Goal: Register for event/course: Register for event/course

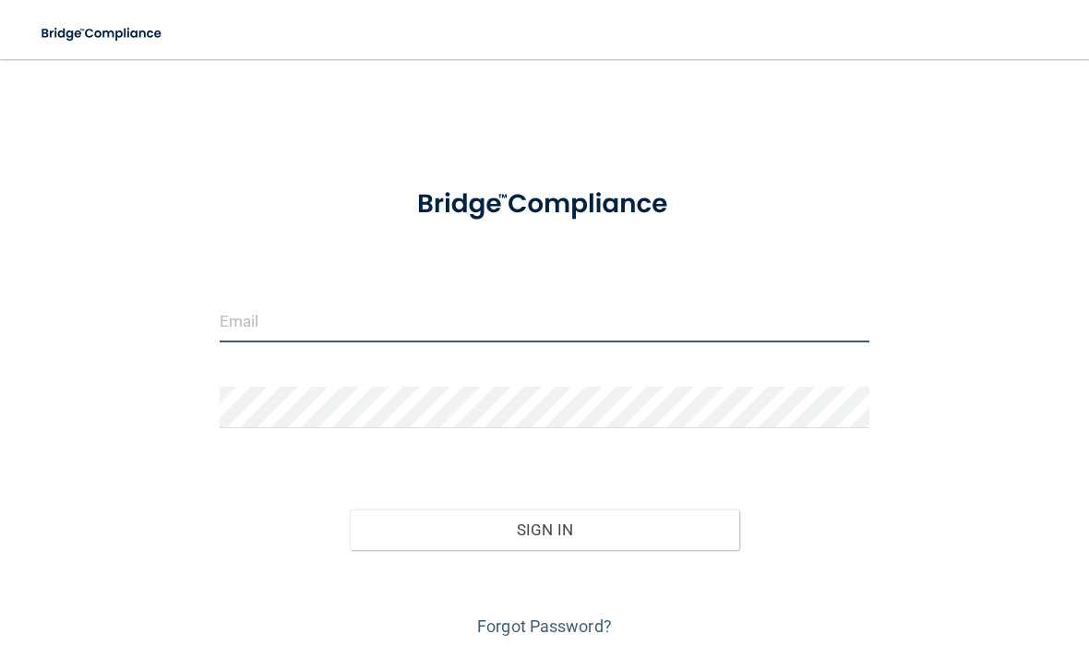
click at [544, 309] on input "email" at bounding box center [545, 322] width 650 height 42
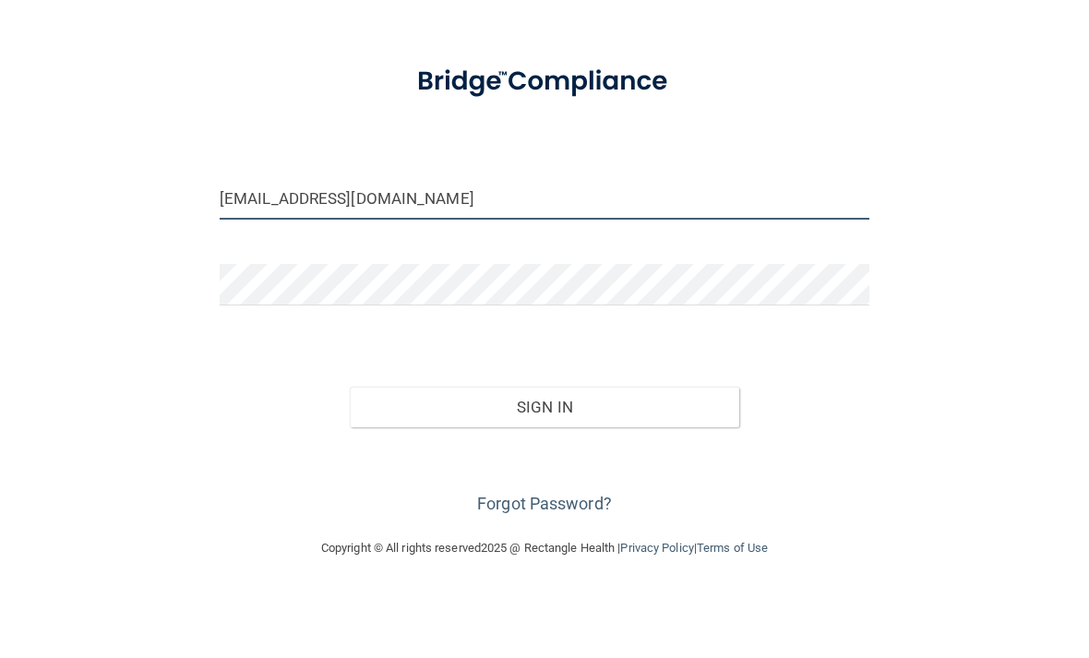
scroll to position [55, 0]
type input "[EMAIL_ADDRESS][DOMAIN_NAME]"
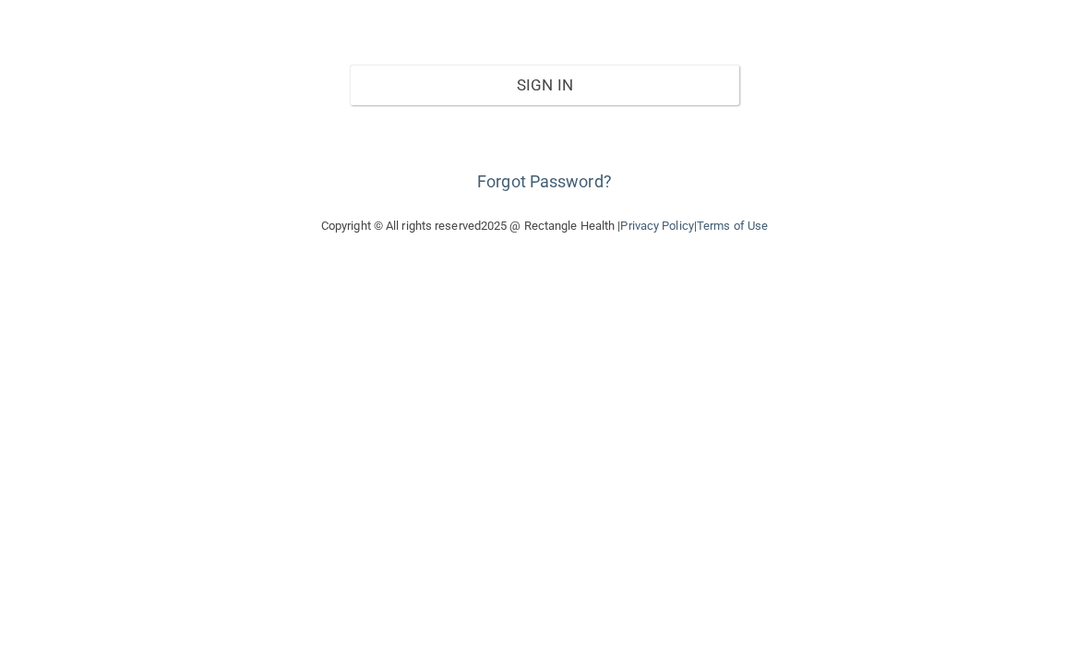
click at [558, 561] on link "Forgot Password?" at bounding box center [544, 570] width 135 height 19
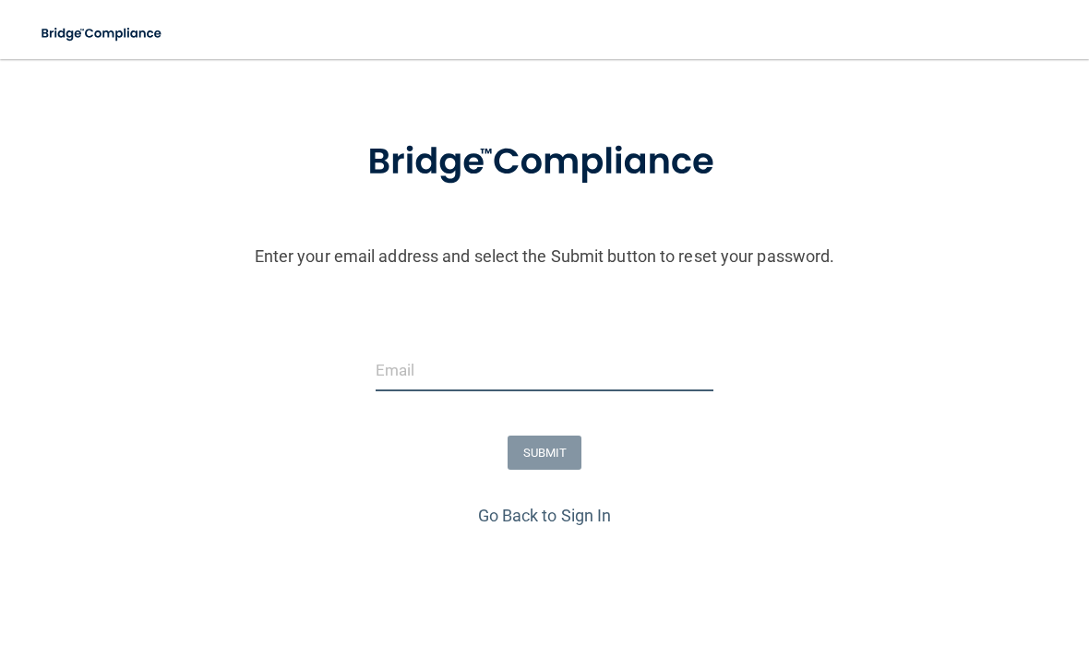
click at [705, 371] on input "email" at bounding box center [545, 371] width 339 height 42
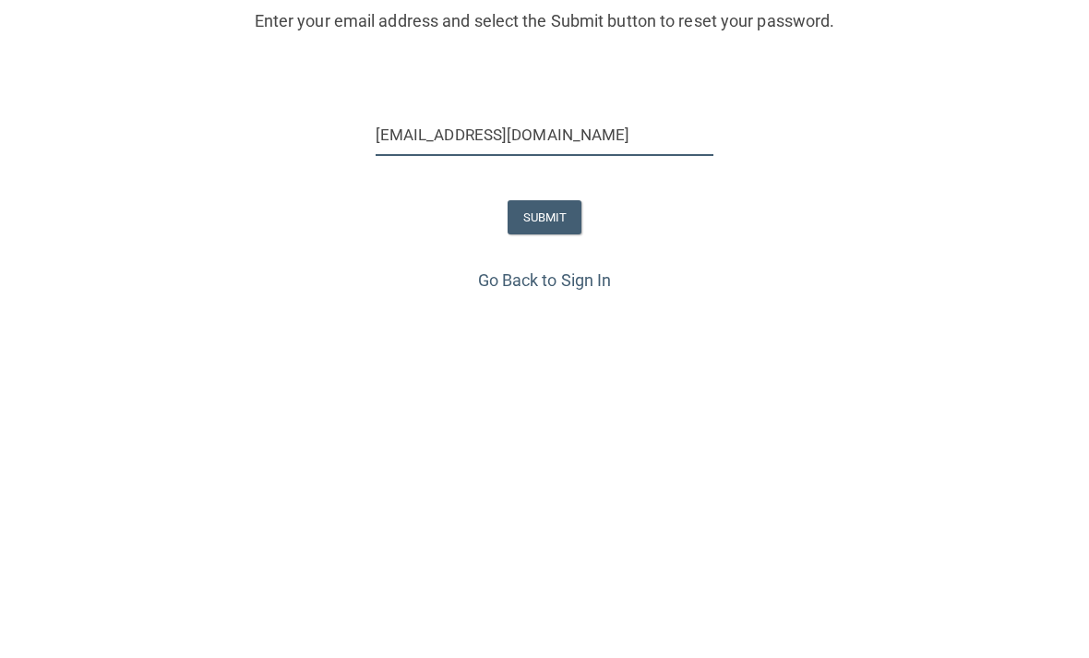
type input "[EMAIL_ADDRESS][DOMAIN_NAME]"
click at [562, 436] on button "SUBMIT" at bounding box center [545, 453] width 75 height 34
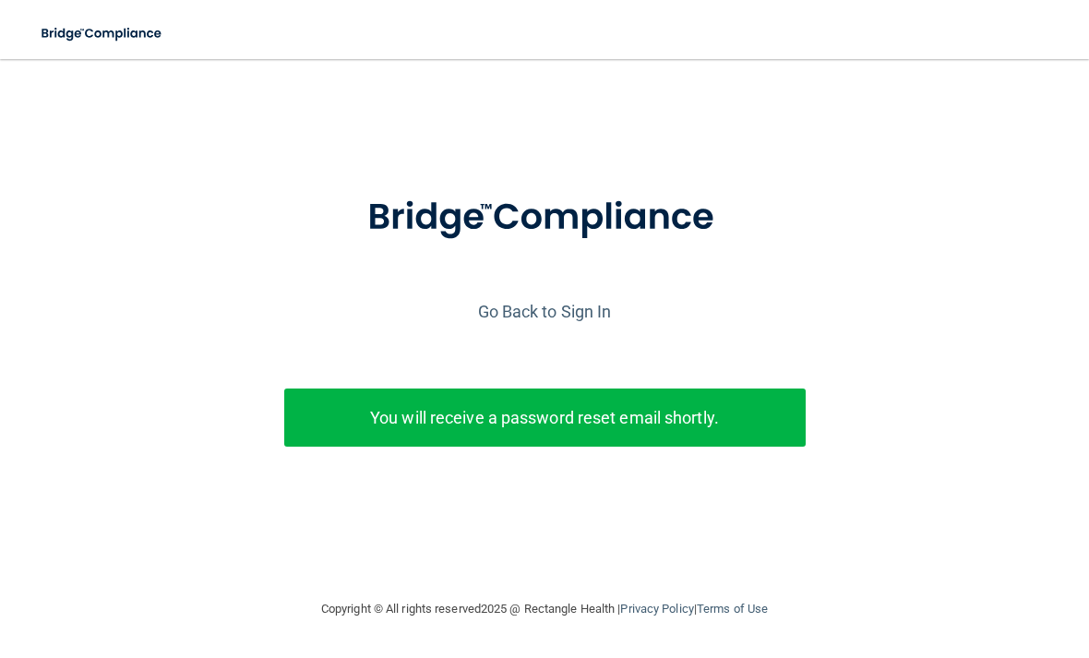
click at [538, 310] on link "Go Back to Sign In" at bounding box center [545, 311] width 134 height 19
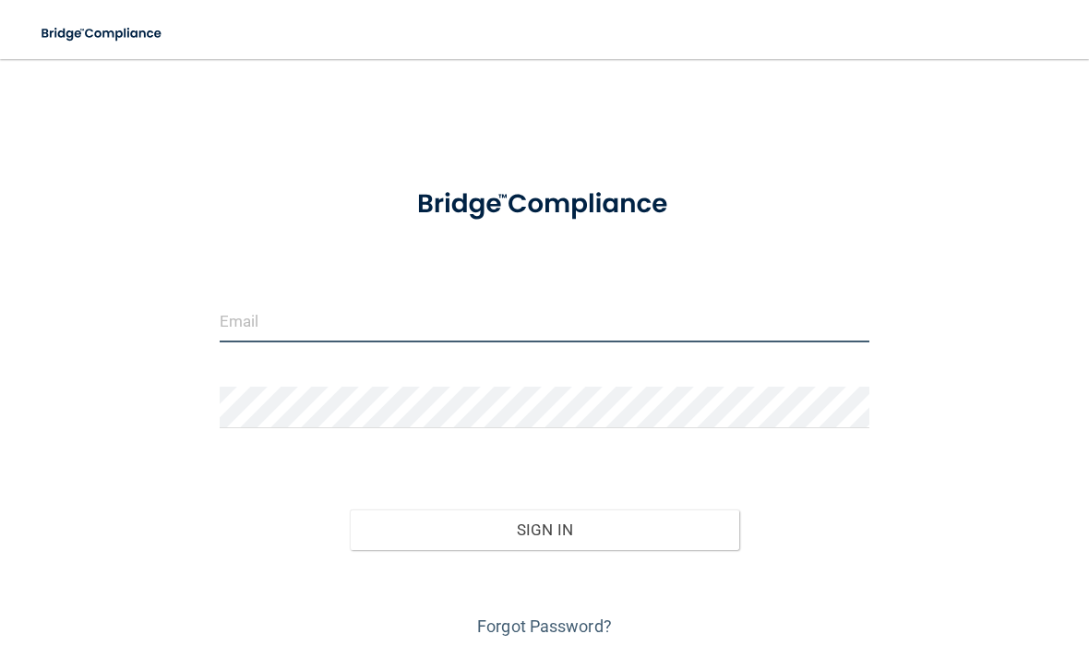
click at [363, 315] on input "email" at bounding box center [545, 322] width 650 height 42
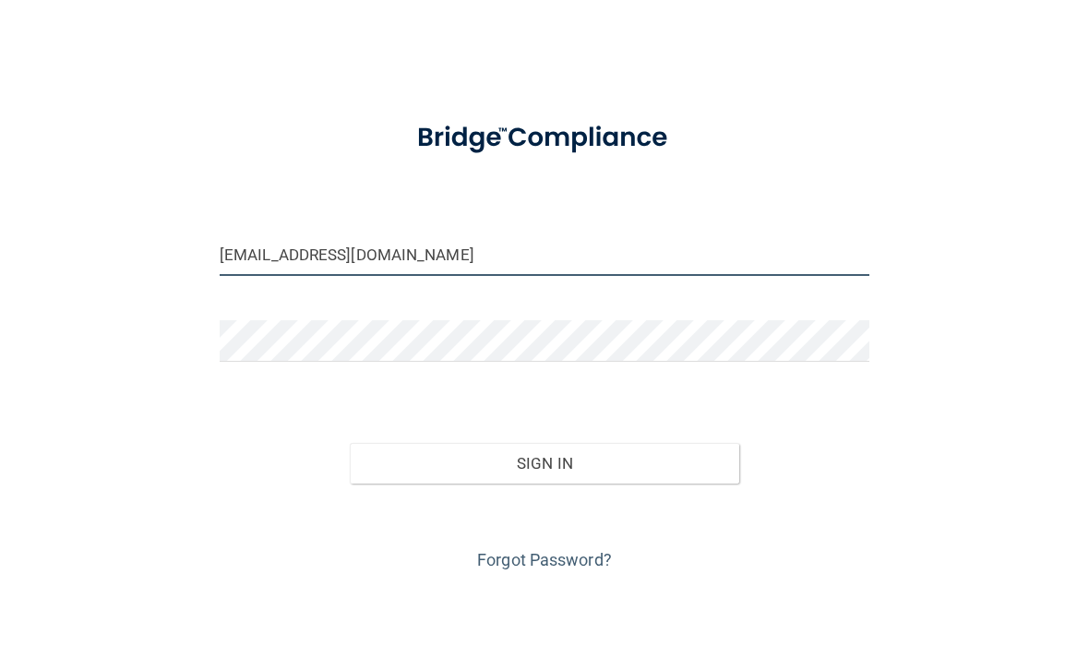
type input "[EMAIL_ADDRESS][DOMAIN_NAME]"
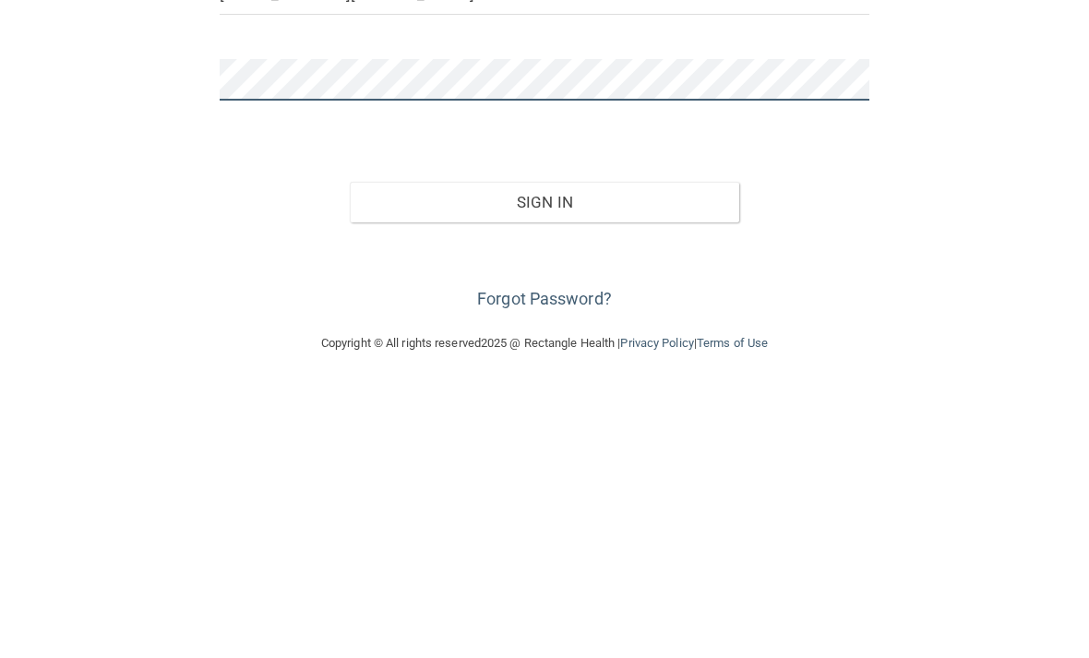
scroll to position [55, 0]
click at [579, 454] on button "Sign In" at bounding box center [545, 474] width 390 height 41
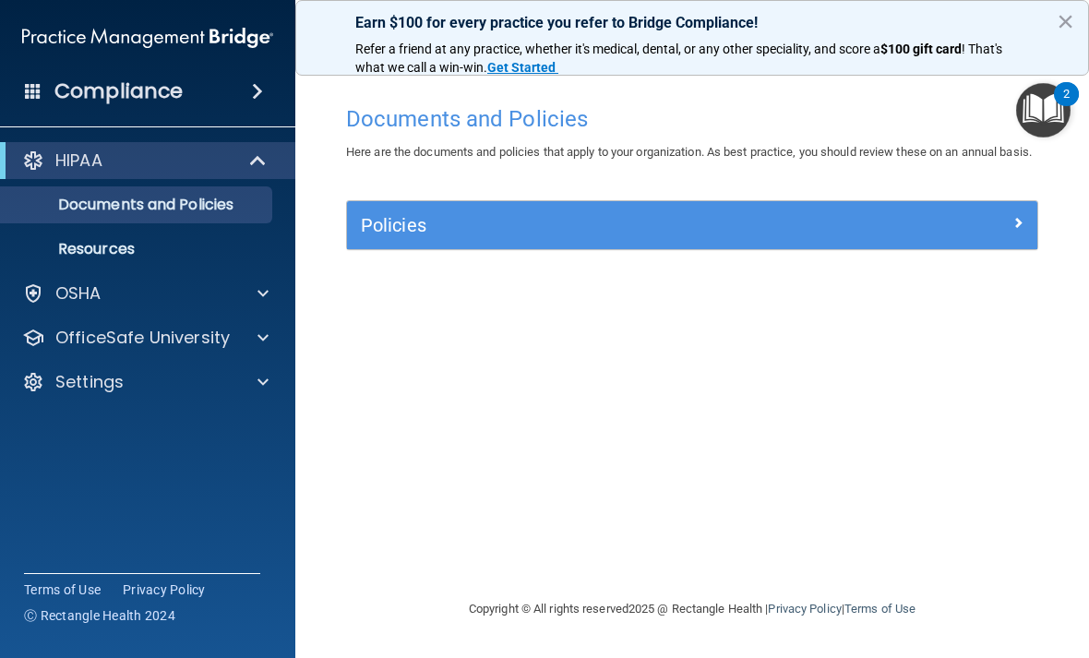
click at [621, 235] on h5 "Policies" at bounding box center [606, 225] width 490 height 20
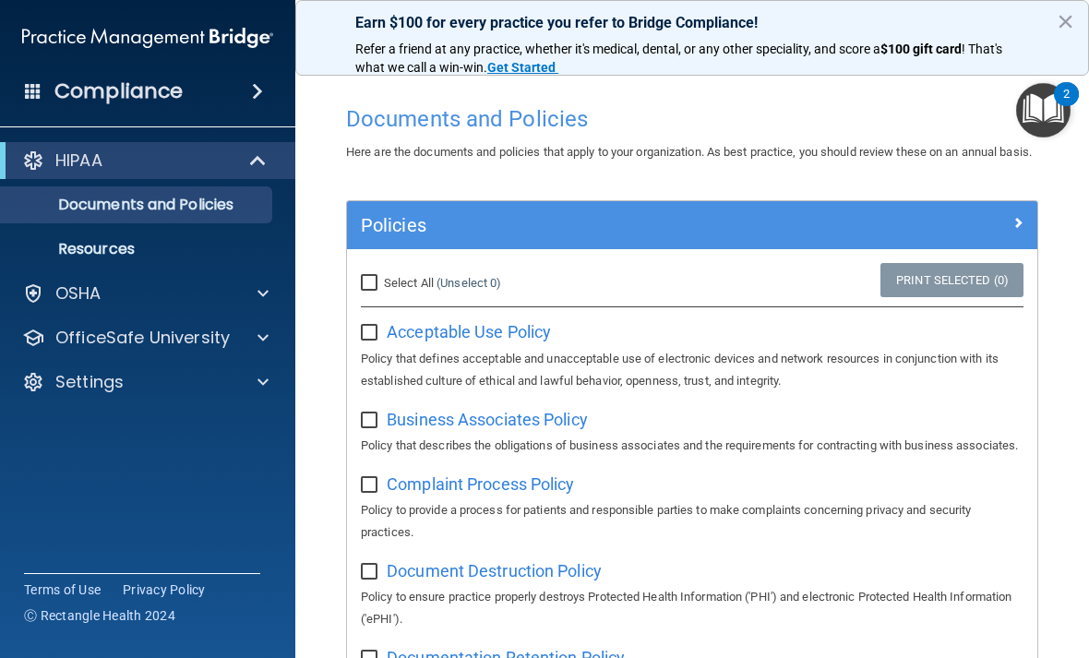
click at [376, 291] on input "Select All (Unselect 0) Unselect All" at bounding box center [371, 283] width 21 height 15
checkbox input "true"
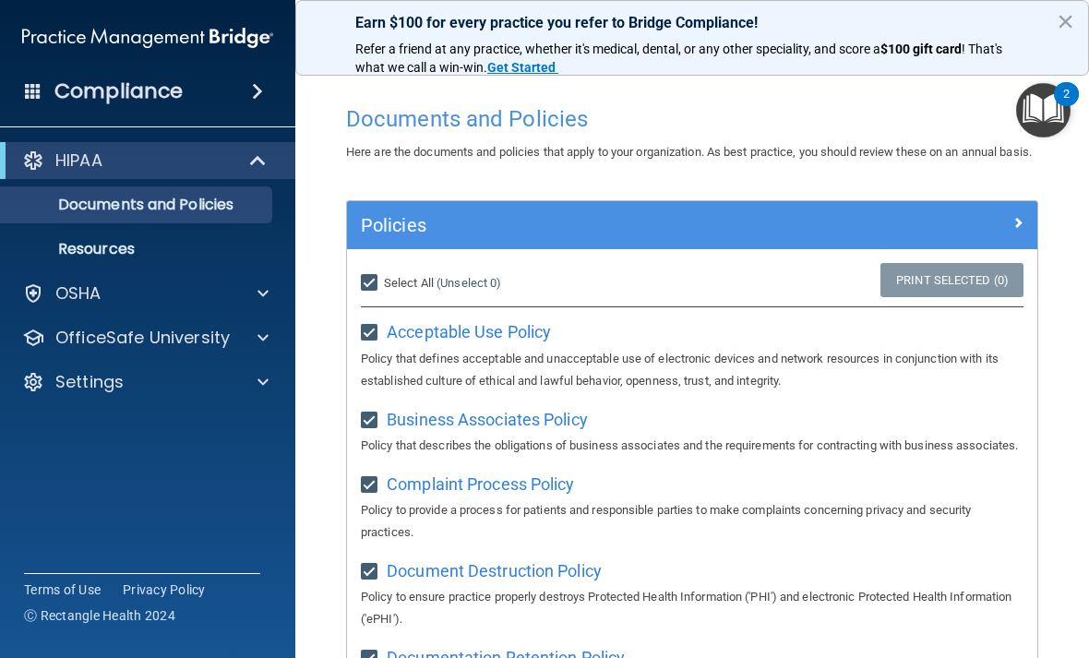
checkbox input "true"
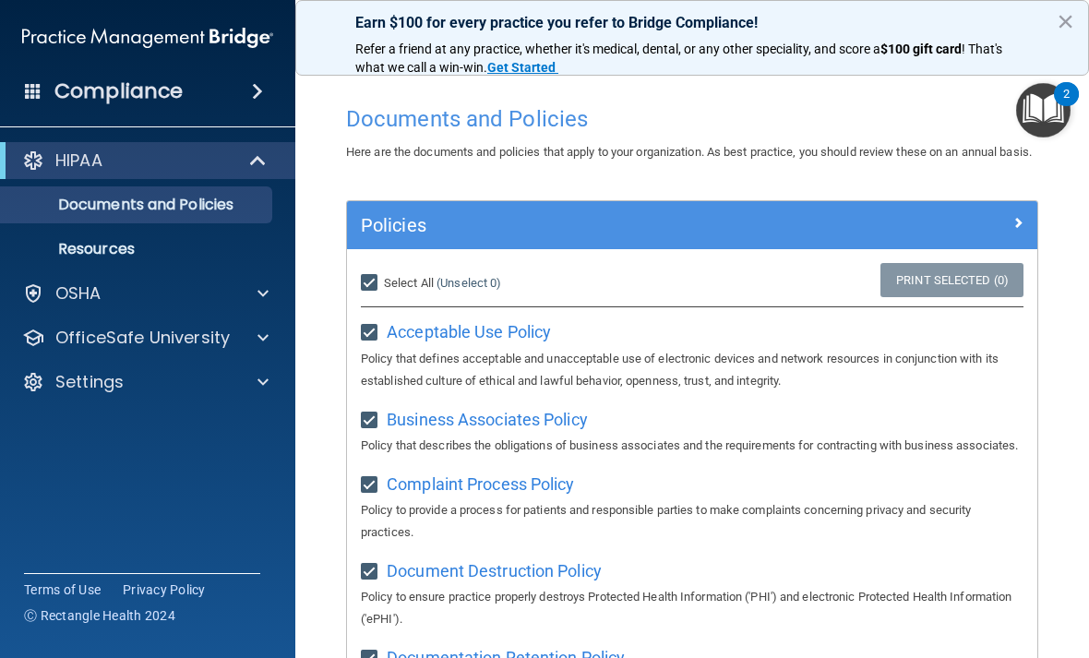
checkbox input "true"
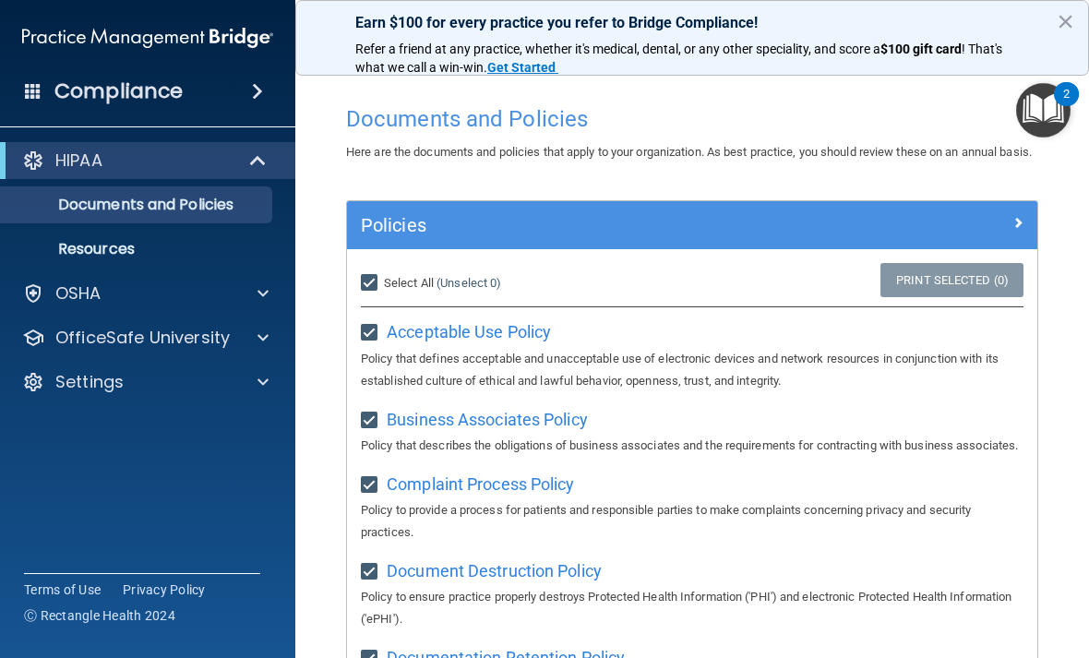
checkbox input "true"
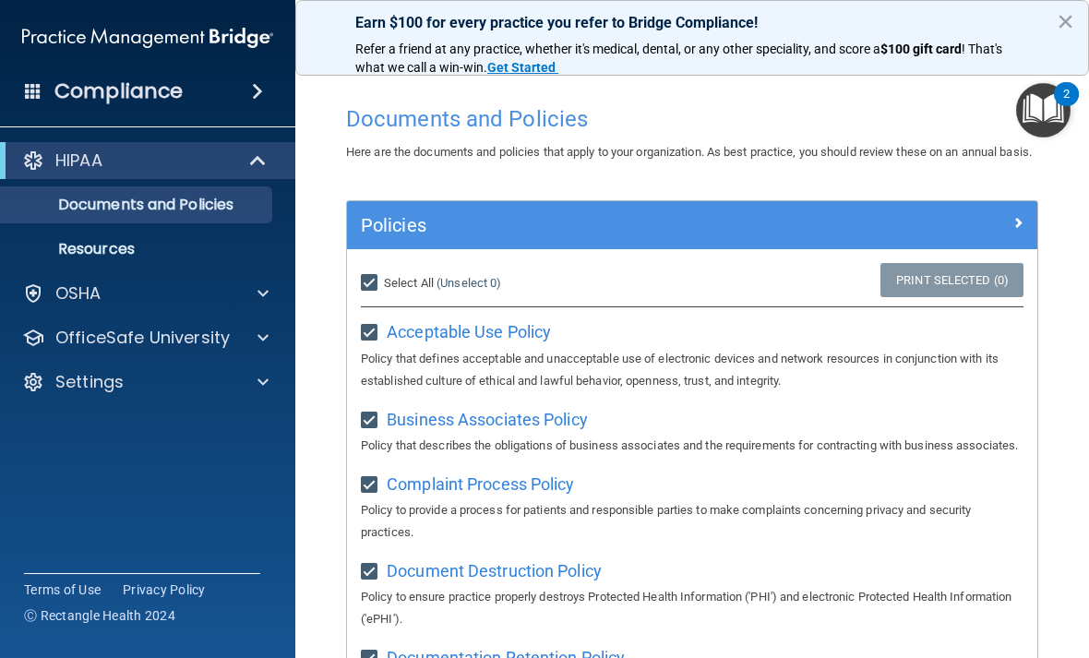
checkbox input "true"
click at [375, 291] on input "Select All (Unselect 21) Unselect All" at bounding box center [371, 283] width 21 height 15
checkbox input "false"
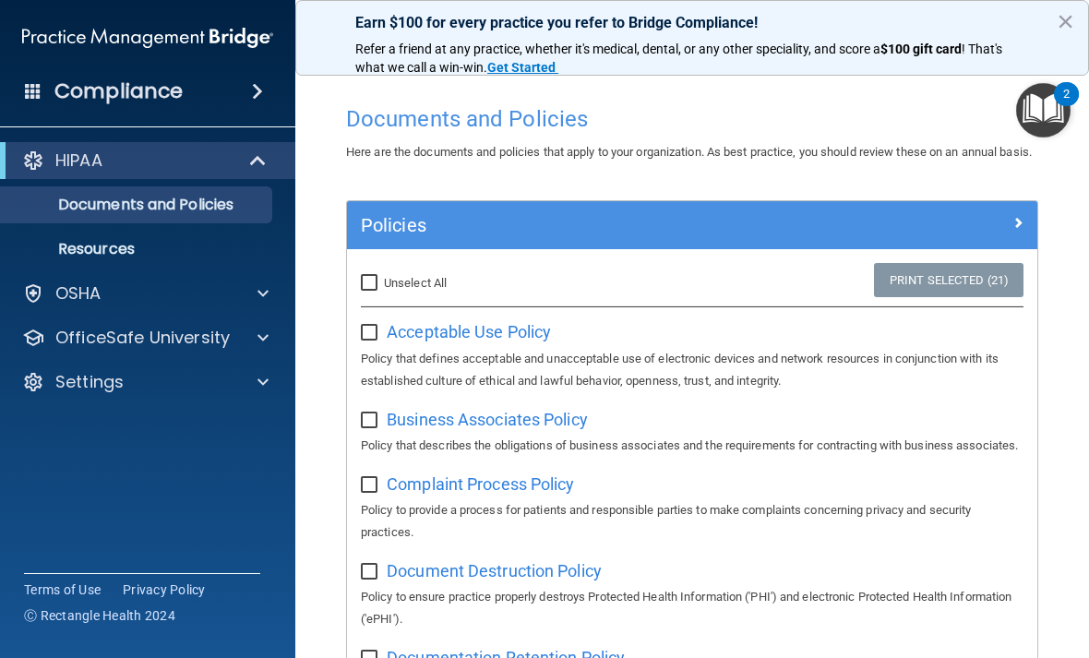
checkbox input "false"
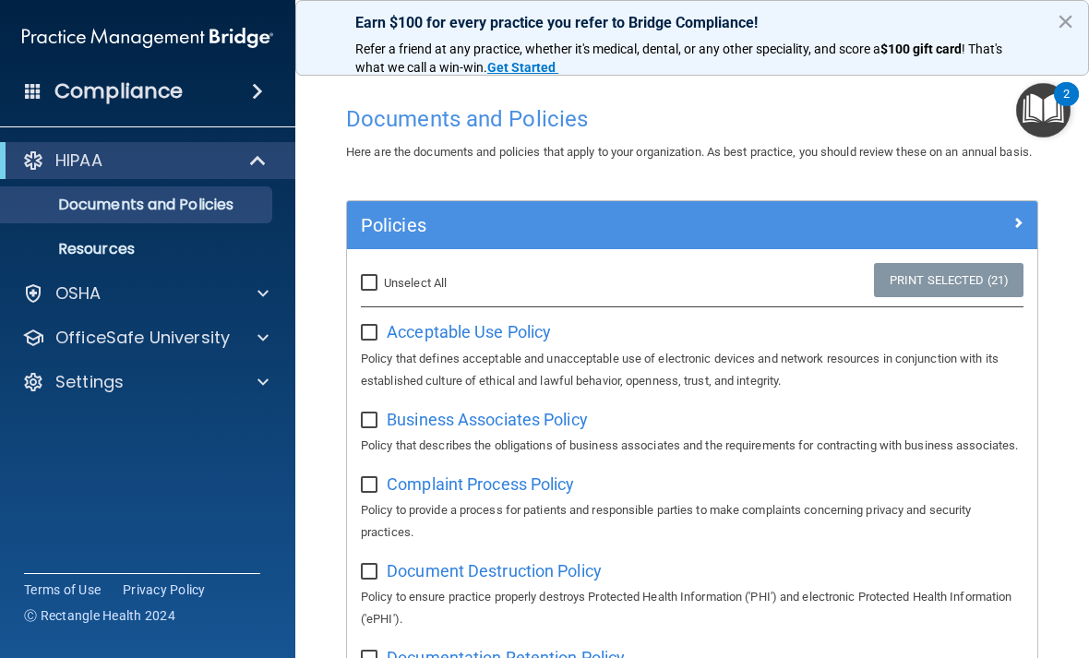
checkbox input "false"
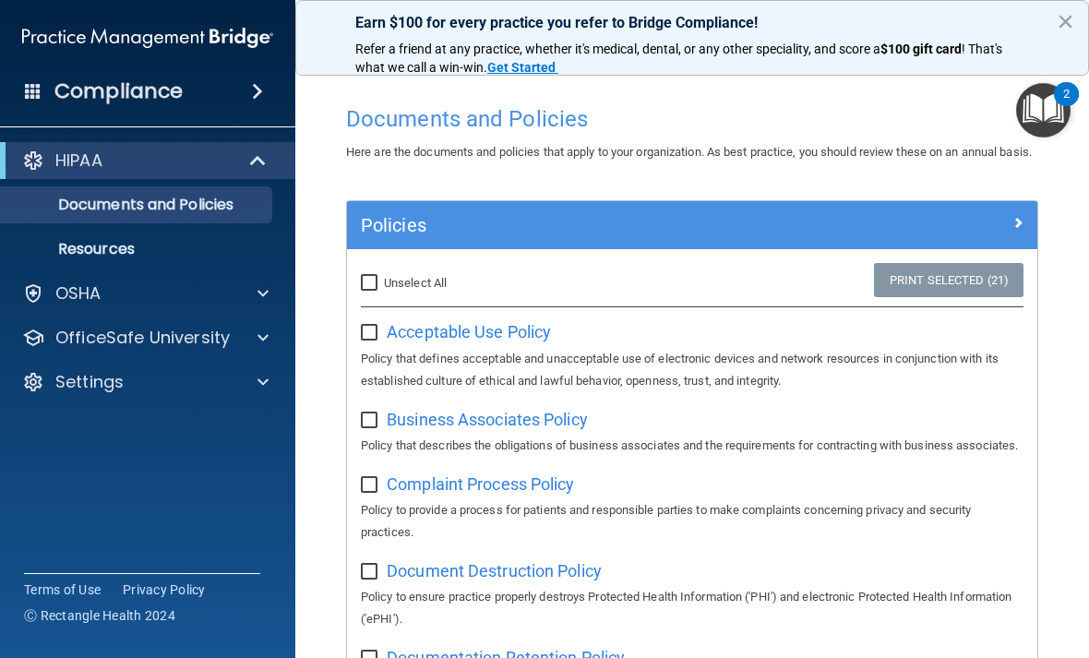
checkbox input "false"
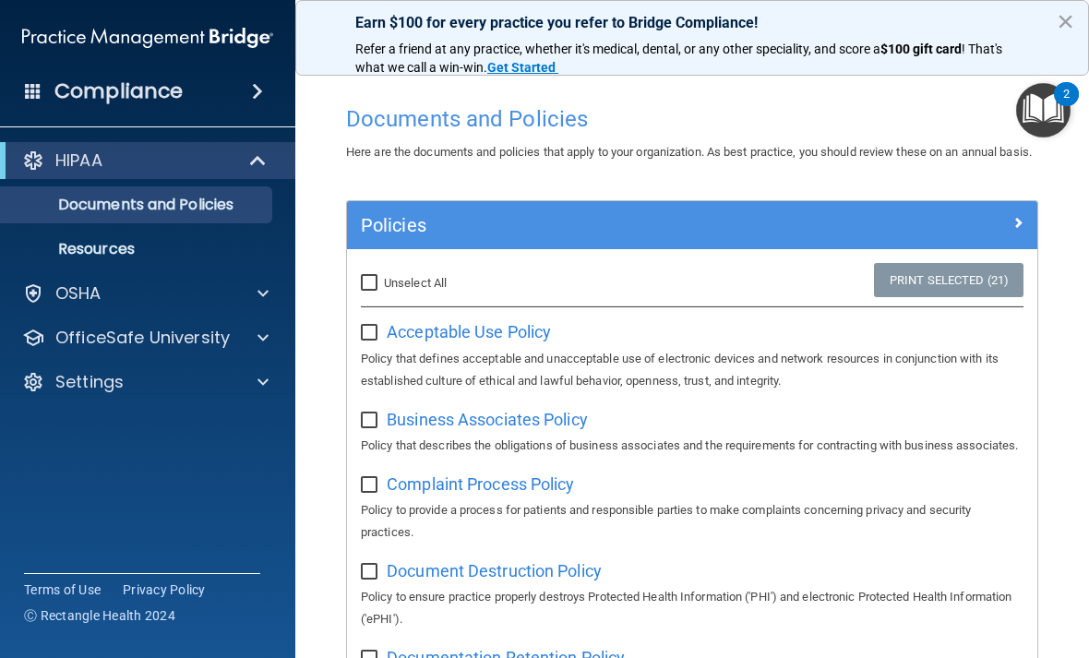
checkbox input "false"
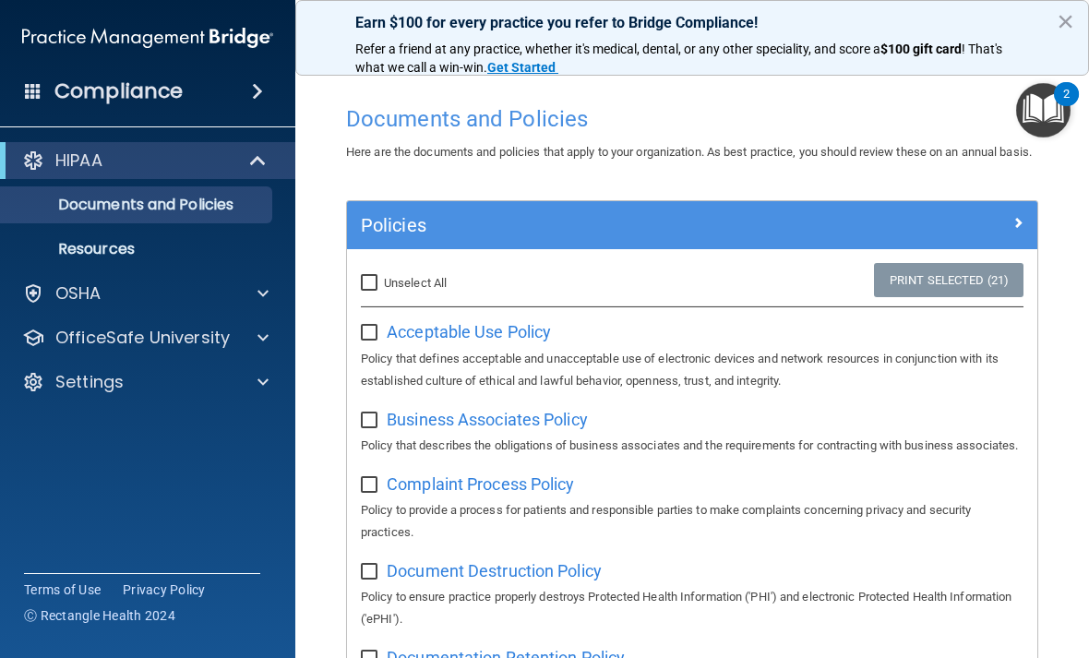
checkbox input "false"
click at [489, 342] on span "Acceptable Use Policy" at bounding box center [469, 331] width 164 height 19
click at [161, 250] on p "Resources" at bounding box center [138, 249] width 252 height 18
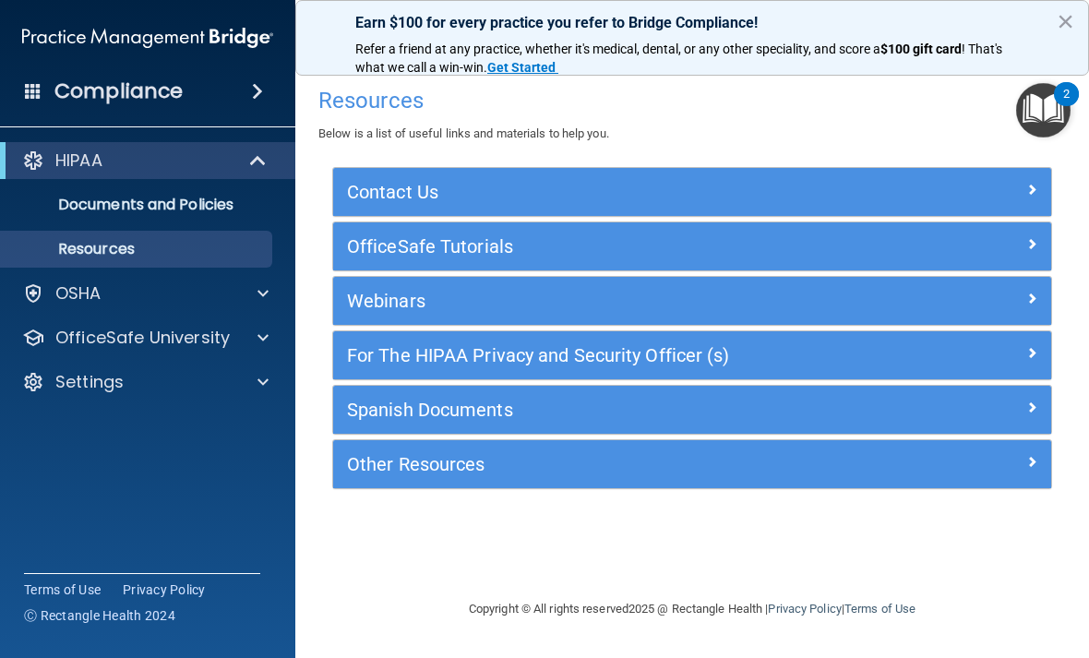
click at [109, 302] on div "OSHA" at bounding box center [122, 293] width 229 height 22
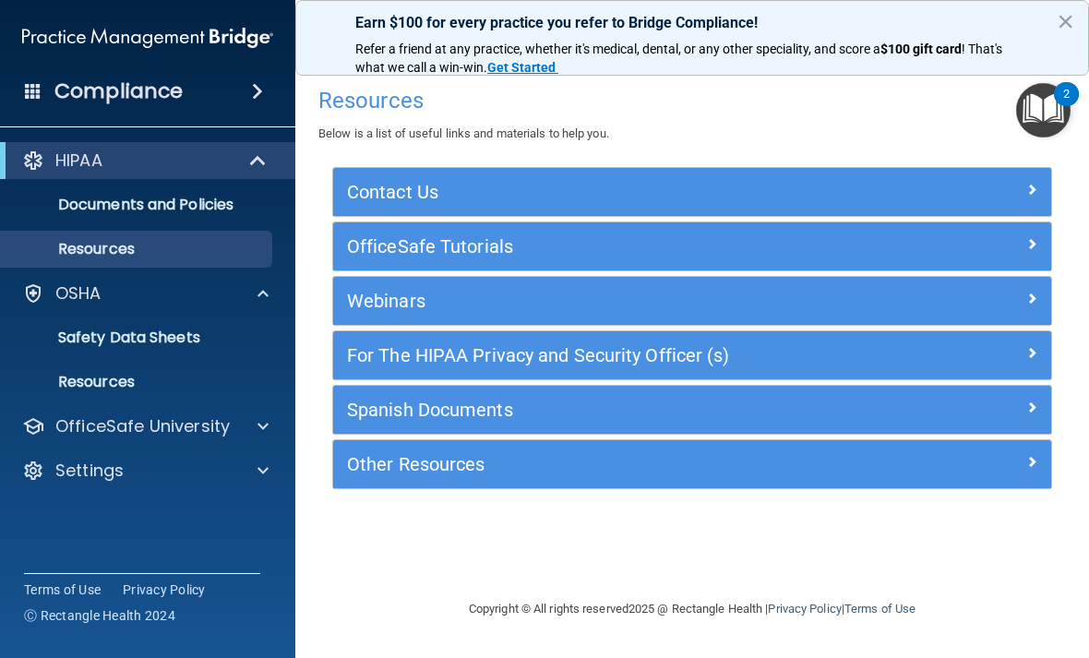
click at [216, 208] on p "Documents and Policies" at bounding box center [138, 205] width 252 height 18
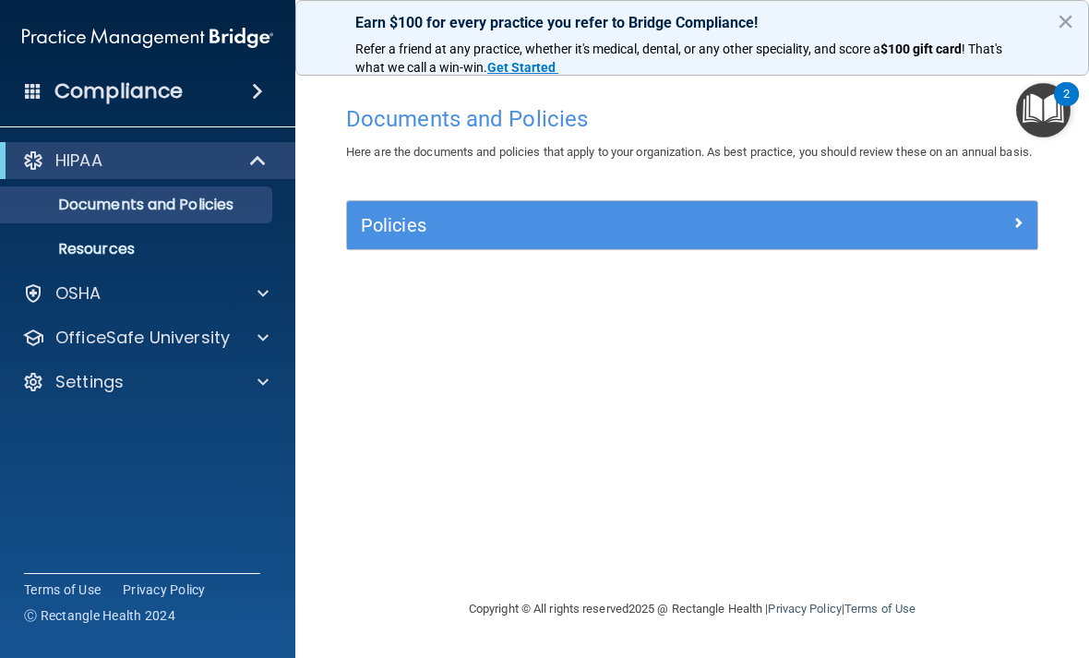
click at [817, 235] on h5 "Policies" at bounding box center [606, 225] width 490 height 20
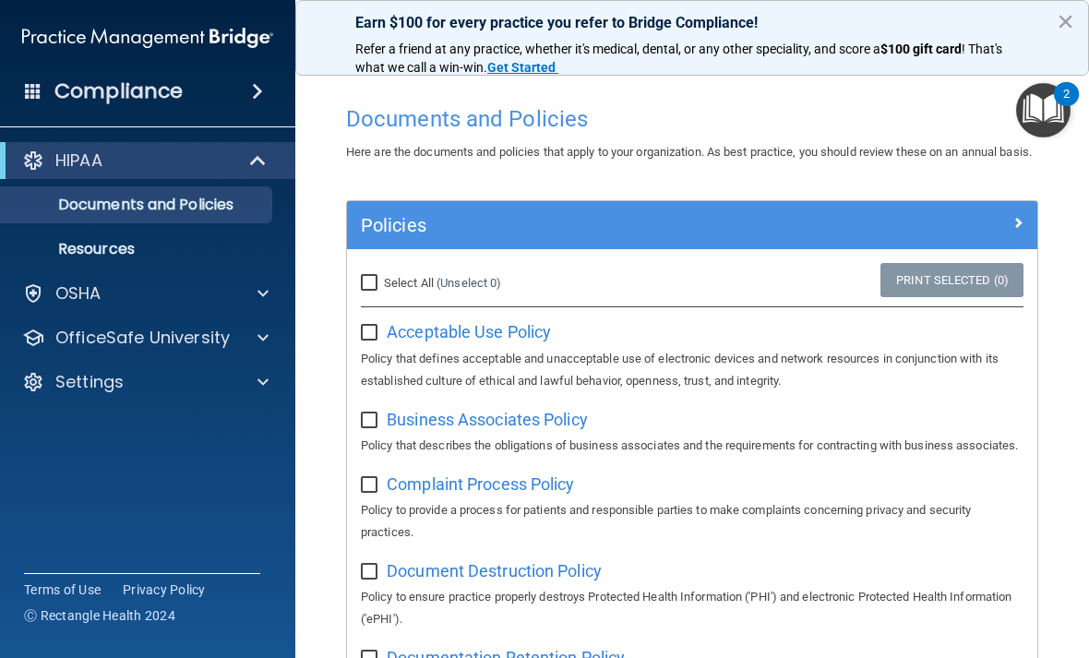
click at [211, 342] on p "OfficeSafe University" at bounding box center [142, 338] width 174 height 22
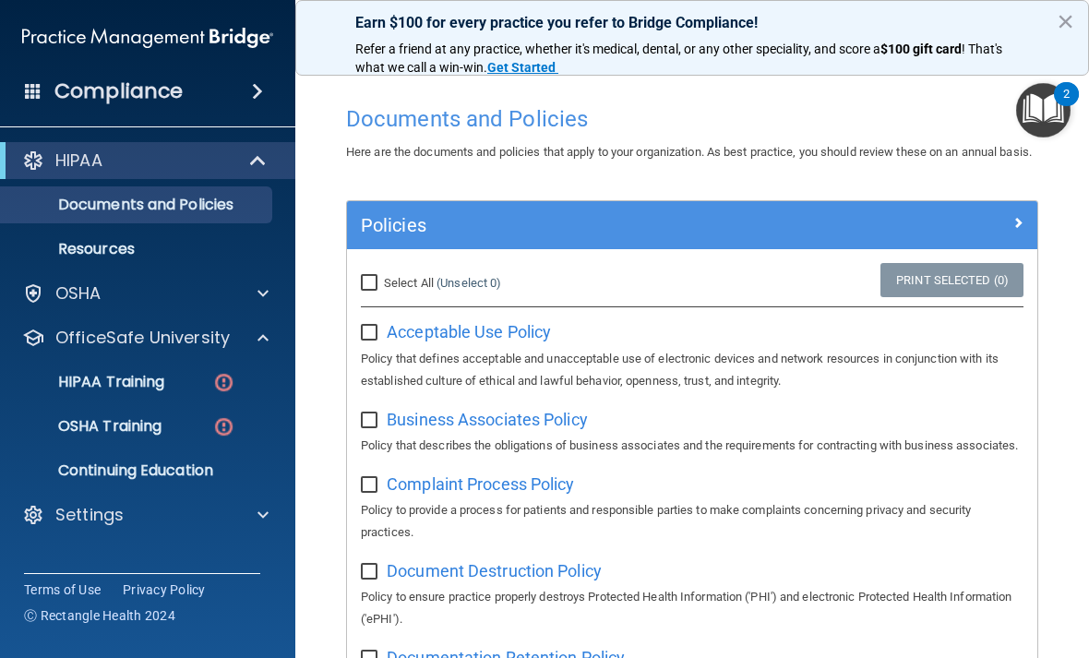
click at [157, 382] on p "HIPAA Training" at bounding box center [88, 382] width 152 height 18
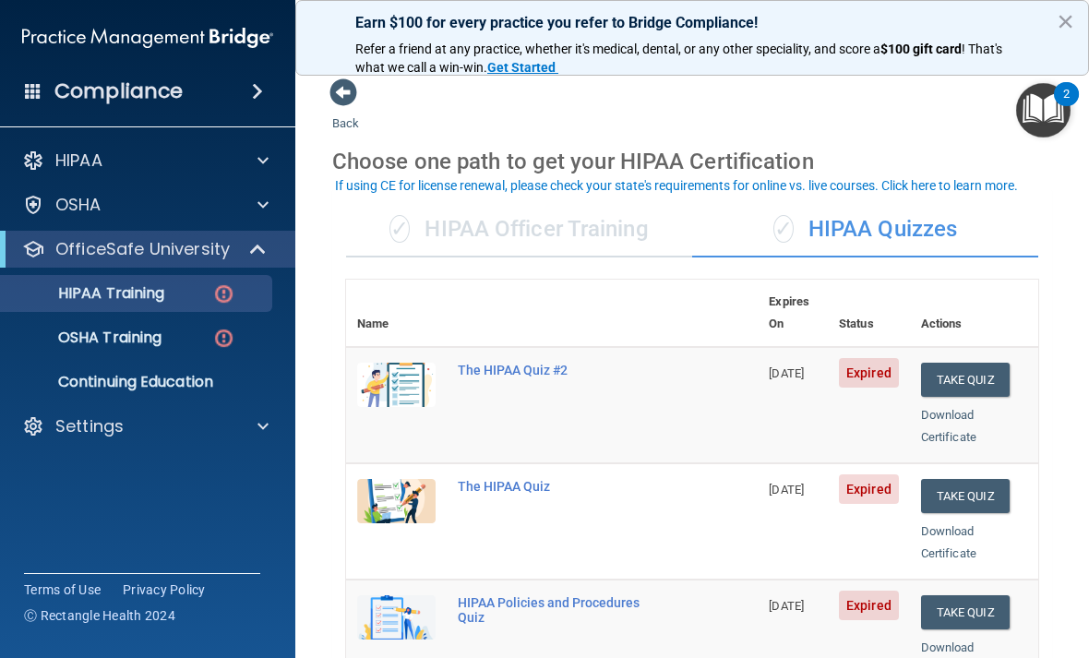
click at [984, 363] on button "Take Quiz" at bounding box center [965, 380] width 89 height 34
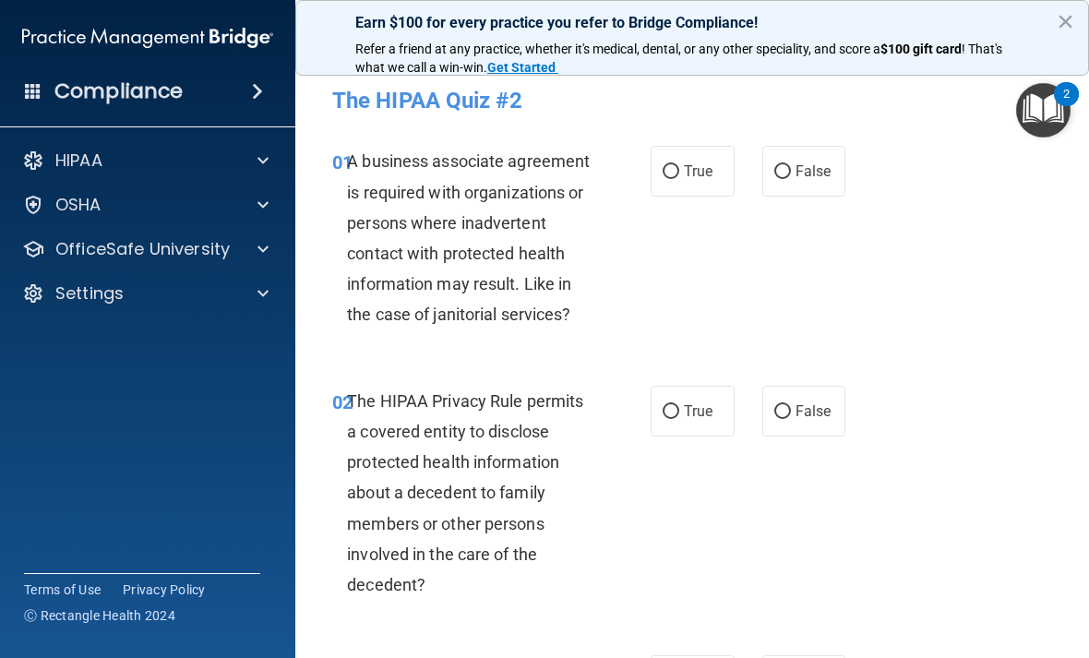
click at [706, 183] on label "True" at bounding box center [693, 171] width 84 height 51
click at [679, 179] on input "True" at bounding box center [671, 172] width 17 height 14
radio input "true"
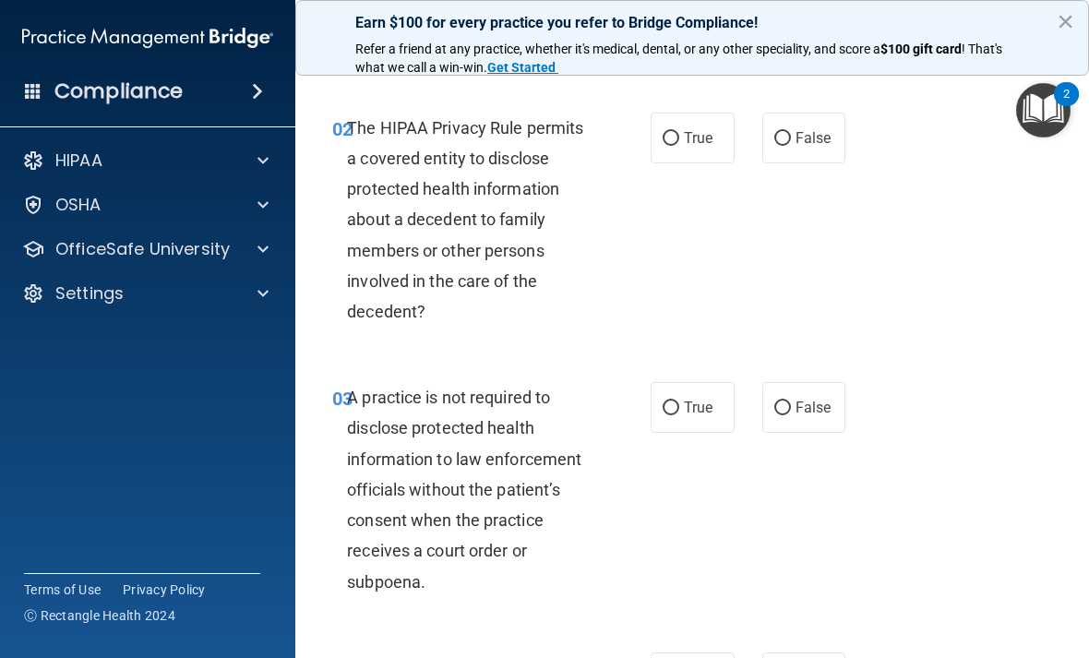
scroll to position [275, 0]
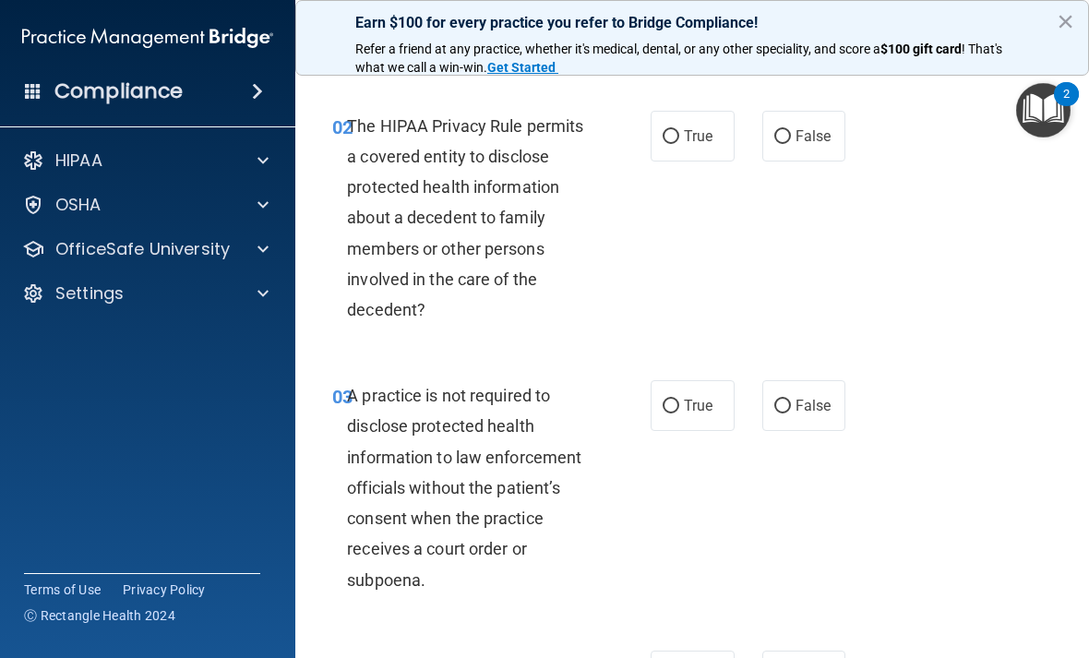
click at [713, 412] on label "True" at bounding box center [693, 405] width 84 height 51
click at [679, 412] on input "True" at bounding box center [671, 407] width 17 height 14
radio input "true"
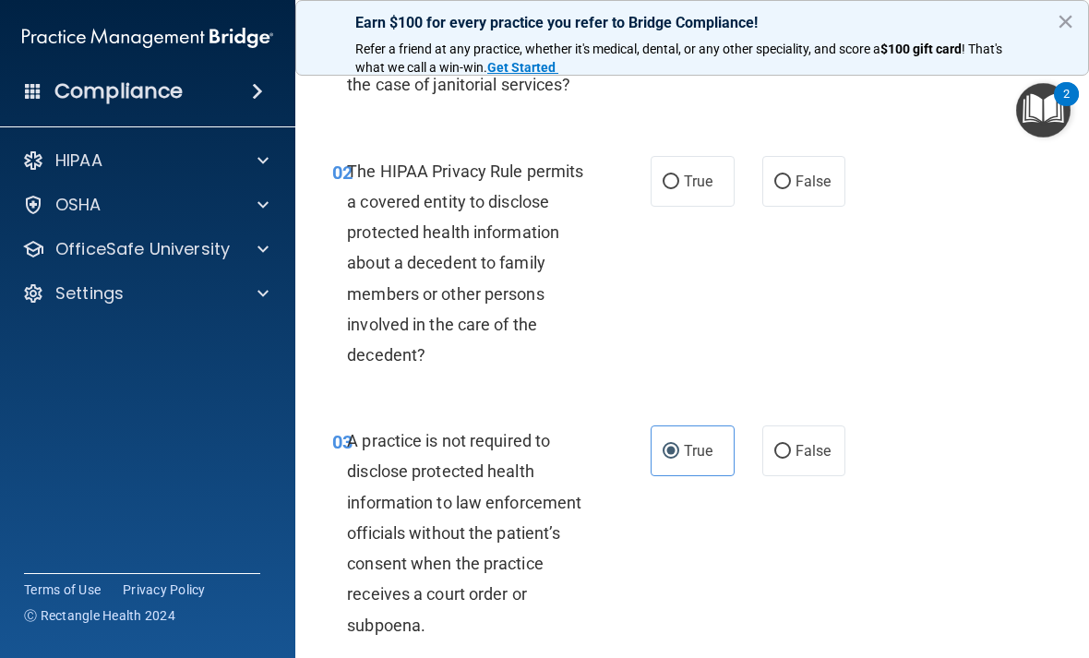
scroll to position [229, 0]
click at [819, 181] on span "False" at bounding box center [814, 183] width 36 height 18
click at [791, 181] on input "False" at bounding box center [782, 183] width 17 height 14
radio input "true"
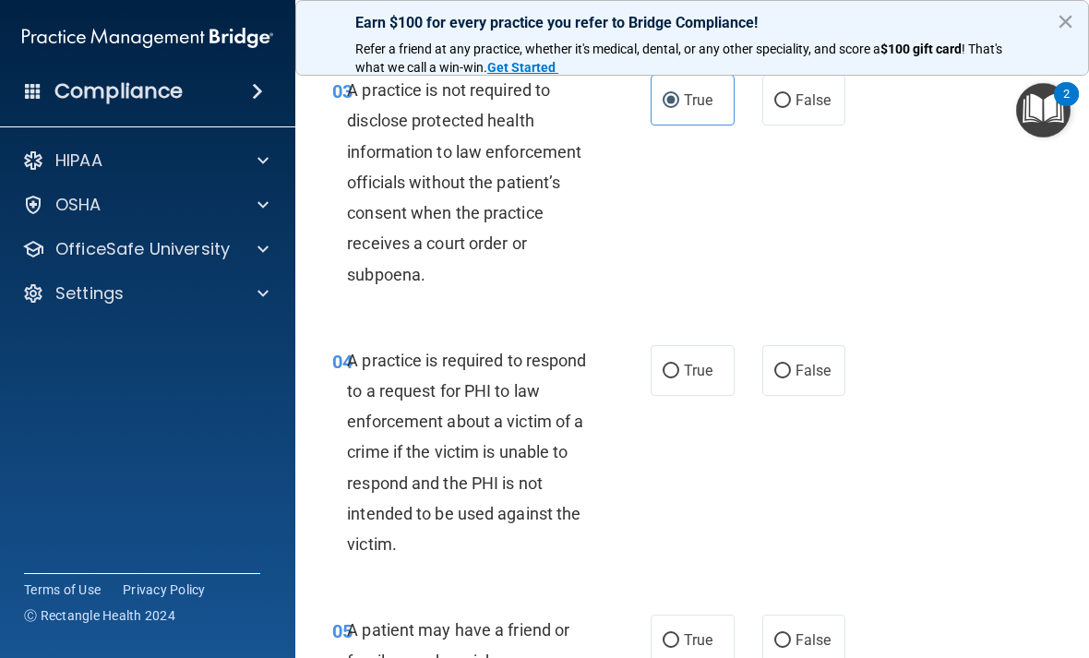
scroll to position [586, 0]
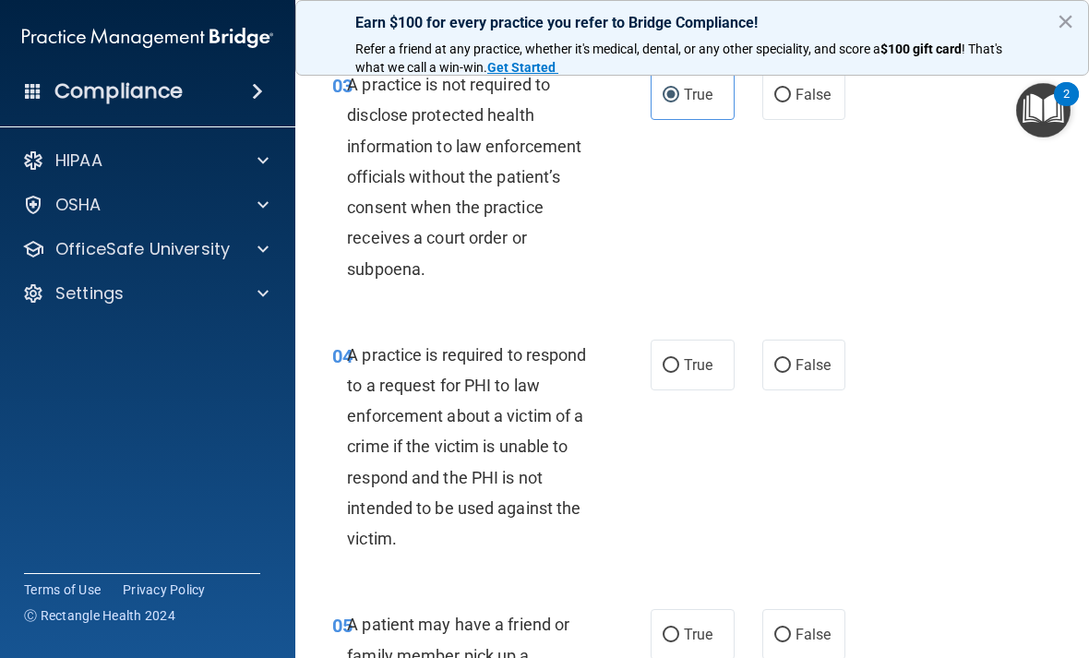
click at [694, 356] on span "True" at bounding box center [698, 365] width 29 height 18
click at [679, 359] on input "True" at bounding box center [671, 366] width 17 height 14
radio input "true"
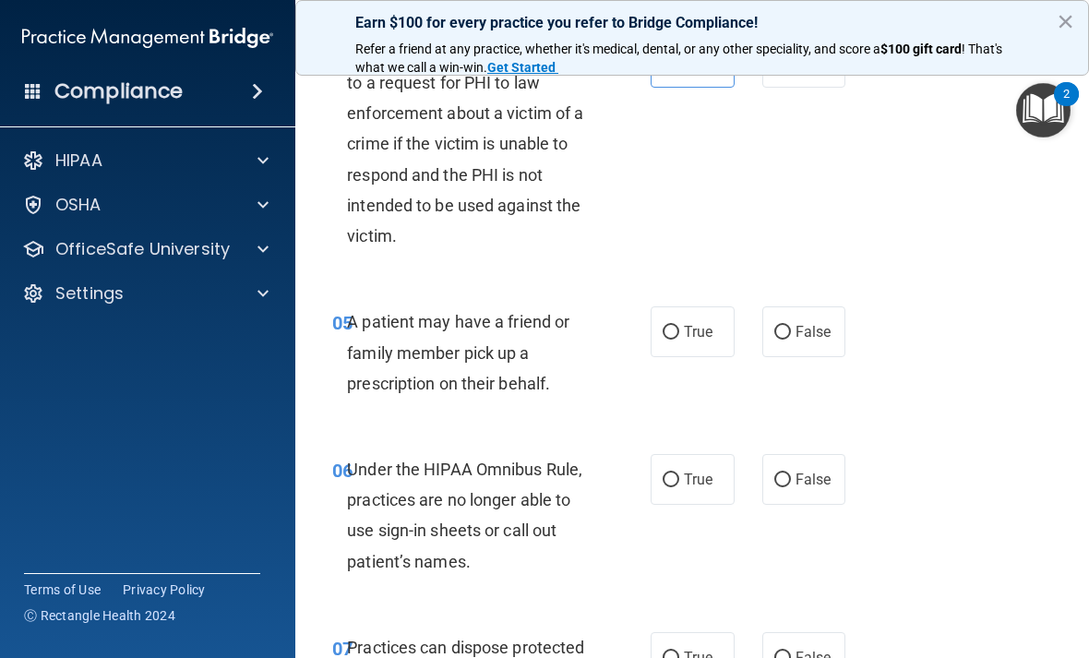
scroll to position [890, 0]
click at [807, 322] on span "False" at bounding box center [814, 331] width 36 height 18
click at [791, 325] on input "False" at bounding box center [782, 332] width 17 height 14
radio input "true"
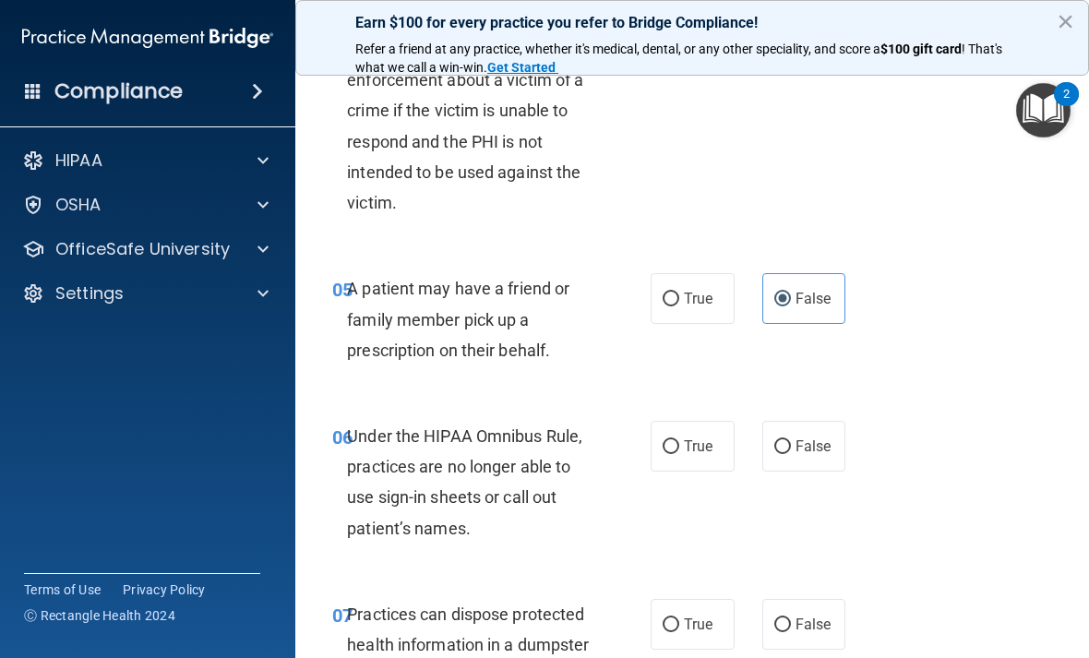
scroll to position [933, 0]
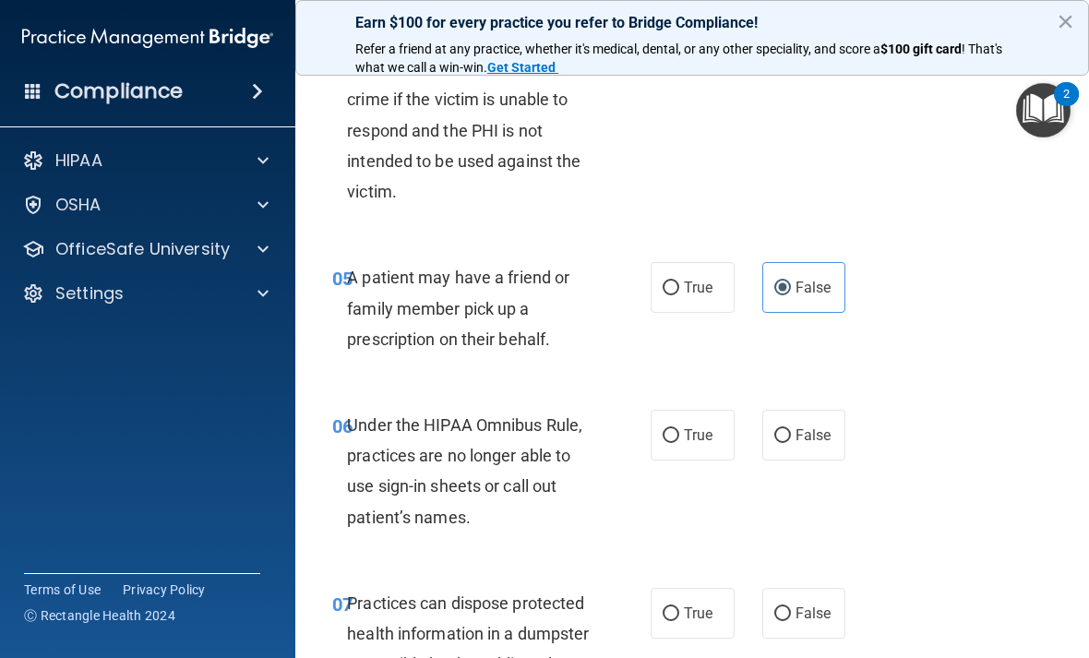
click at [703, 429] on span "True" at bounding box center [698, 435] width 29 height 18
click at [679, 429] on input "True" at bounding box center [671, 436] width 17 height 14
radio input "true"
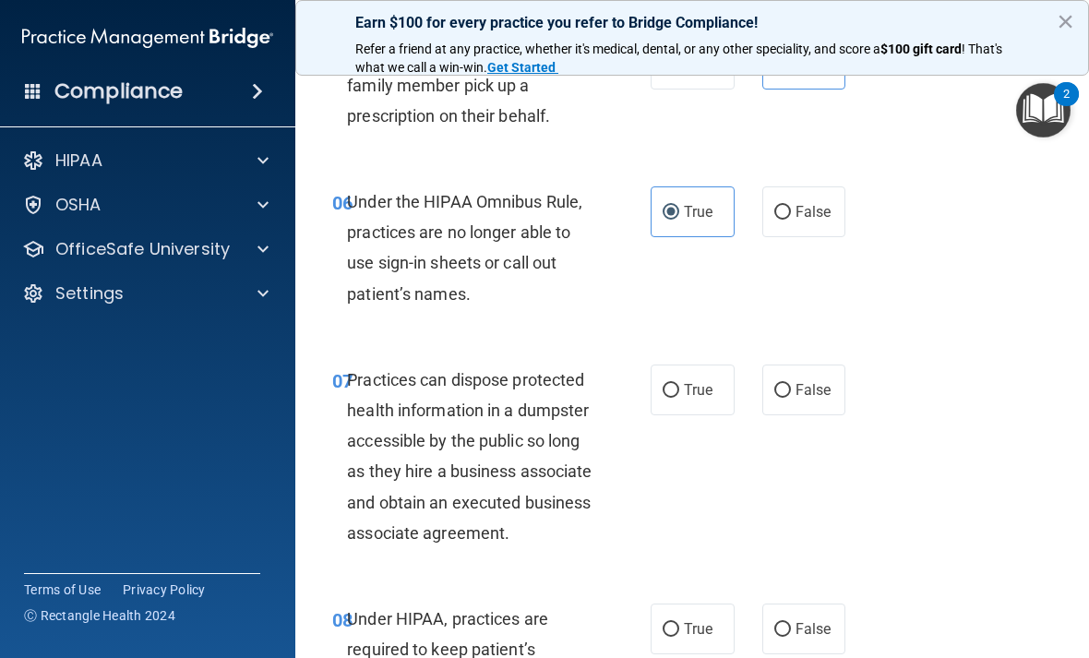
scroll to position [1157, 0]
click at [817, 380] on span "False" at bounding box center [814, 389] width 36 height 18
click at [791, 383] on input "False" at bounding box center [782, 390] width 17 height 14
radio input "true"
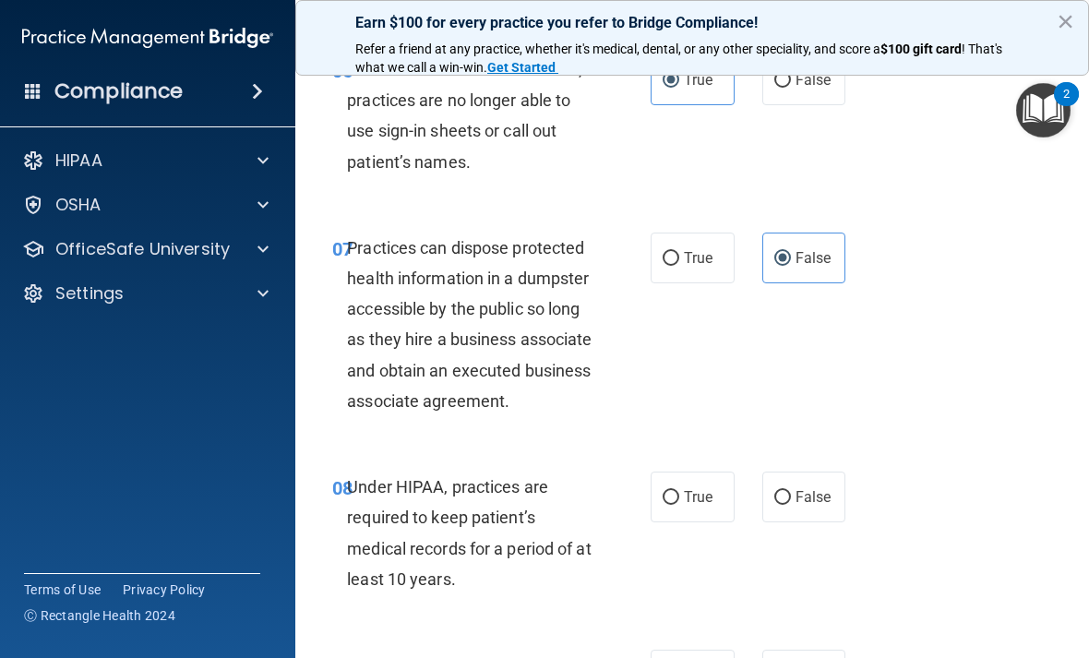
scroll to position [1290, 0]
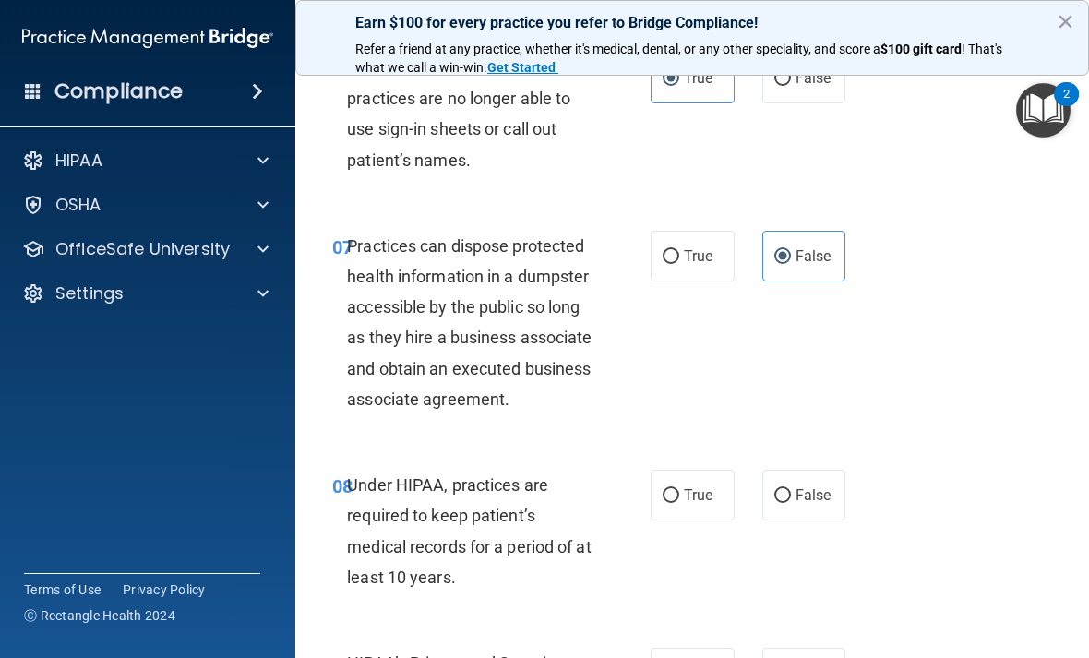
click at [697, 521] on label "True" at bounding box center [693, 495] width 84 height 51
click at [679, 503] on input "True" at bounding box center [671, 496] width 17 height 14
radio input "true"
click at [821, 521] on label "False" at bounding box center [804, 495] width 84 height 51
click at [791, 503] on input "False" at bounding box center [782, 496] width 17 height 14
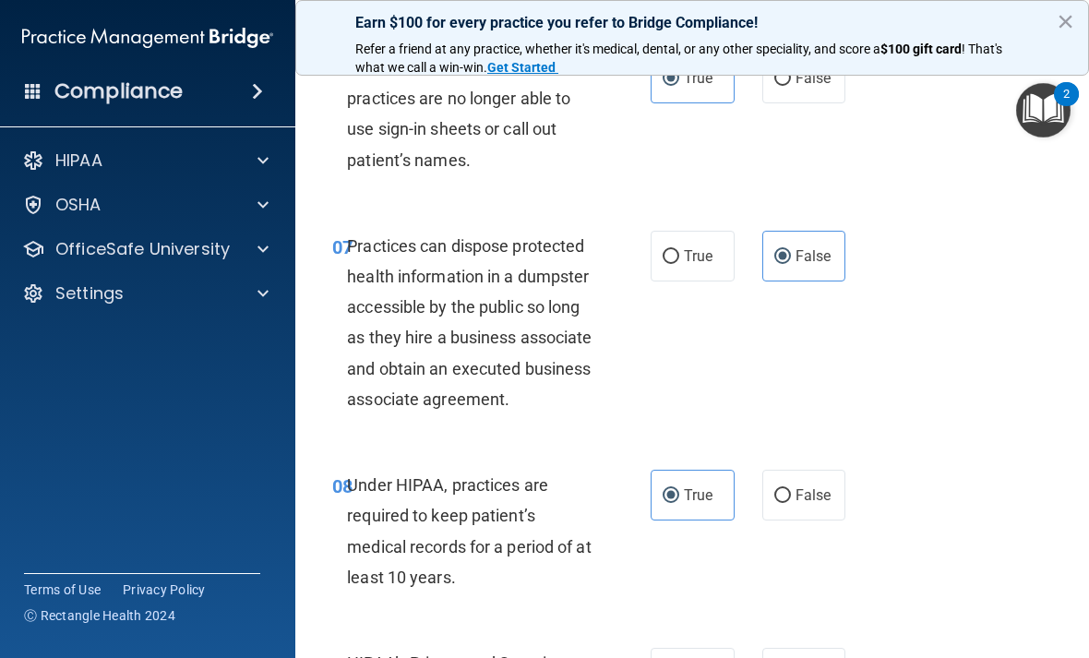
radio input "true"
radio input "false"
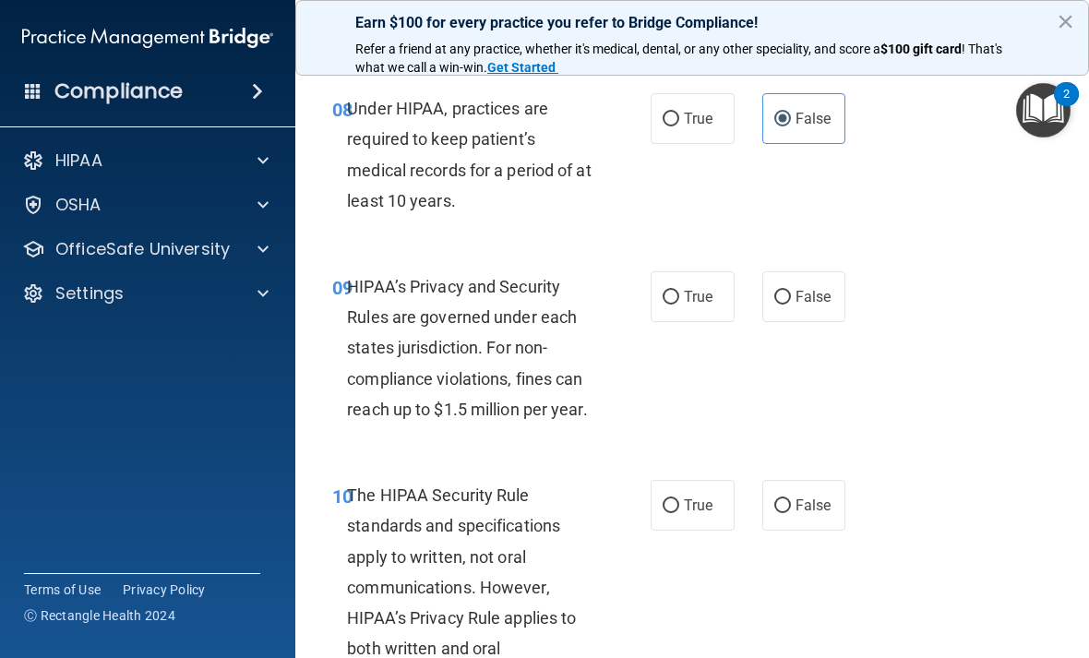
scroll to position [1672, 0]
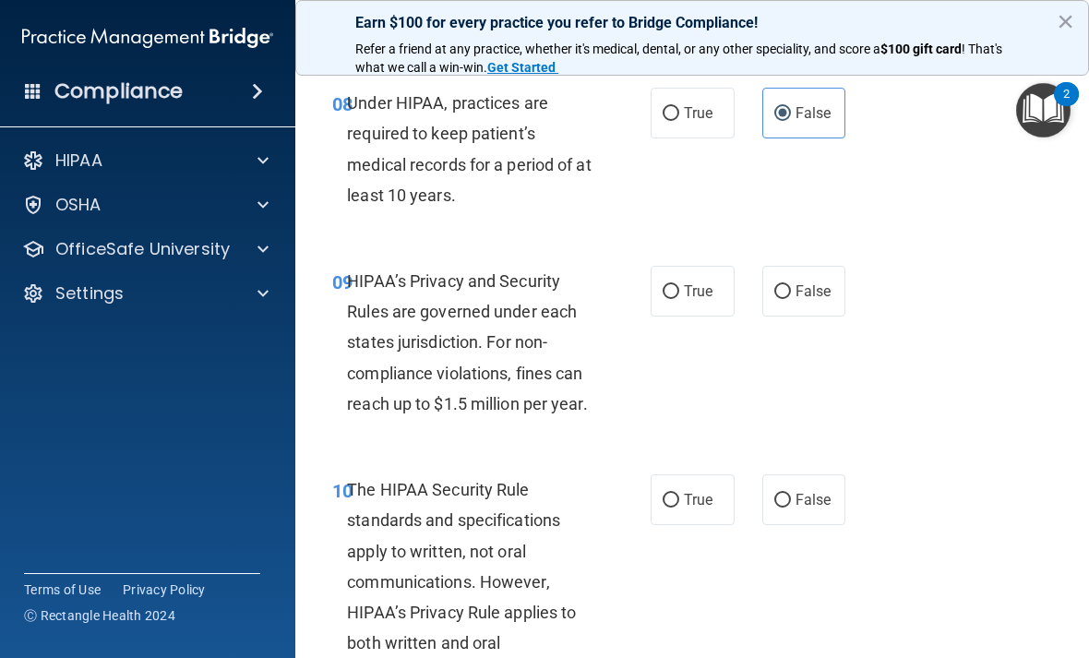
click at [677, 299] on input "True" at bounding box center [671, 292] width 17 height 14
radio input "true"
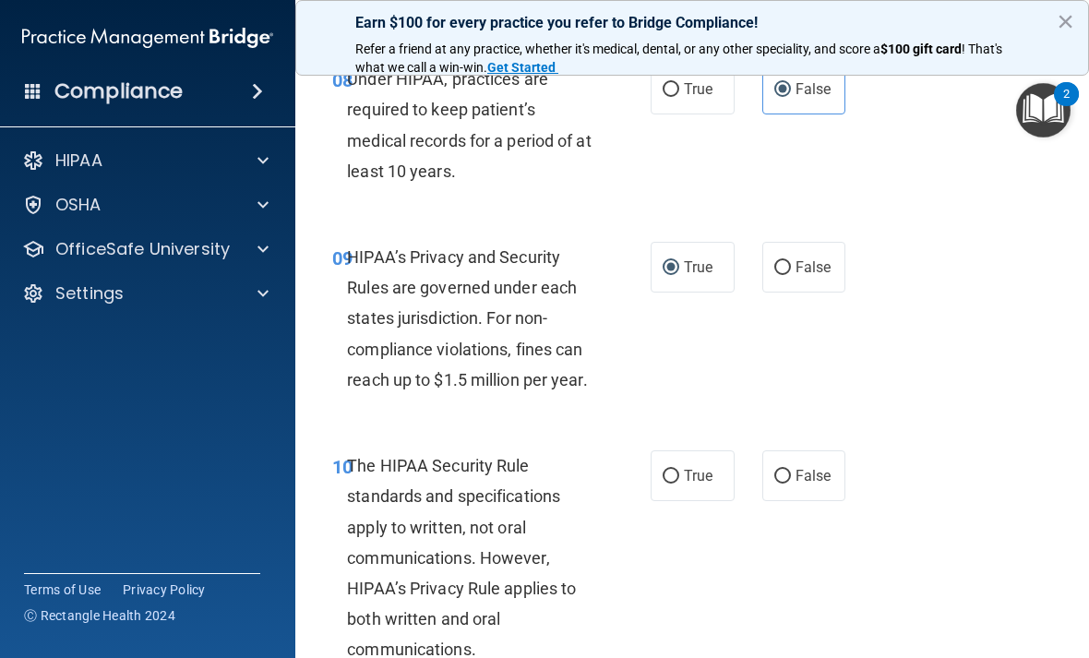
scroll to position [1752, 0]
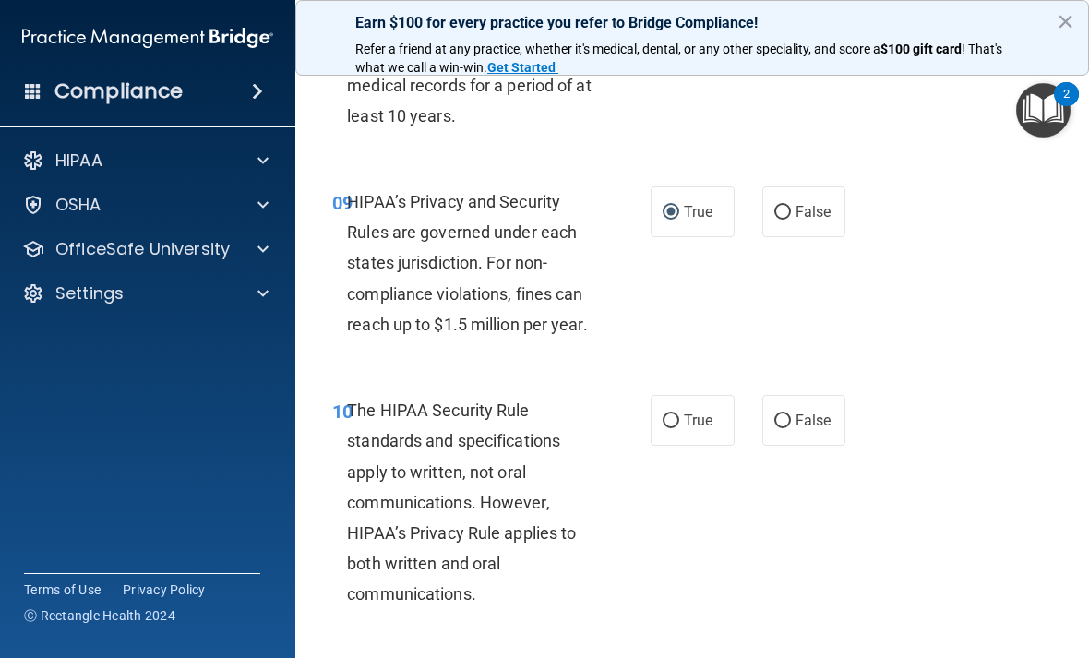
click at [703, 446] on label "True" at bounding box center [693, 420] width 84 height 51
click at [679, 428] on input "True" at bounding box center [671, 421] width 17 height 14
radio input "true"
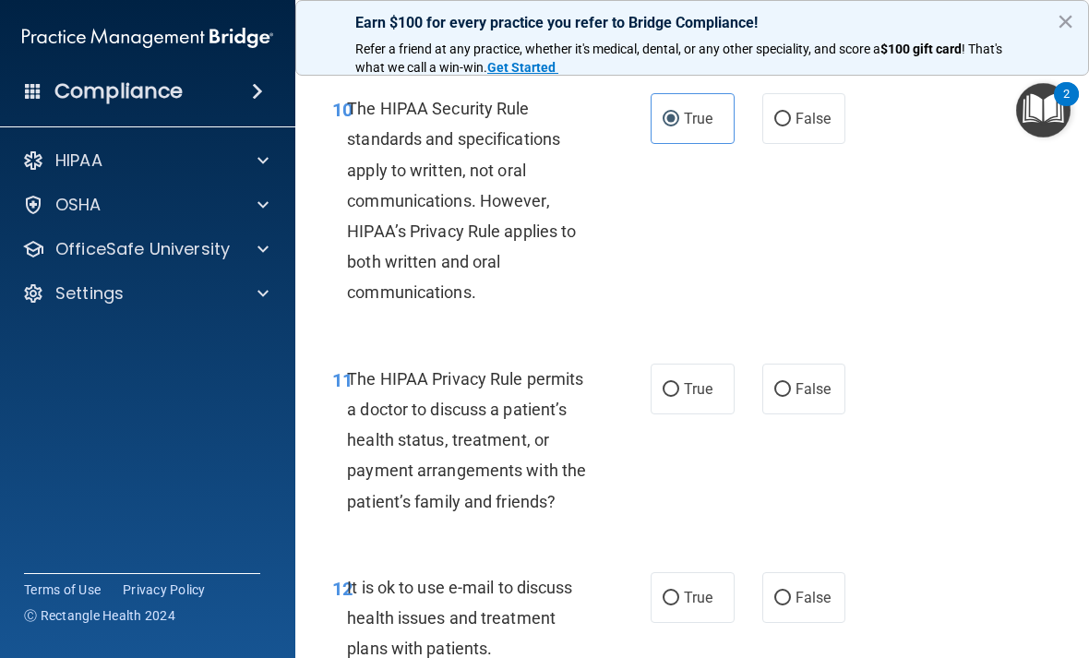
scroll to position [2064, 0]
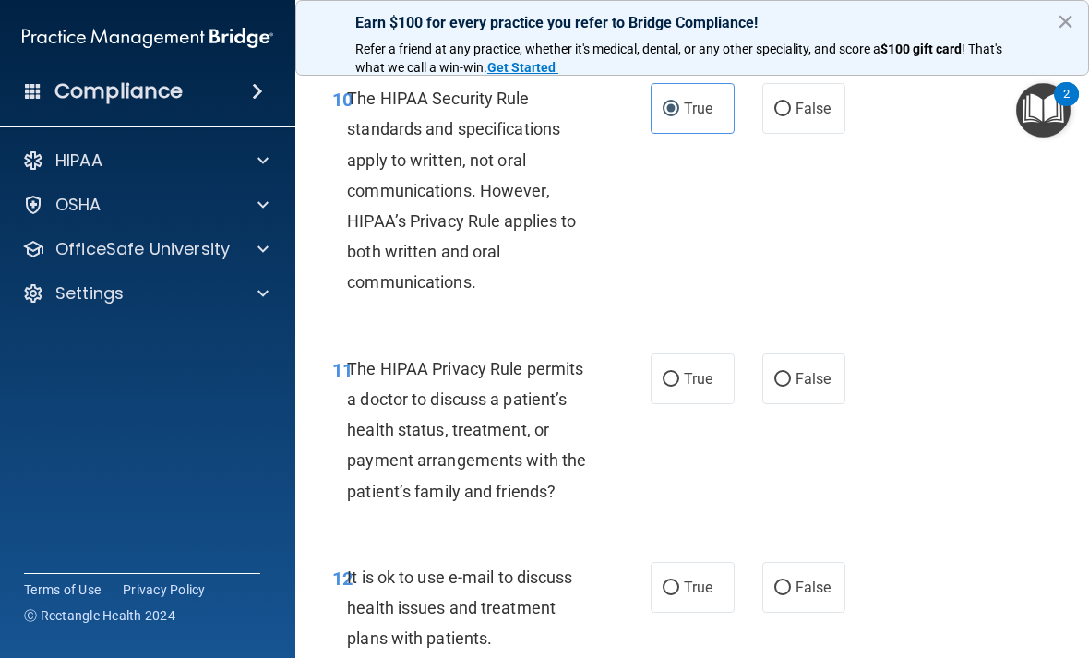
click at [671, 387] on input "True" at bounding box center [671, 380] width 17 height 14
radio input "true"
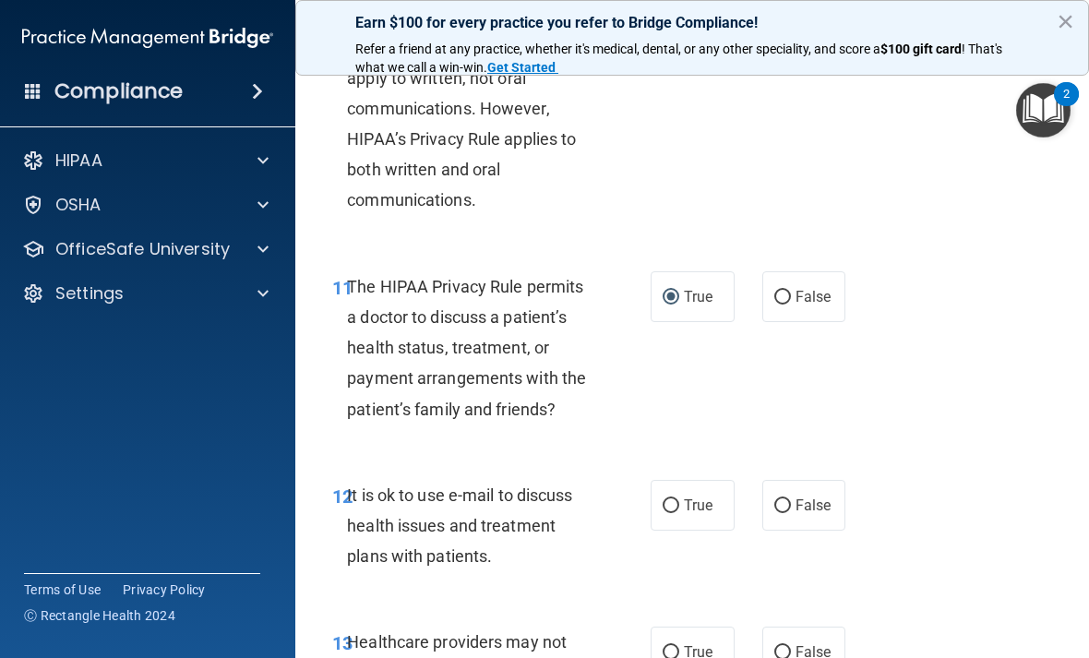
scroll to position [2150, 0]
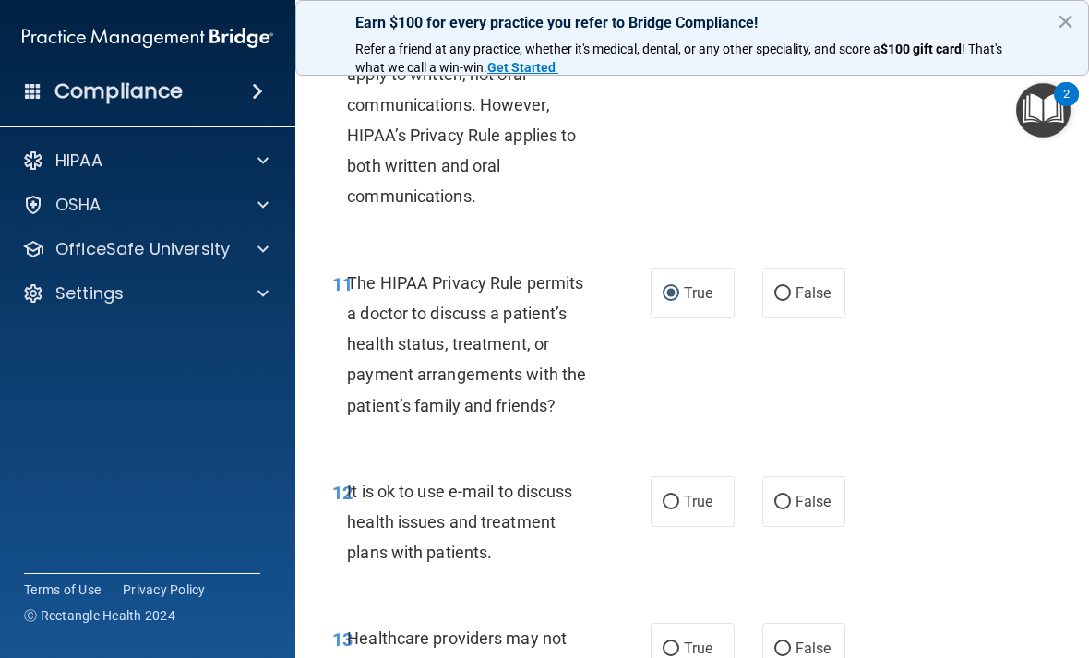
click at [821, 527] on label "False" at bounding box center [804, 501] width 84 height 51
click at [791, 510] on input "False" at bounding box center [782, 503] width 17 height 14
radio input "true"
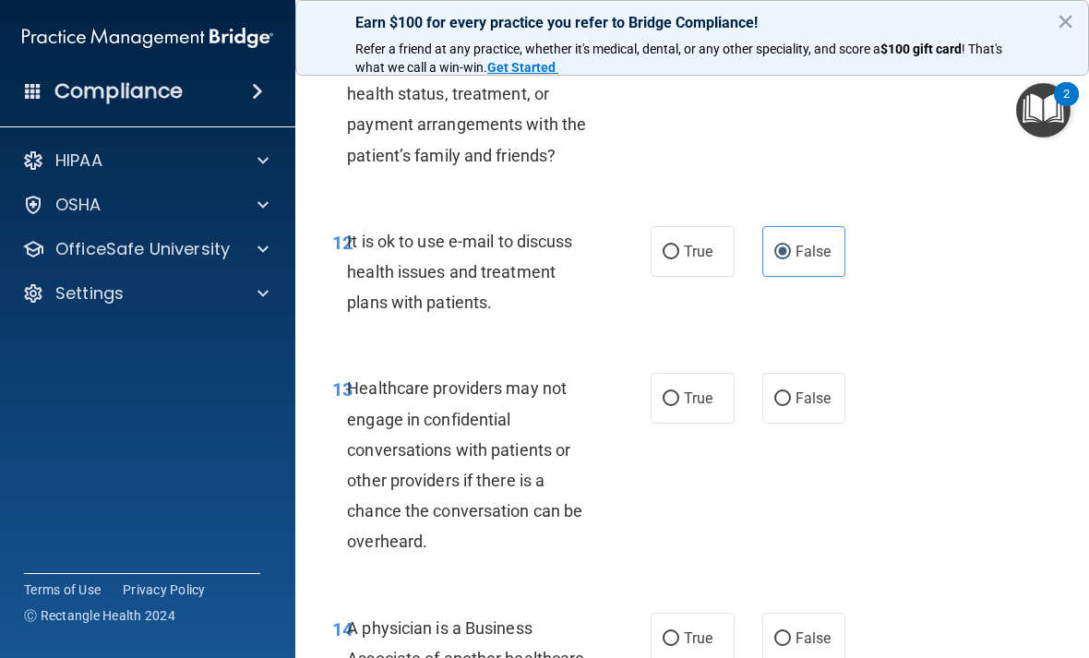
scroll to position [2401, 0]
click at [701, 423] on label "True" at bounding box center [693, 397] width 84 height 51
click at [679, 405] on input "True" at bounding box center [671, 398] width 17 height 14
radio input "true"
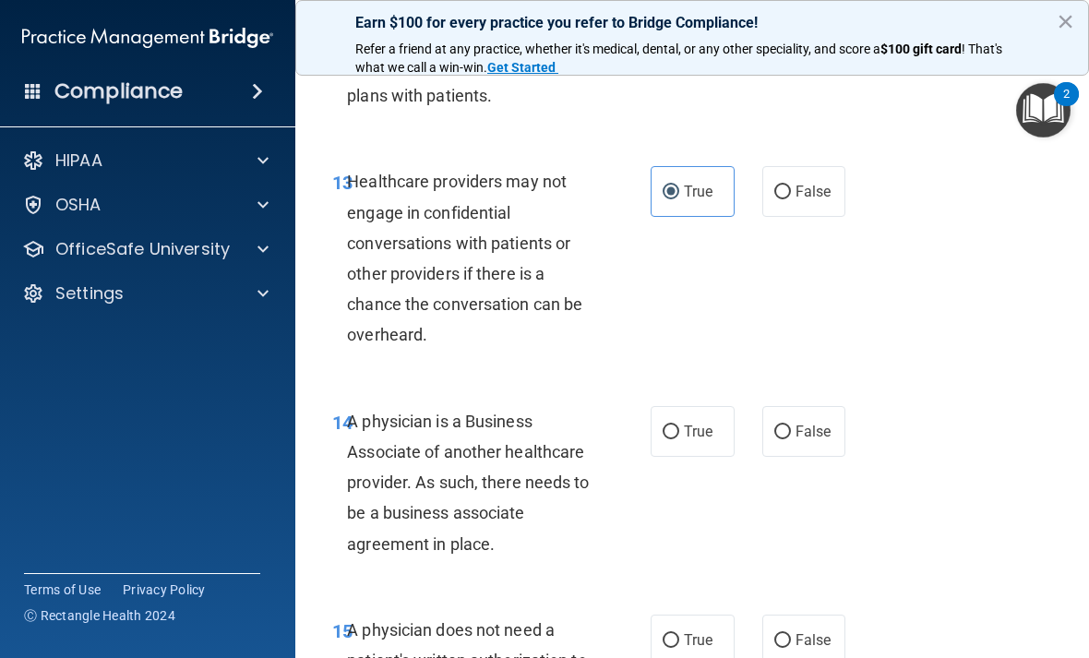
scroll to position [2607, 0]
click at [706, 439] on span "True" at bounding box center [698, 431] width 29 height 18
click at [679, 438] on input "True" at bounding box center [671, 432] width 17 height 14
radio input "true"
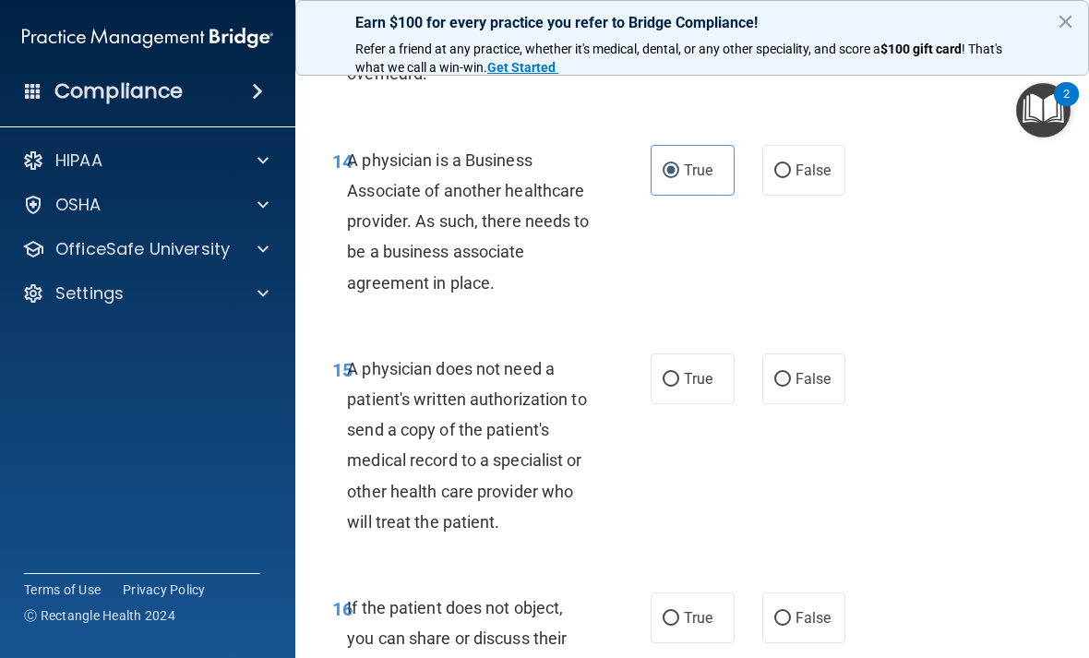
scroll to position [2869, 0]
click at [820, 403] on label "False" at bounding box center [804, 378] width 84 height 51
click at [791, 386] on input "False" at bounding box center [782, 379] width 17 height 14
radio input "true"
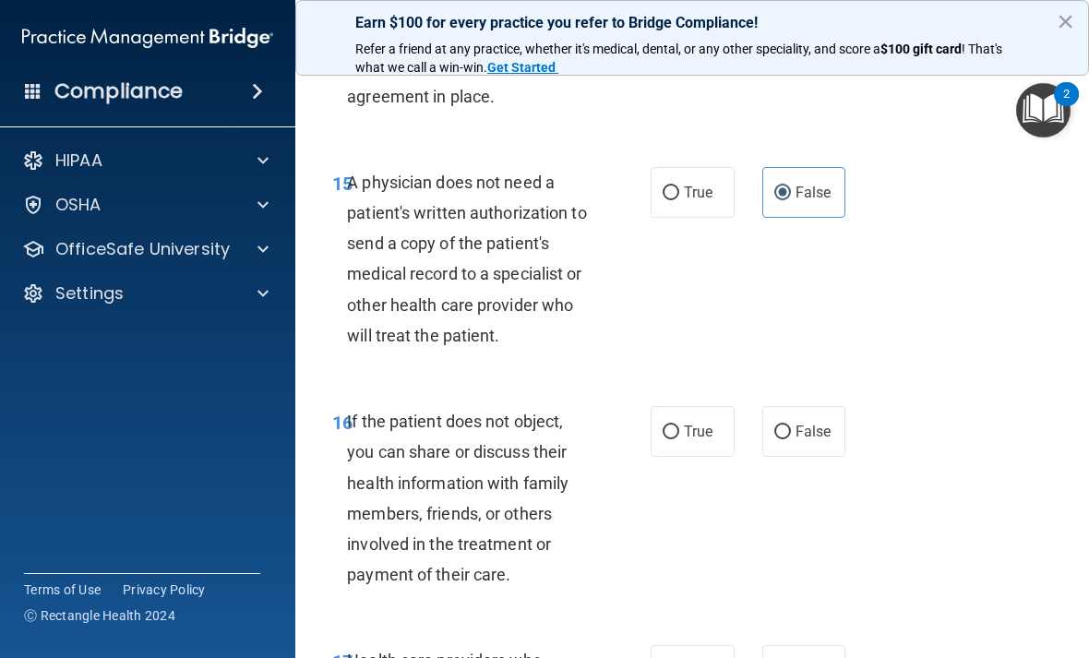
scroll to position [3055, 0]
click at [713, 439] on span "True" at bounding box center [698, 431] width 29 height 18
click at [679, 438] on input "True" at bounding box center [671, 432] width 17 height 14
radio input "true"
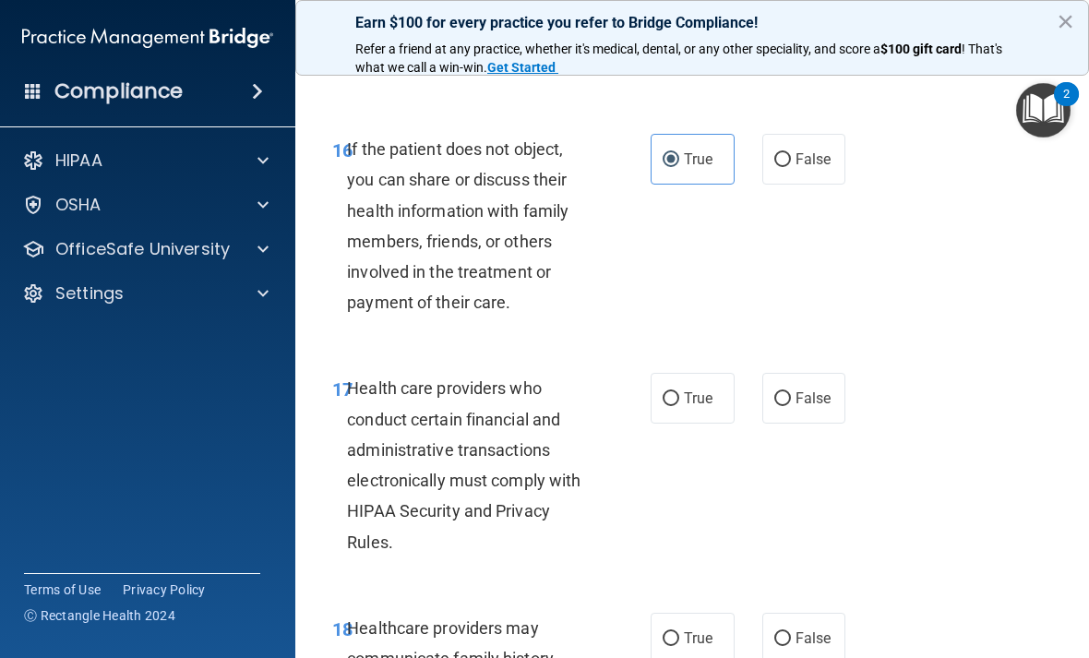
scroll to position [3328, 0]
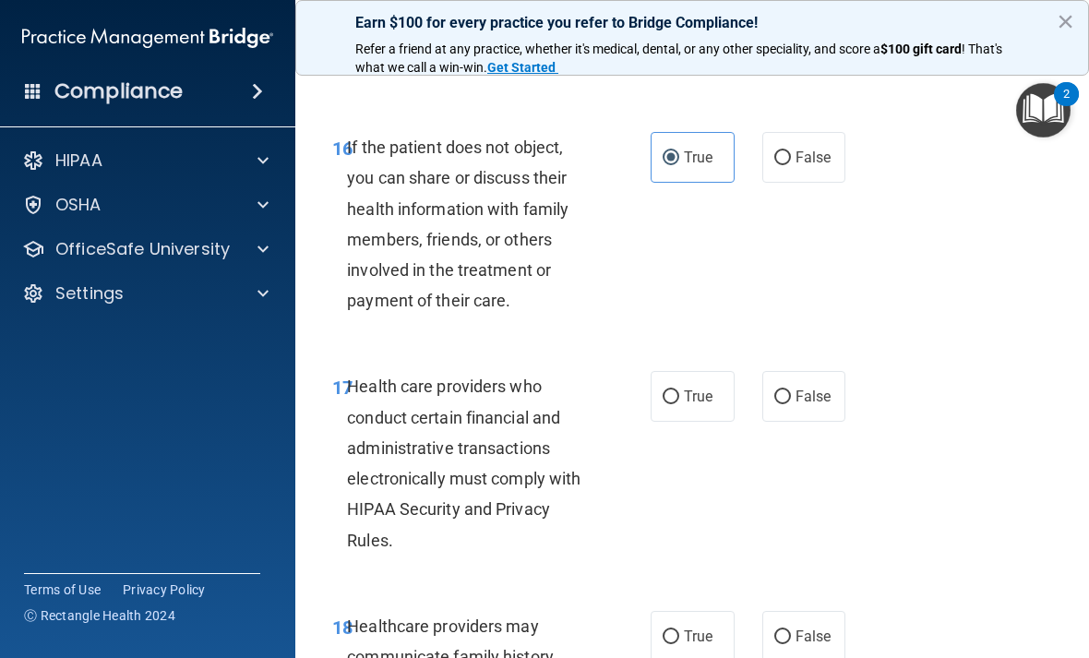
click at [704, 422] on label "True" at bounding box center [693, 396] width 84 height 51
click at [679, 404] on input "True" at bounding box center [671, 397] width 17 height 14
radio input "true"
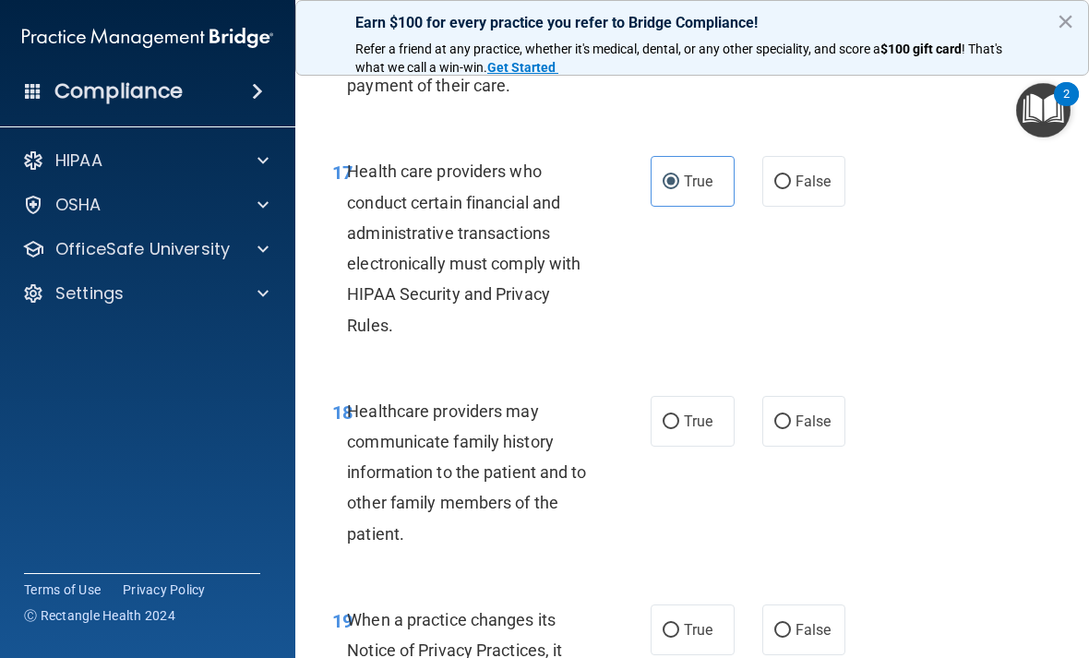
scroll to position [3544, 0]
click at [824, 442] on label "False" at bounding box center [804, 420] width 84 height 51
click at [791, 428] on input "False" at bounding box center [782, 421] width 17 height 14
radio input "true"
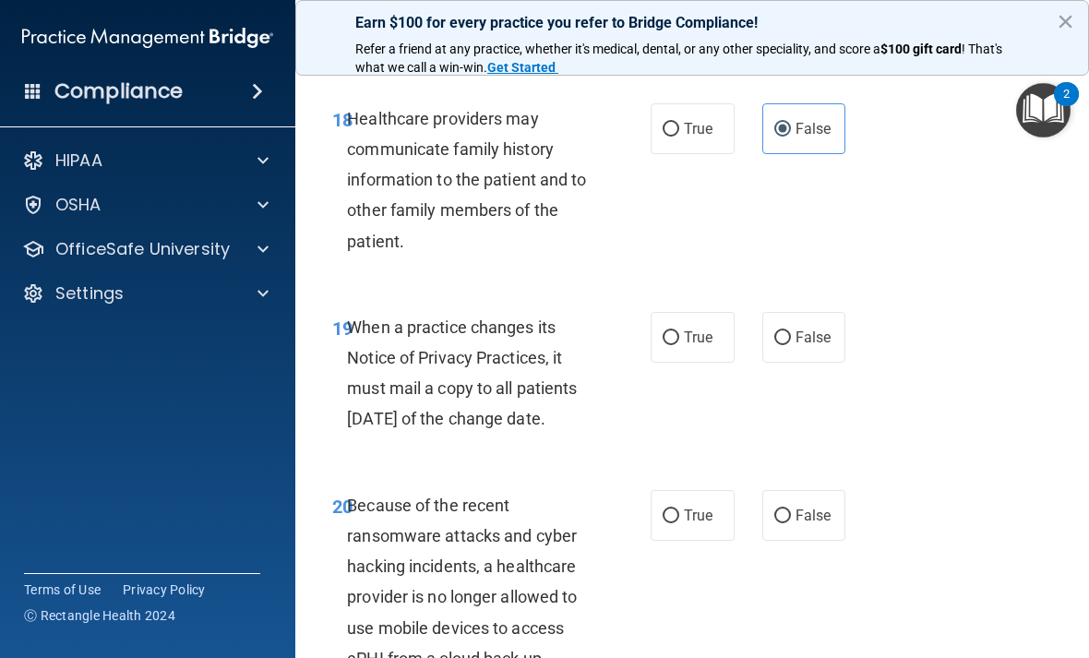
scroll to position [3837, 0]
click at [696, 357] on label "True" at bounding box center [693, 336] width 84 height 51
click at [679, 344] on input "True" at bounding box center [671, 337] width 17 height 14
radio input "true"
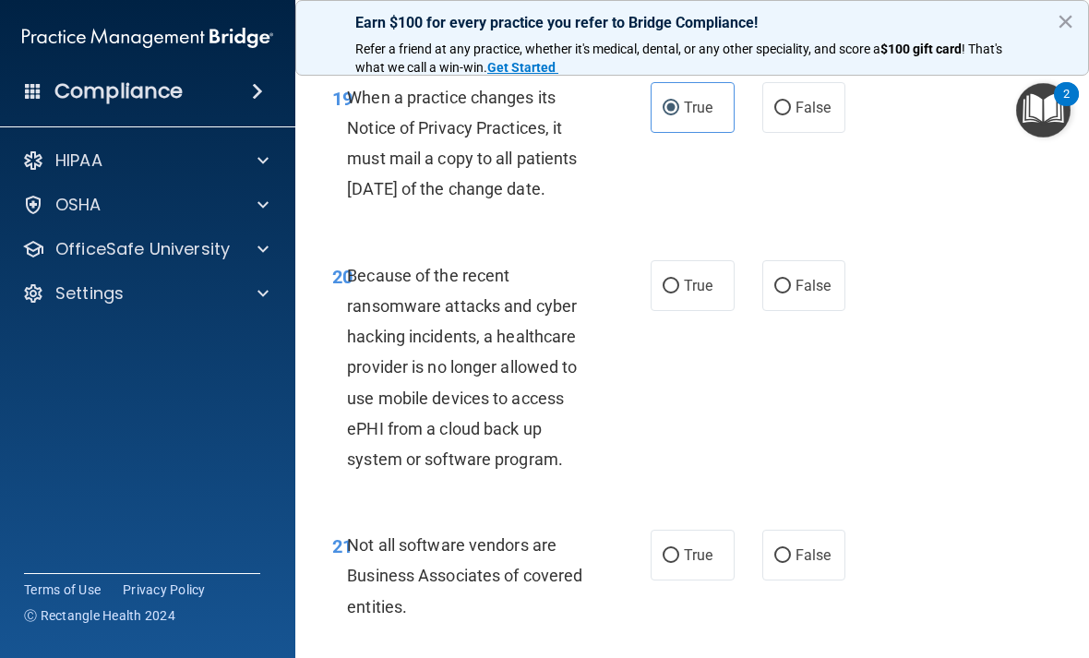
scroll to position [4068, 0]
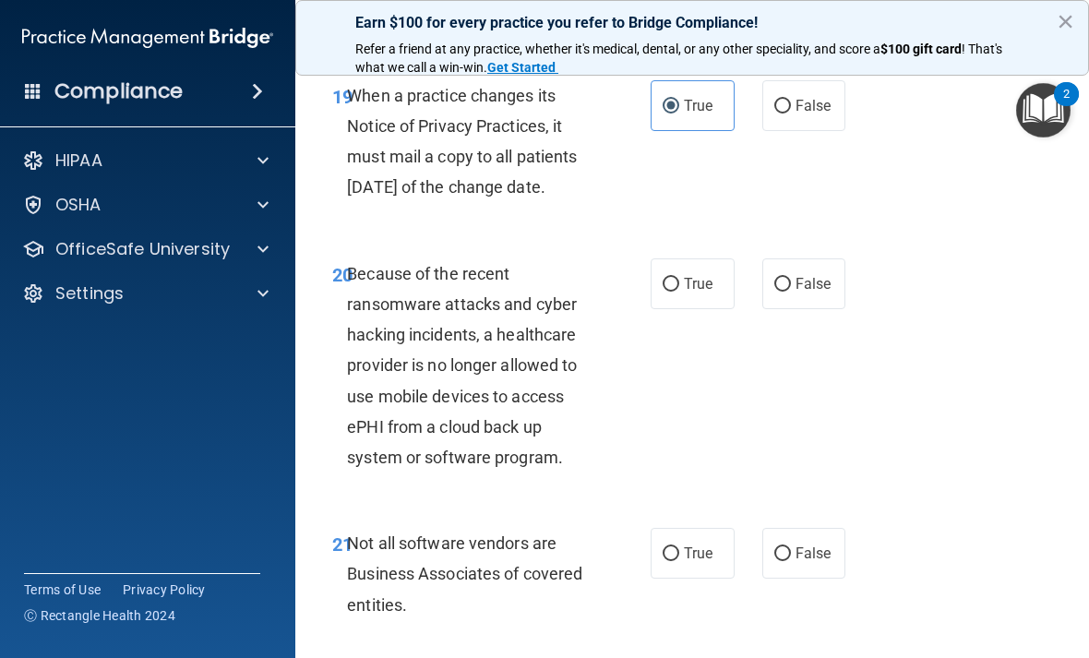
click at [698, 309] on label "True" at bounding box center [693, 283] width 84 height 51
click at [679, 292] on input "True" at bounding box center [671, 285] width 17 height 14
radio input "true"
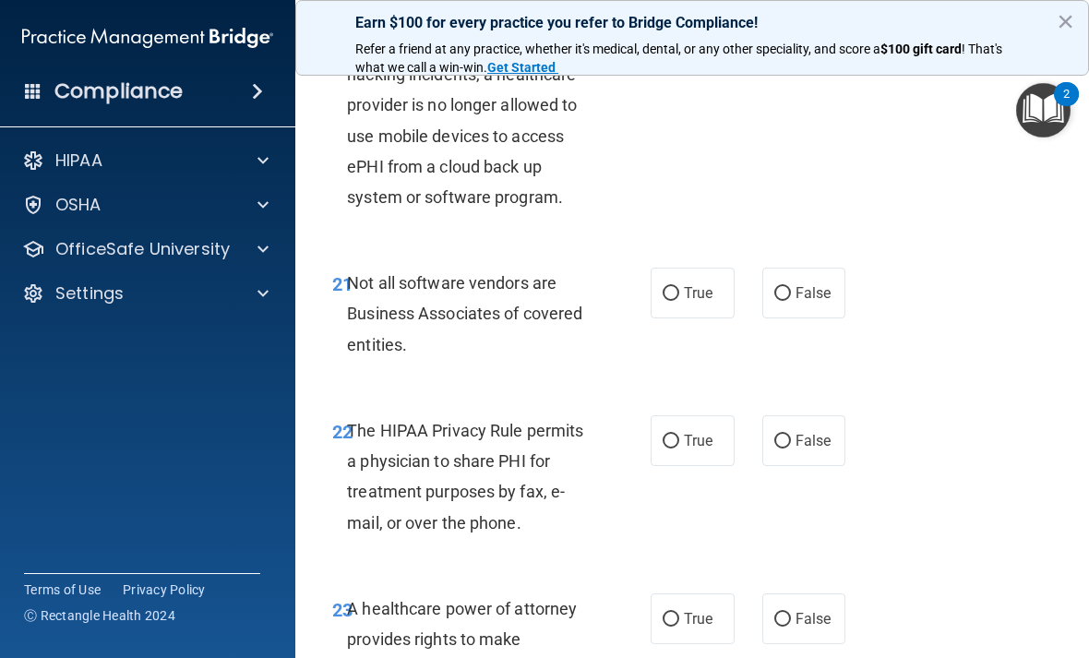
scroll to position [4332, 0]
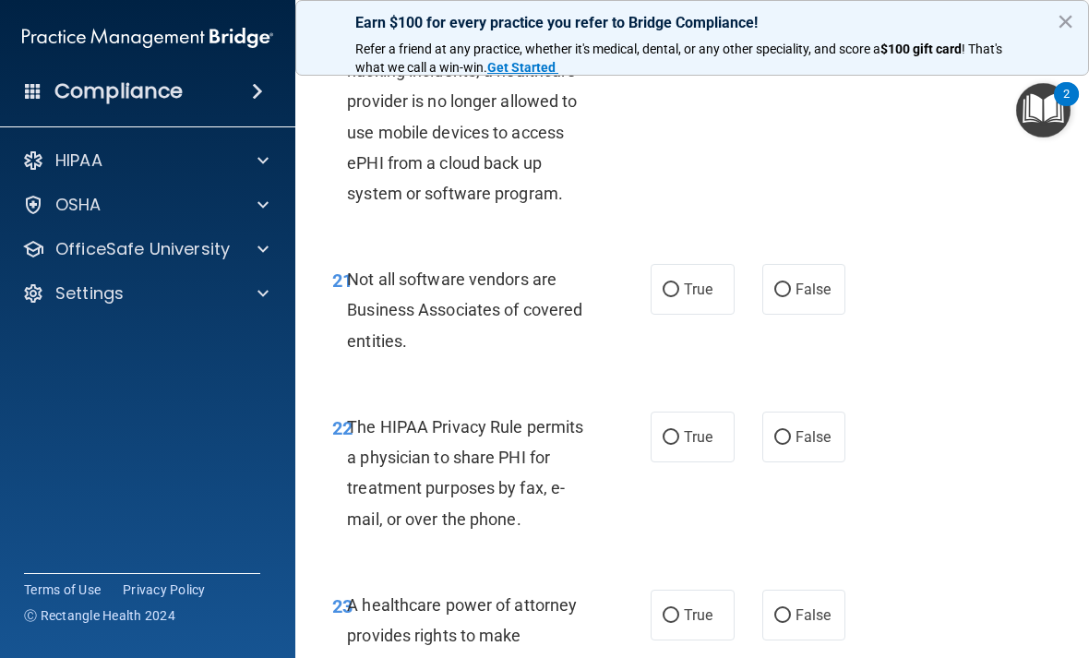
click at [707, 298] on span "True" at bounding box center [698, 290] width 29 height 18
click at [679, 297] on input "True" at bounding box center [671, 290] width 17 height 14
radio input "true"
click at [689, 446] on span "True" at bounding box center [698, 437] width 29 height 18
click at [679, 445] on input "True" at bounding box center [671, 438] width 17 height 14
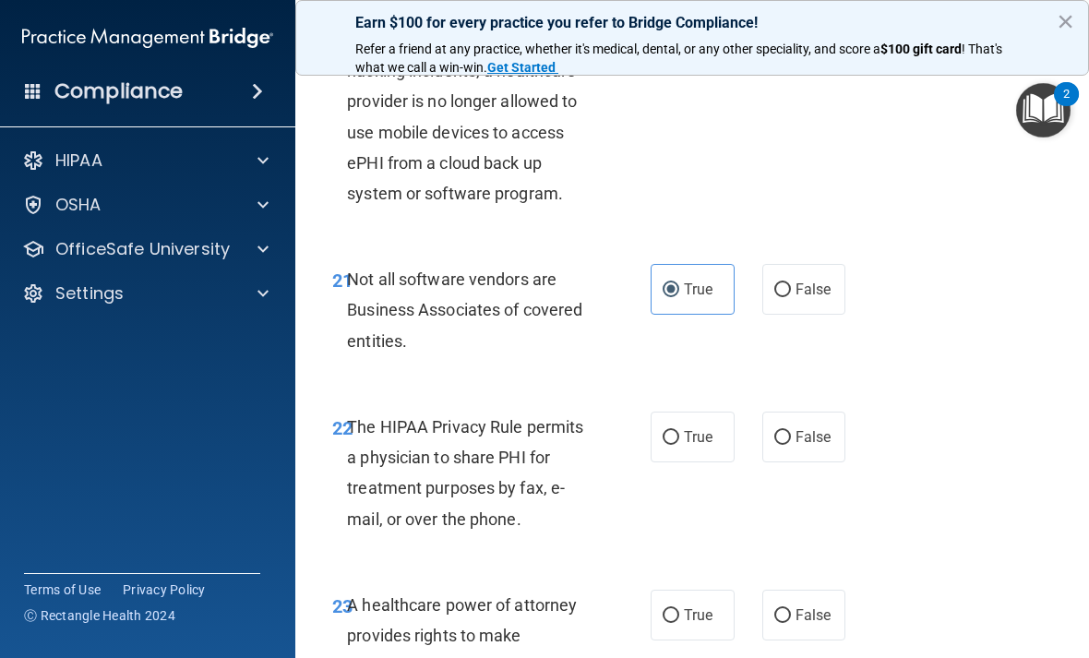
radio input "true"
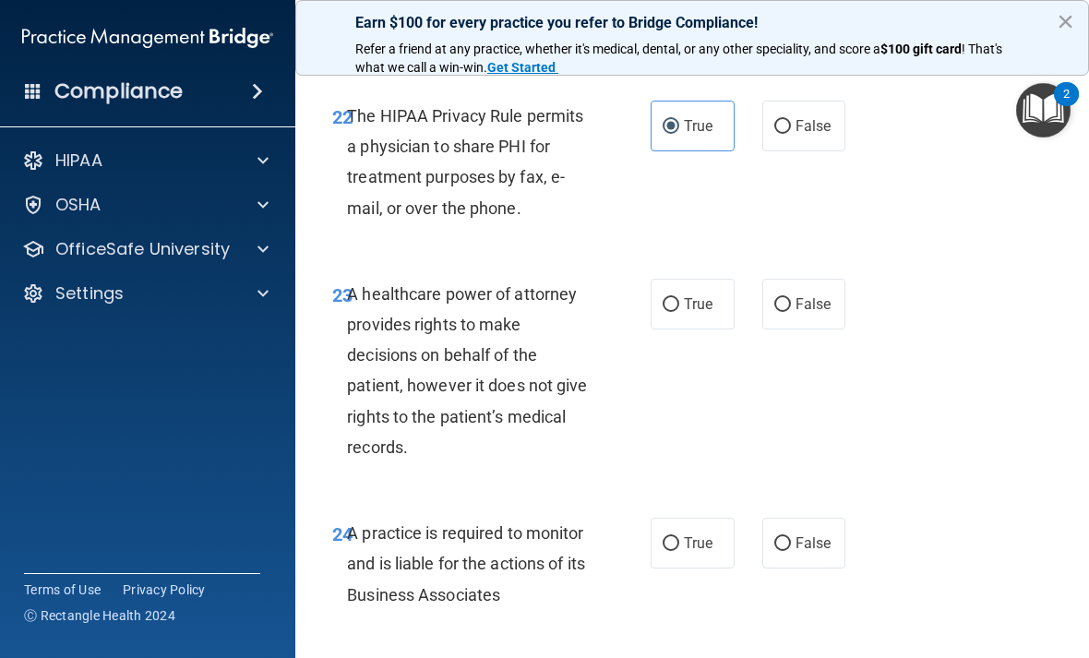
scroll to position [4681, 0]
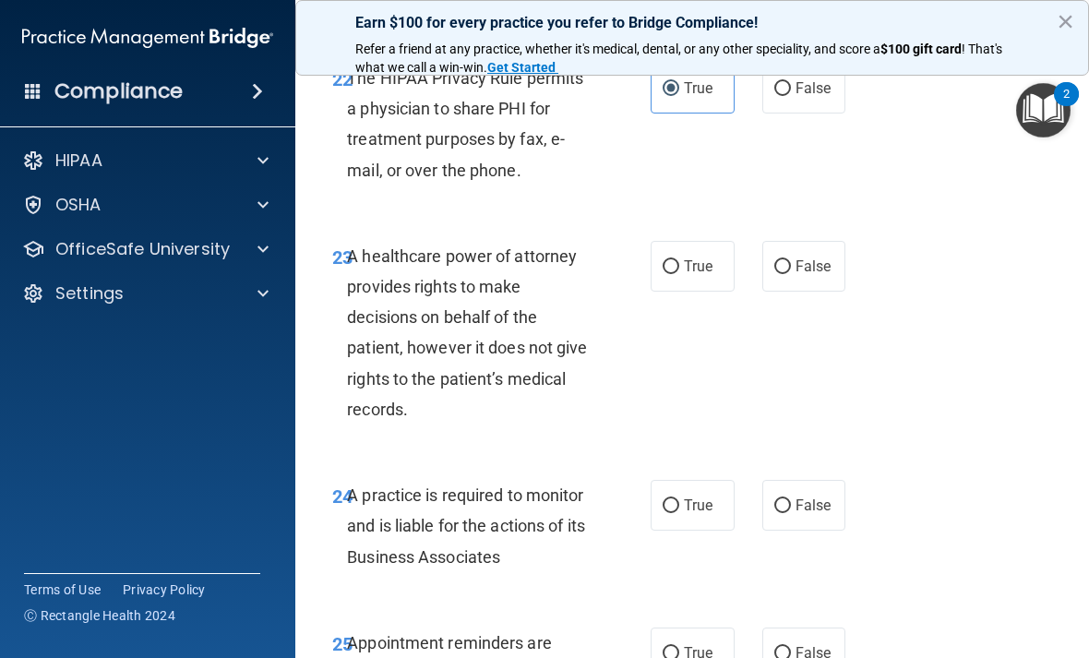
click at [694, 275] on span "True" at bounding box center [698, 267] width 29 height 18
click at [679, 274] on input "True" at bounding box center [671, 267] width 17 height 14
radio input "true"
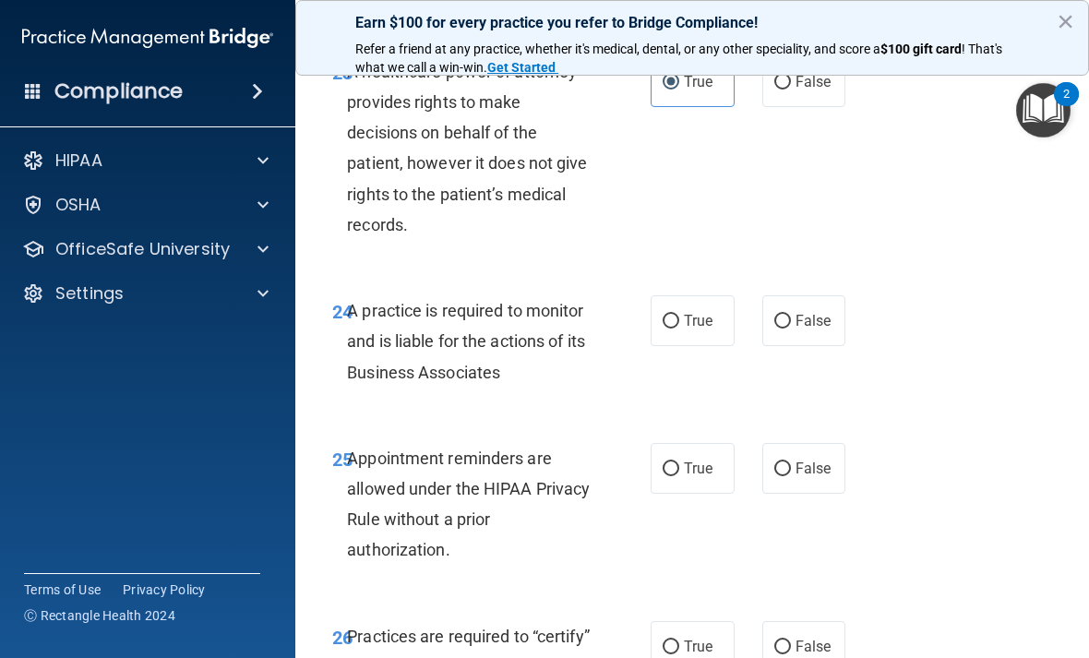
scroll to position [4871, 0]
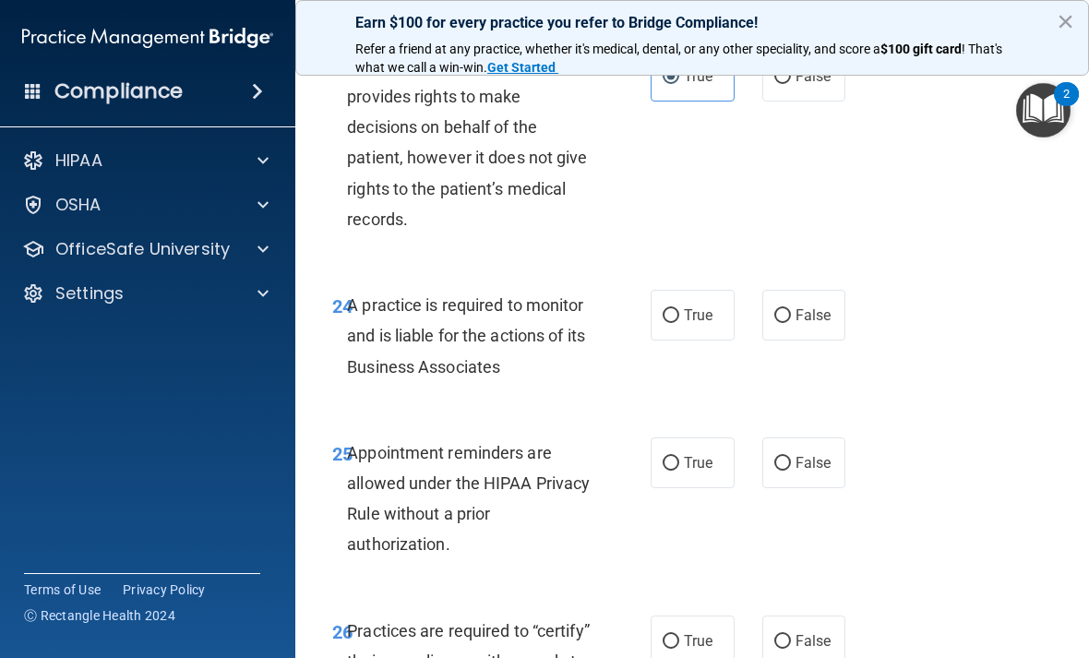
click at [701, 324] on span "True" at bounding box center [698, 315] width 29 height 18
click at [679, 323] on input "True" at bounding box center [671, 316] width 17 height 14
radio input "true"
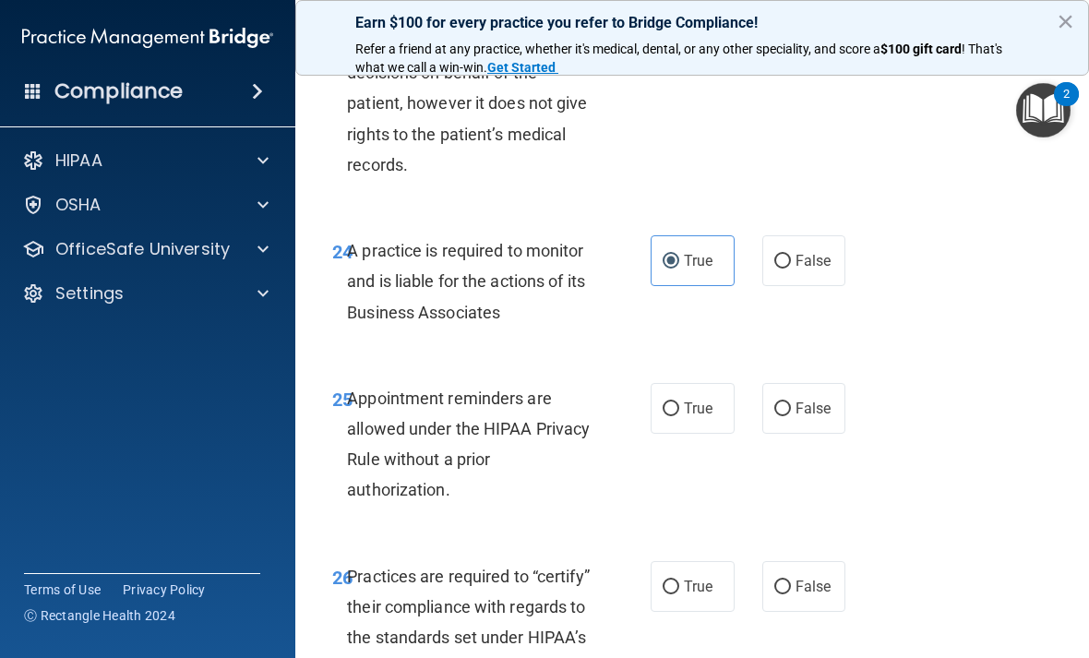
scroll to position [4930, 0]
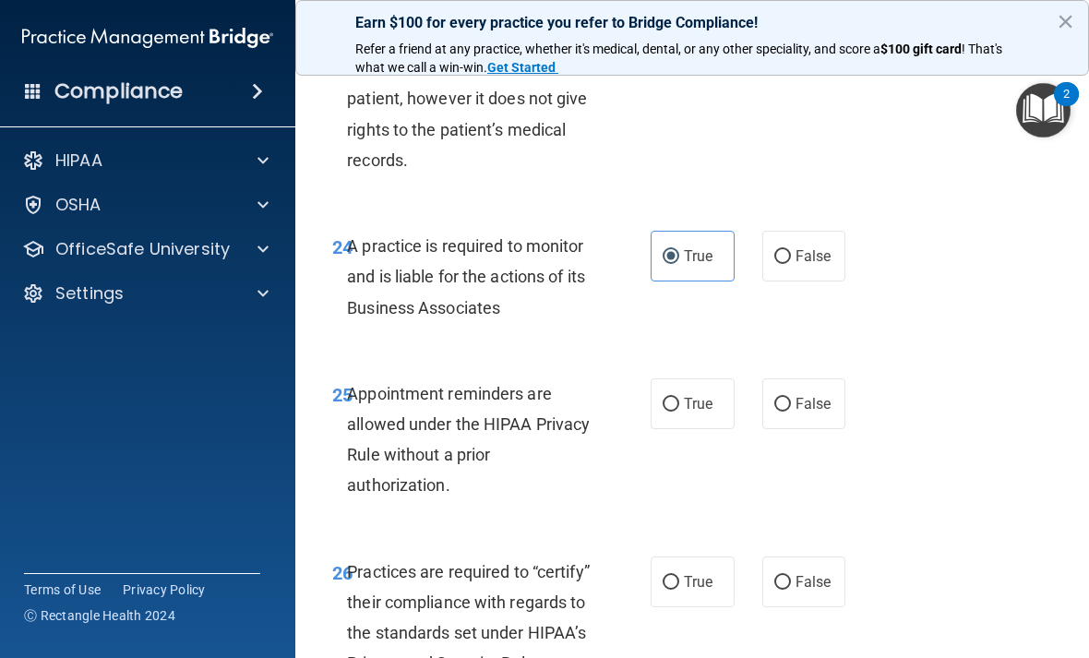
click at [677, 412] on input "True" at bounding box center [671, 405] width 17 height 14
radio input "true"
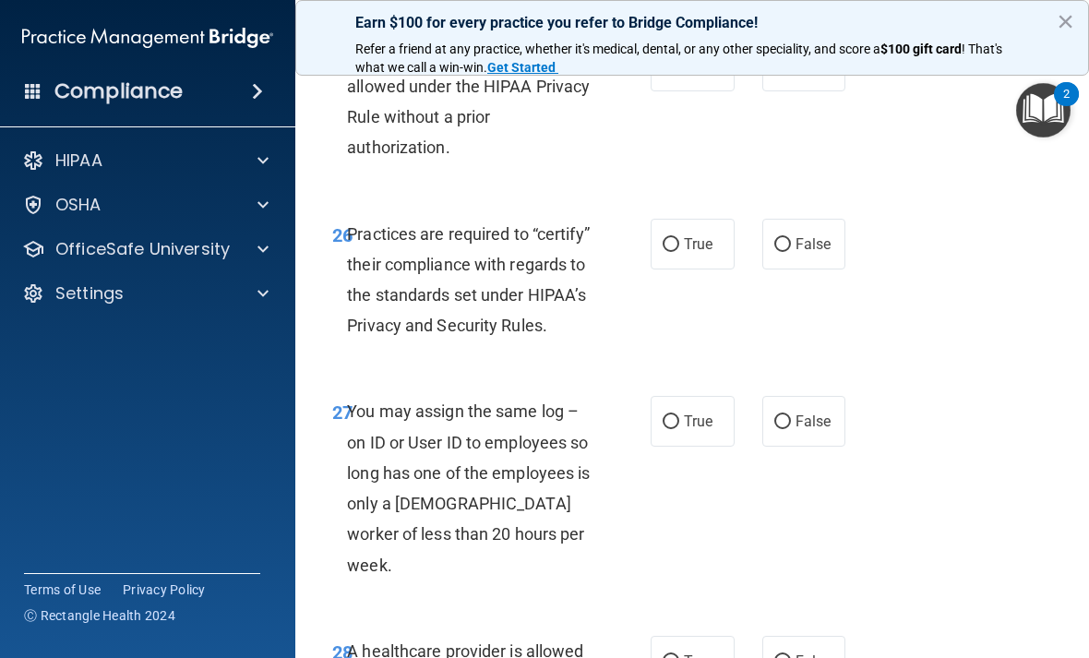
scroll to position [5269, 0]
click at [708, 252] on span "True" at bounding box center [698, 243] width 29 height 18
click at [679, 251] on input "True" at bounding box center [671, 244] width 17 height 14
radio input "true"
click at [795, 446] on label "False" at bounding box center [804, 420] width 84 height 51
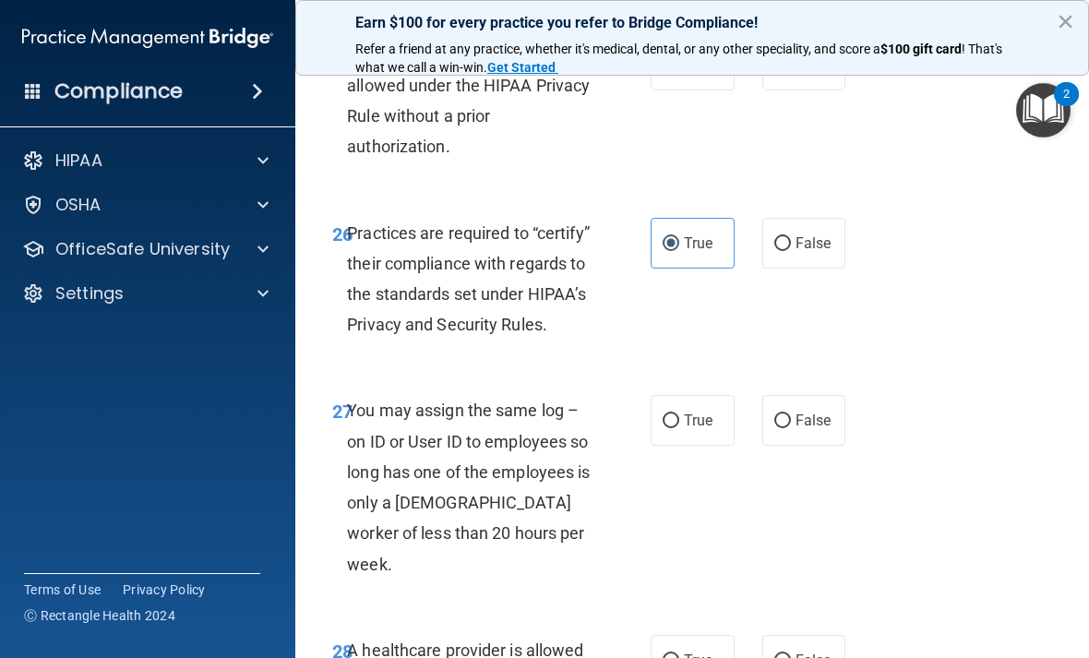
click at [791, 428] on input "False" at bounding box center [782, 421] width 17 height 14
radio input "true"
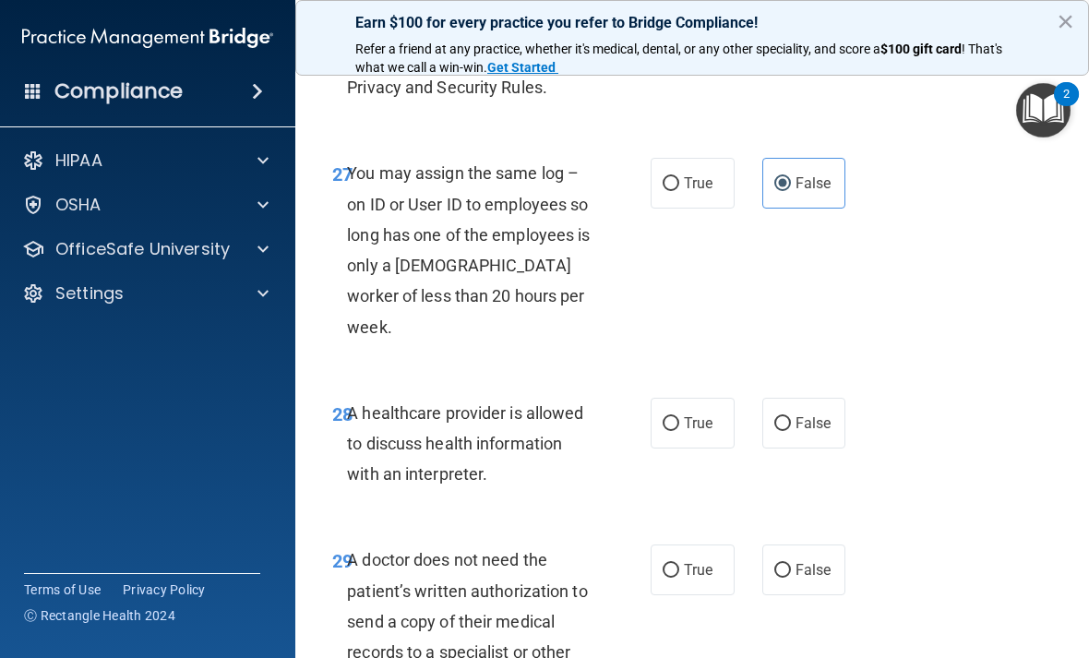
scroll to position [5509, 0]
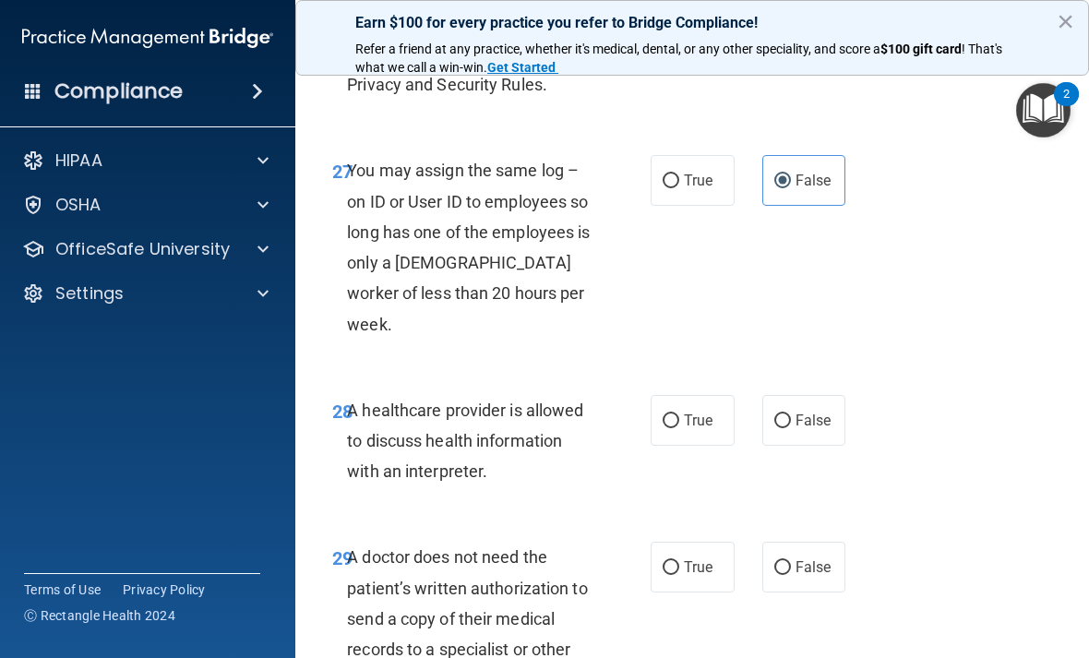
click at [684, 414] on span "True" at bounding box center [698, 421] width 29 height 18
click at [679, 414] on input "True" at bounding box center [671, 421] width 17 height 14
radio input "true"
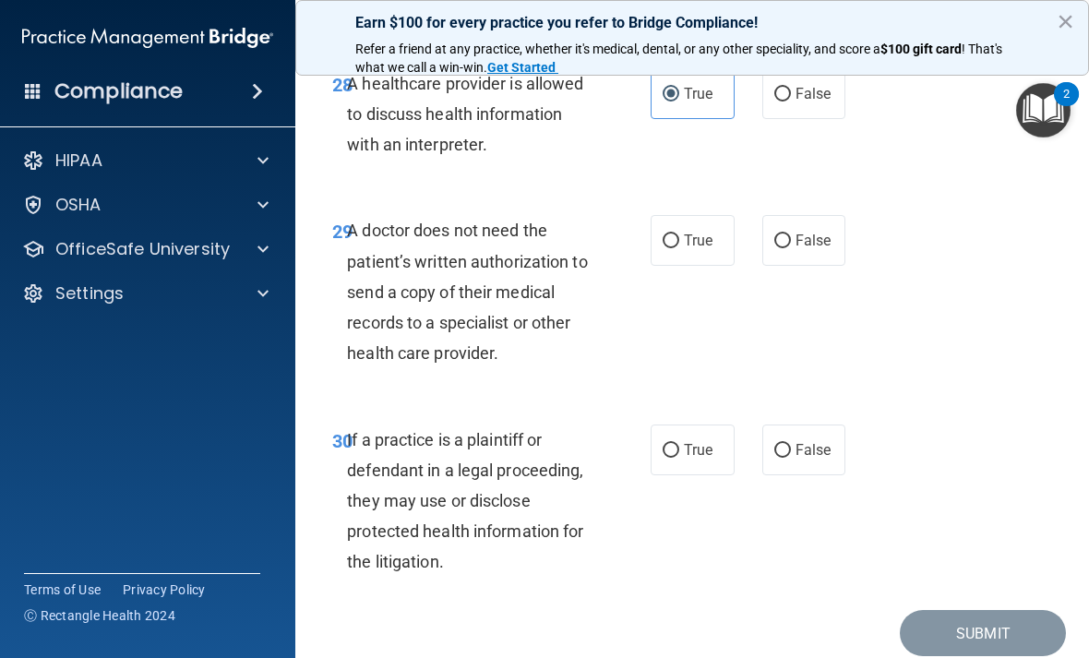
scroll to position [5836, 0]
click at [810, 246] on span "False" at bounding box center [814, 240] width 36 height 18
click at [791, 246] on input "False" at bounding box center [782, 241] width 17 height 14
radio input "true"
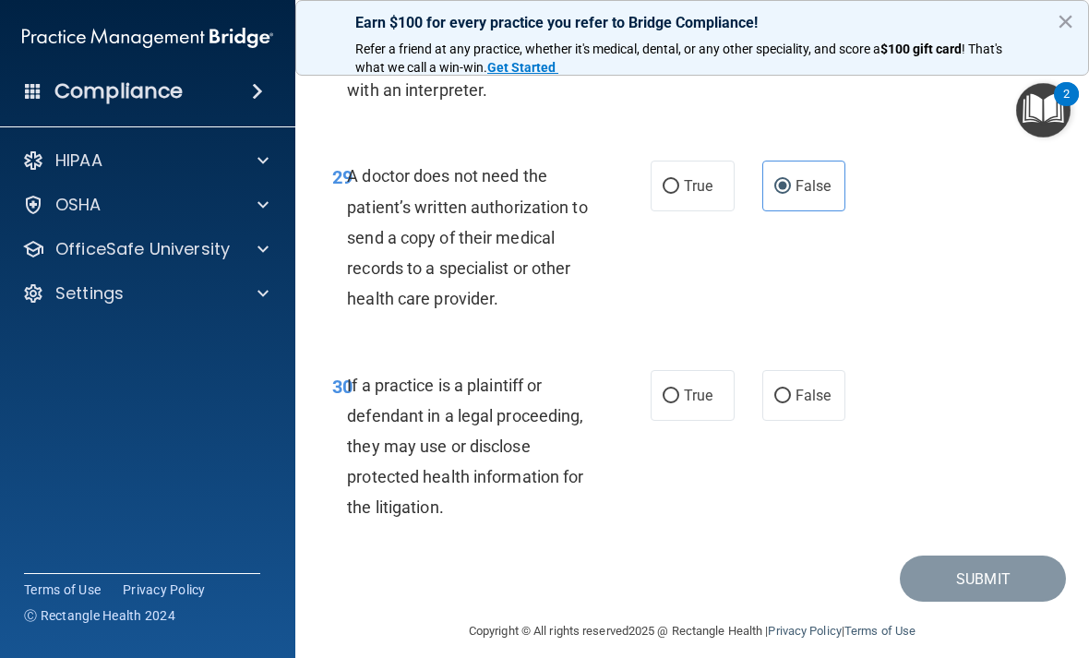
scroll to position [5894, 0]
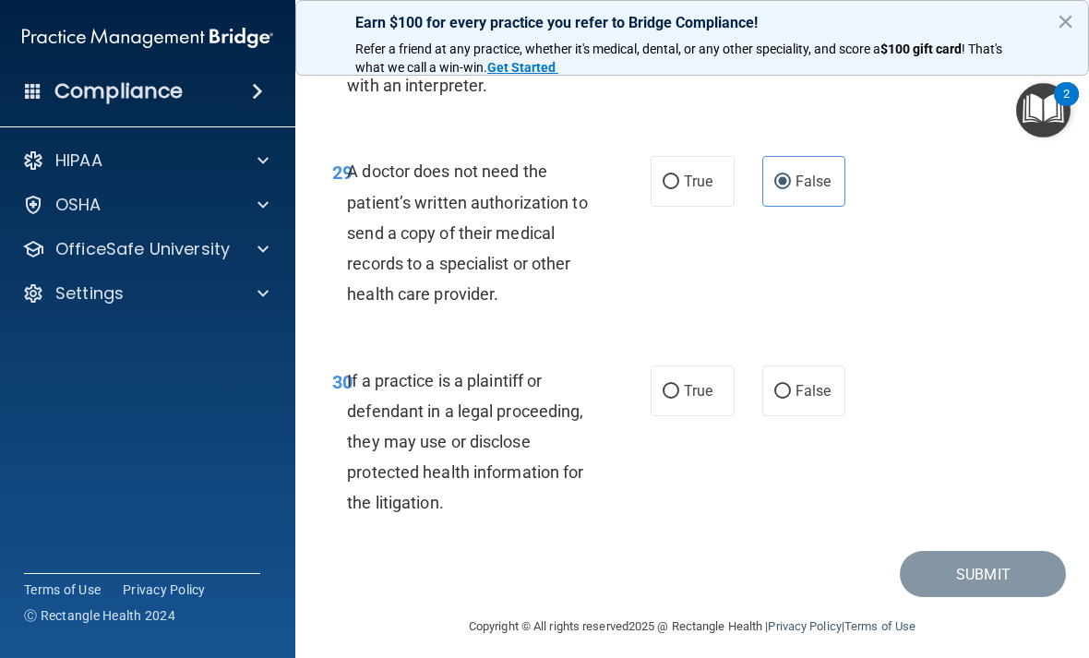
click at [811, 387] on span "False" at bounding box center [814, 391] width 36 height 18
click at [791, 387] on input "False" at bounding box center [782, 392] width 17 height 14
radio input "true"
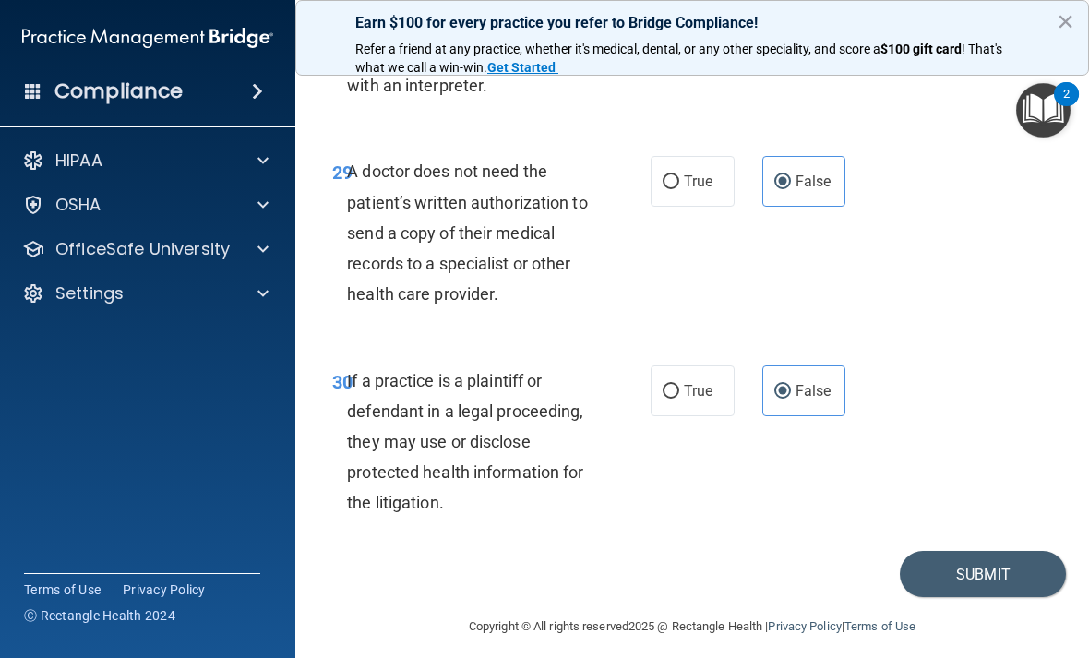
click at [1023, 595] on button "Submit" at bounding box center [983, 574] width 166 height 47
click at [1013, 584] on button "Submit" at bounding box center [983, 574] width 166 height 47
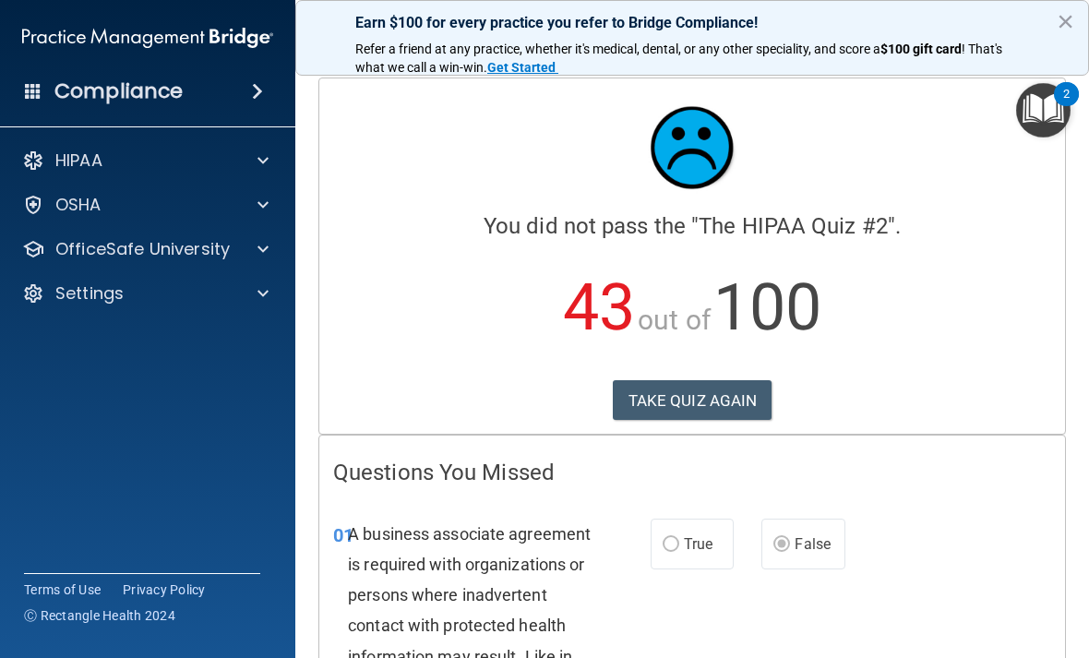
click at [93, 163] on p "HIPAA" at bounding box center [78, 161] width 47 height 22
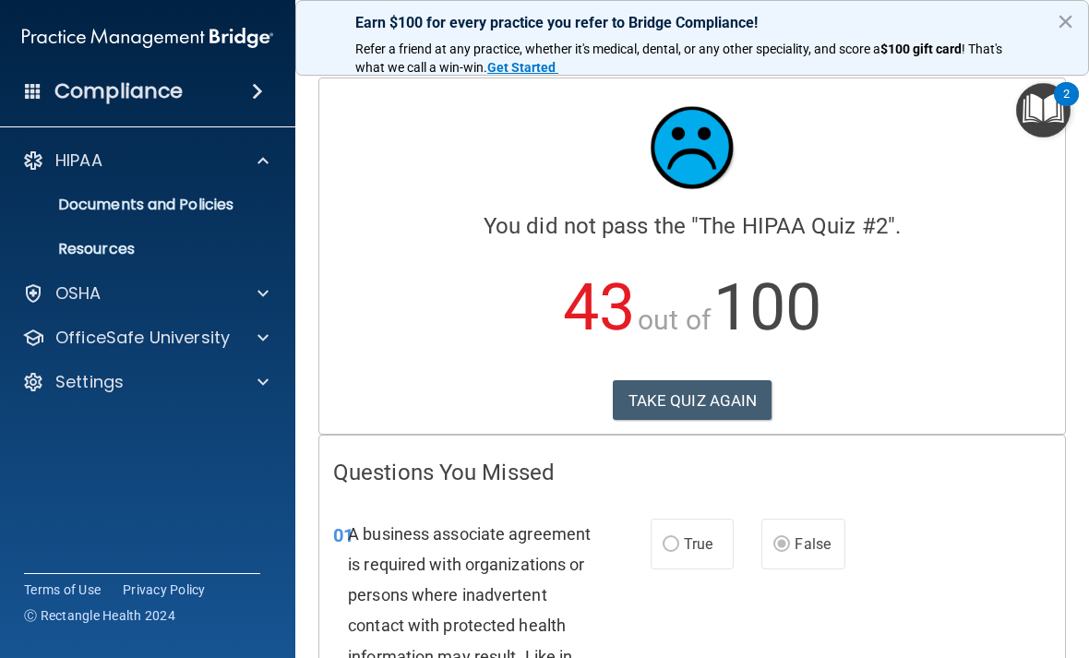
click at [191, 211] on p "Documents and Policies" at bounding box center [138, 205] width 252 height 18
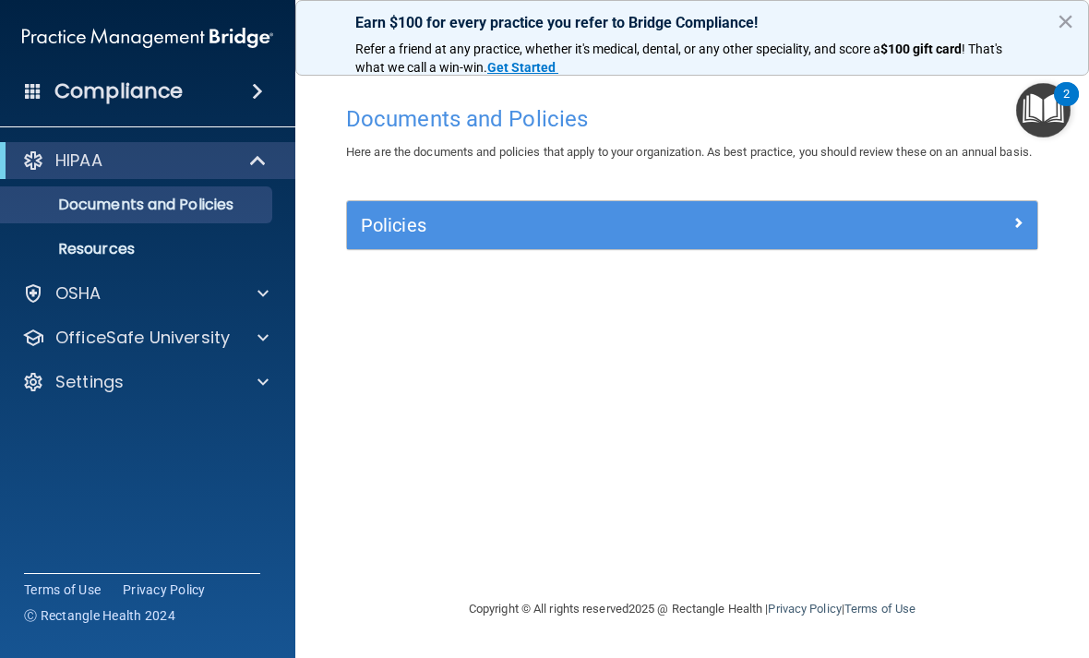
click at [591, 235] on h5 "Policies" at bounding box center [606, 225] width 490 height 20
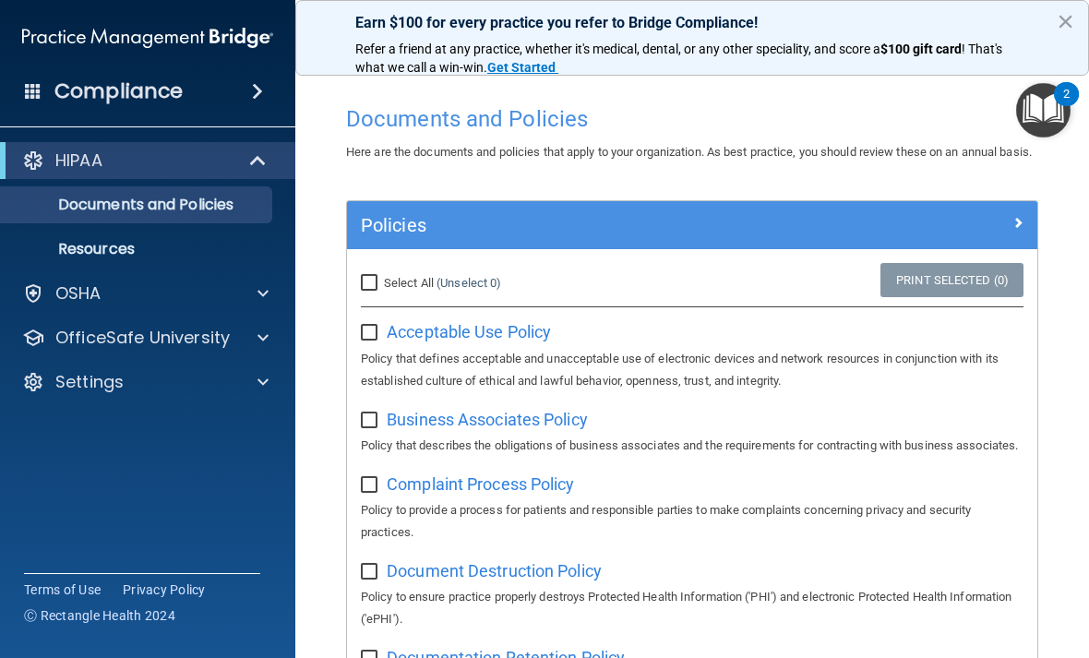
click at [508, 342] on span "Acceptable Use Policy" at bounding box center [469, 331] width 164 height 19
click at [177, 346] on p "OfficeSafe University" at bounding box center [142, 338] width 174 height 22
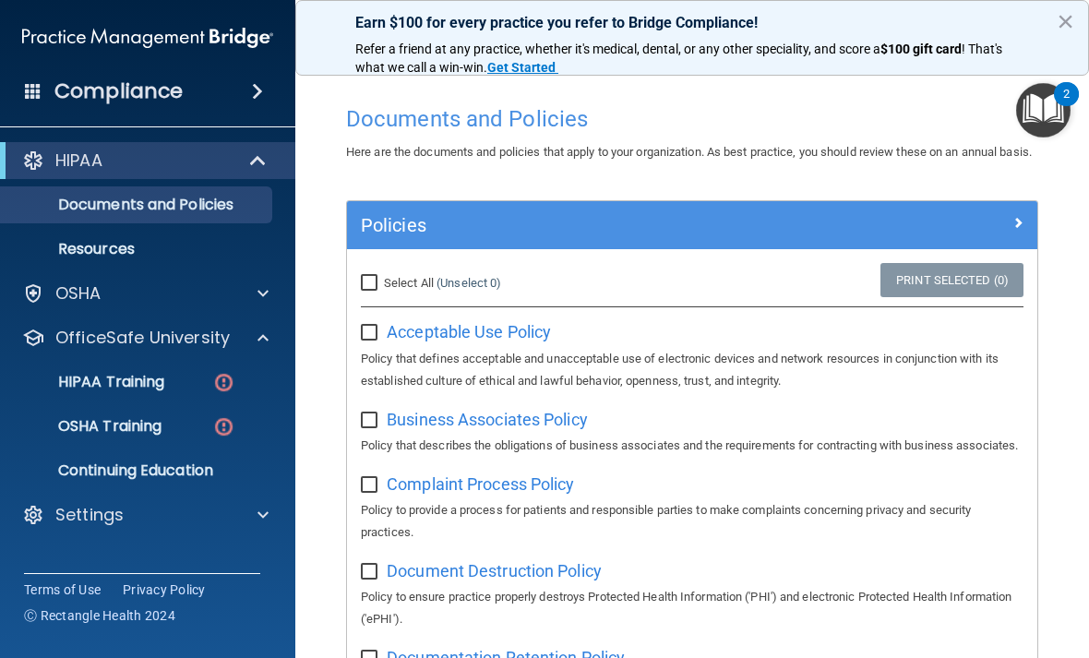
click at [156, 387] on p "HIPAA Training" at bounding box center [88, 382] width 152 height 18
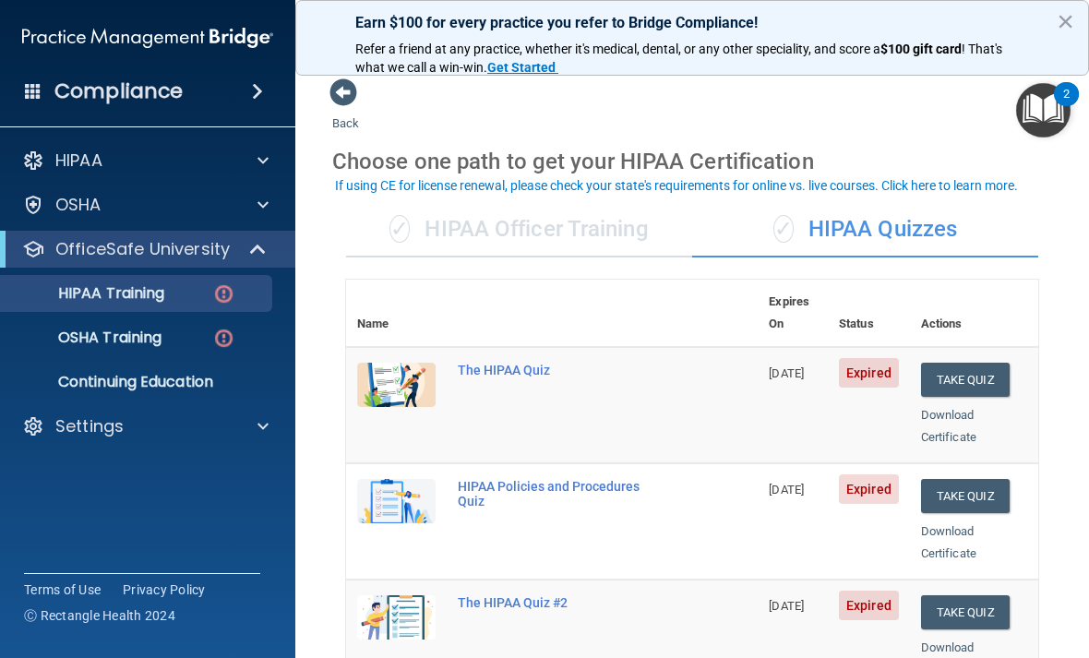
click at [988, 363] on button "Take Quiz" at bounding box center [965, 380] width 89 height 34
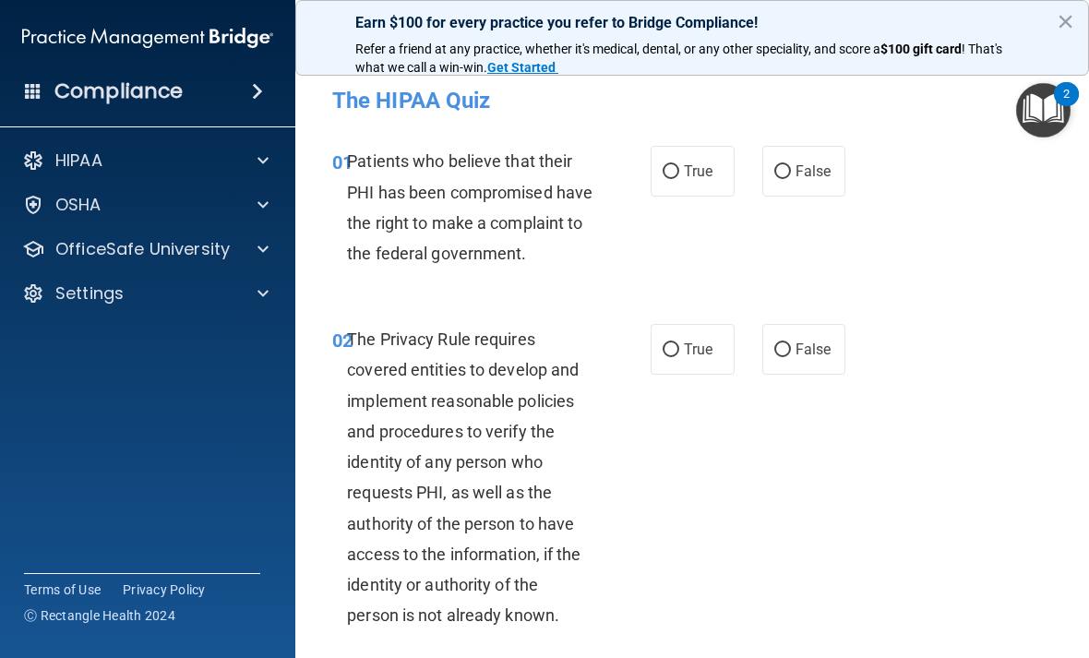
click at [620, 341] on div "02 The Privacy Rule requires covered entities to develop and implement reasonab…" at bounding box center [692, 482] width 748 height 362
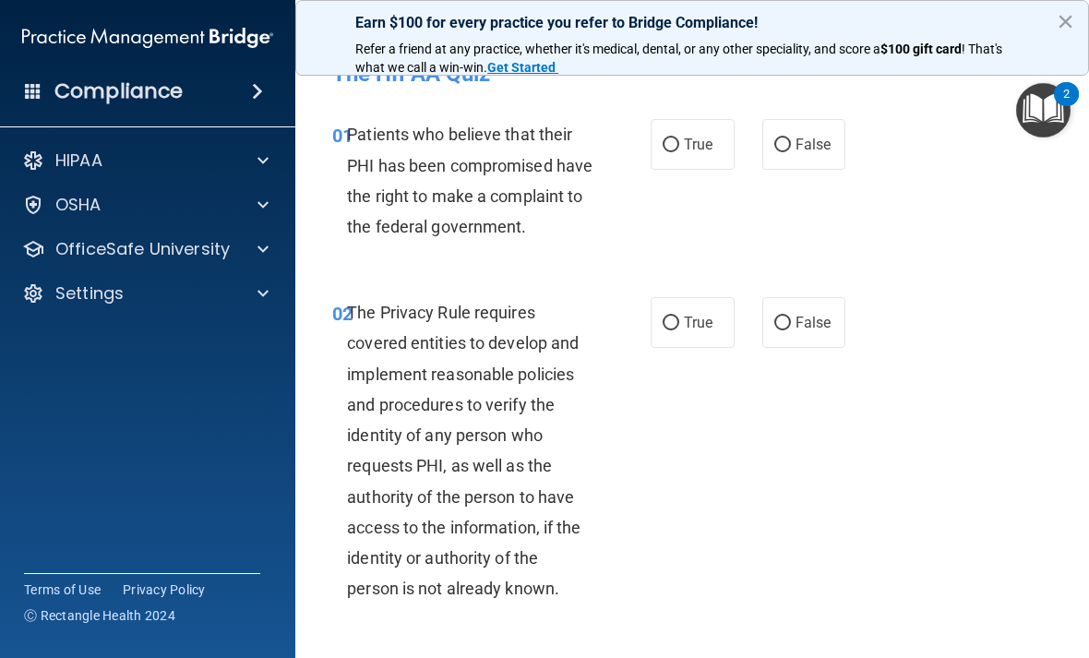
scroll to position [36, 0]
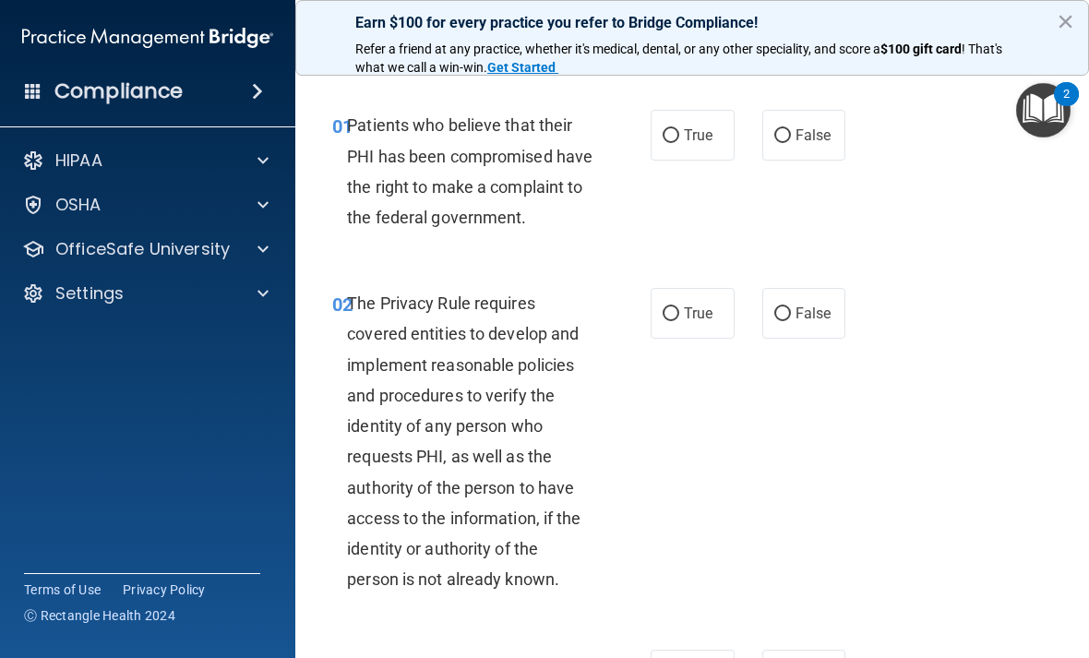
click at [700, 149] on label "True" at bounding box center [693, 135] width 84 height 51
click at [679, 143] on input "True" at bounding box center [671, 136] width 17 height 14
radio input "true"
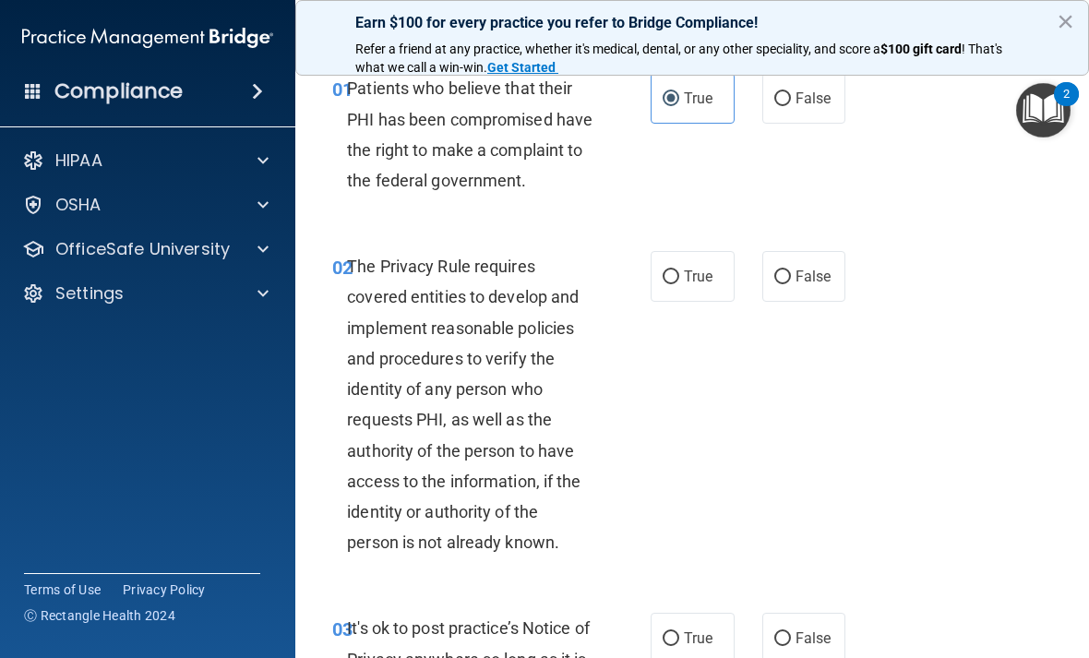
scroll to position [76, 0]
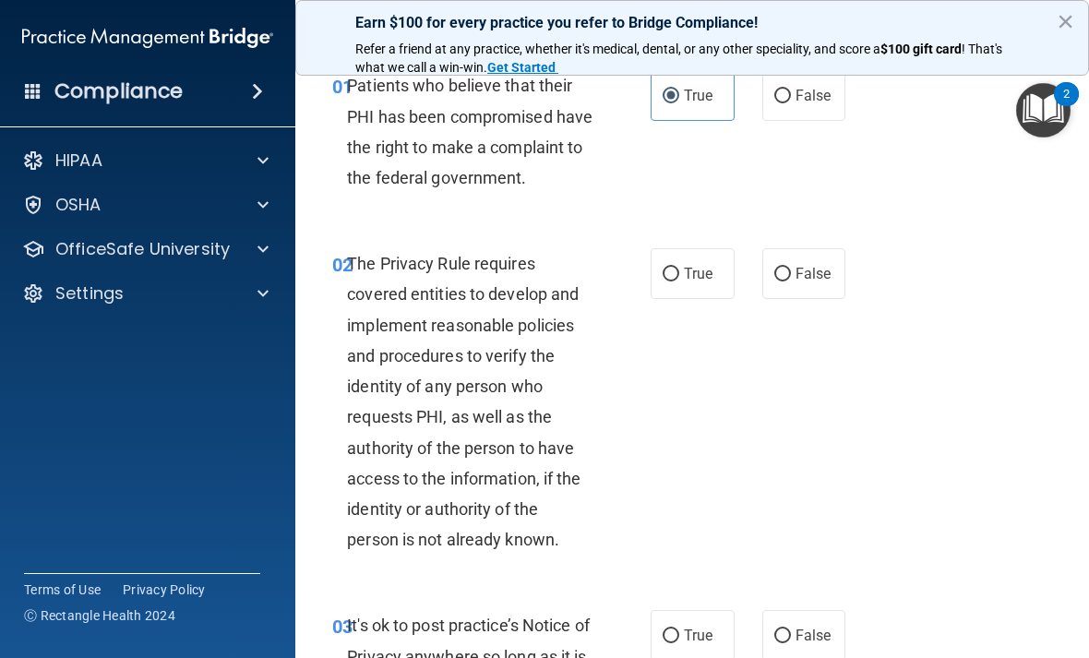
click at [707, 282] on span "True" at bounding box center [698, 274] width 29 height 18
click at [679, 282] on input "True" at bounding box center [671, 275] width 17 height 14
radio input "true"
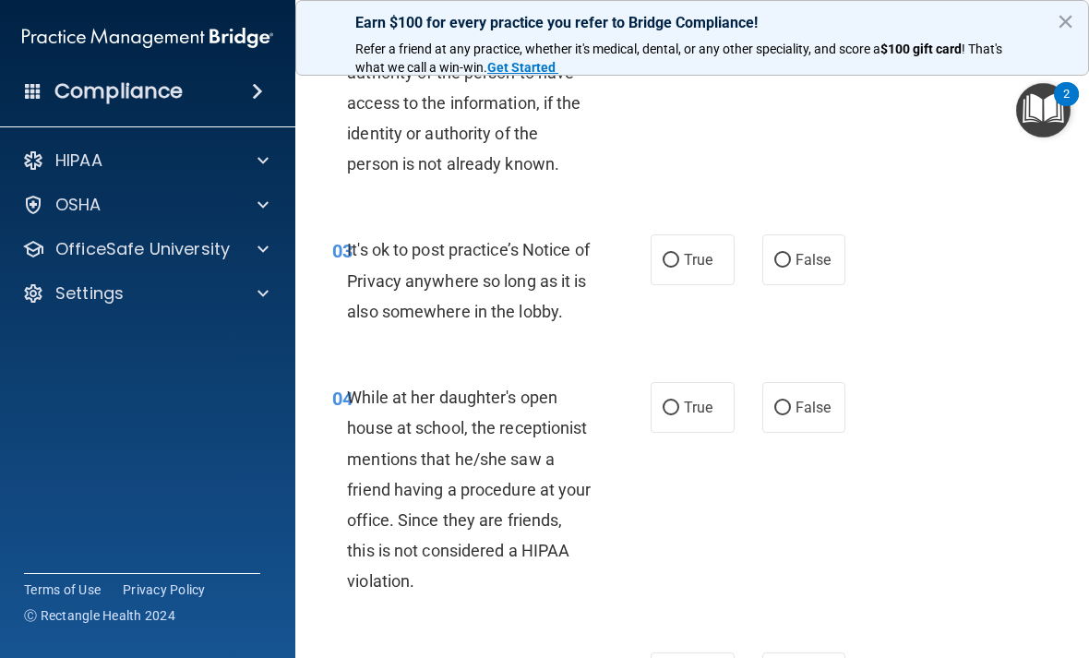
scroll to position [455, 0]
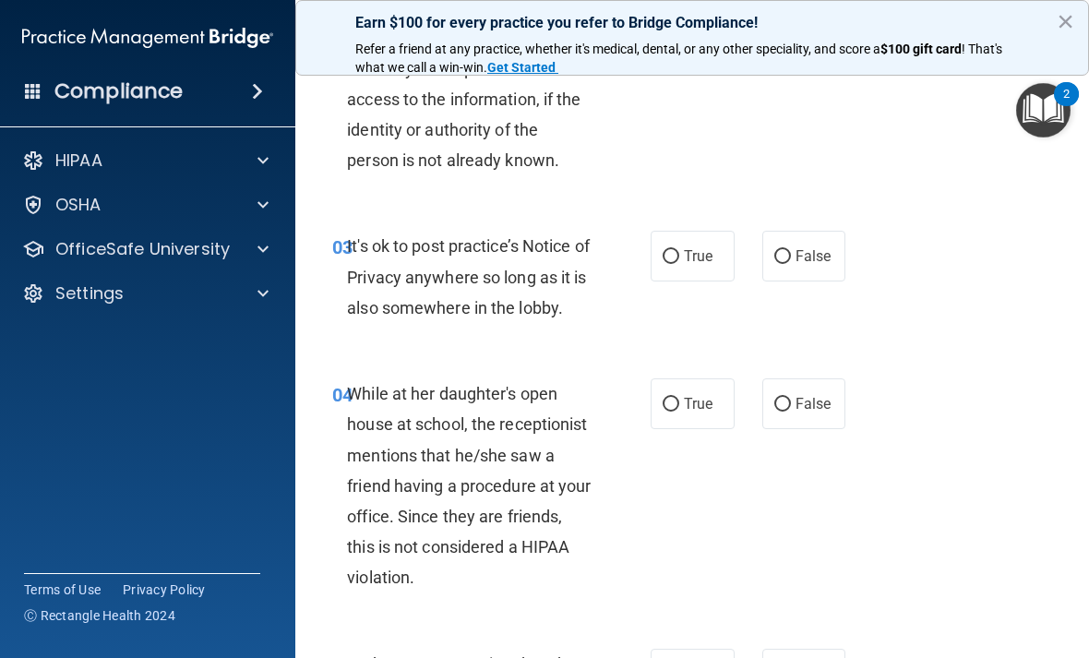
click at [810, 413] on span "False" at bounding box center [814, 404] width 36 height 18
click at [791, 412] on input "False" at bounding box center [782, 405] width 17 height 14
radio input "true"
click at [674, 264] on input "True" at bounding box center [671, 257] width 17 height 14
radio input "true"
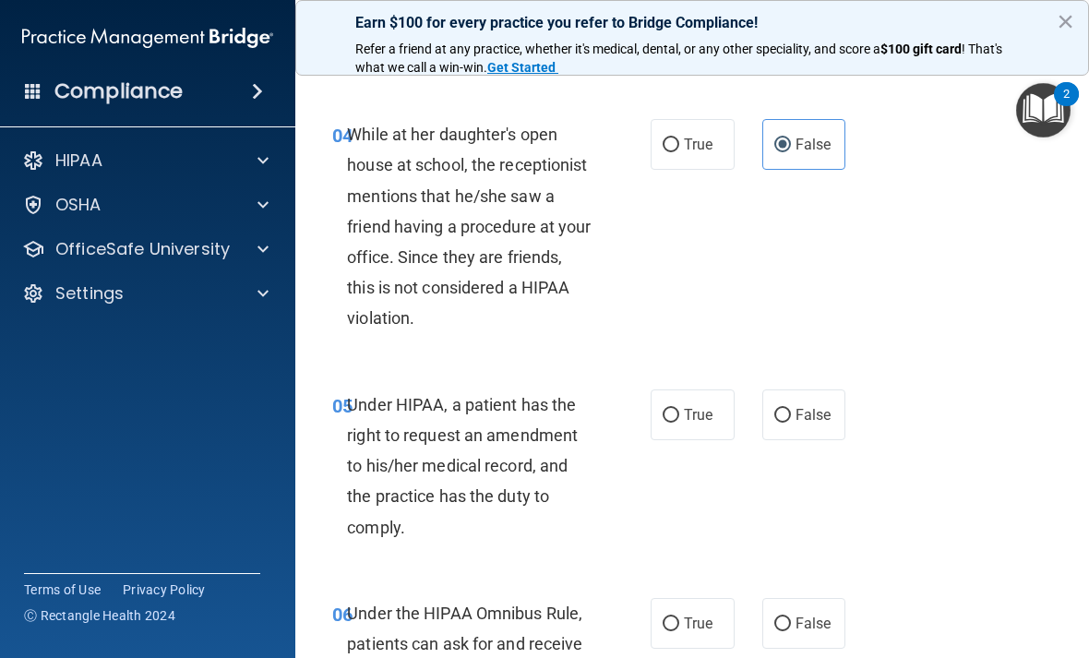
scroll to position [720, 0]
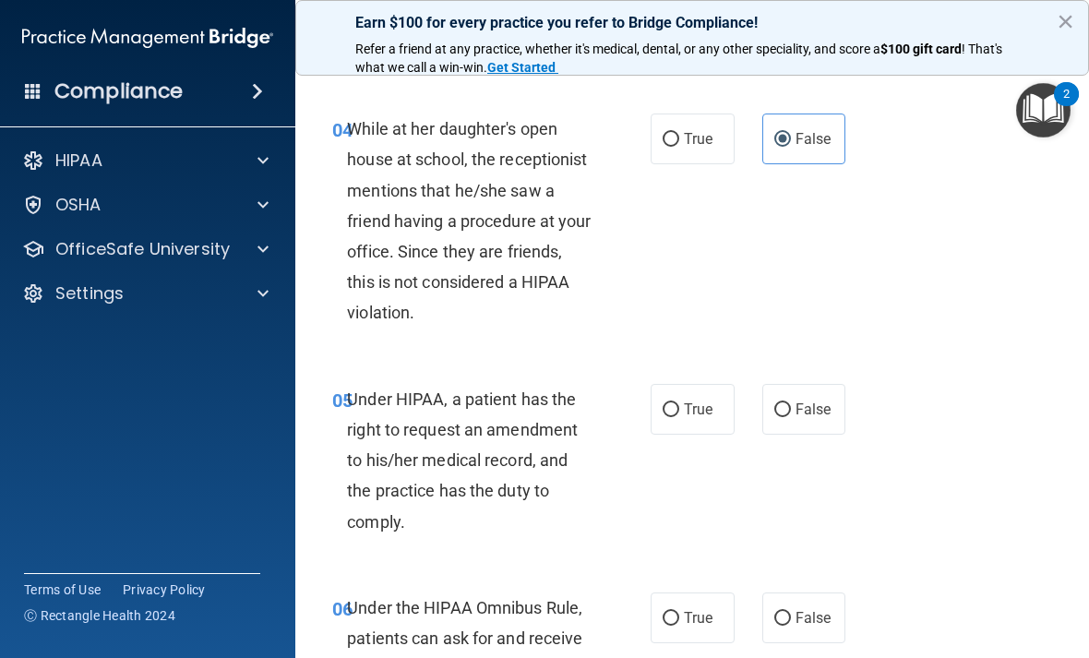
click at [685, 418] on span "True" at bounding box center [698, 410] width 29 height 18
click at [679, 417] on input "True" at bounding box center [671, 410] width 17 height 14
radio input "true"
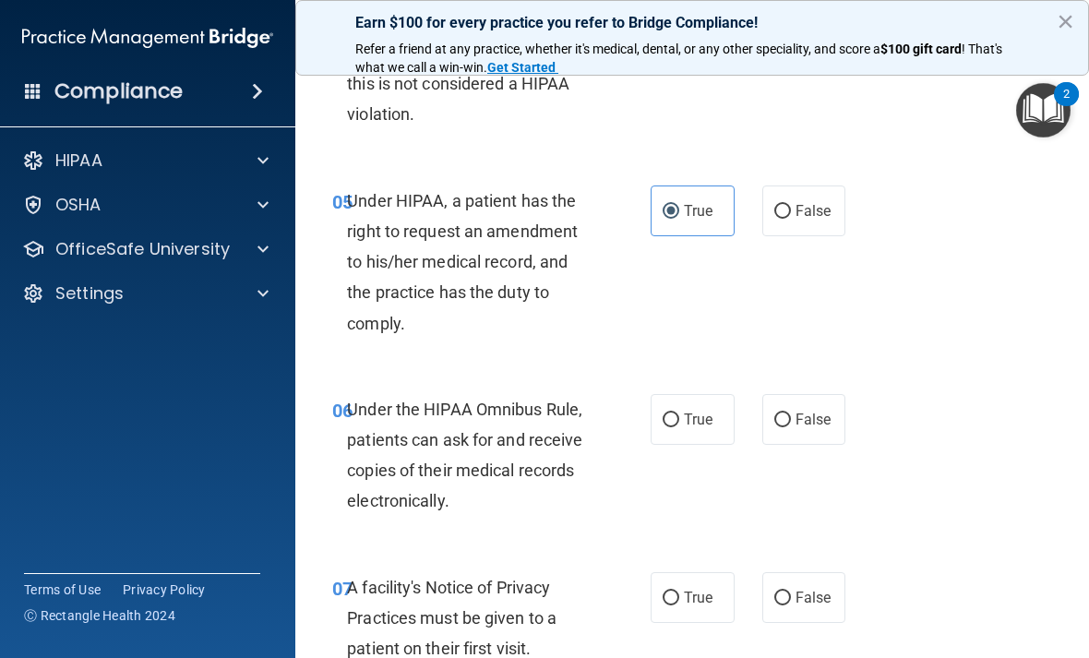
scroll to position [928, 0]
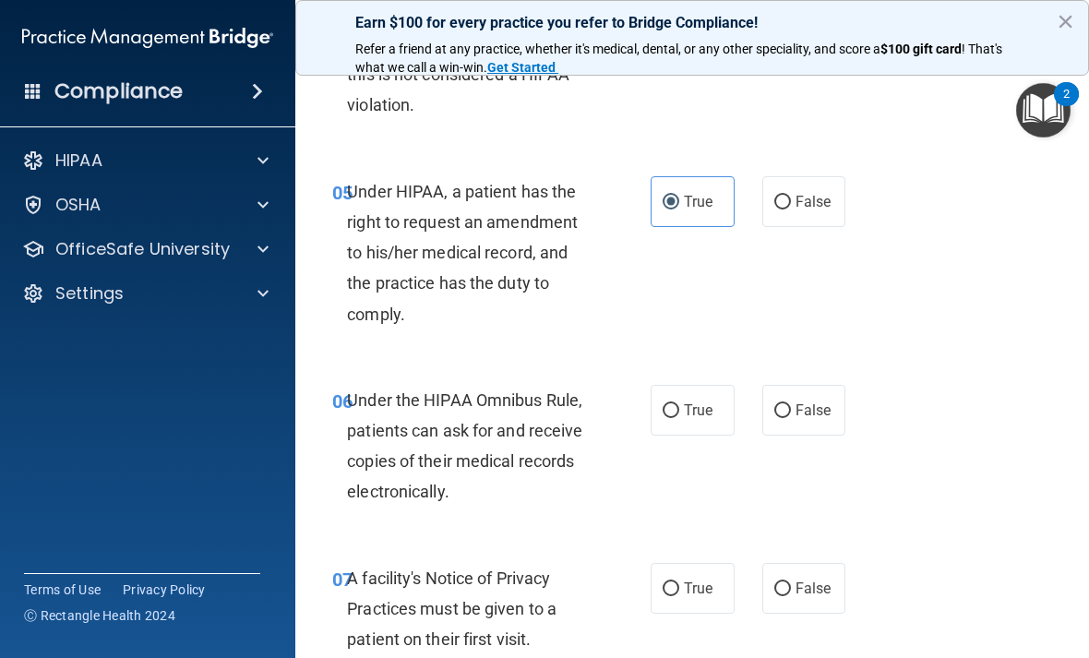
click at [694, 419] on span "True" at bounding box center [698, 411] width 29 height 18
click at [679, 418] on input "True" at bounding box center [671, 411] width 17 height 14
radio input "true"
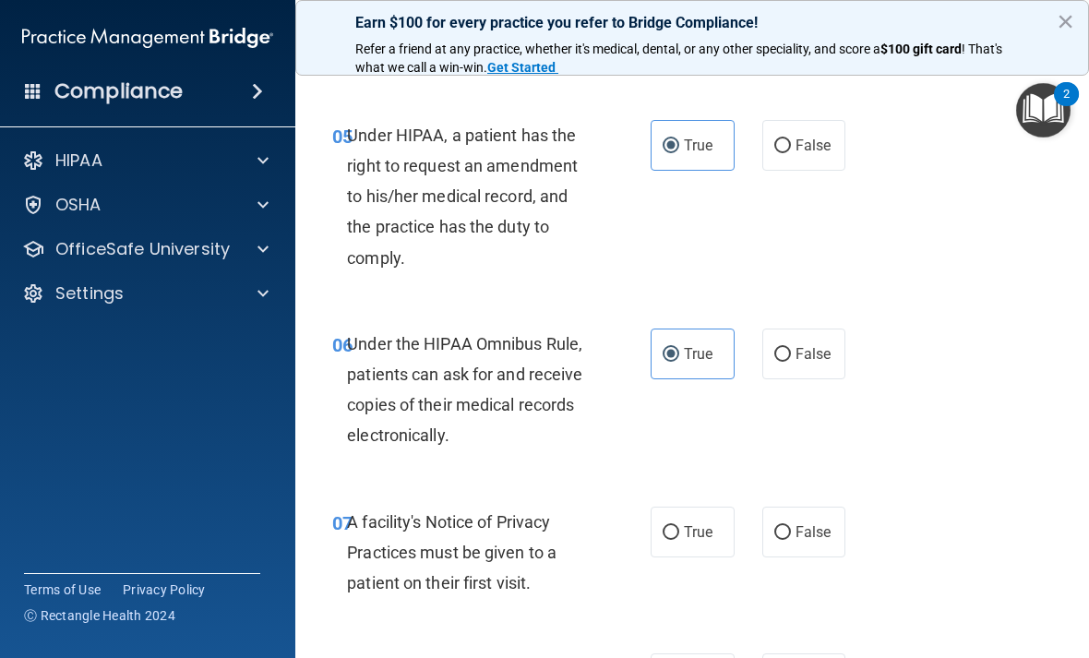
scroll to position [1013, 0]
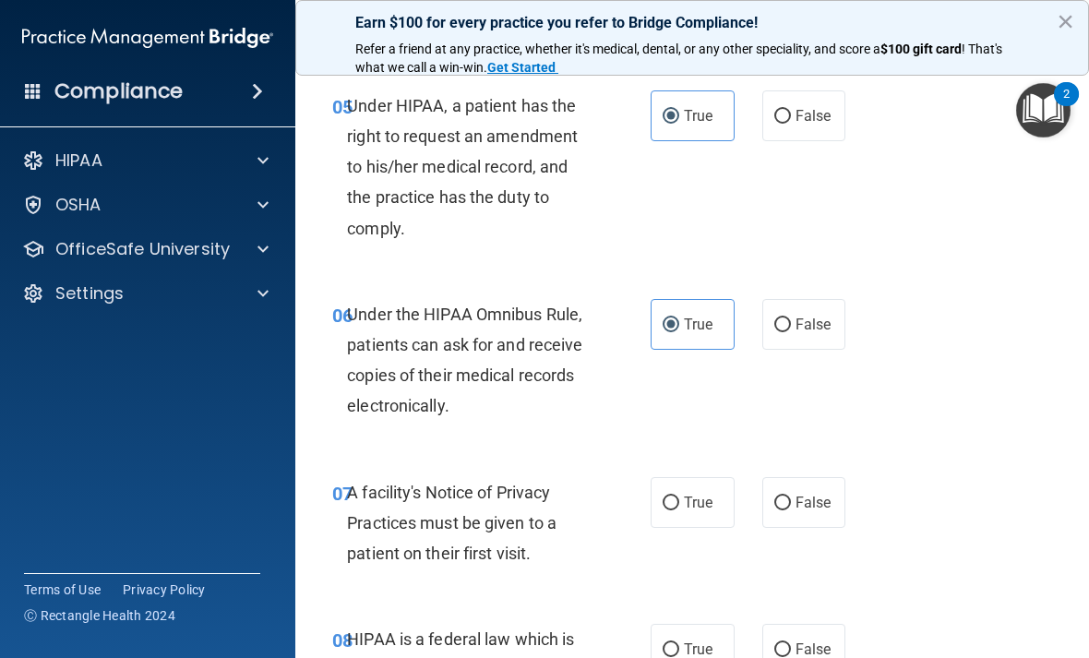
click at [698, 528] on label "True" at bounding box center [693, 502] width 84 height 51
click at [679, 510] on input "True" at bounding box center [671, 504] width 17 height 14
radio input "true"
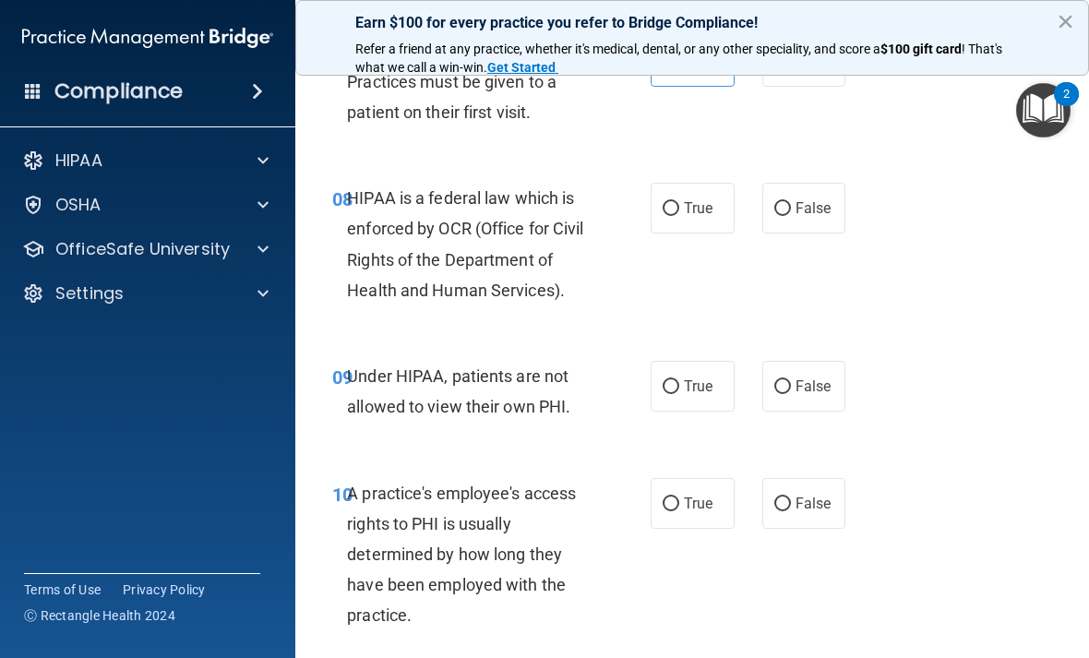
scroll to position [1457, 0]
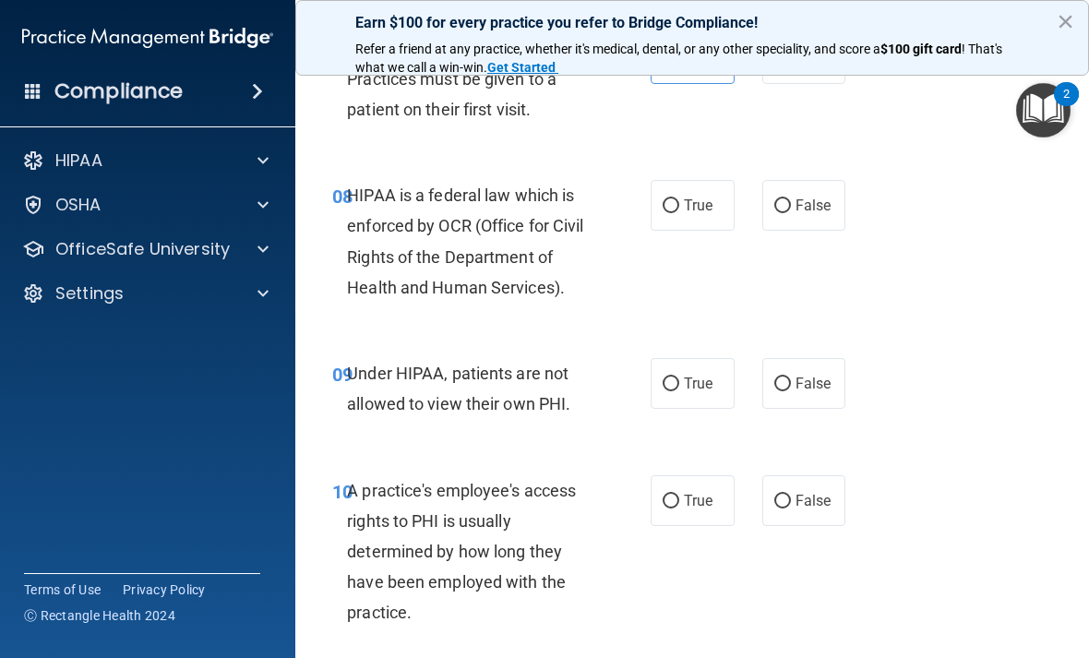
click at [807, 526] on label "False" at bounding box center [804, 500] width 84 height 51
click at [791, 509] on input "False" at bounding box center [782, 502] width 17 height 14
radio input "true"
click at [831, 410] on label "False" at bounding box center [804, 384] width 84 height 51
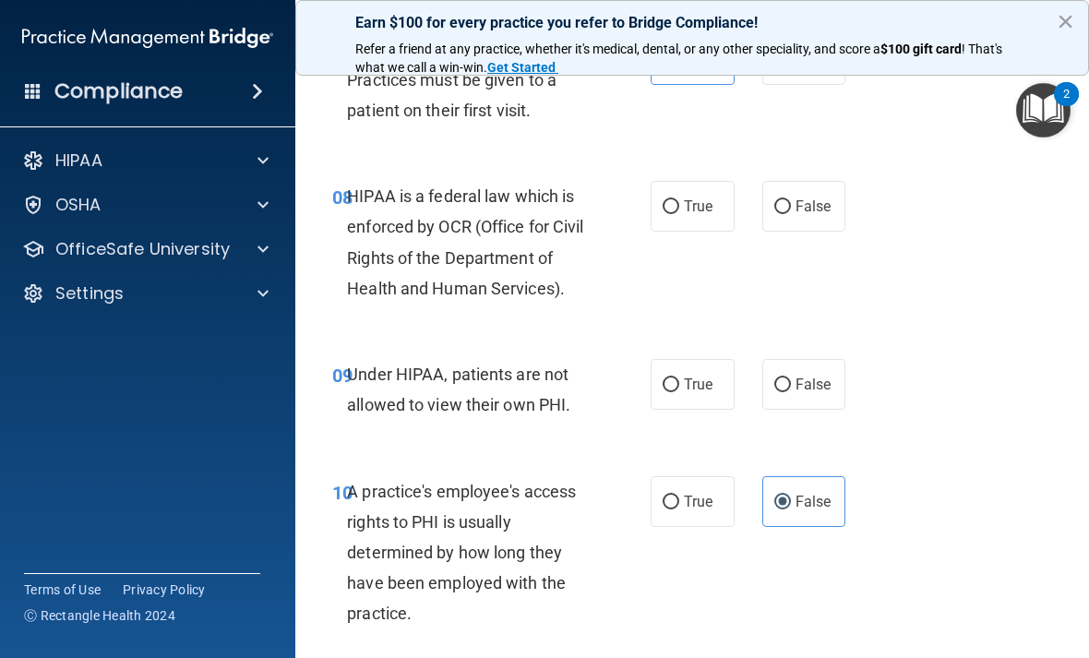
click at [791, 392] on input "False" at bounding box center [782, 385] width 17 height 14
radio input "true"
click at [695, 232] on label "True" at bounding box center [693, 206] width 84 height 51
click at [679, 214] on input "True" at bounding box center [671, 207] width 17 height 14
radio input "true"
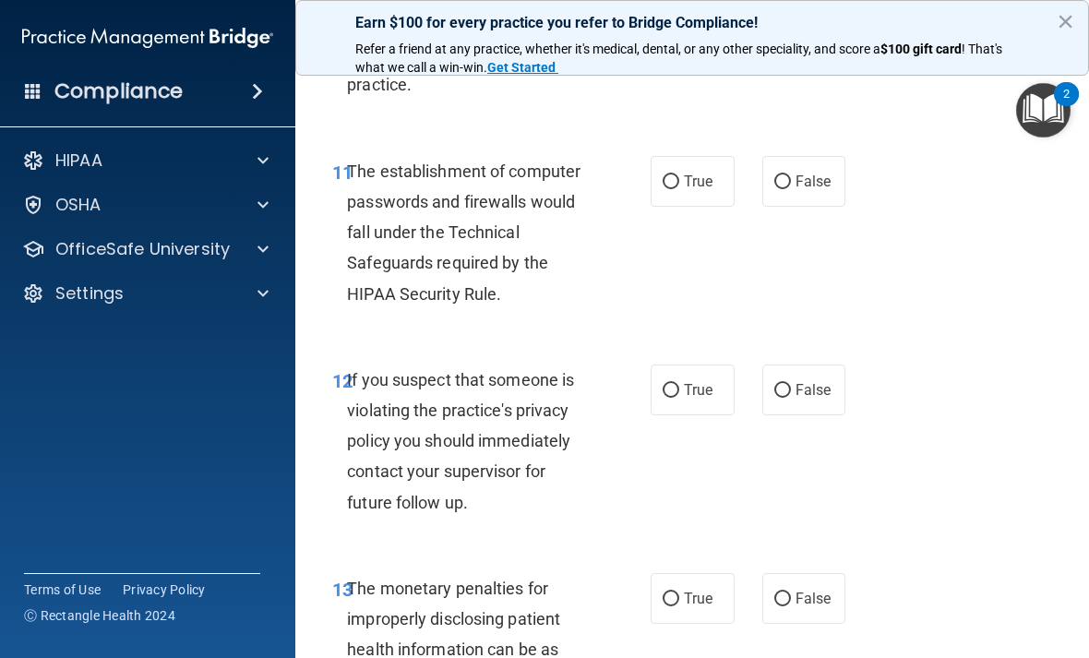
scroll to position [1997, 0]
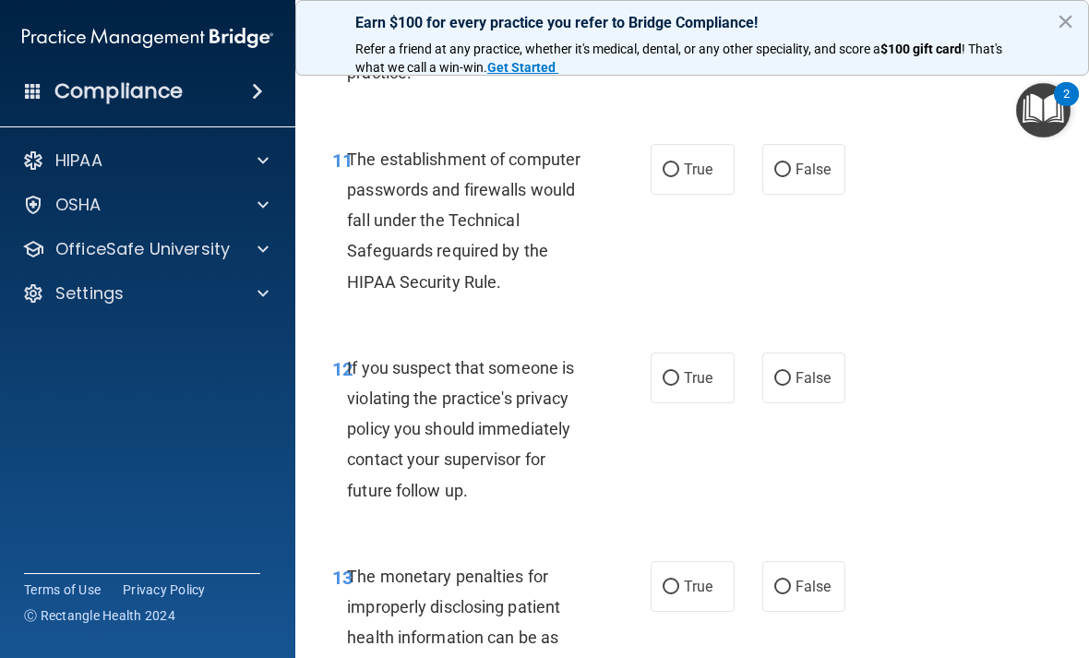
click at [678, 177] on input "True" at bounding box center [671, 170] width 17 height 14
radio input "true"
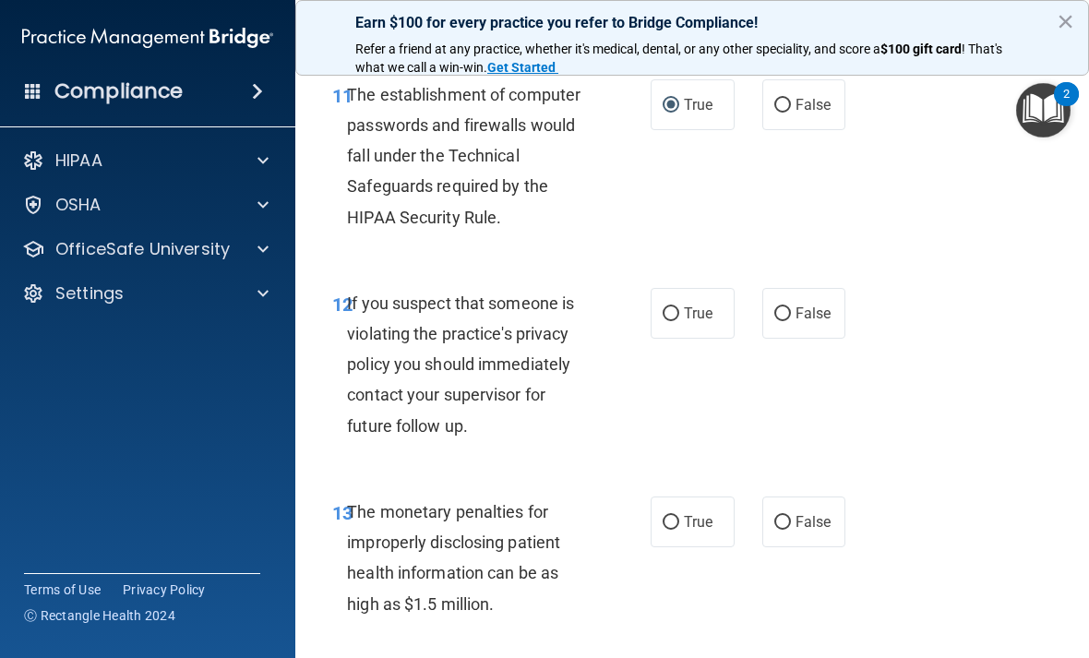
scroll to position [2063, 0]
click at [684, 321] on span "True" at bounding box center [698, 313] width 29 height 18
click at [679, 320] on input "True" at bounding box center [671, 313] width 17 height 14
radio input "true"
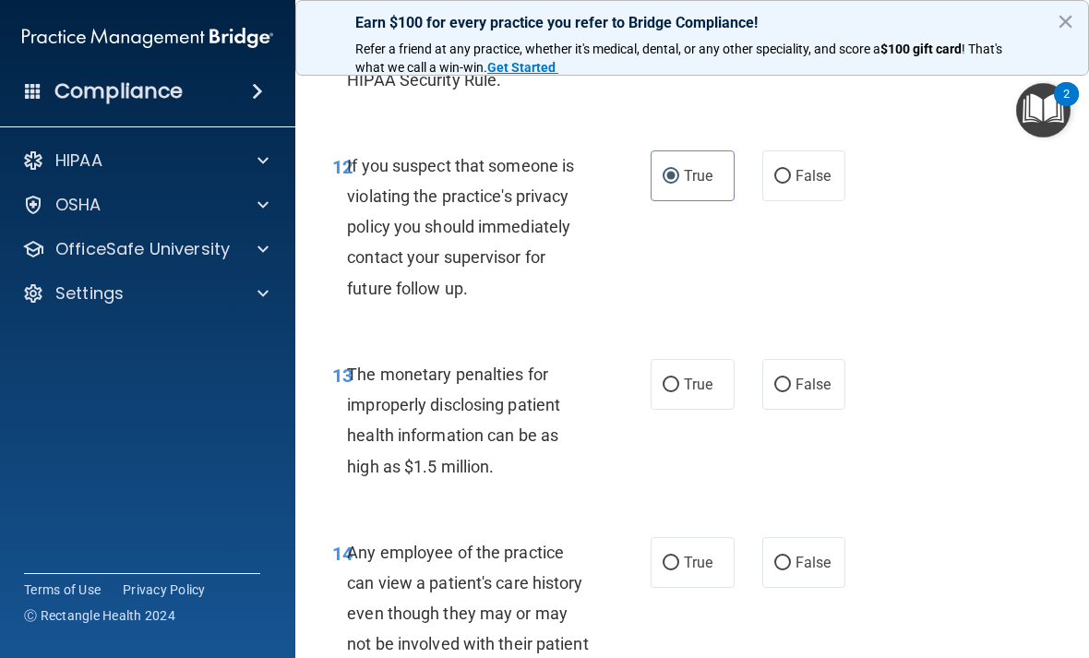
scroll to position [2208, 0]
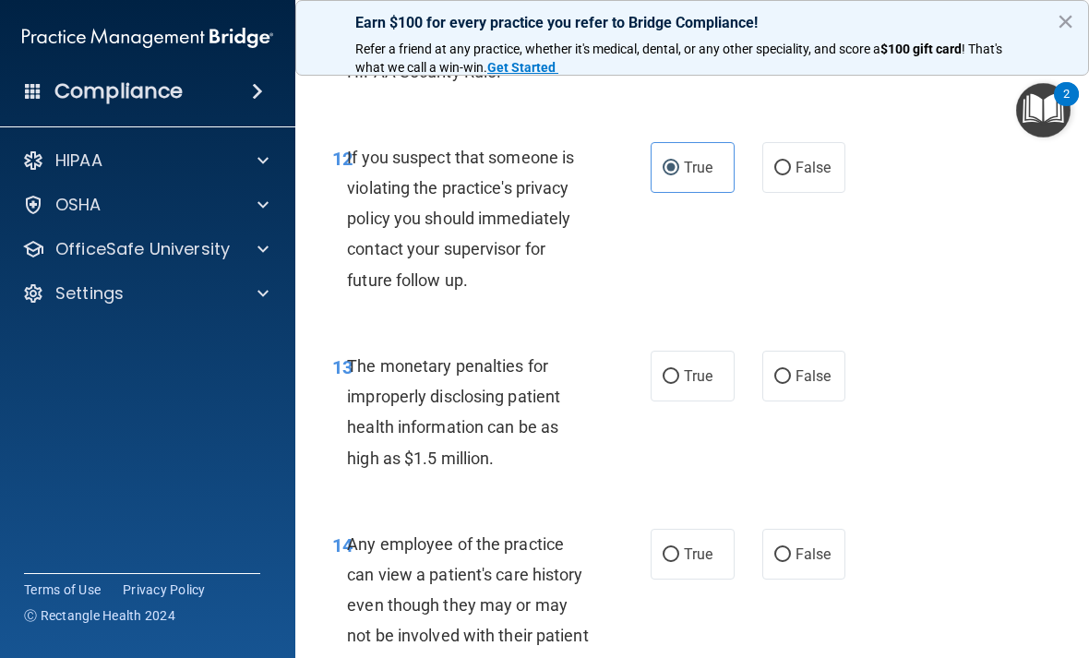
click at [674, 384] on input "True" at bounding box center [671, 377] width 17 height 14
radio input "true"
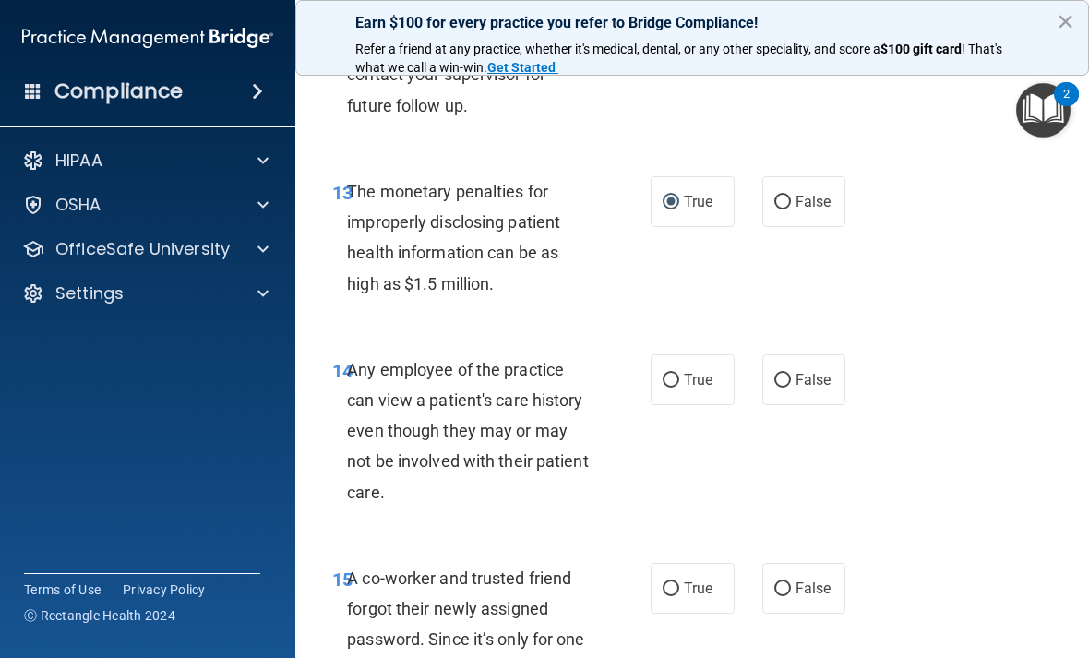
scroll to position [2387, 0]
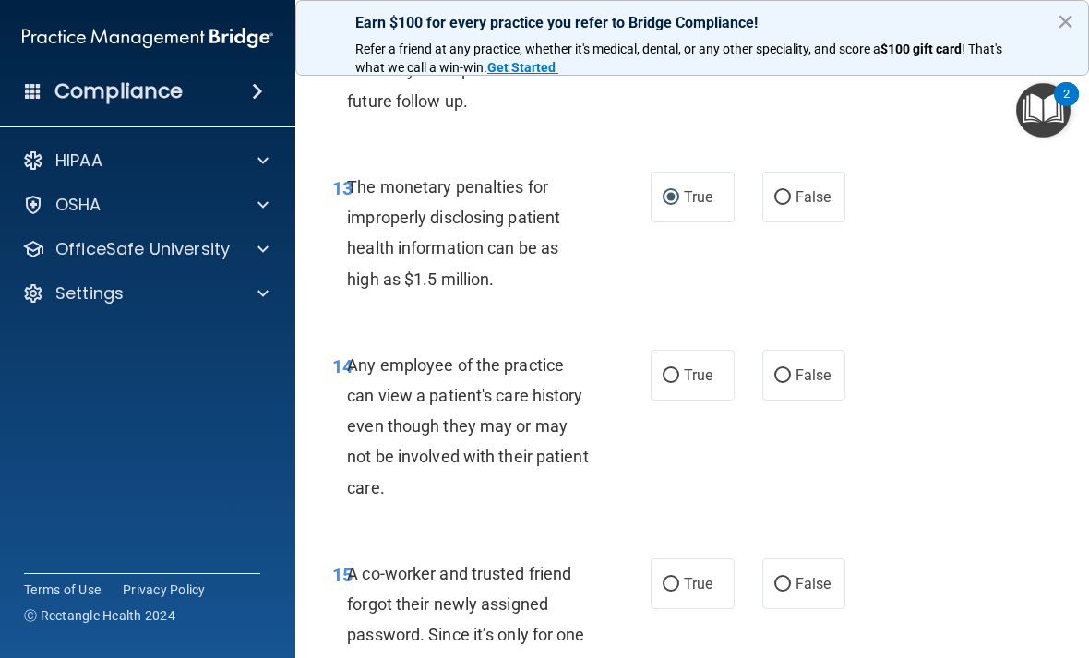
click at [815, 384] on span "False" at bounding box center [814, 375] width 36 height 18
click at [791, 383] on input "False" at bounding box center [782, 376] width 17 height 14
radio input "true"
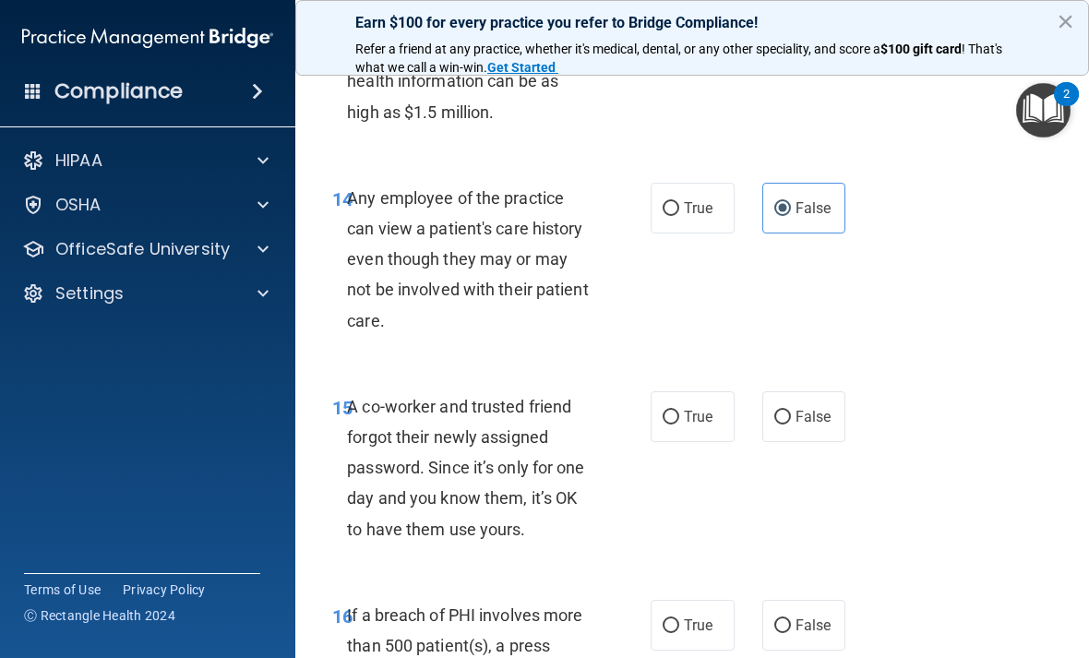
scroll to position [2561, 0]
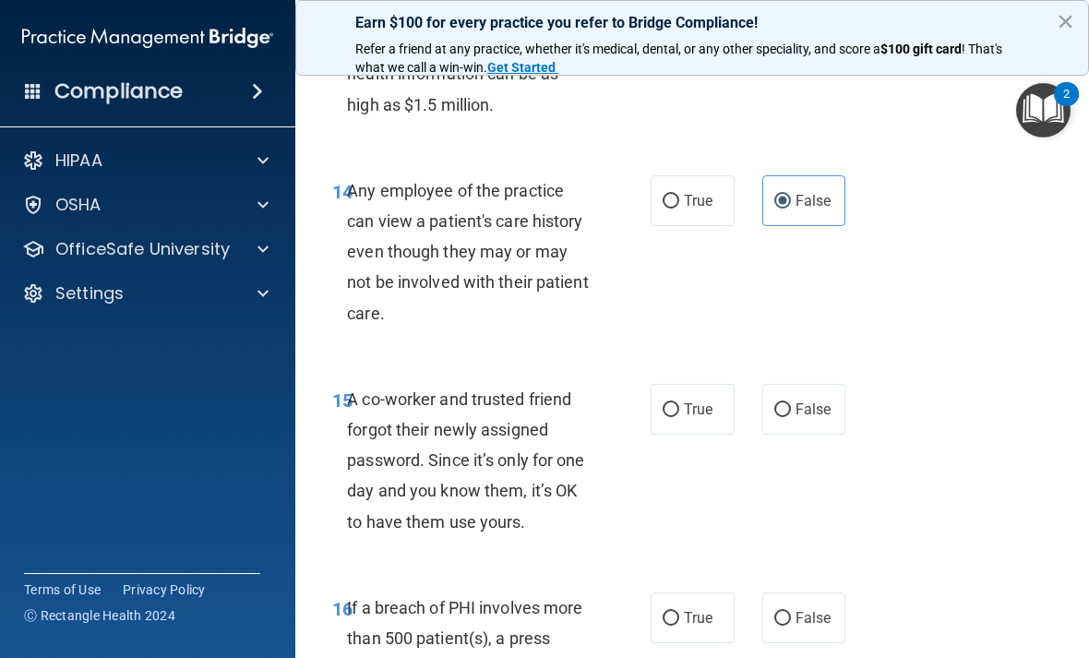
click at [824, 418] on span "False" at bounding box center [814, 410] width 36 height 18
click at [791, 417] on input "False" at bounding box center [782, 410] width 17 height 14
radio input "true"
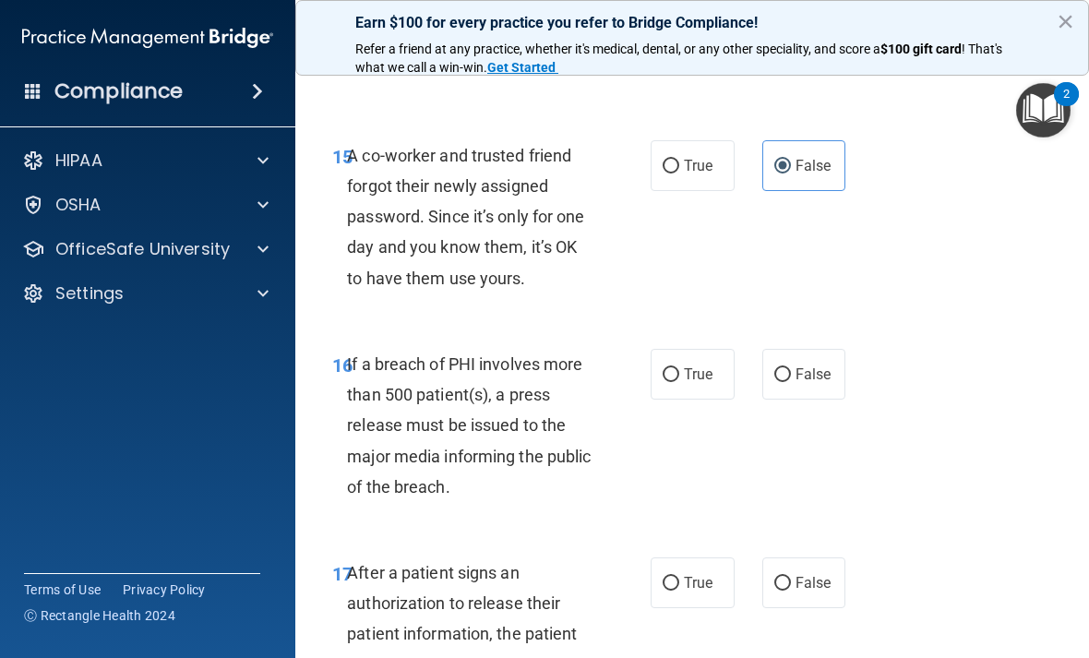
scroll to position [2809, 0]
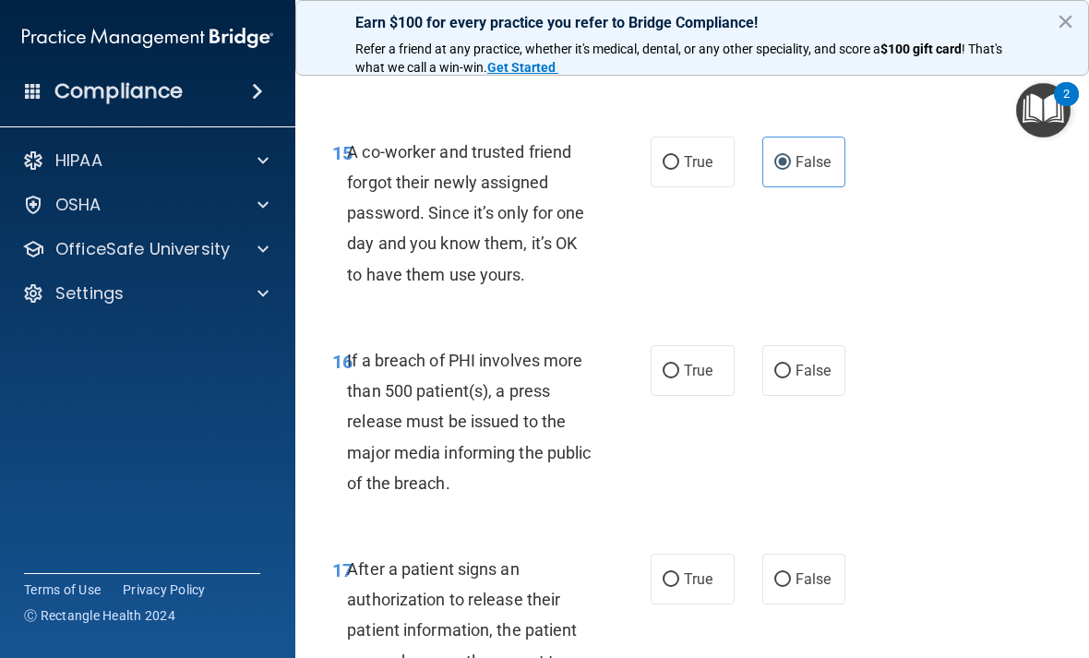
click at [691, 379] on span "True" at bounding box center [698, 371] width 29 height 18
click at [679, 378] on input "True" at bounding box center [671, 372] width 17 height 14
radio input "true"
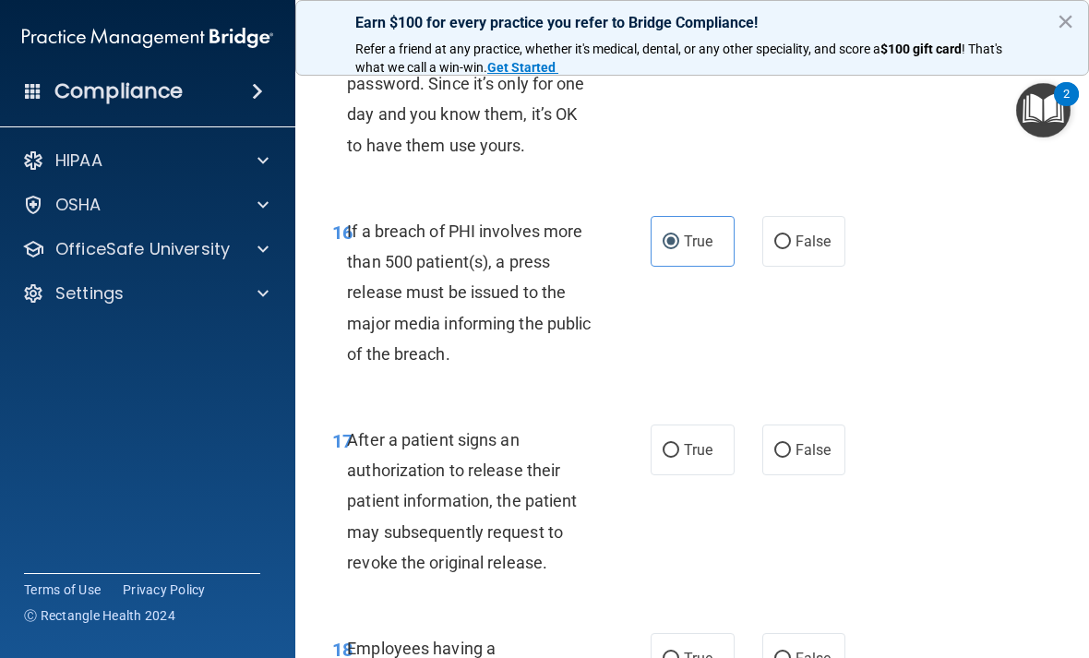
scroll to position [2945, 0]
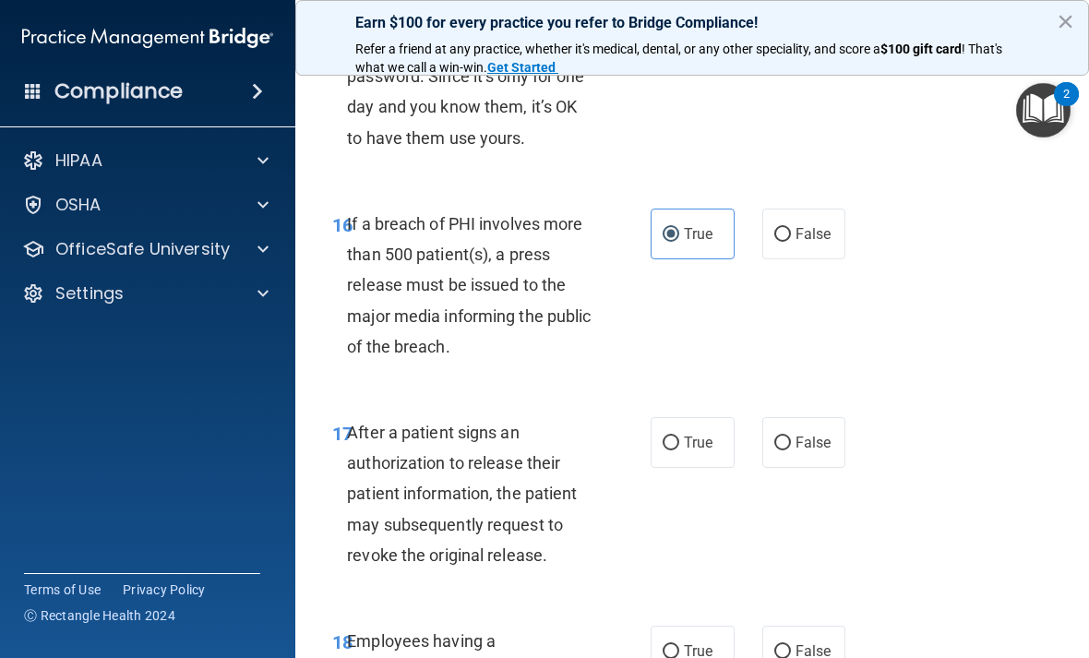
click at [688, 451] on span "True" at bounding box center [698, 443] width 29 height 18
click at [679, 450] on input "True" at bounding box center [671, 444] width 17 height 14
radio input "true"
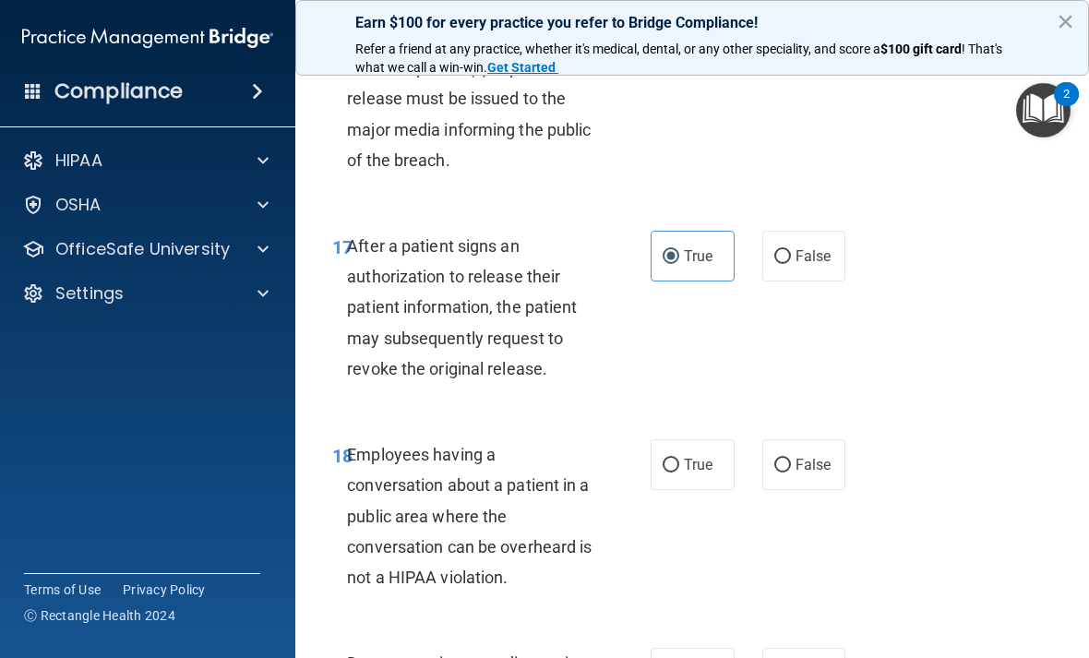
scroll to position [3149, 0]
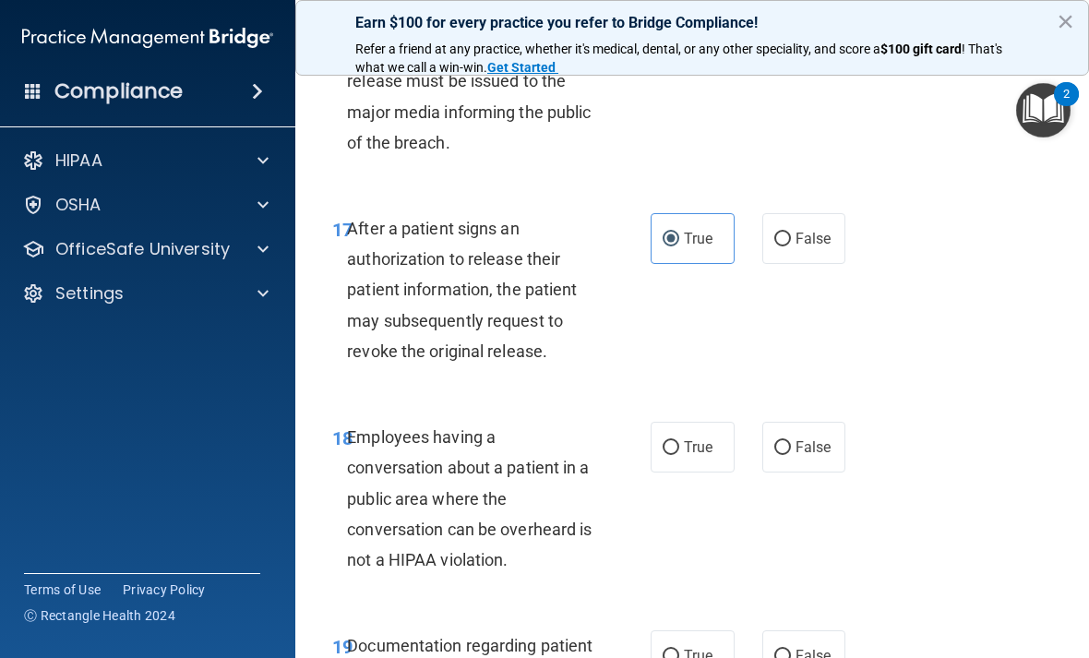
click at [821, 456] on span "False" at bounding box center [814, 447] width 36 height 18
click at [791, 455] on input "False" at bounding box center [782, 448] width 17 height 14
radio input "true"
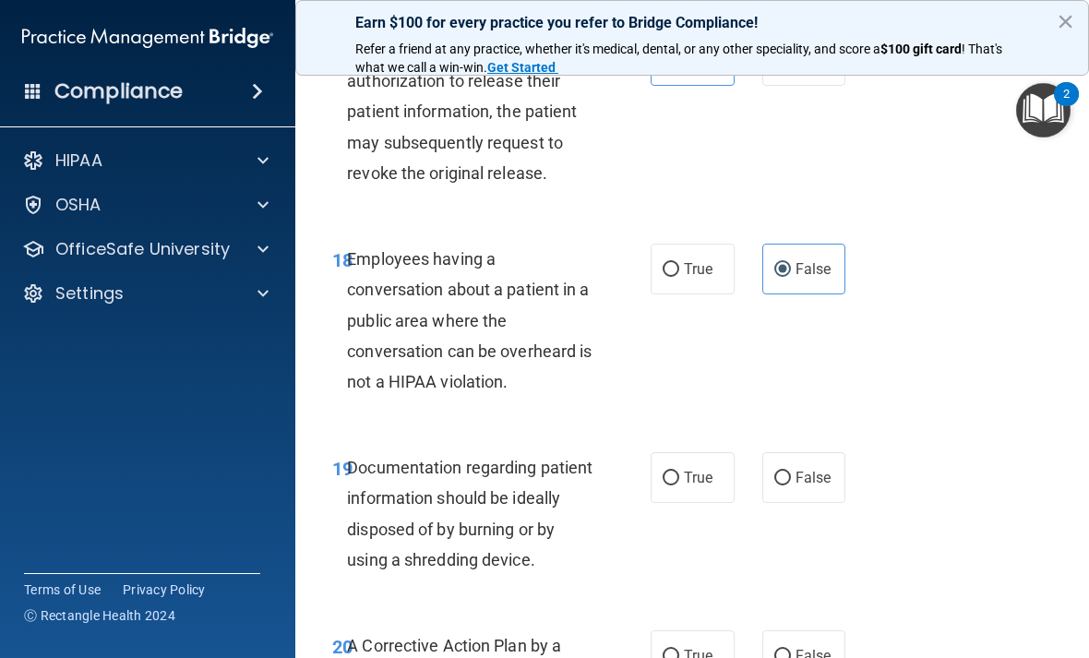
scroll to position [3331, 0]
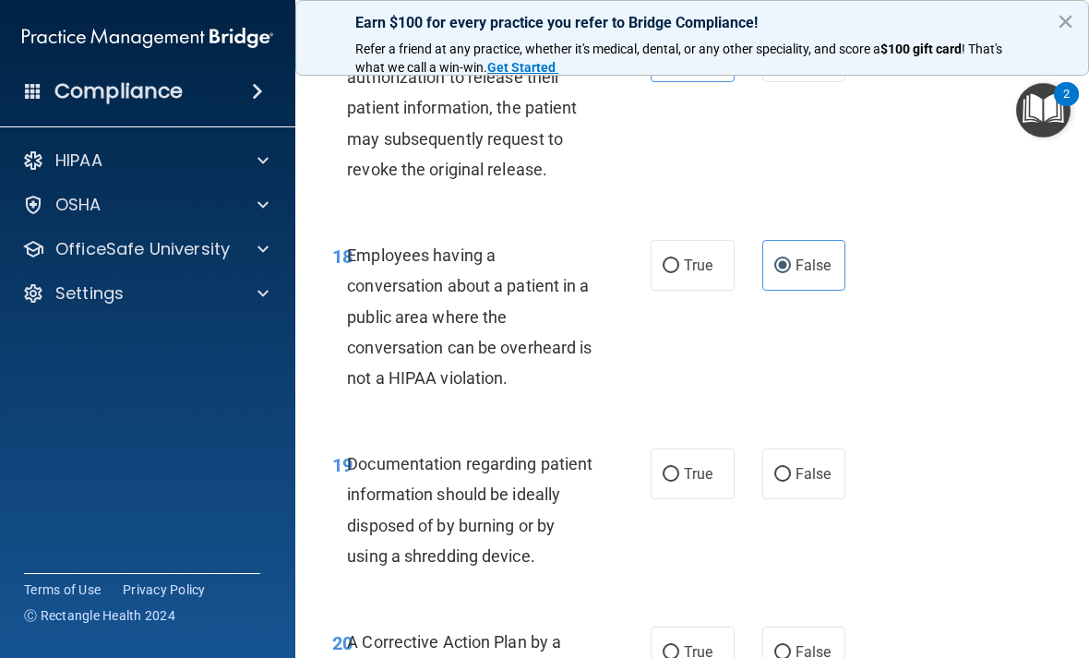
click at [696, 499] on label "True" at bounding box center [693, 474] width 84 height 51
click at [679, 482] on input "True" at bounding box center [671, 475] width 17 height 14
radio input "true"
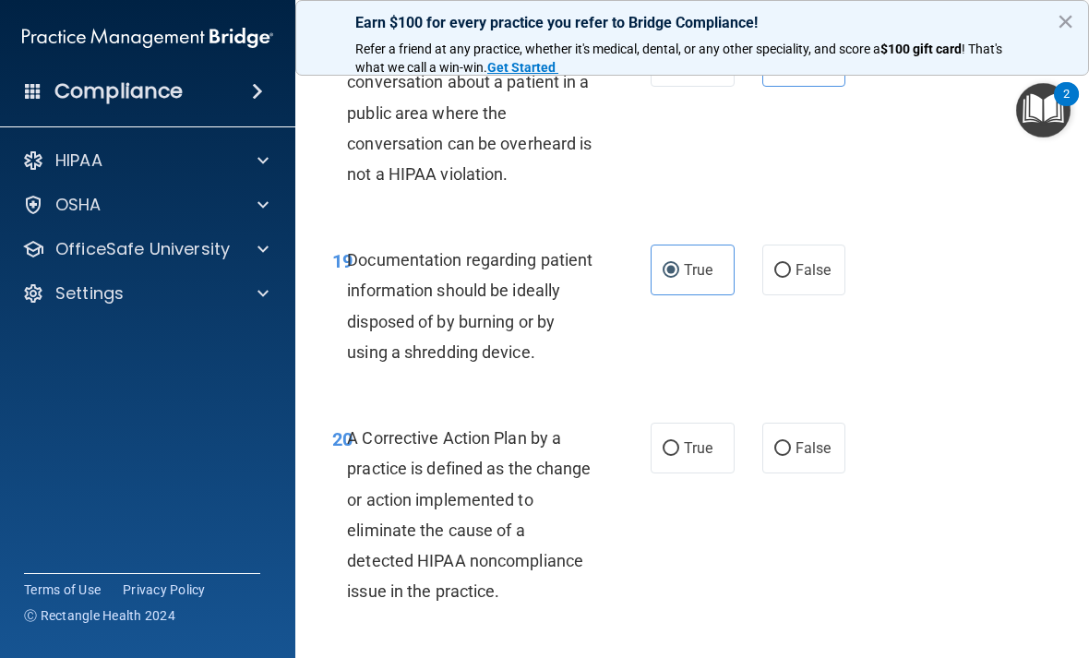
scroll to position [3538, 0]
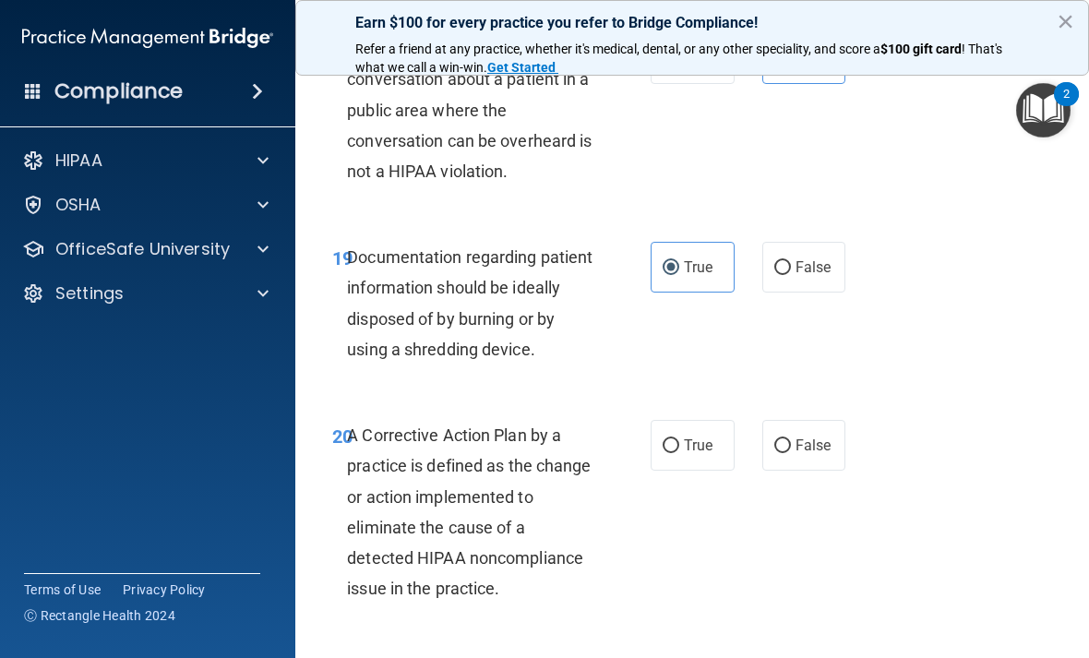
click at [696, 471] on label "True" at bounding box center [693, 445] width 84 height 51
click at [679, 453] on input "True" at bounding box center [671, 446] width 17 height 14
radio input "true"
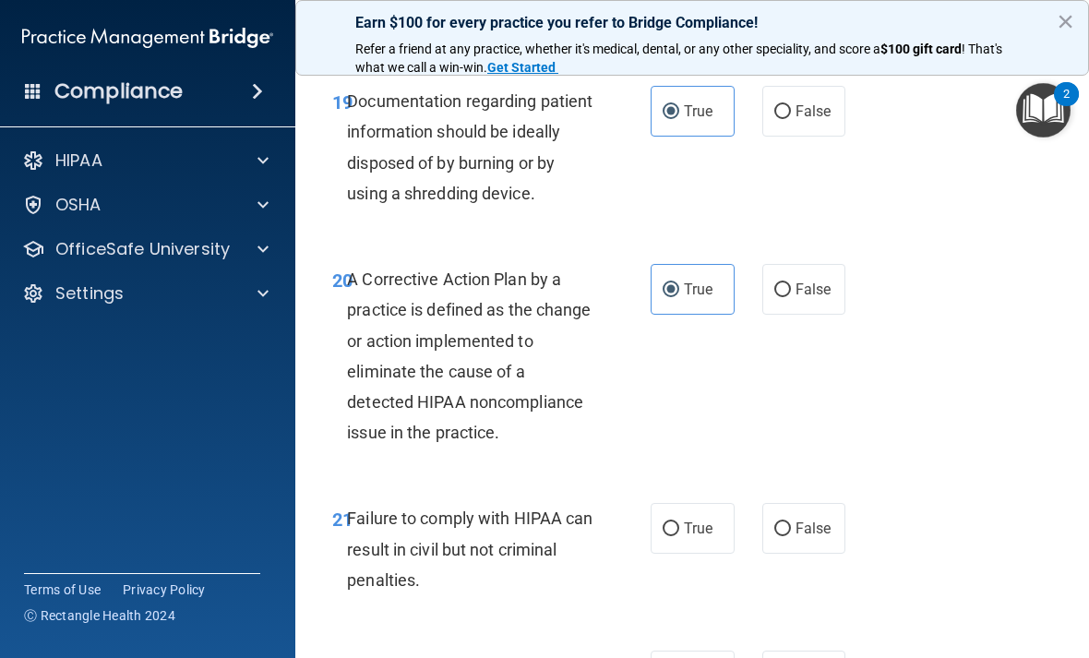
scroll to position [3700, 0]
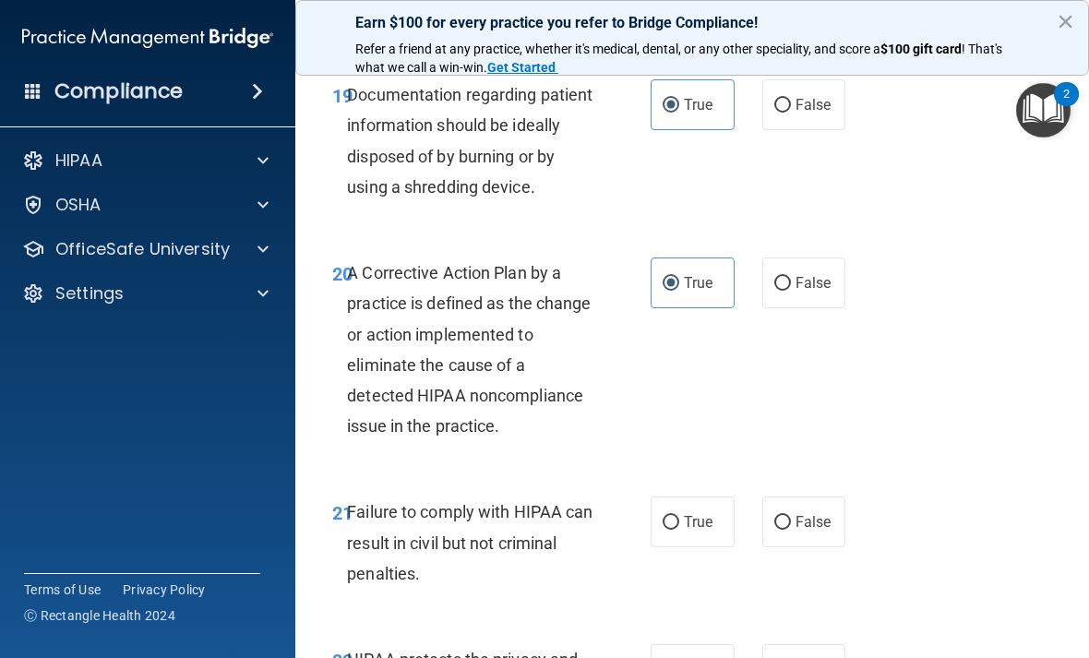
click at [692, 531] on span "True" at bounding box center [698, 522] width 29 height 18
click at [679, 530] on input "True" at bounding box center [671, 523] width 17 height 14
radio input "true"
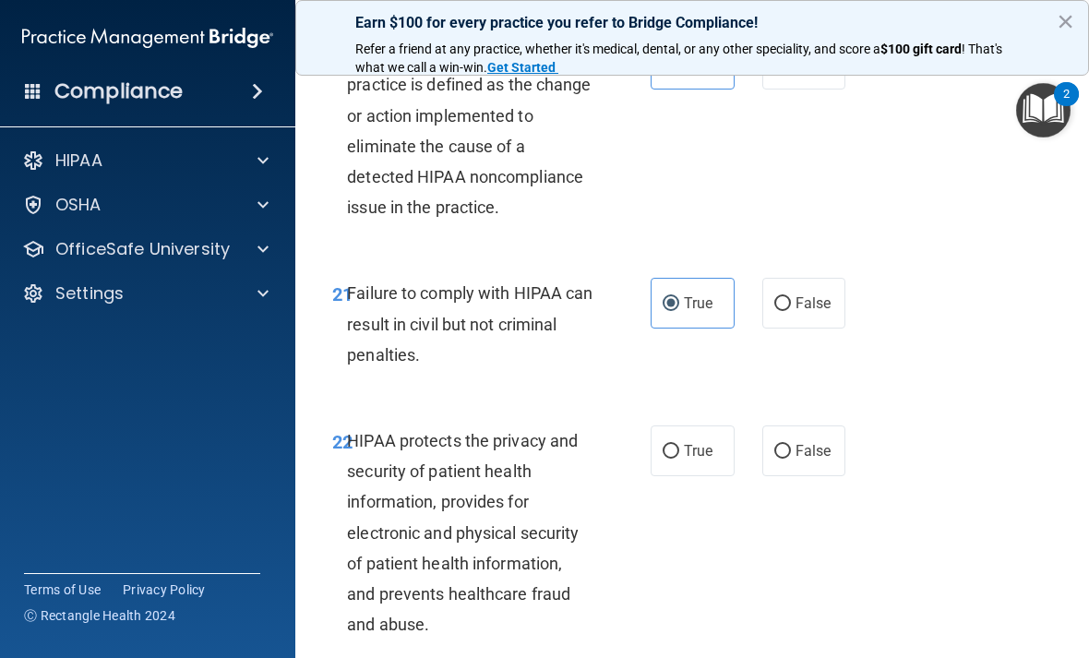
scroll to position [3926, 0]
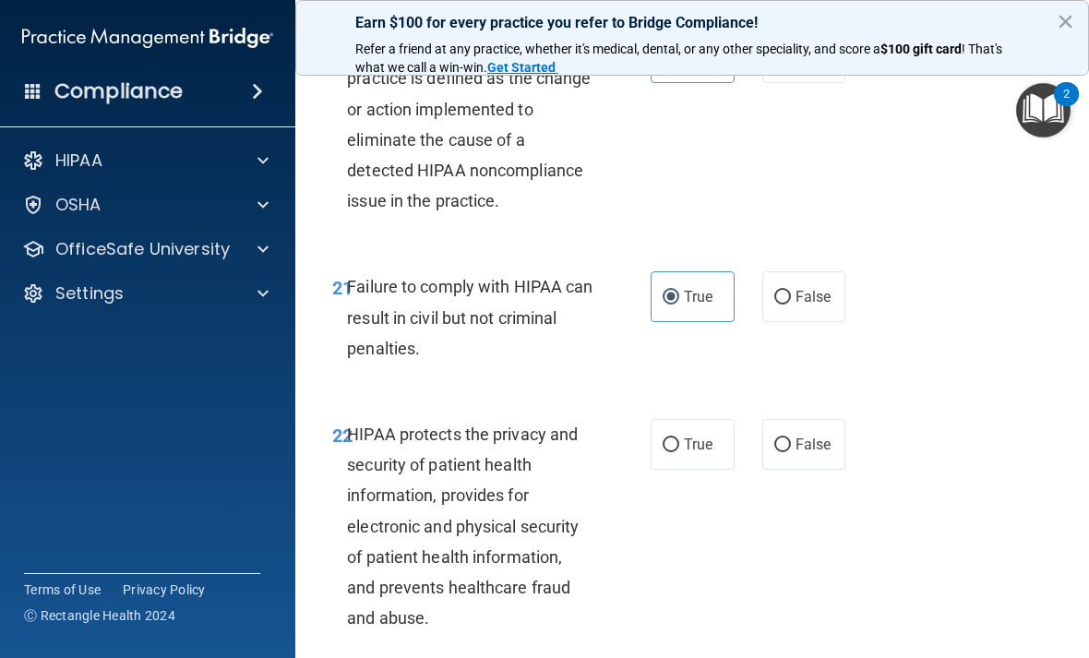
click at [703, 453] on span "True" at bounding box center [698, 445] width 29 height 18
click at [679, 452] on input "True" at bounding box center [671, 445] width 17 height 14
radio input "true"
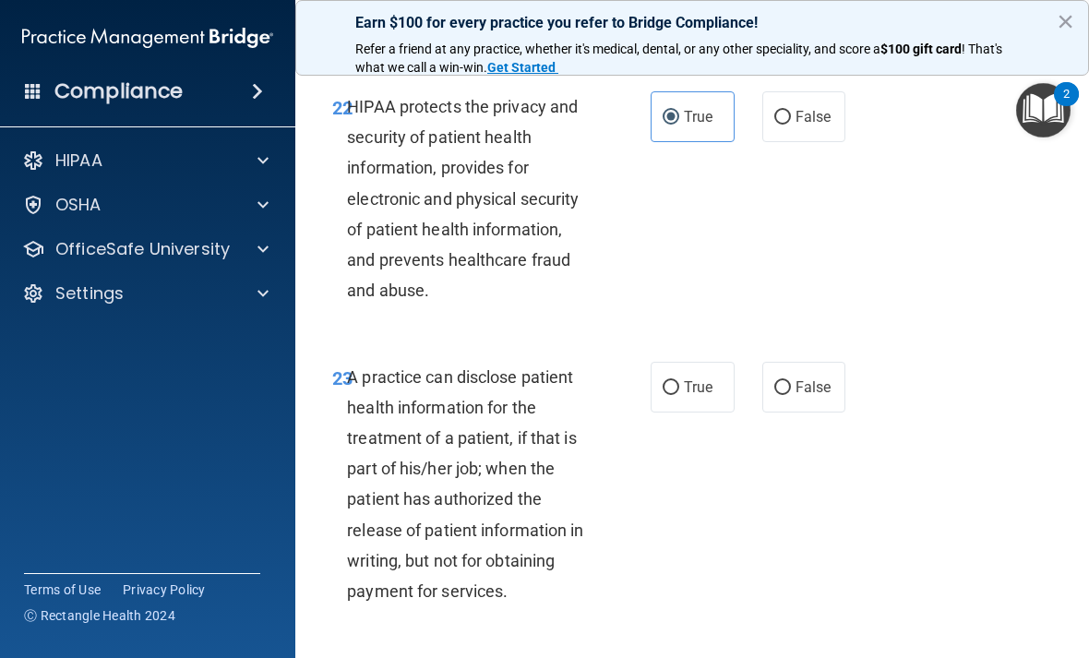
scroll to position [4260, 0]
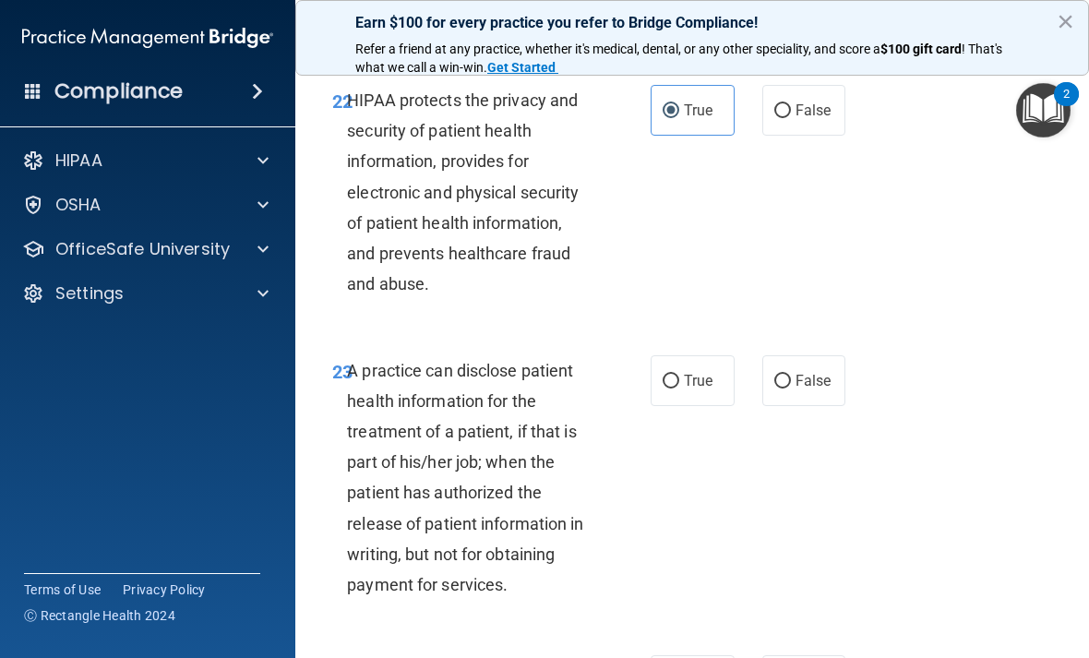
click at [681, 383] on label "True" at bounding box center [693, 380] width 84 height 51
click at [679, 383] on input "True" at bounding box center [671, 382] width 17 height 14
radio input "true"
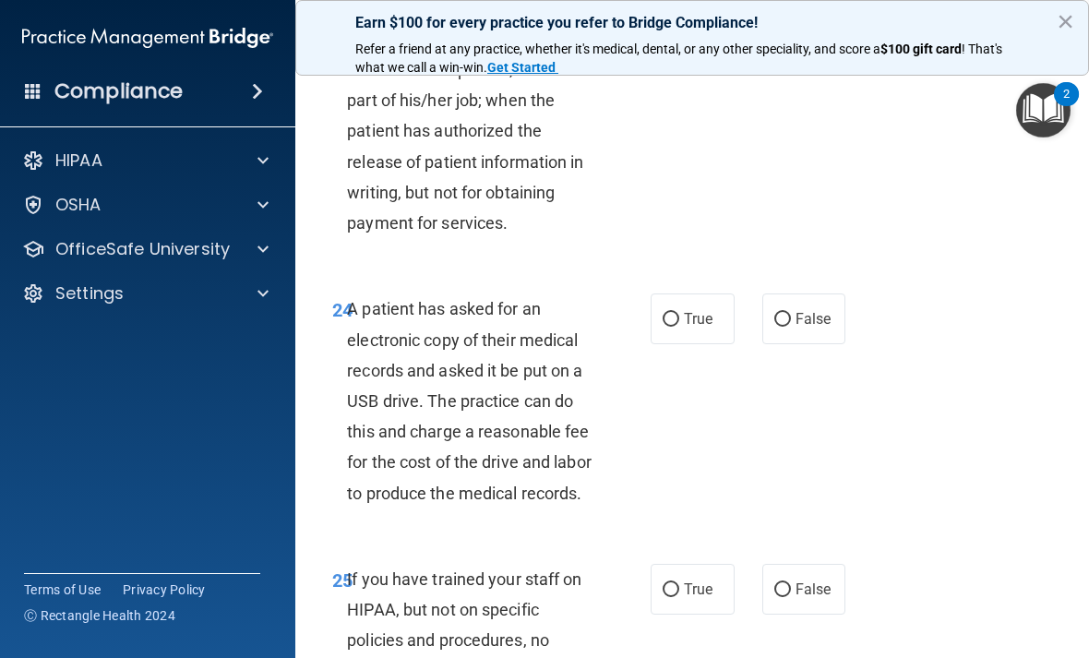
scroll to position [4628, 0]
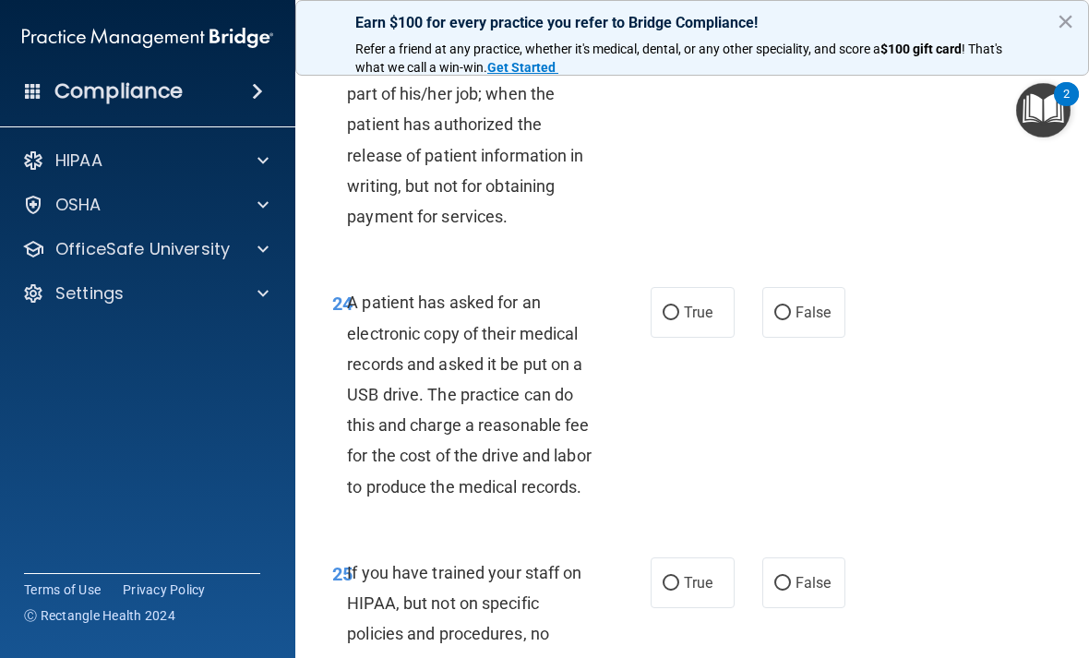
click at [915, 462] on div "24 A patient has asked for an electronic copy of their medical records and aske…" at bounding box center [692, 399] width 748 height 270
click at [694, 321] on span "True" at bounding box center [698, 313] width 29 height 18
click at [679, 320] on input "True" at bounding box center [671, 313] width 17 height 14
radio input "true"
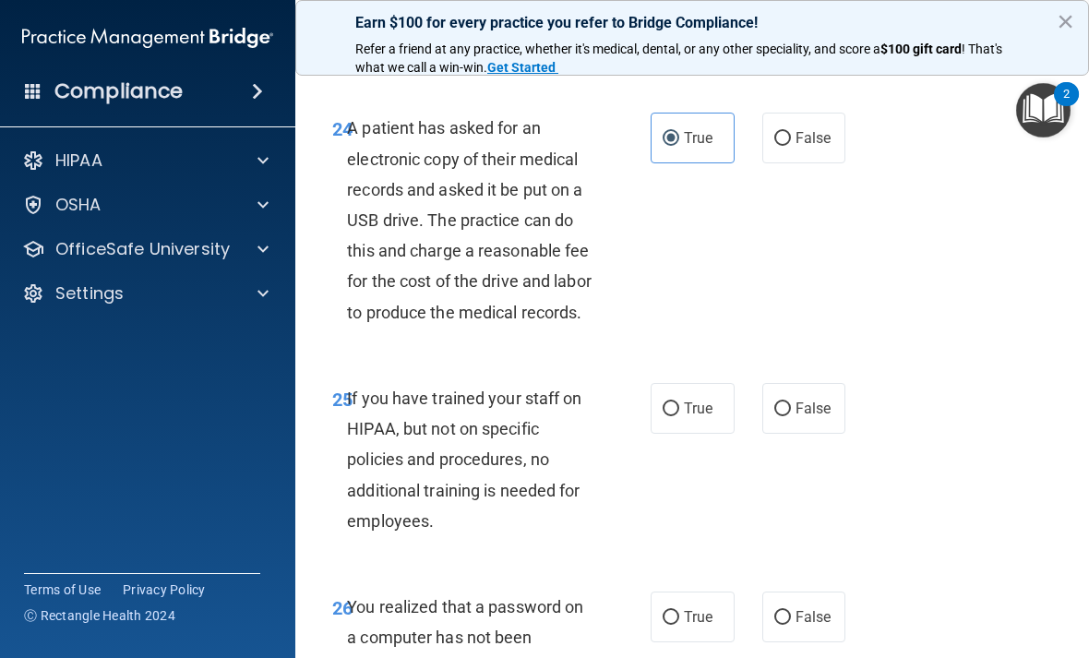
scroll to position [4806, 0]
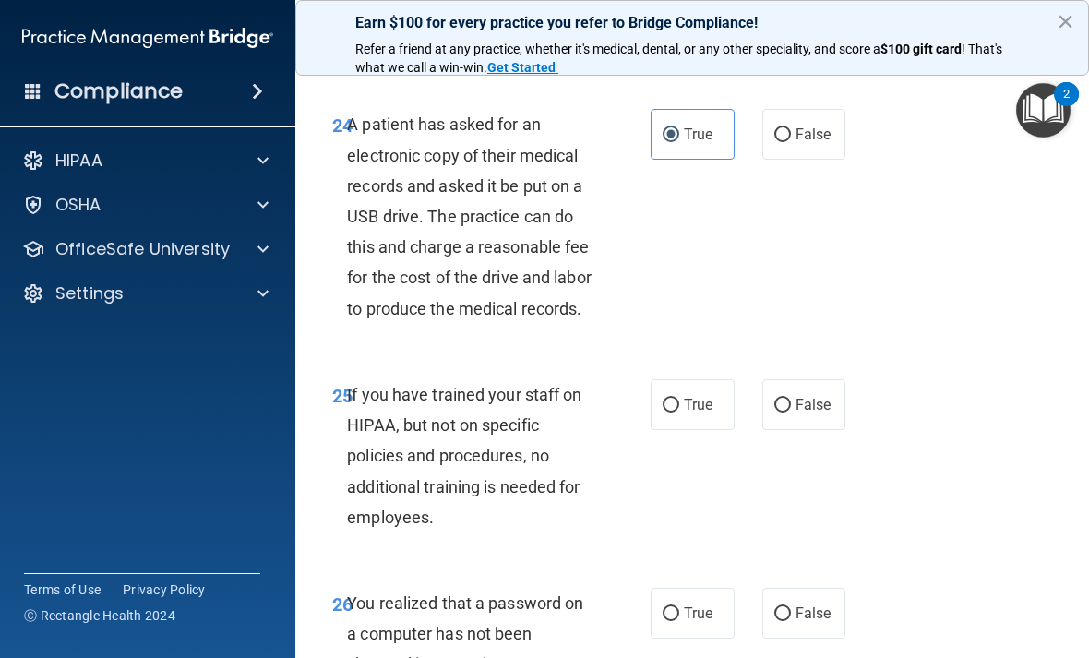
click at [821, 414] on span "False" at bounding box center [814, 405] width 36 height 18
click at [791, 413] on input "False" at bounding box center [782, 406] width 17 height 14
radio input "true"
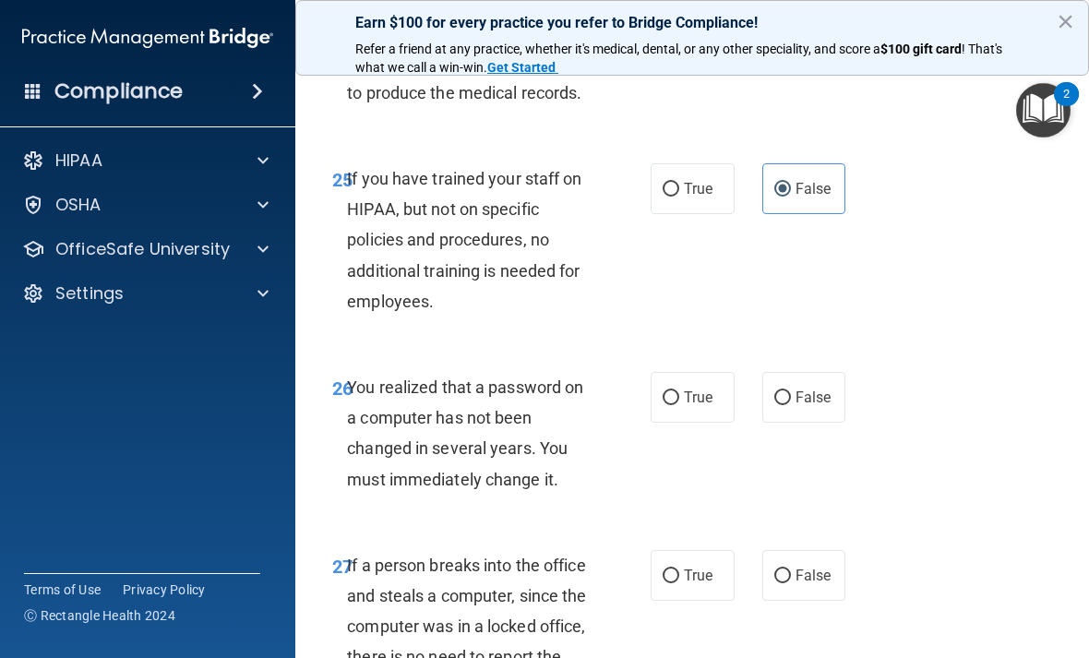
scroll to position [5029, 0]
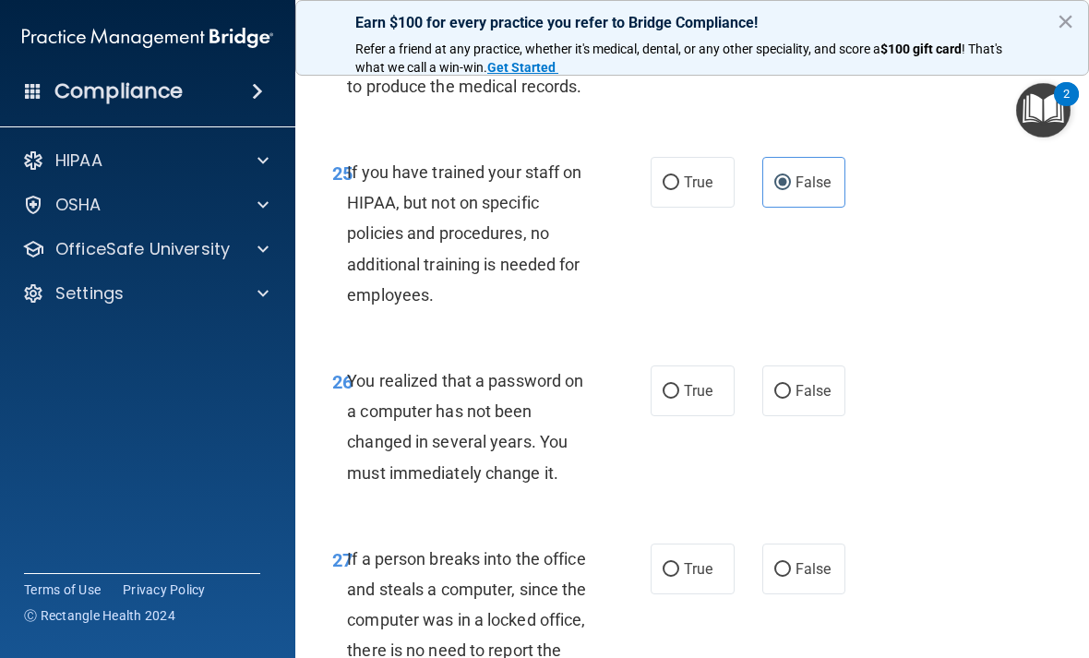
click at [677, 399] on input "True" at bounding box center [671, 392] width 17 height 14
radio input "true"
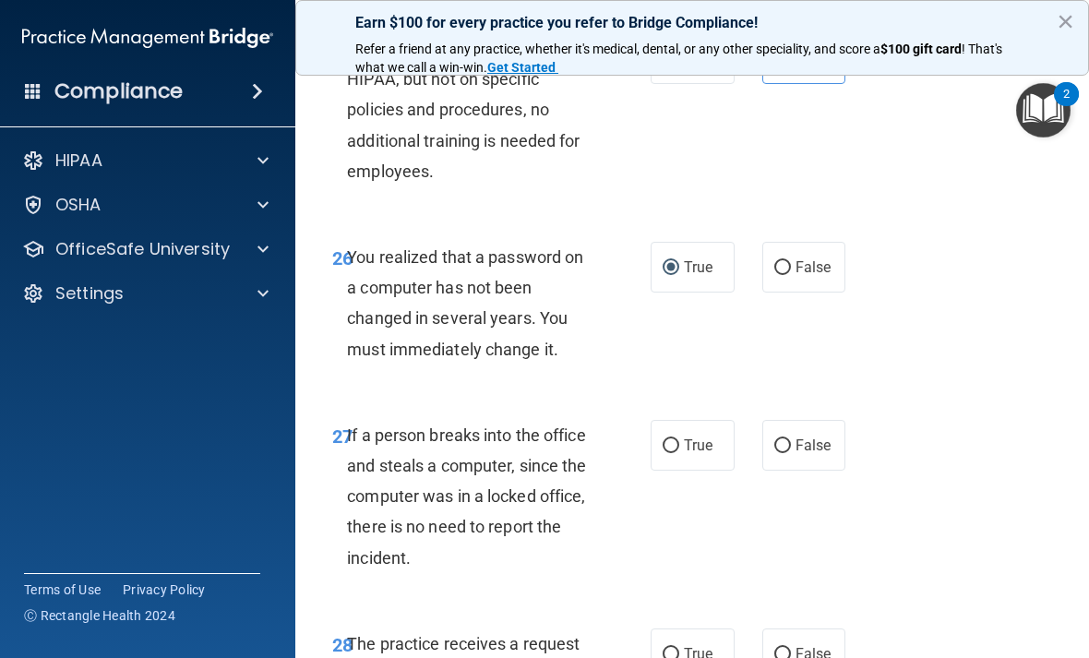
scroll to position [5153, 0]
click at [815, 453] on span "False" at bounding box center [814, 445] width 36 height 18
click at [791, 452] on input "False" at bounding box center [782, 445] width 17 height 14
radio input "true"
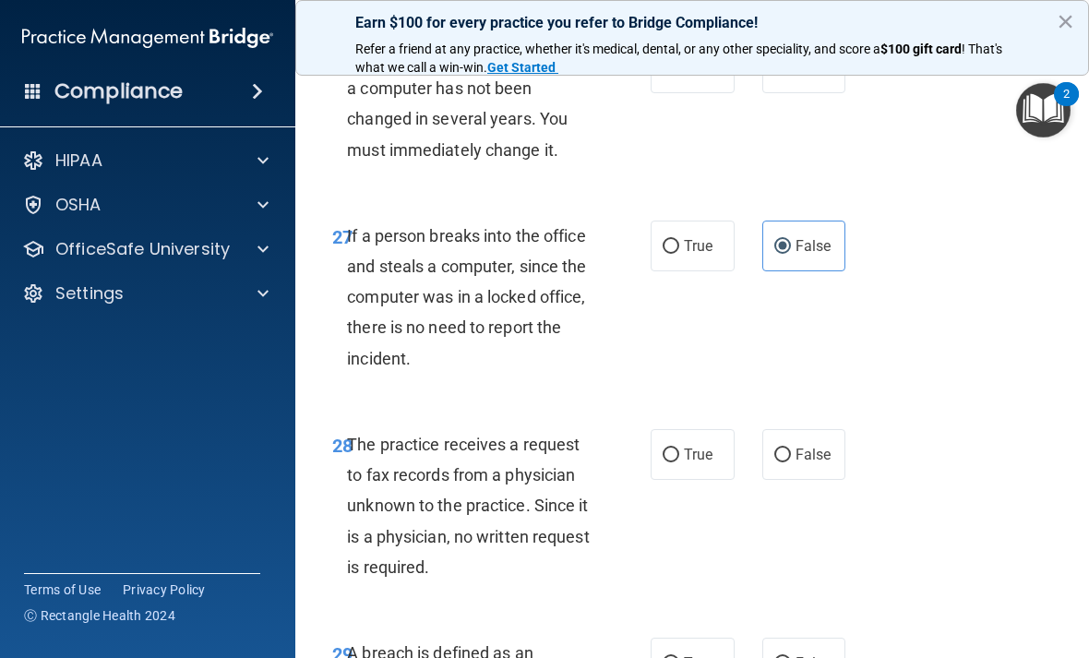
scroll to position [5359, 0]
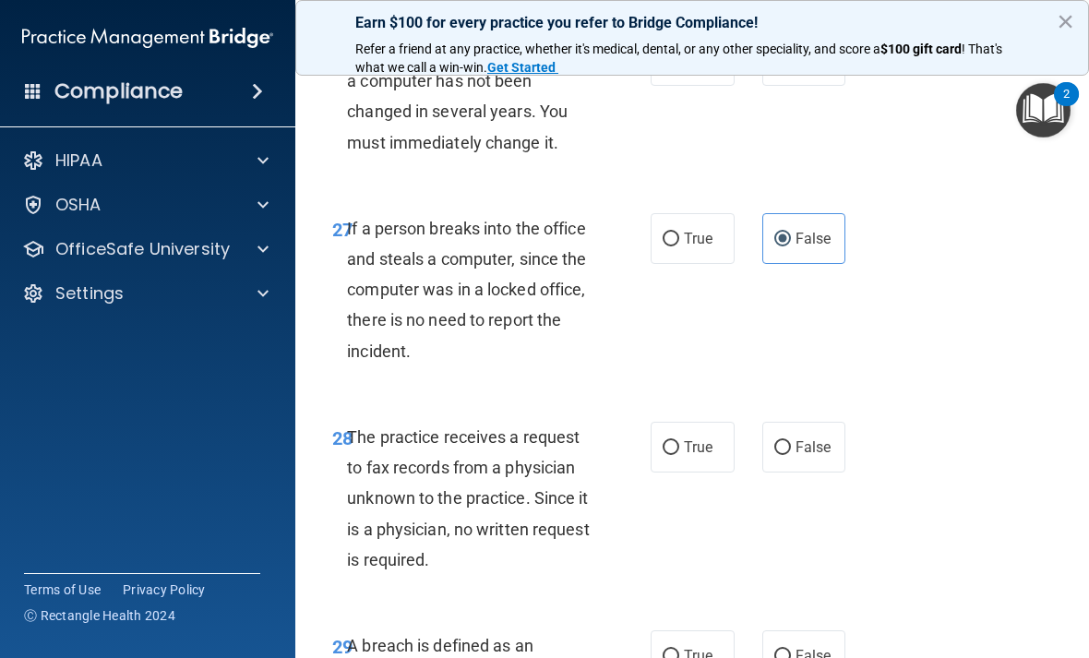
click at [810, 456] on span "False" at bounding box center [814, 447] width 36 height 18
click at [791, 455] on input "False" at bounding box center [782, 448] width 17 height 14
radio input "true"
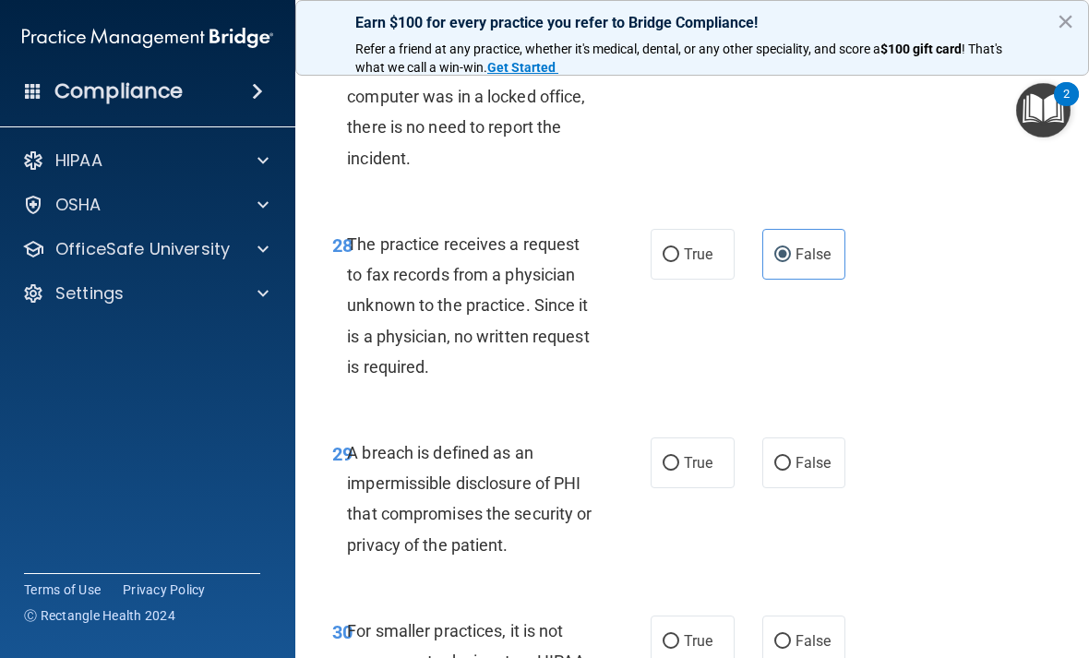
scroll to position [5555, 0]
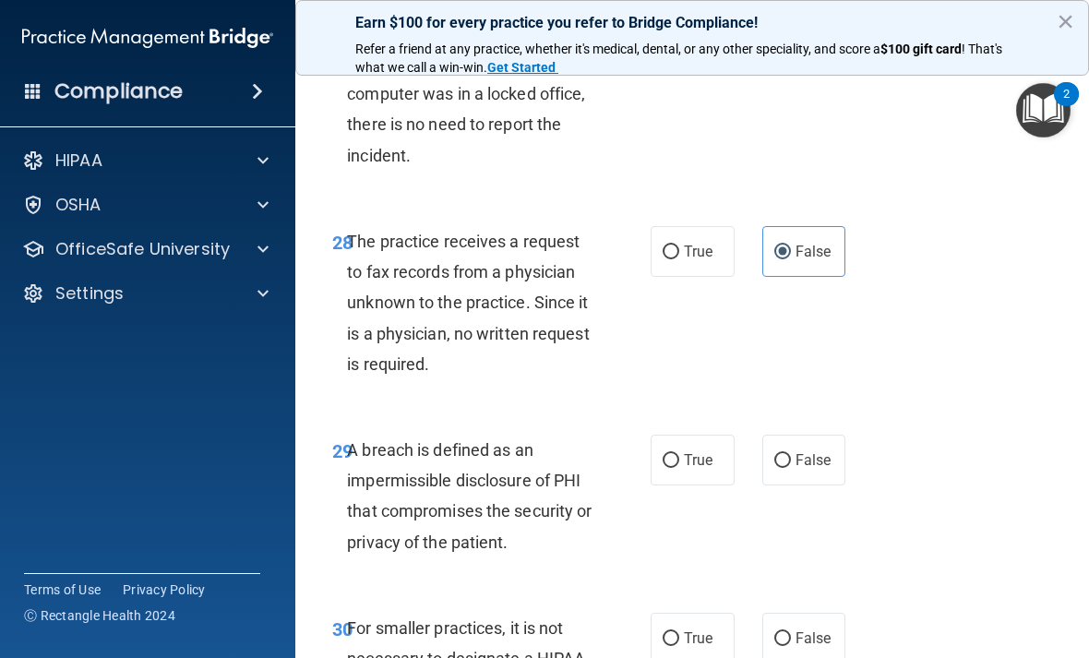
click at [702, 469] on span "True" at bounding box center [698, 460] width 29 height 18
click at [679, 468] on input "True" at bounding box center [671, 461] width 17 height 14
radio input "true"
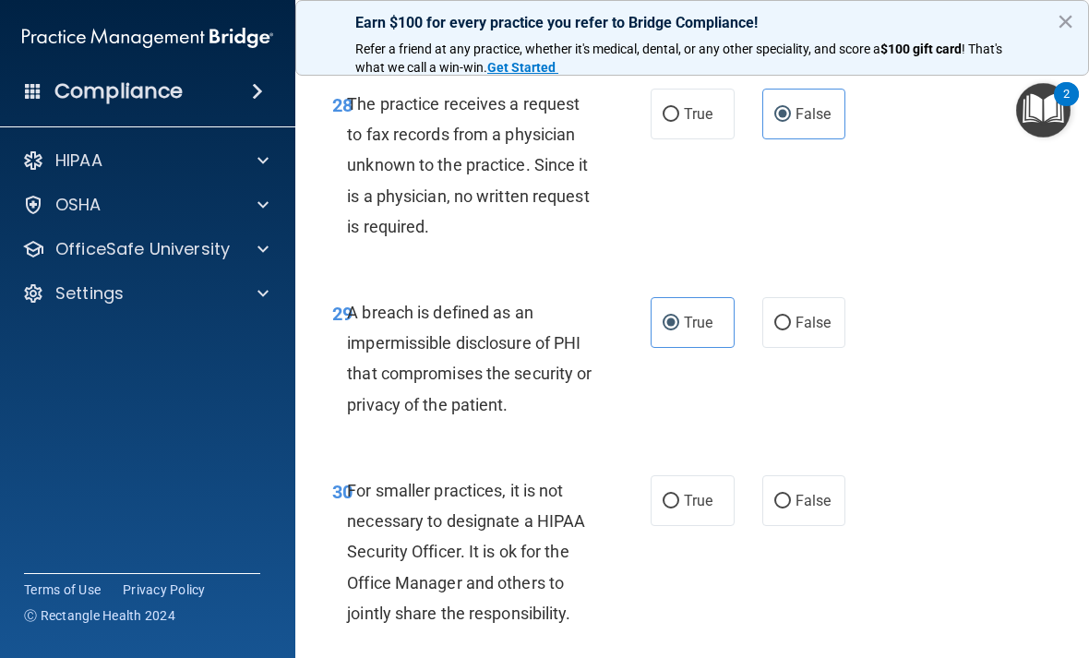
scroll to position [5738, 0]
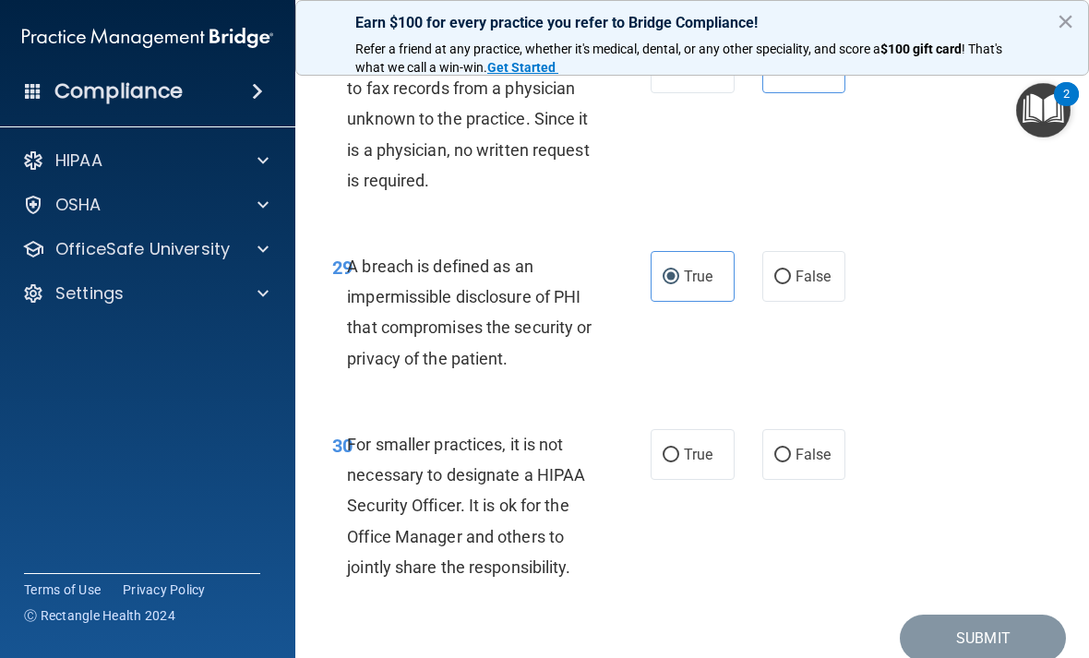
click at [813, 463] on span "False" at bounding box center [814, 455] width 36 height 18
click at [791, 462] on input "False" at bounding box center [782, 456] width 17 height 14
radio input "true"
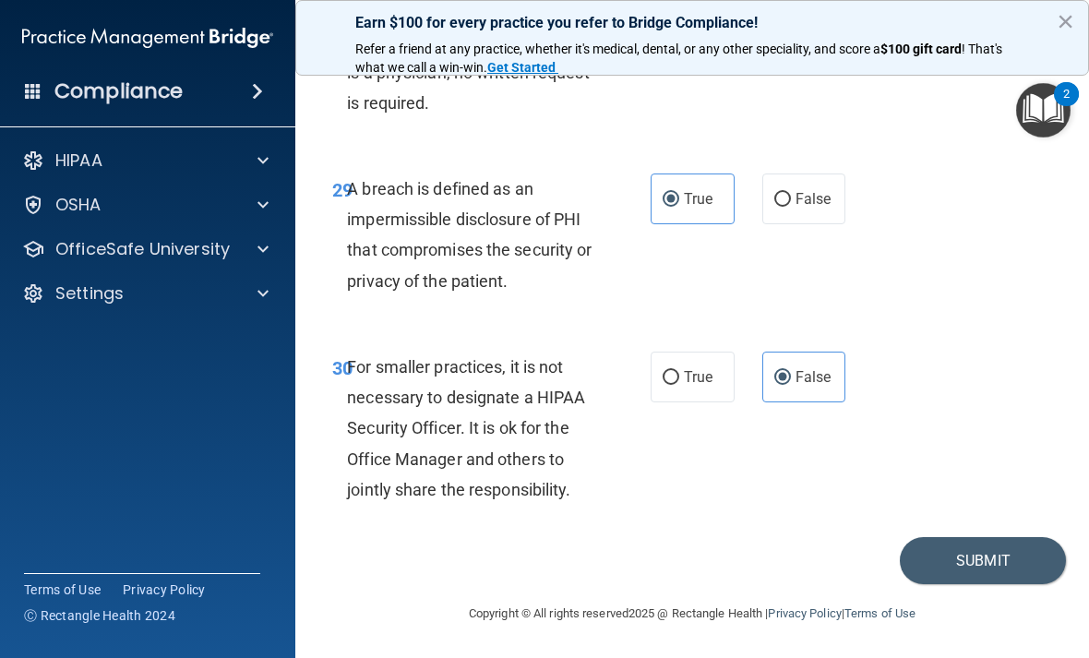
scroll to position [5845, 0]
click at [977, 564] on button "Submit" at bounding box center [983, 560] width 166 height 47
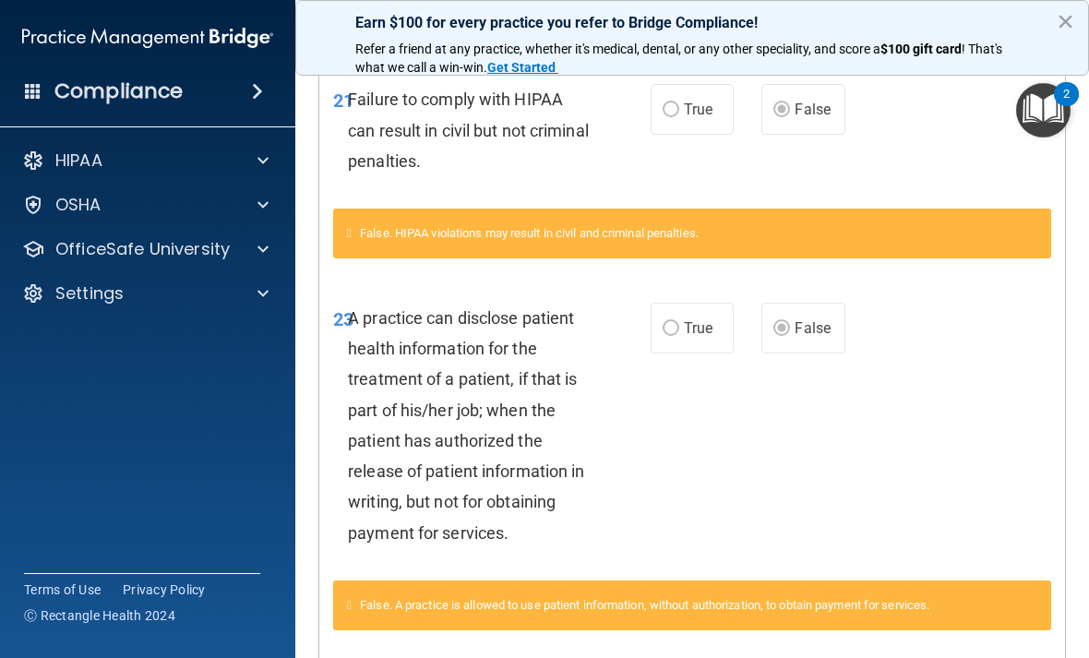
scroll to position [978, 0]
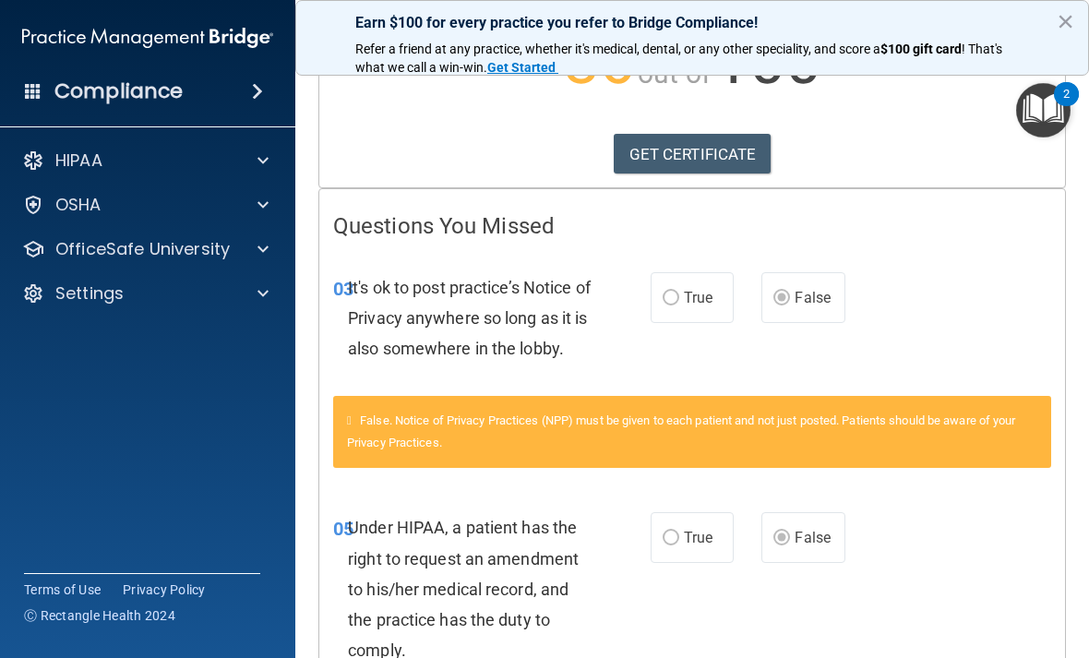
click at [180, 253] on p "OfficeSafe University" at bounding box center [142, 249] width 174 height 22
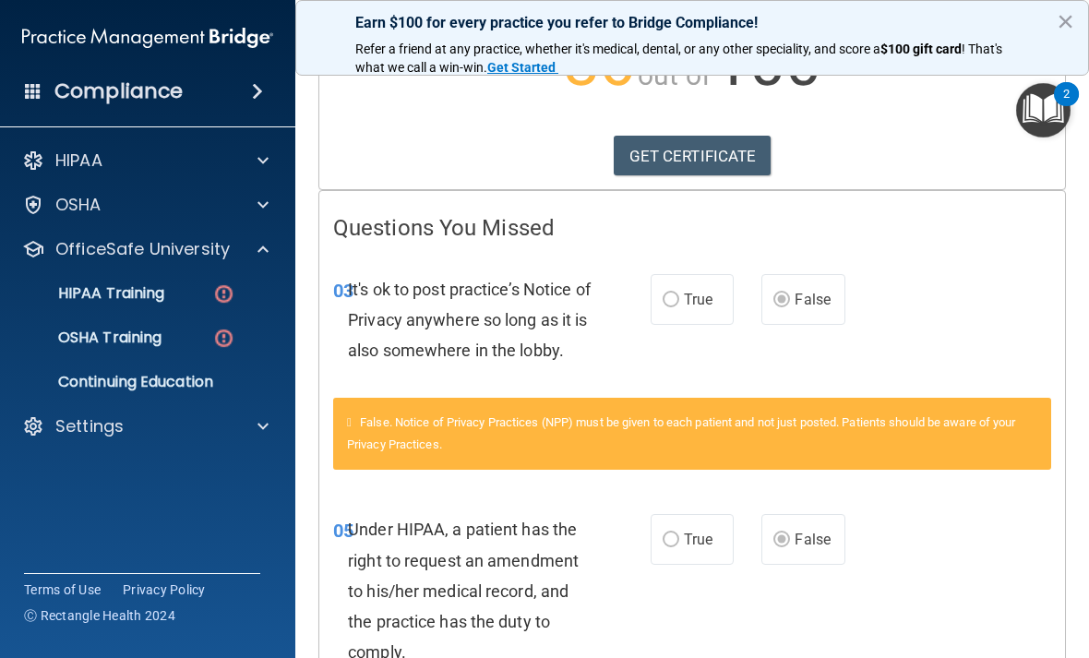
scroll to position [243, 0]
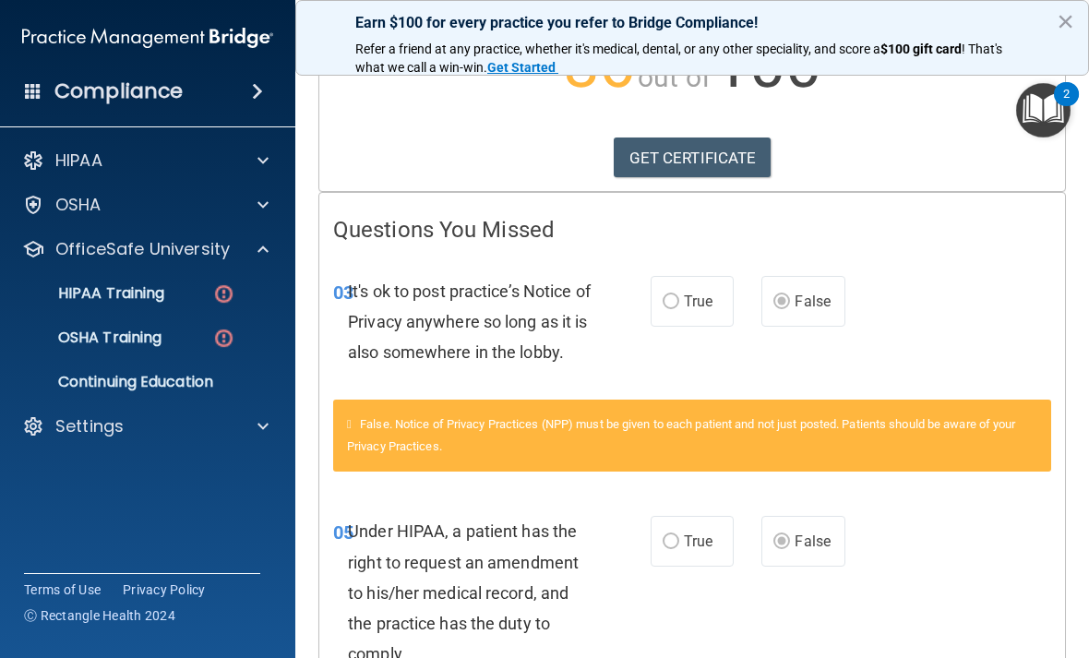
click at [163, 302] on p "HIPAA Training" at bounding box center [88, 293] width 152 height 18
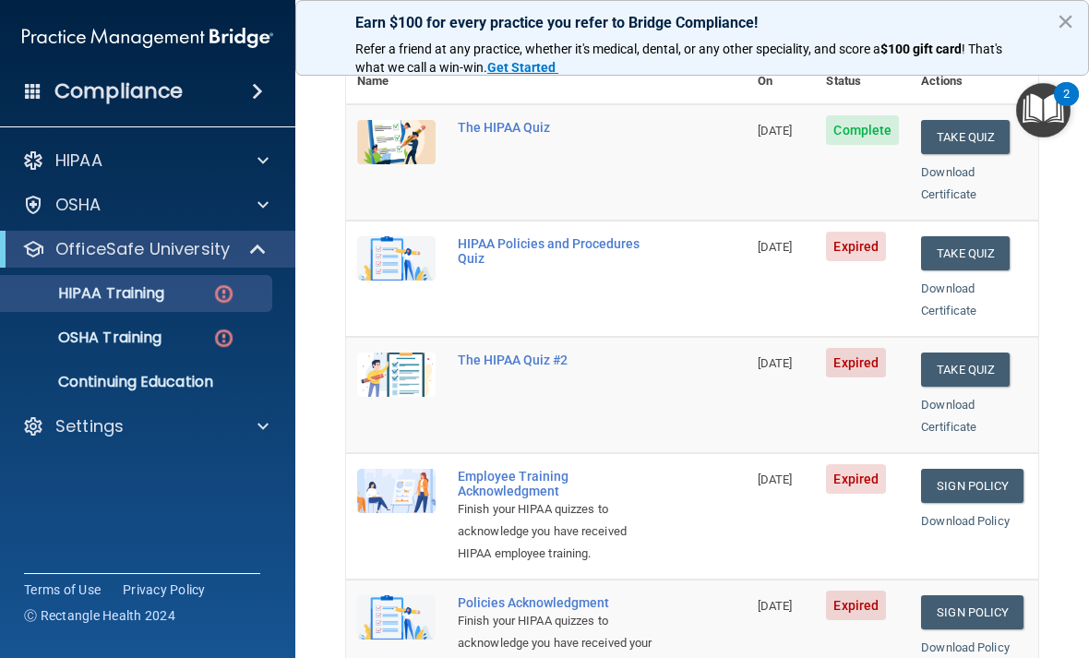
click at [975, 236] on button "Take Quiz" at bounding box center [965, 253] width 89 height 34
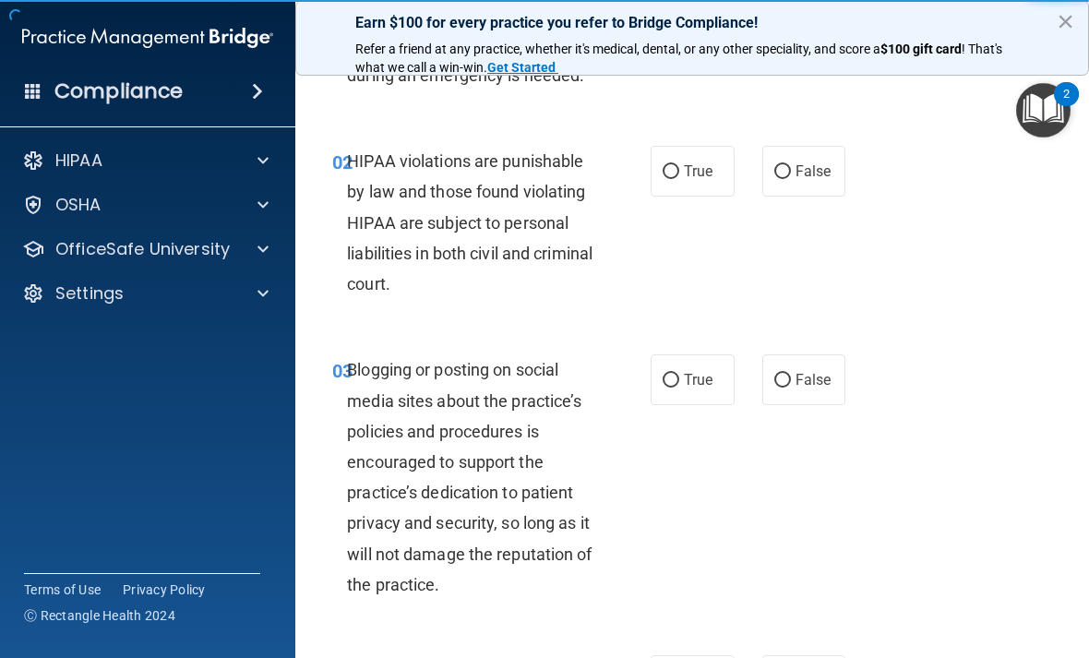
scroll to position [167, 0]
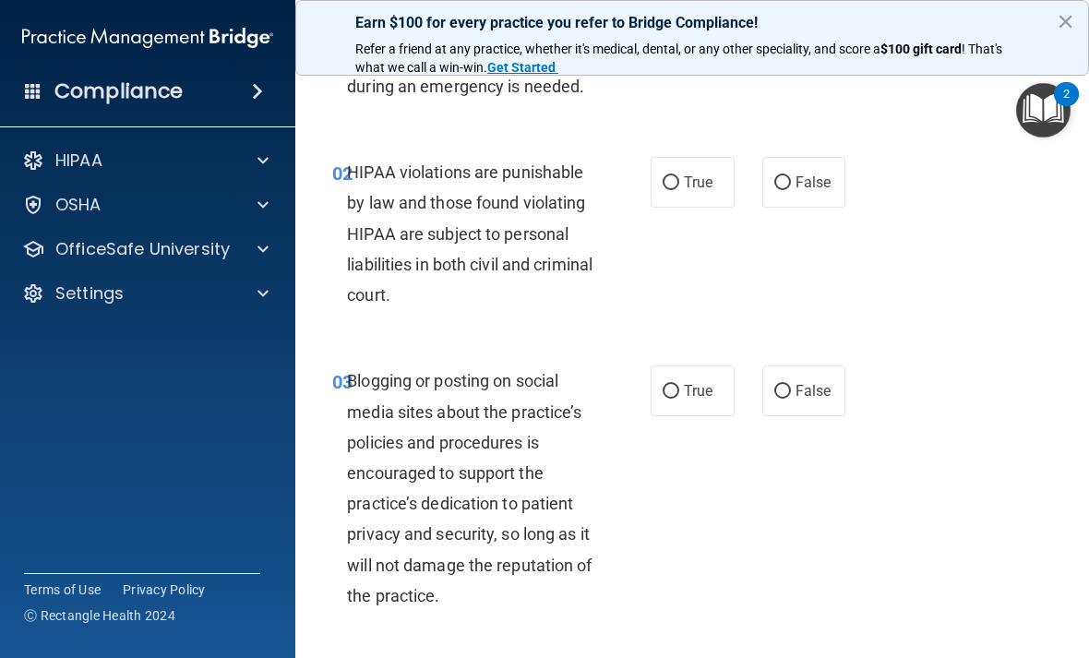
click at [677, 180] on input "True" at bounding box center [671, 183] width 17 height 14
radio input "true"
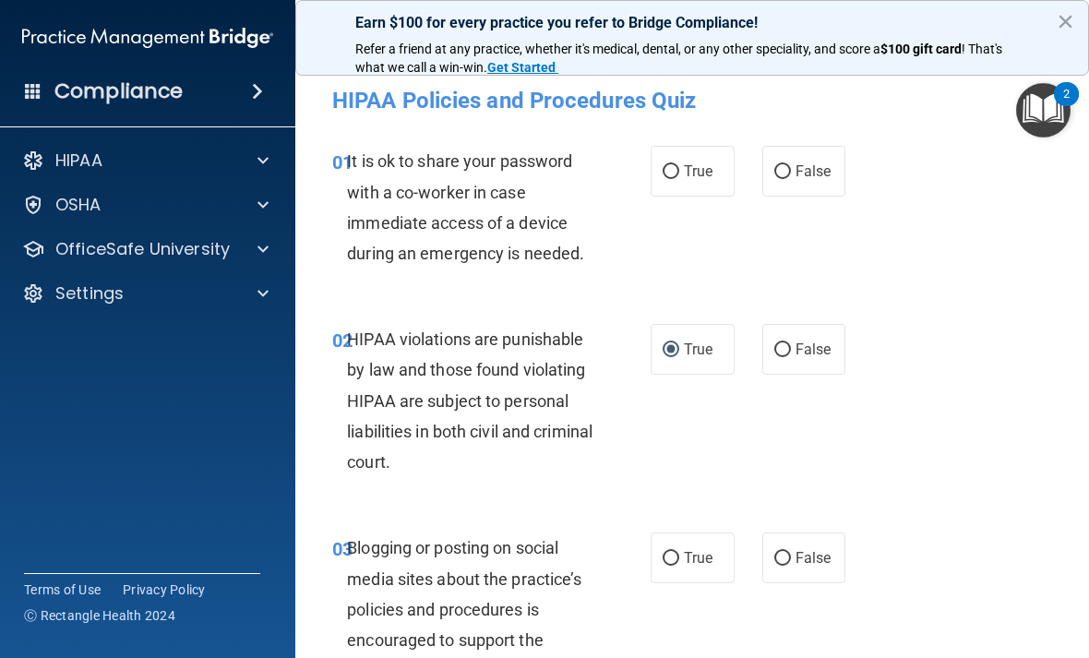
scroll to position [0, 0]
click at [810, 173] on span "False" at bounding box center [814, 171] width 36 height 18
click at [791, 173] on input "False" at bounding box center [782, 172] width 17 height 14
radio input "true"
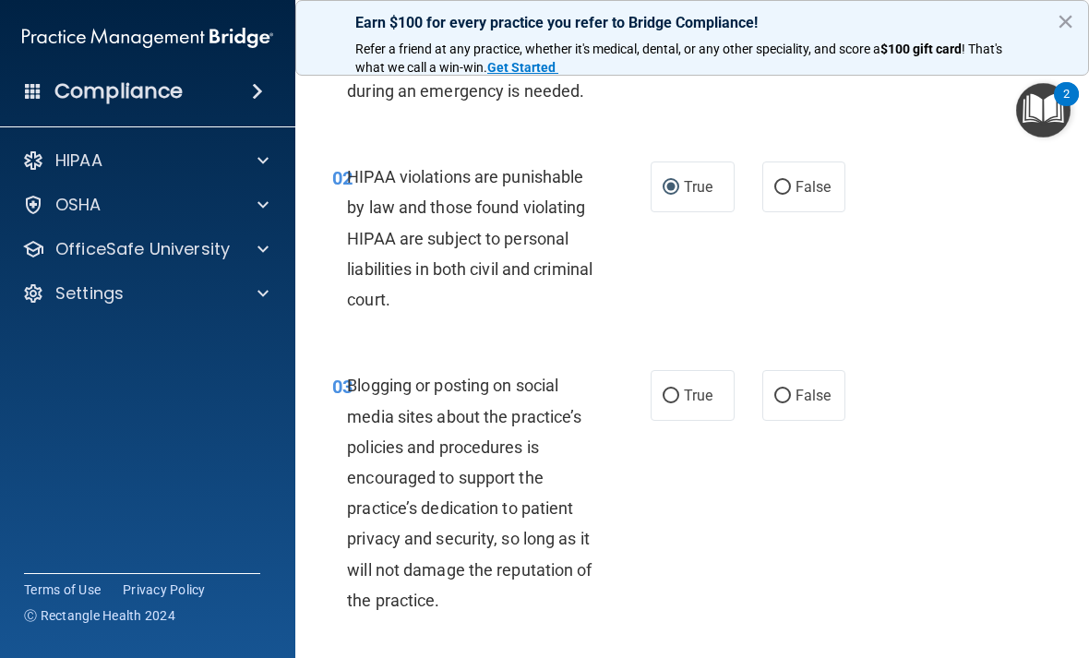
scroll to position [163, 0]
click at [810, 395] on span "False" at bounding box center [814, 395] width 36 height 18
click at [791, 395] on input "False" at bounding box center [782, 396] width 17 height 14
radio input "true"
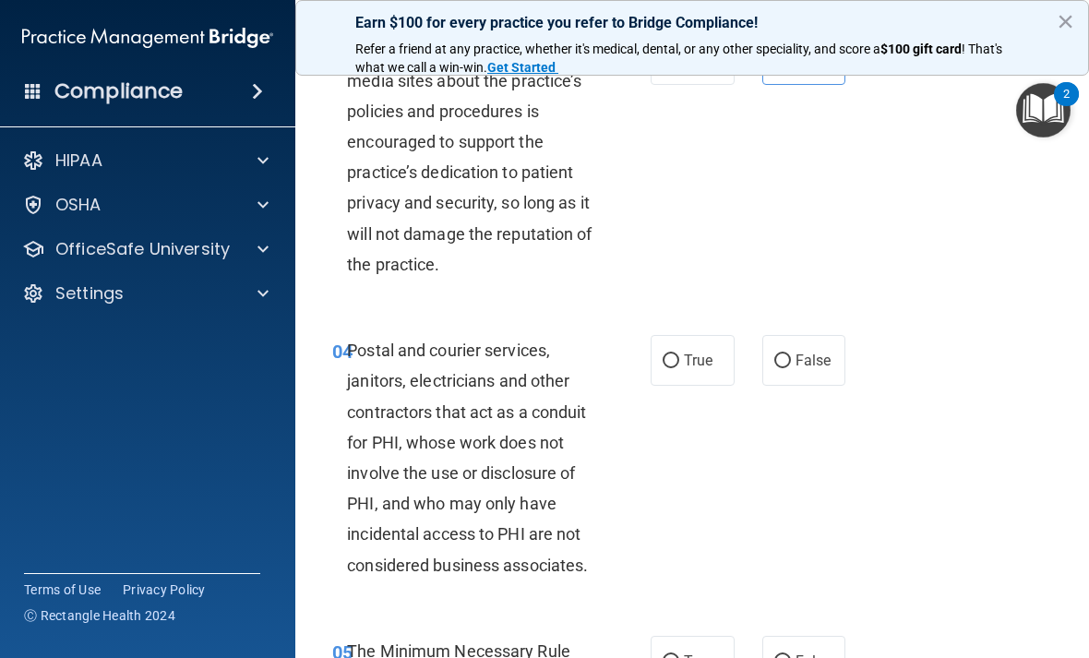
scroll to position [499, 0]
click at [694, 366] on label "True" at bounding box center [693, 359] width 84 height 51
click at [679, 366] on input "True" at bounding box center [671, 361] width 17 height 14
radio input "true"
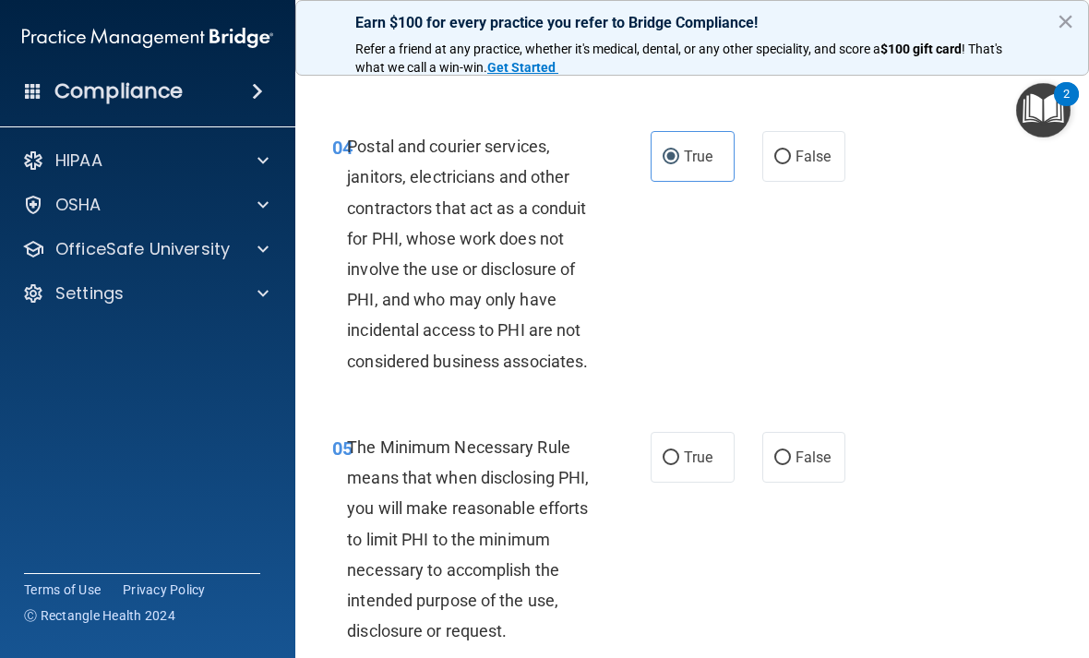
scroll to position [713, 0]
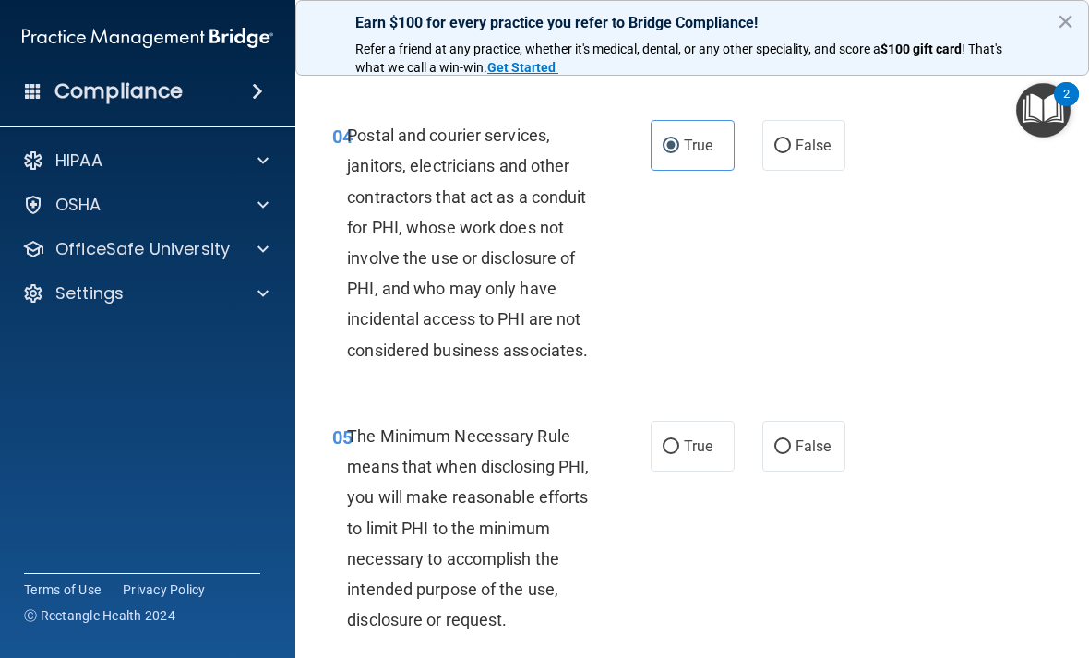
click at [698, 443] on span "True" at bounding box center [698, 447] width 29 height 18
click at [679, 443] on input "True" at bounding box center [671, 447] width 17 height 14
radio input "true"
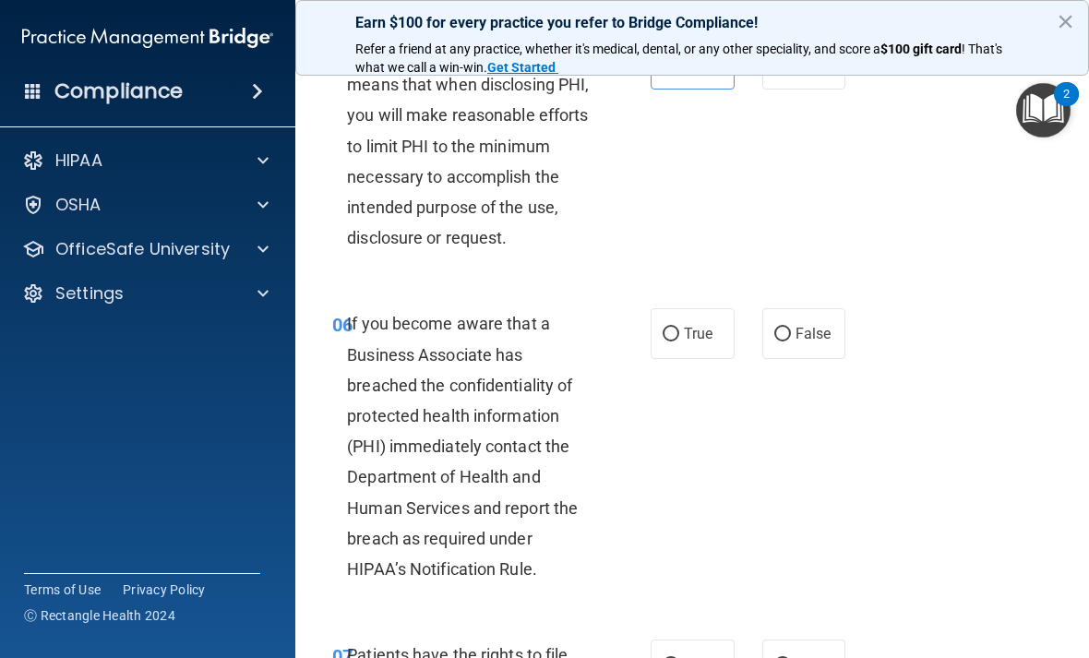
scroll to position [1097, 0]
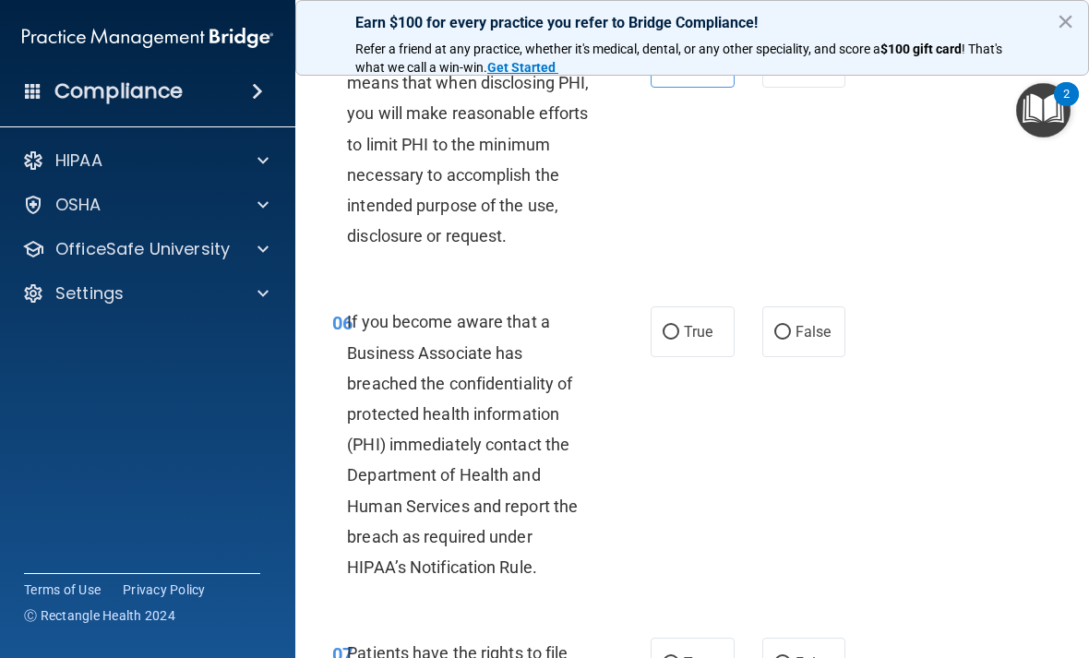
click at [812, 313] on label "False" at bounding box center [804, 331] width 84 height 51
click at [791, 326] on input "False" at bounding box center [782, 333] width 17 height 14
radio input "true"
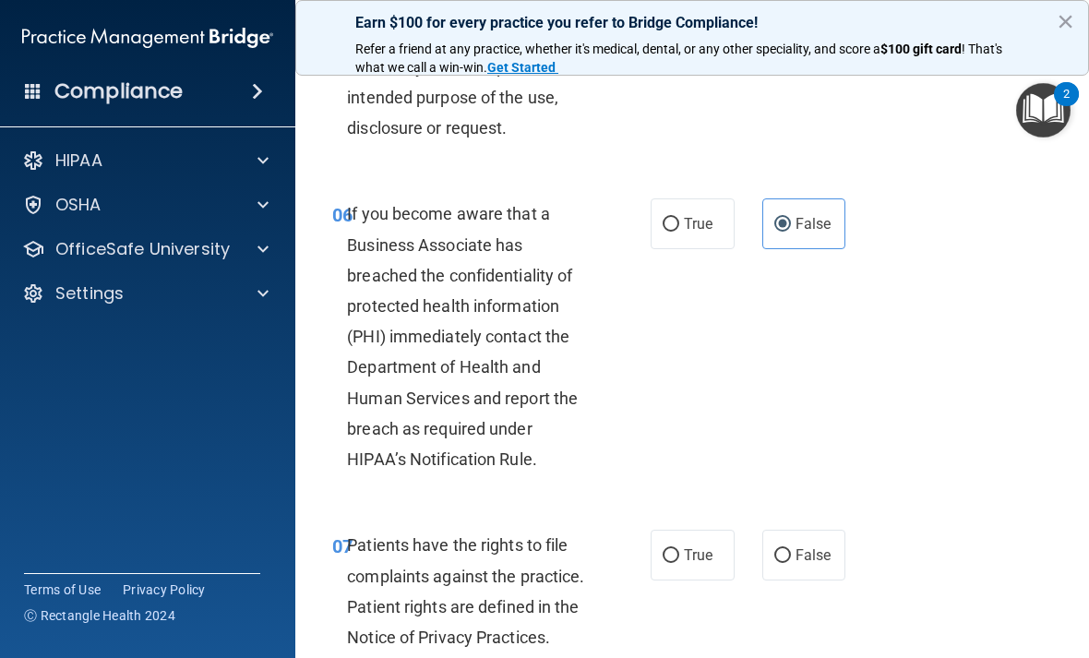
scroll to position [1209, 0]
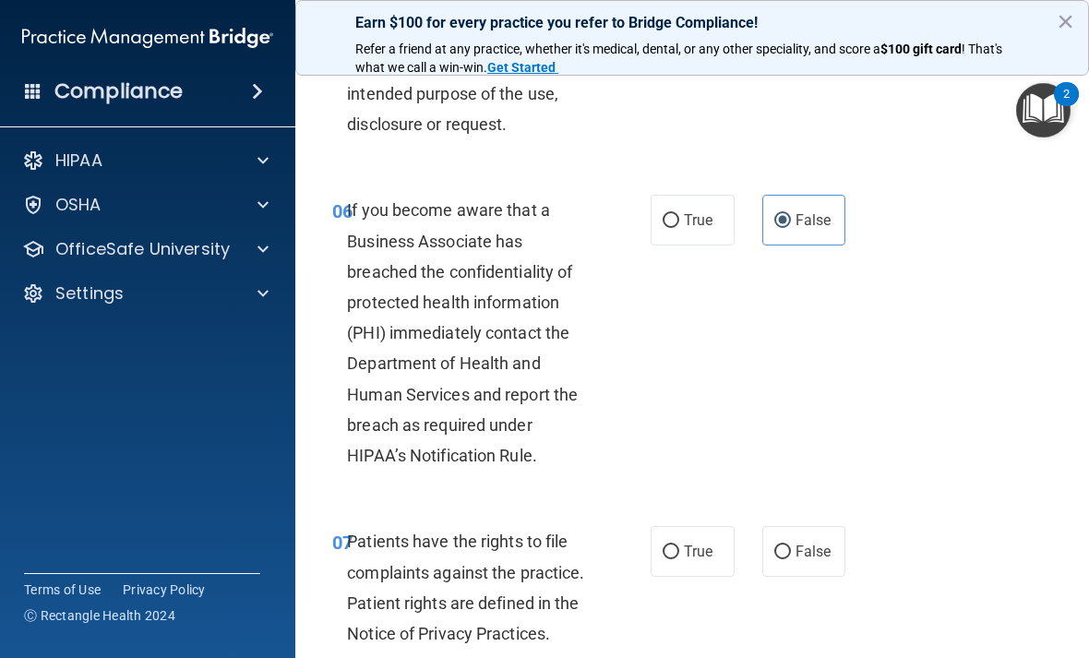
click at [701, 545] on span "True" at bounding box center [698, 552] width 29 height 18
click at [679, 545] on input "True" at bounding box center [671, 552] width 17 height 14
radio input "true"
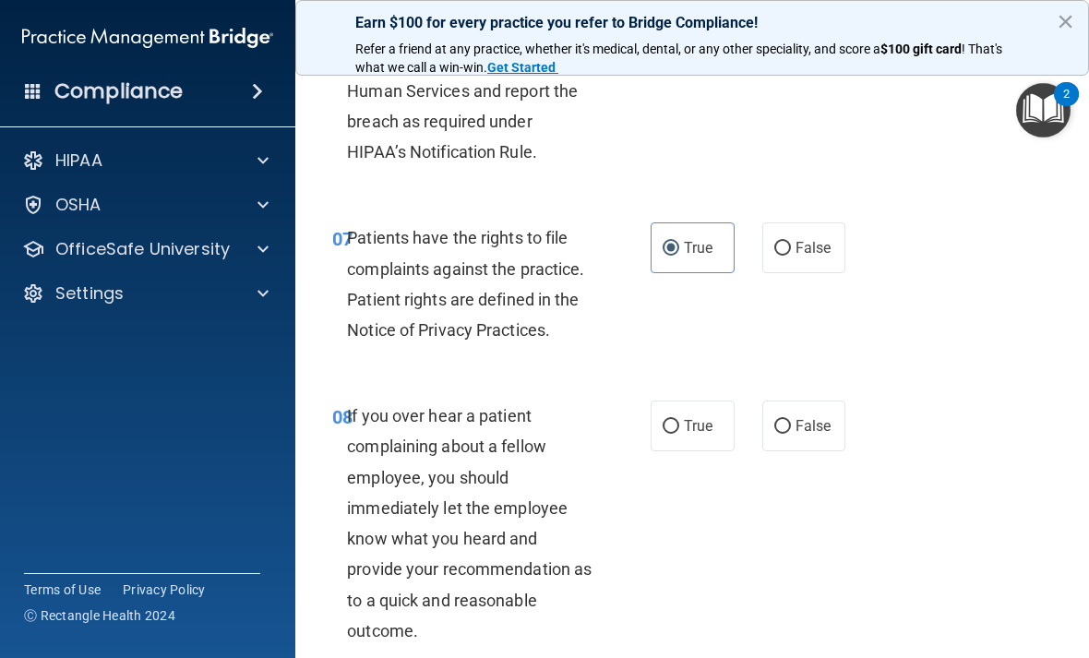
scroll to position [1520, 0]
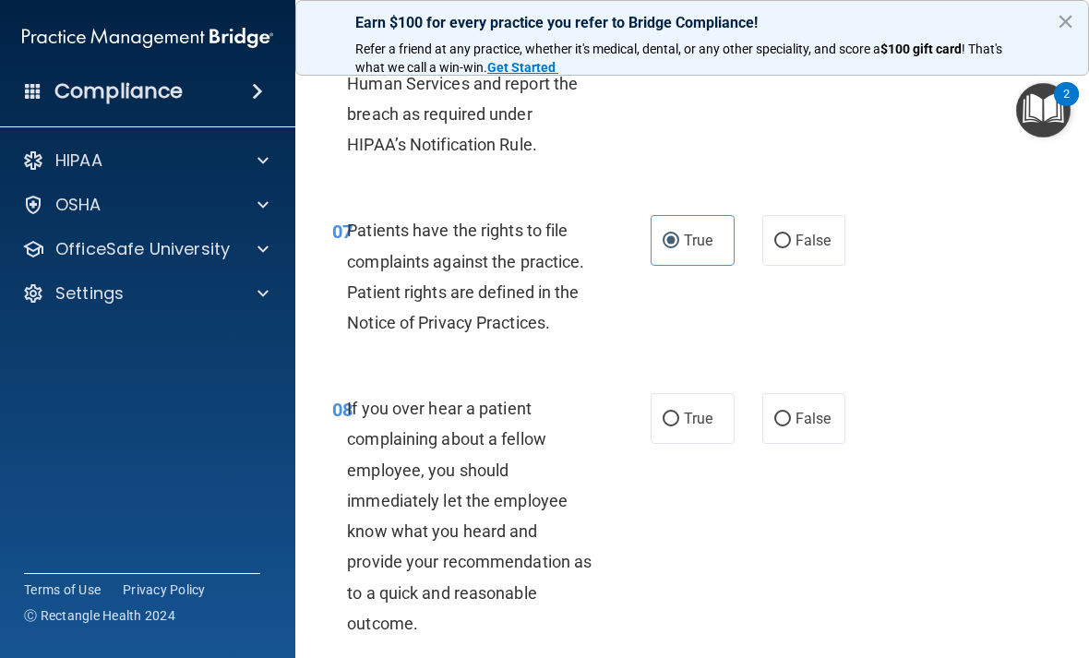
click at [823, 419] on label "False" at bounding box center [804, 418] width 84 height 51
click at [791, 419] on input "False" at bounding box center [782, 420] width 17 height 14
radio input "true"
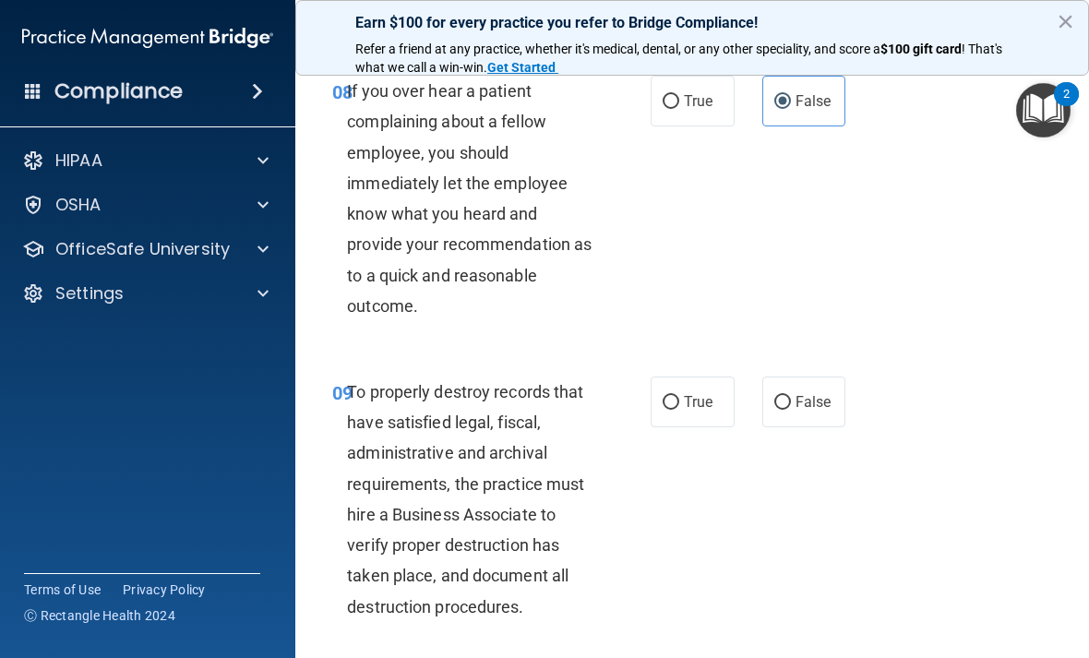
scroll to position [1861, 0]
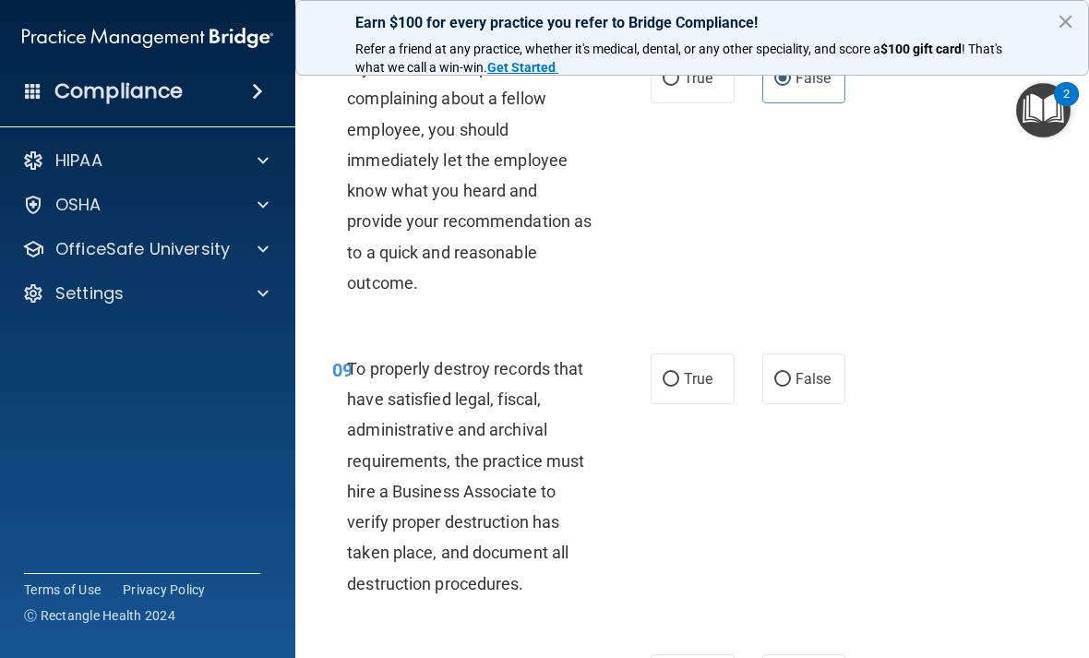
click at [703, 383] on label "True" at bounding box center [693, 379] width 84 height 51
click at [679, 383] on input "True" at bounding box center [671, 380] width 17 height 14
radio input "true"
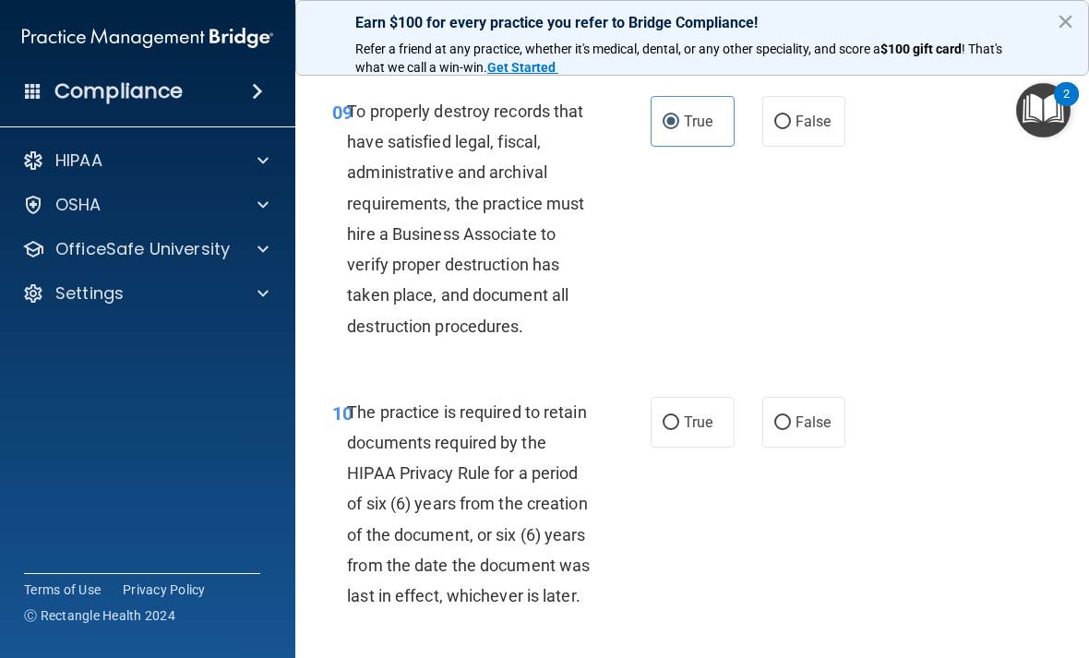
scroll to position [2119, 0]
click at [694, 414] on span "True" at bounding box center [698, 422] width 29 height 18
click at [679, 415] on input "True" at bounding box center [671, 422] width 17 height 14
radio input "true"
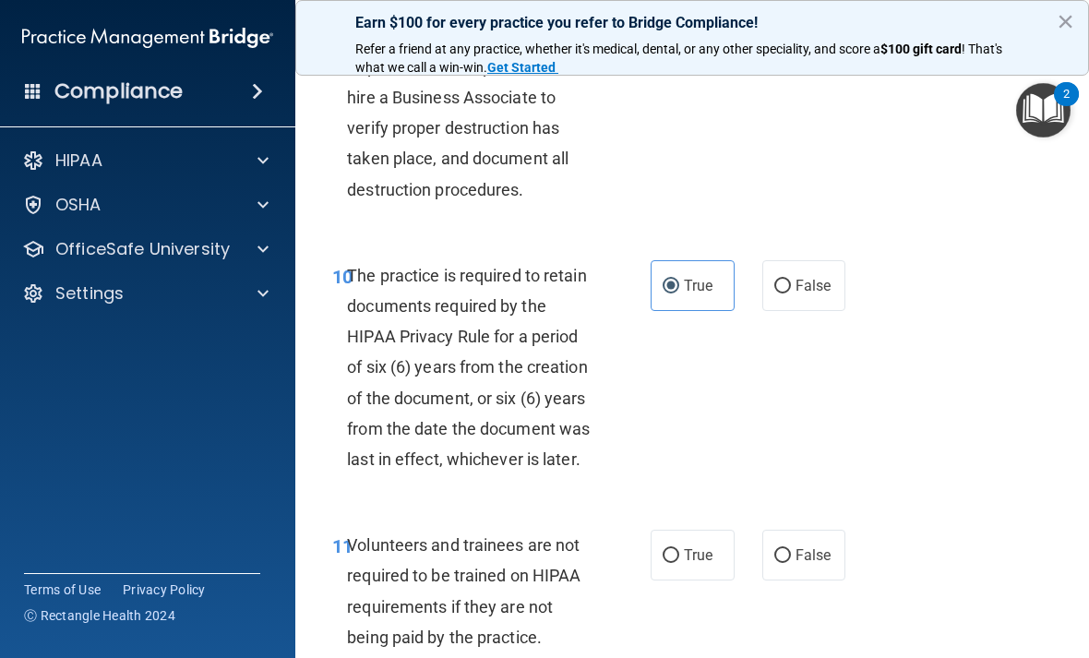
scroll to position [2271, 0]
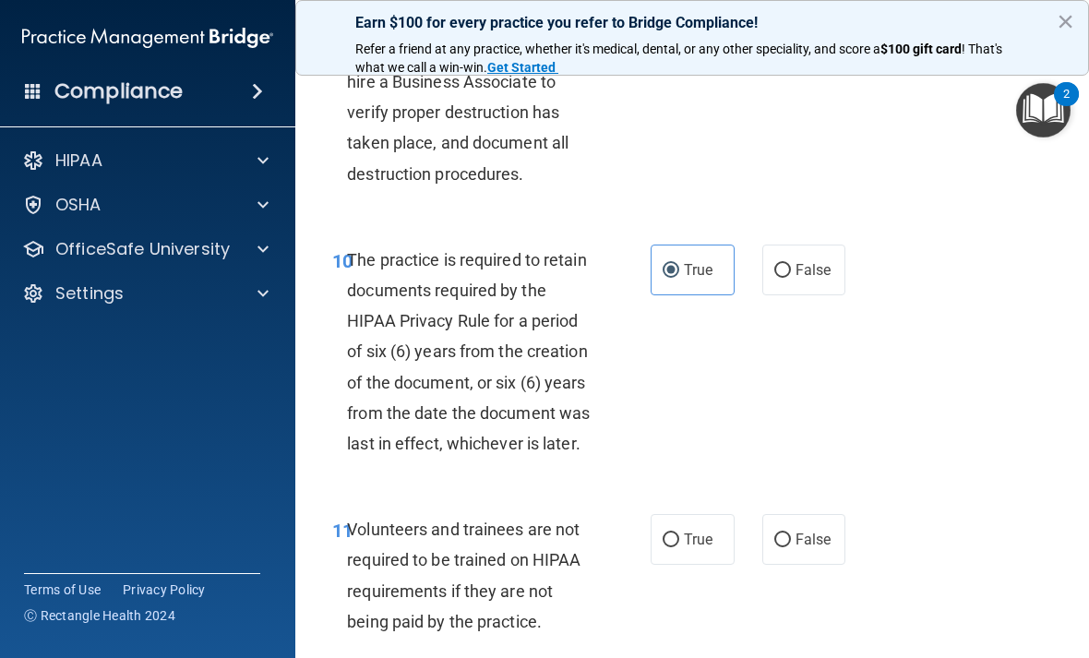
click at [831, 531] on span "False" at bounding box center [814, 540] width 36 height 18
click at [791, 533] on input "False" at bounding box center [782, 540] width 17 height 14
radio input "true"
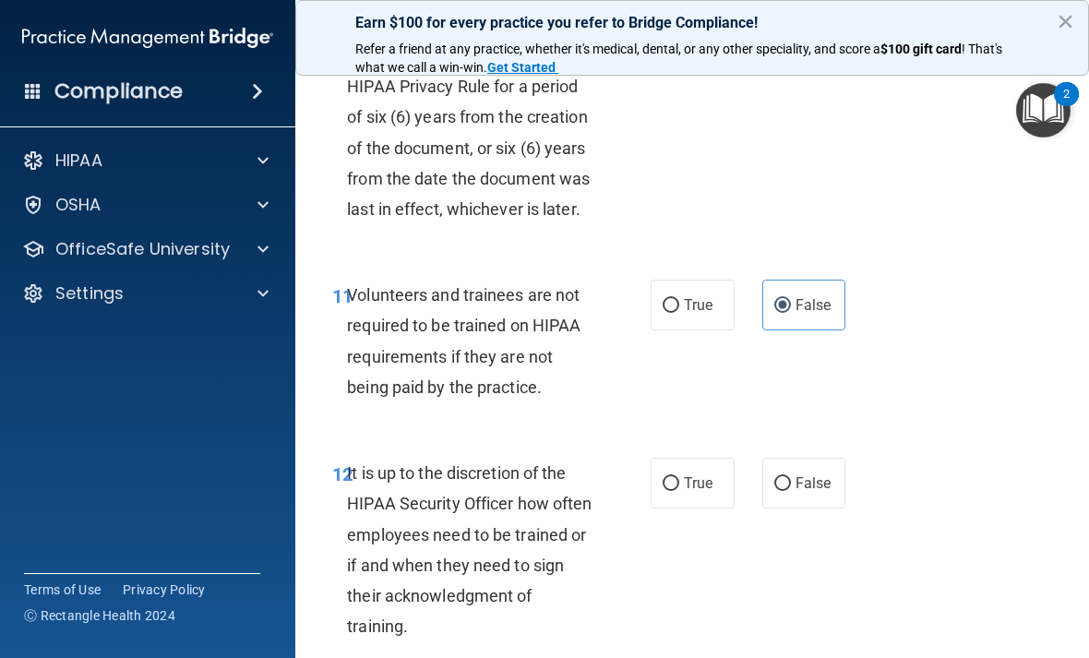
scroll to position [2507, 0]
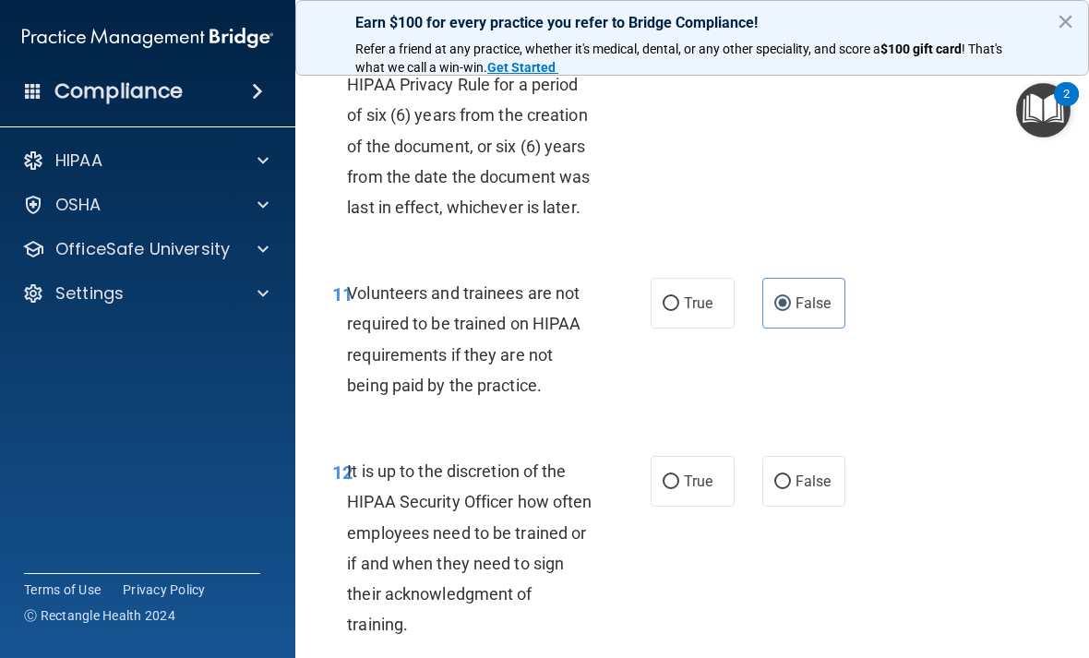
click at [821, 474] on span "False" at bounding box center [814, 482] width 36 height 18
click at [791, 475] on input "False" at bounding box center [782, 482] width 17 height 14
radio input "true"
click at [692, 473] on span "True" at bounding box center [698, 482] width 29 height 18
click at [679, 475] on input "True" at bounding box center [671, 482] width 17 height 14
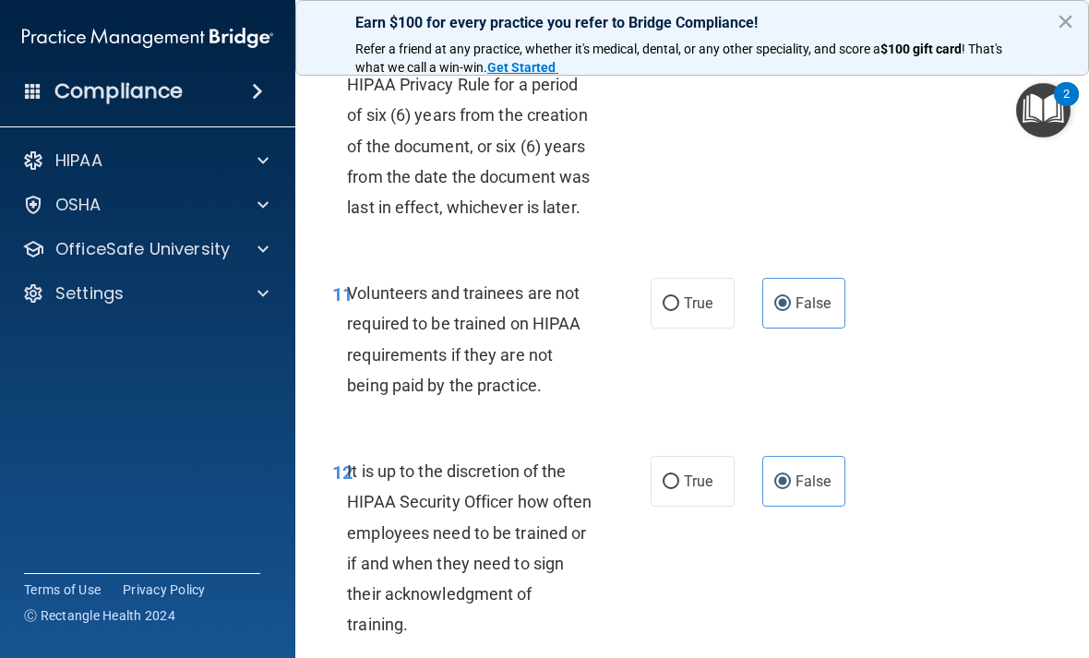
radio input "true"
radio input "false"
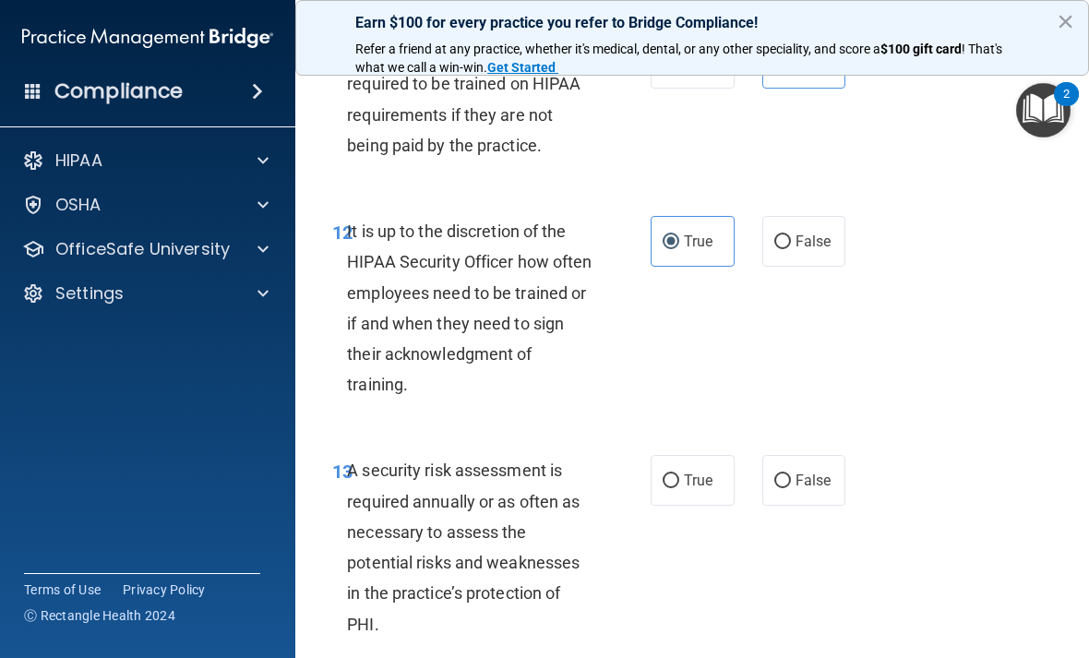
scroll to position [2748, 0]
click at [695, 471] on span "True" at bounding box center [698, 480] width 29 height 18
click at [679, 474] on input "True" at bounding box center [671, 481] width 17 height 14
radio input "true"
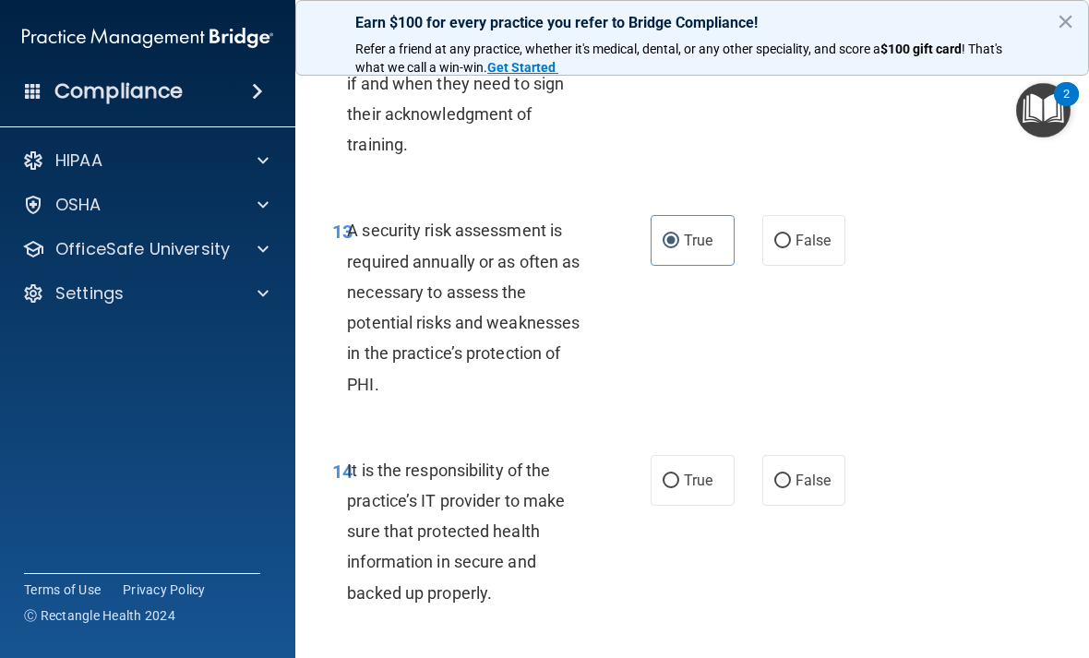
scroll to position [2989, 0]
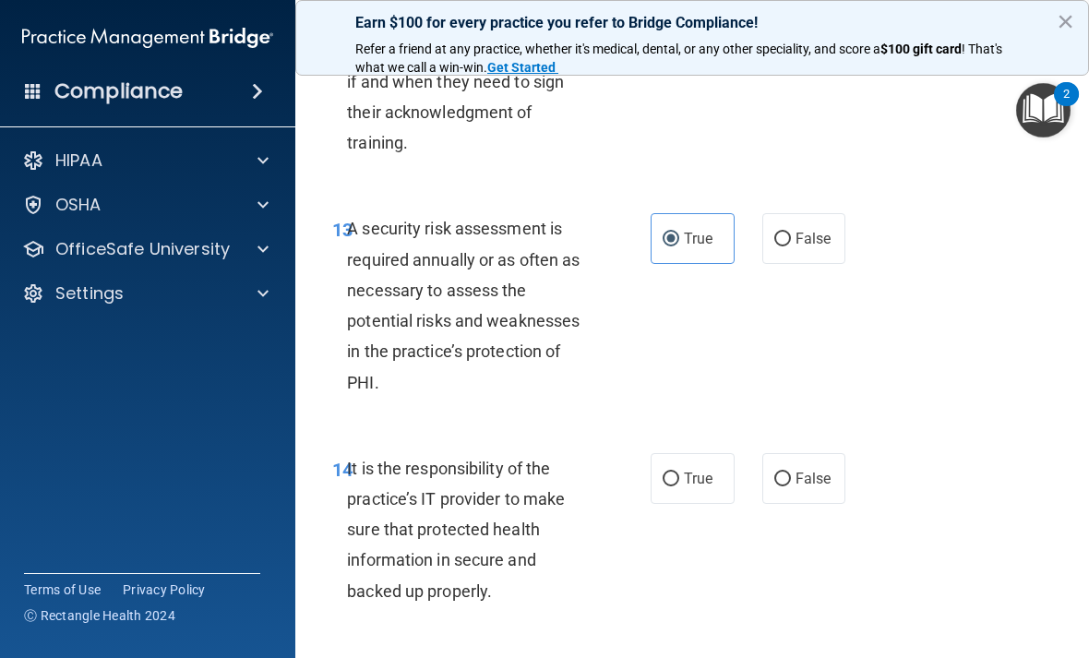
click at [696, 470] on span "True" at bounding box center [698, 479] width 29 height 18
click at [679, 473] on input "True" at bounding box center [671, 480] width 17 height 14
radio input "true"
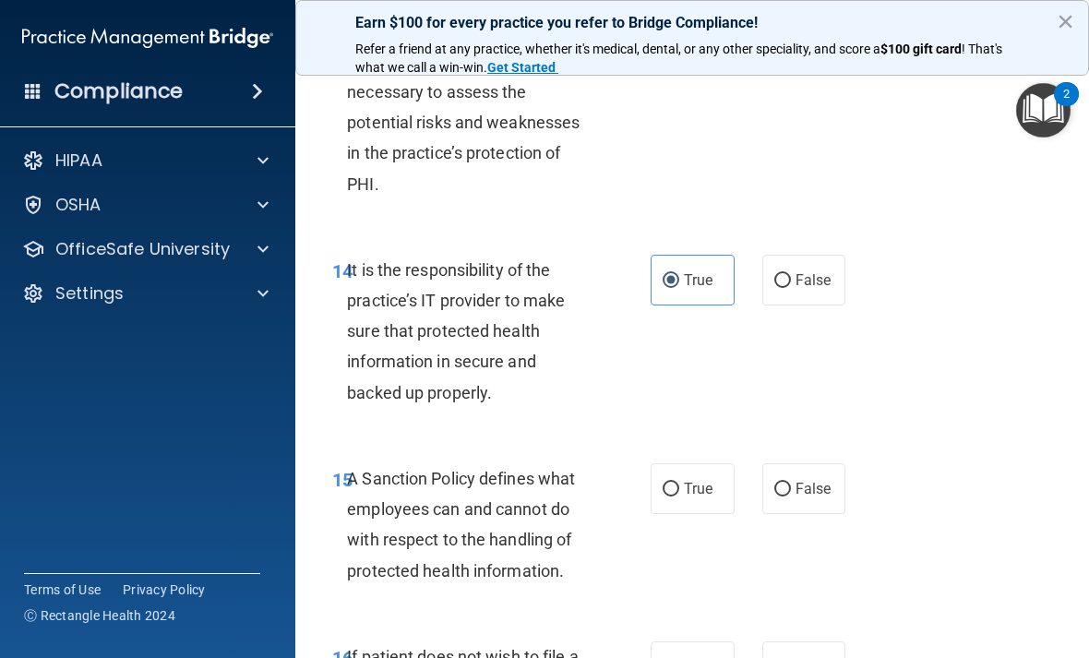
scroll to position [3195, 0]
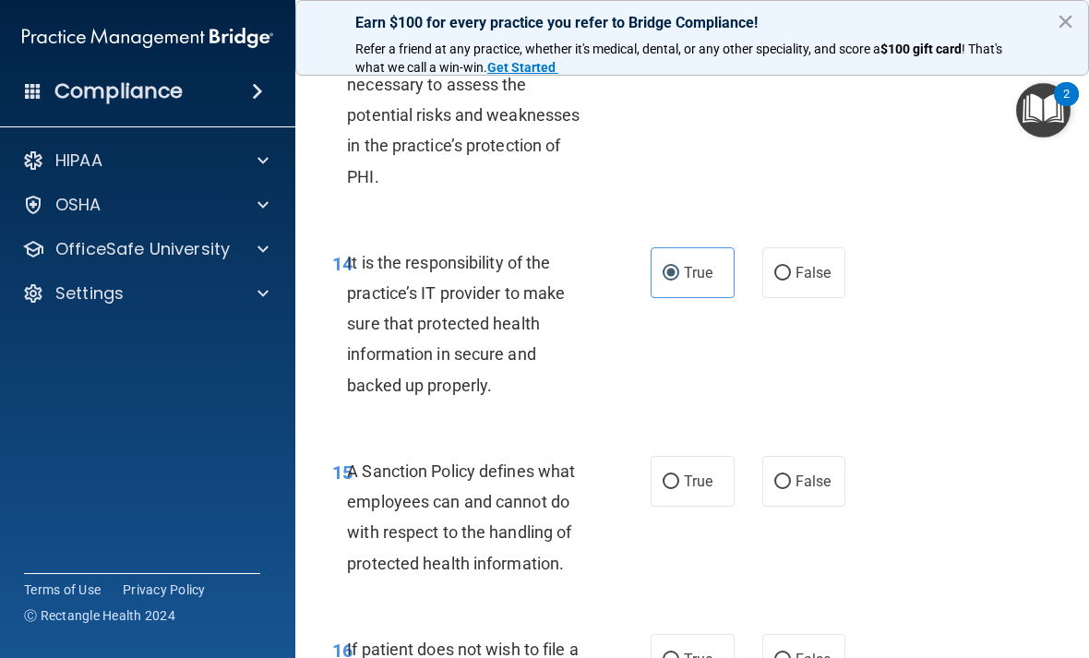
click at [678, 475] on input "True" at bounding box center [671, 482] width 17 height 14
radio input "true"
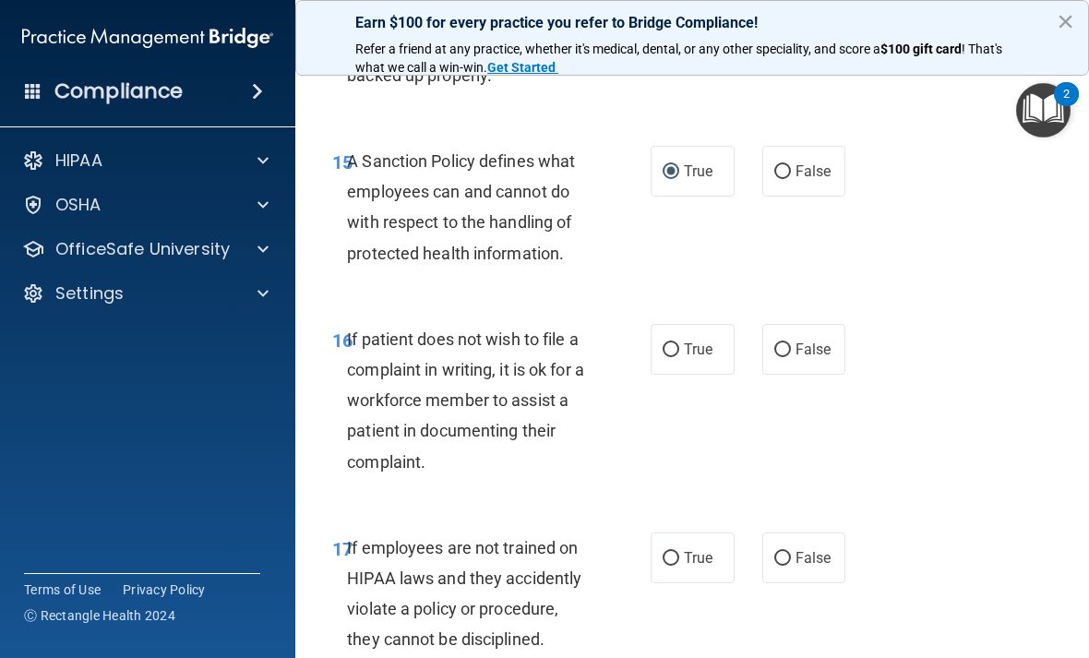
scroll to position [3506, 0]
click at [826, 548] on span "False" at bounding box center [814, 557] width 36 height 18
click at [791, 551] on input "False" at bounding box center [782, 558] width 17 height 14
radio input "true"
click at [694, 340] on span "True" at bounding box center [698, 349] width 29 height 18
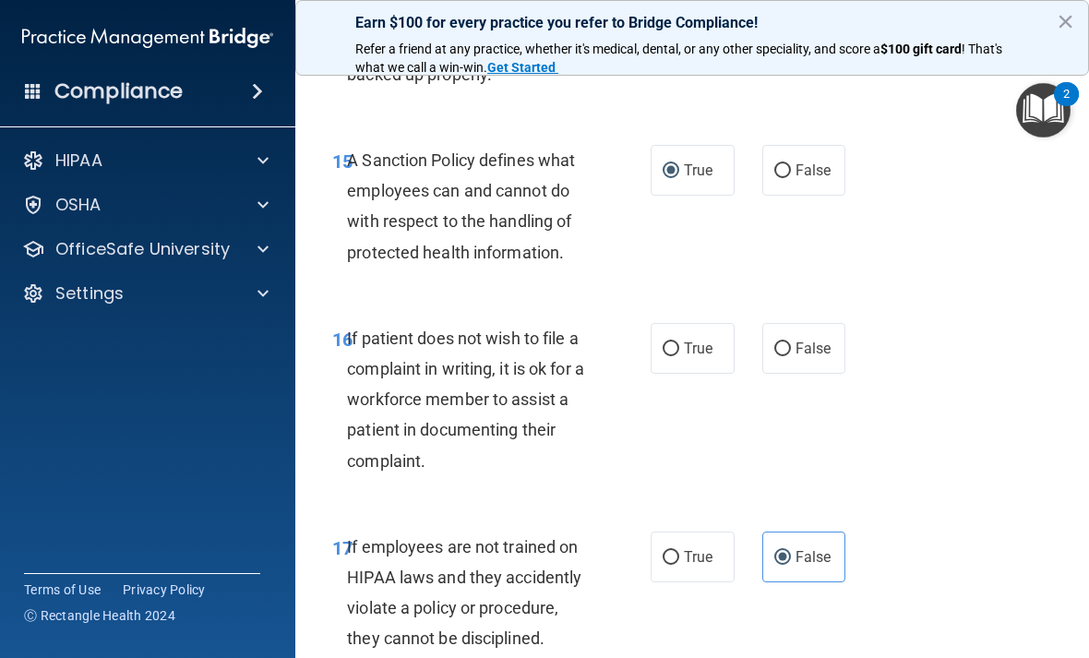
click at [679, 342] on input "True" at bounding box center [671, 349] width 17 height 14
radio input "true"
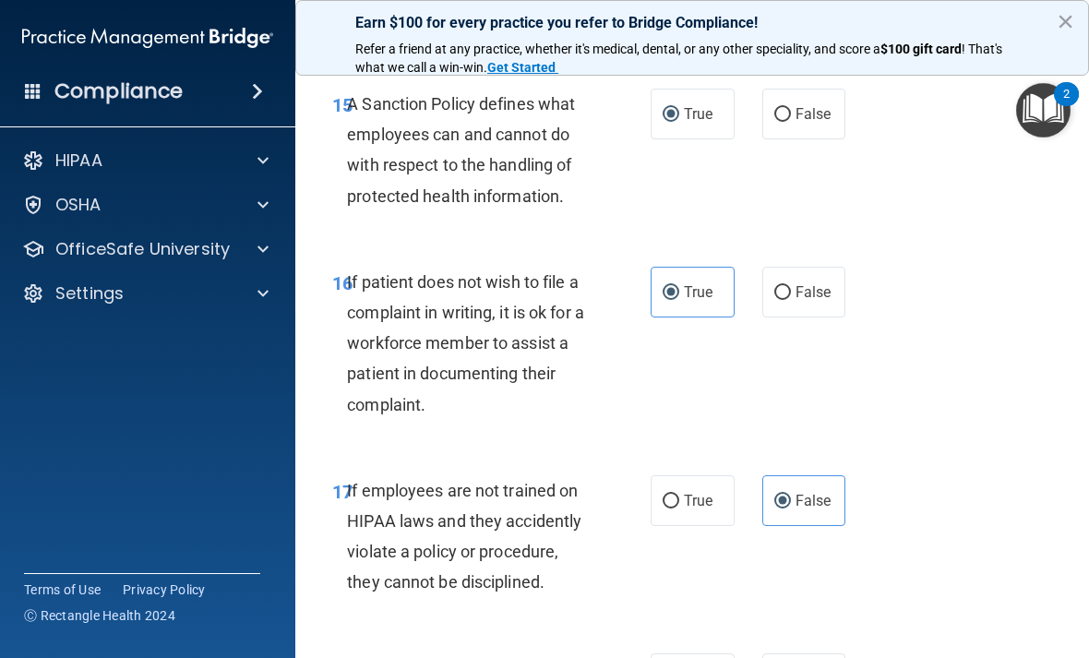
scroll to position [3543, 0]
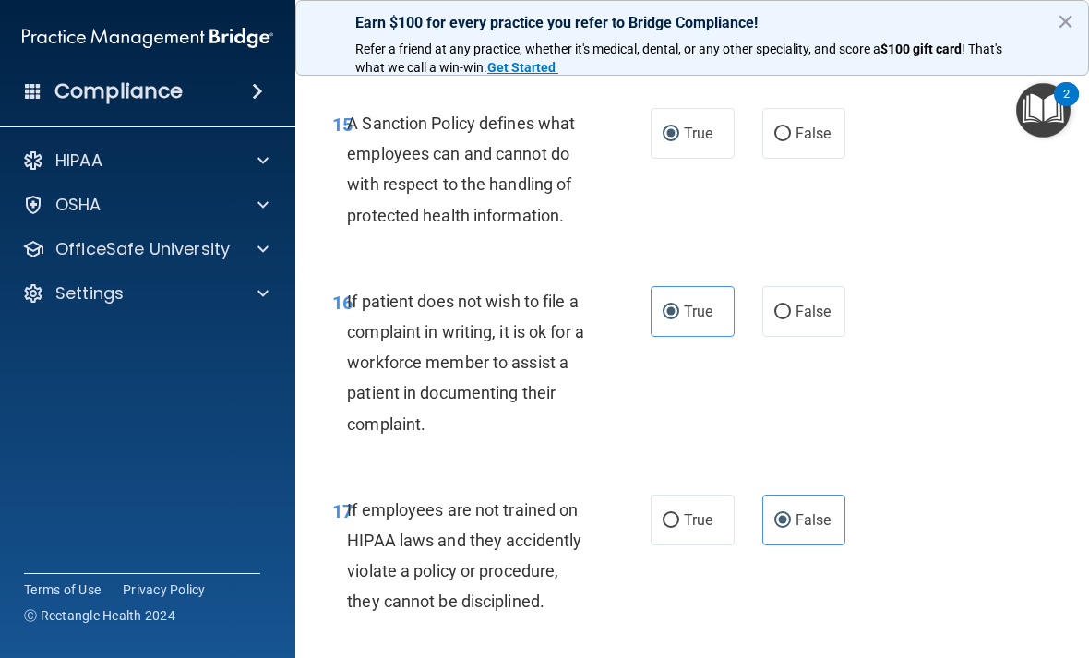
click at [811, 303] on span "False" at bounding box center [814, 312] width 36 height 18
click at [791, 306] on input "False" at bounding box center [782, 313] width 17 height 14
radio input "true"
radio input "false"
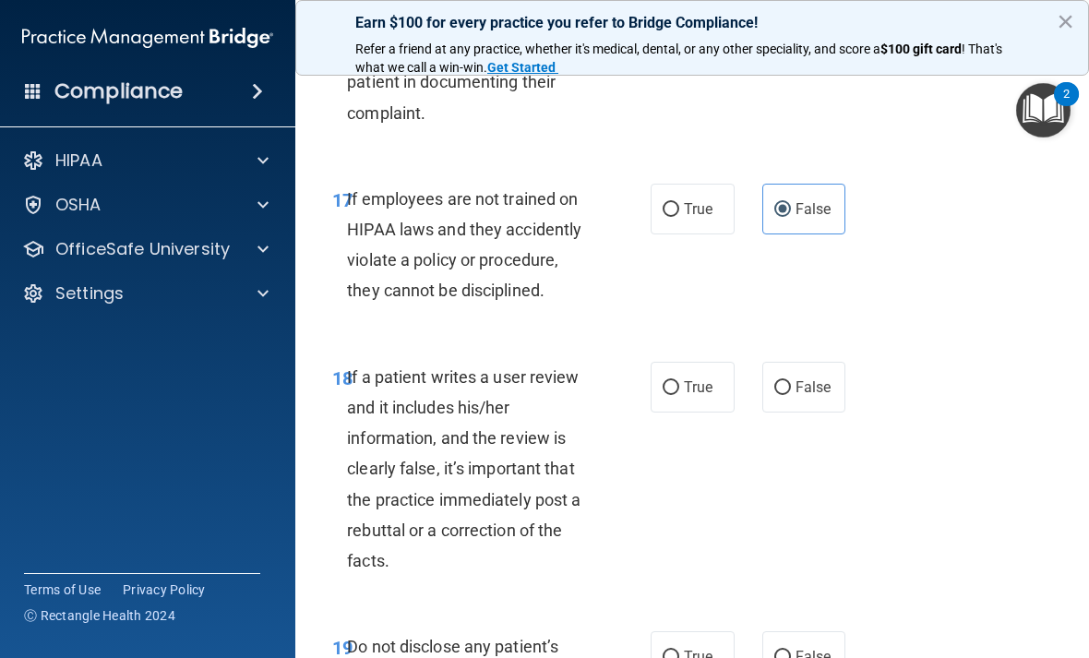
scroll to position [3855, 0]
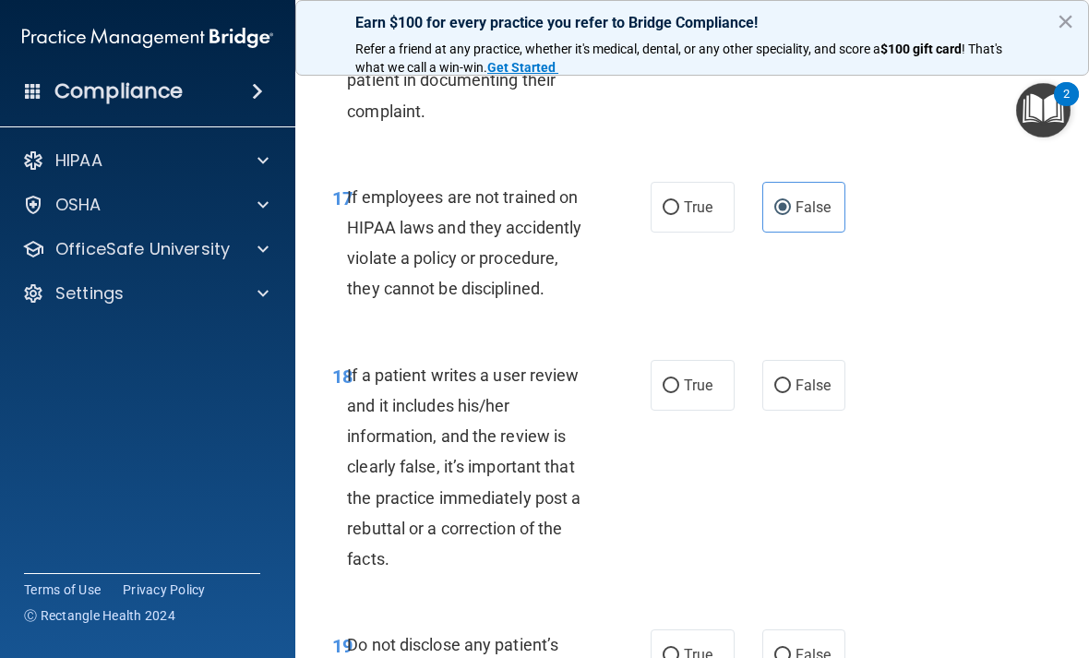
click at [805, 377] on span "False" at bounding box center [814, 386] width 36 height 18
click at [791, 379] on input "False" at bounding box center [782, 386] width 17 height 14
radio input "true"
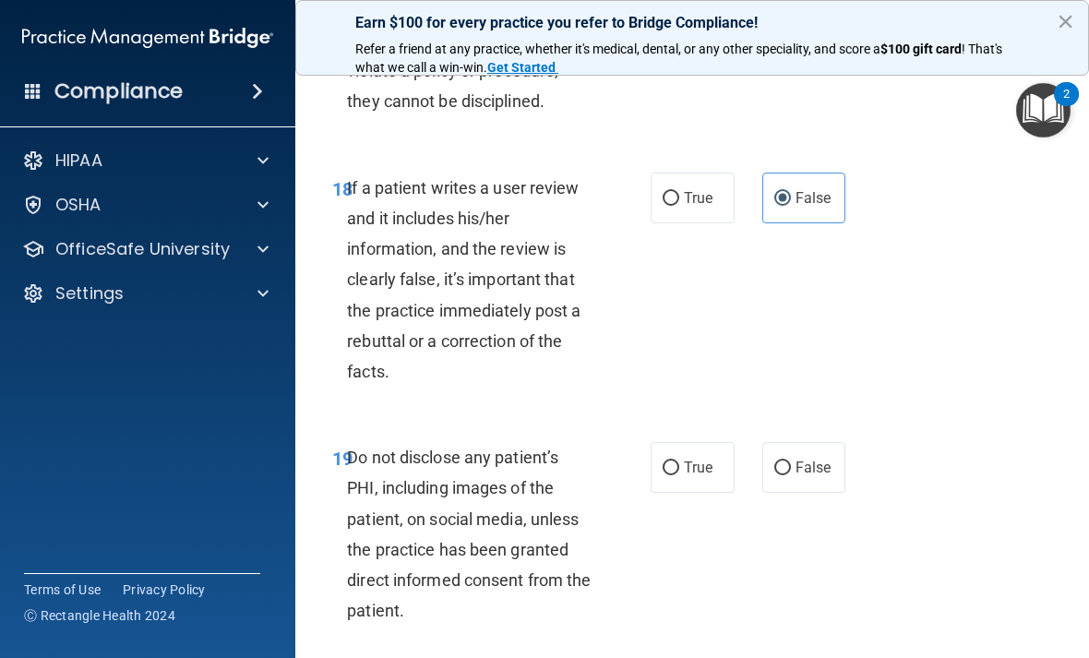
scroll to position [4046, 0]
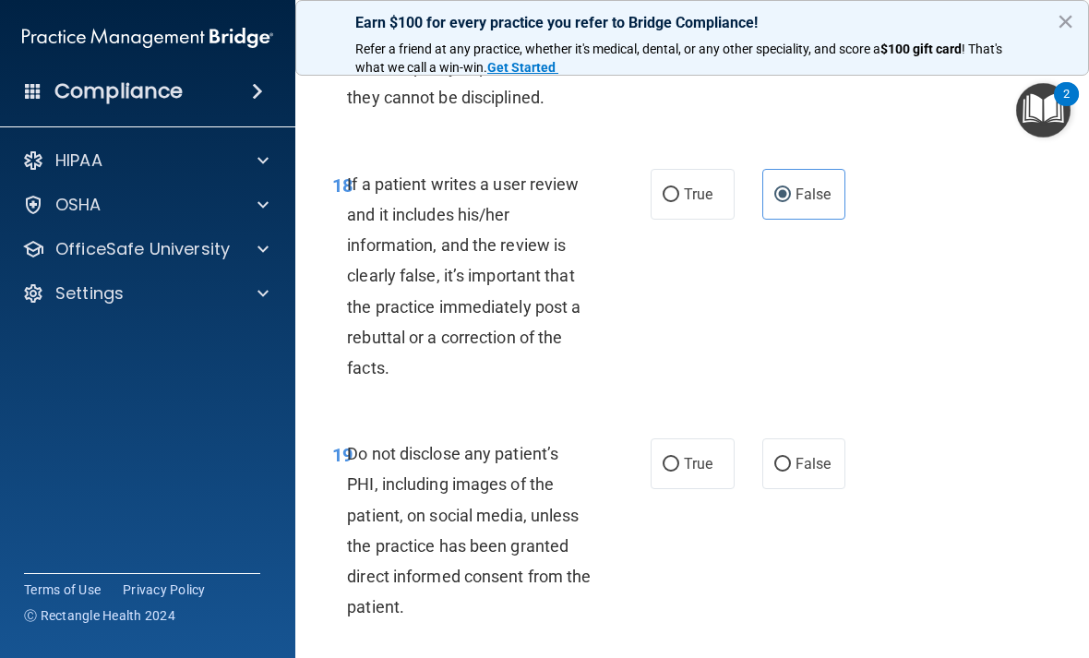
click at [698, 455] on span "True" at bounding box center [698, 464] width 29 height 18
click at [679, 458] on input "True" at bounding box center [671, 465] width 17 height 14
radio input "true"
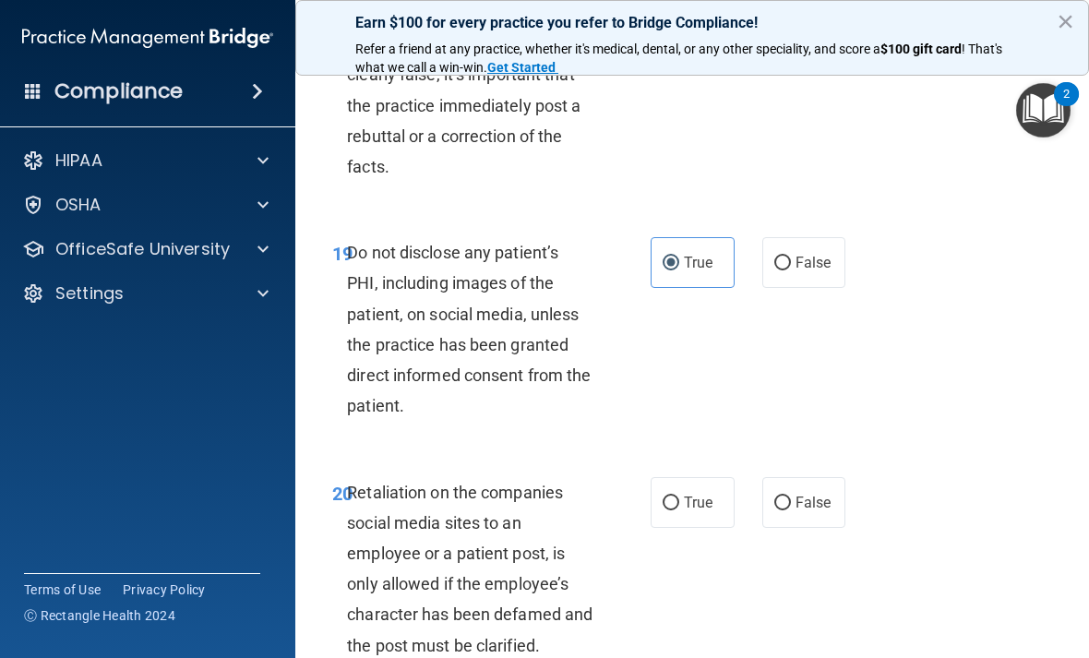
scroll to position [4250, 0]
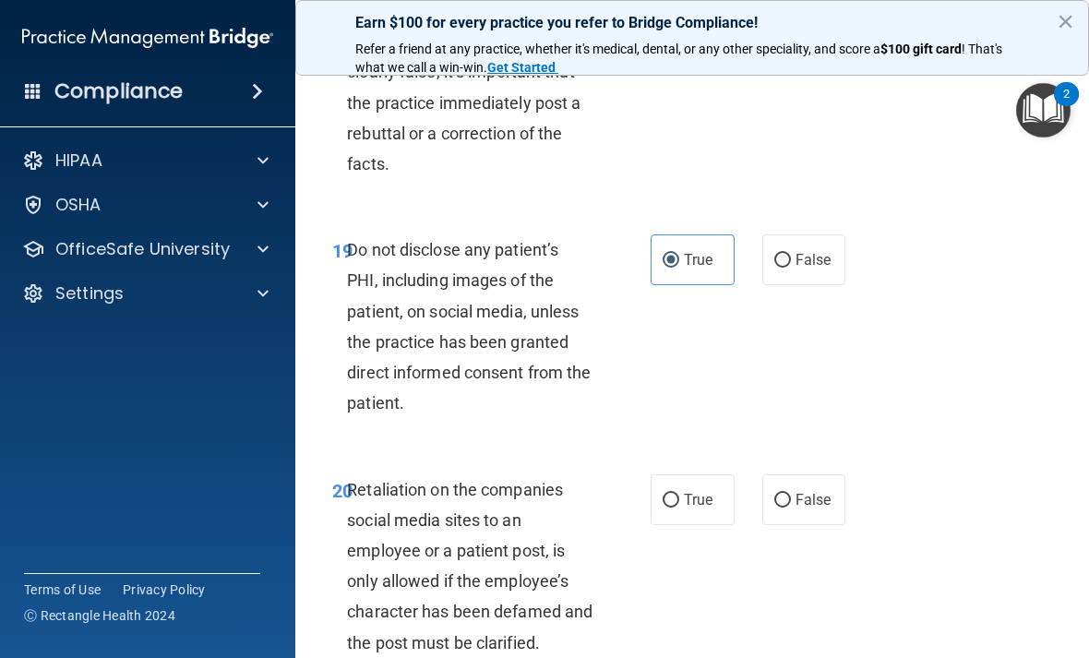
click at [821, 486] on label "False" at bounding box center [804, 499] width 84 height 51
click at [791, 494] on input "False" at bounding box center [782, 501] width 17 height 14
radio input "true"
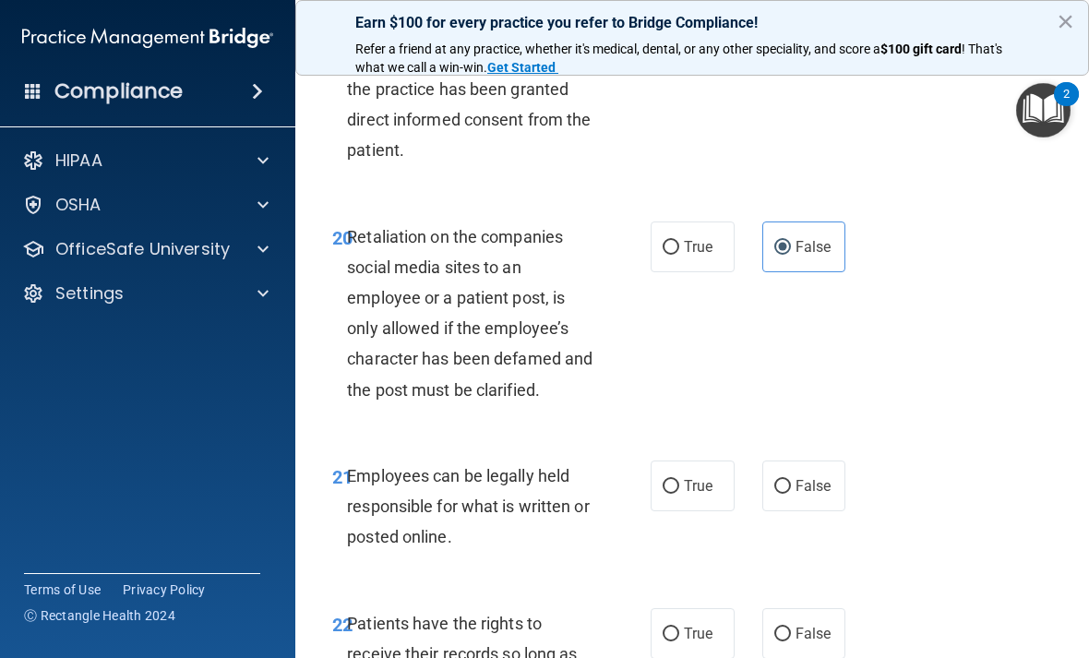
scroll to position [4504, 0]
click at [692, 476] on span "True" at bounding box center [698, 485] width 29 height 18
click at [679, 479] on input "True" at bounding box center [671, 486] width 17 height 14
radio input "true"
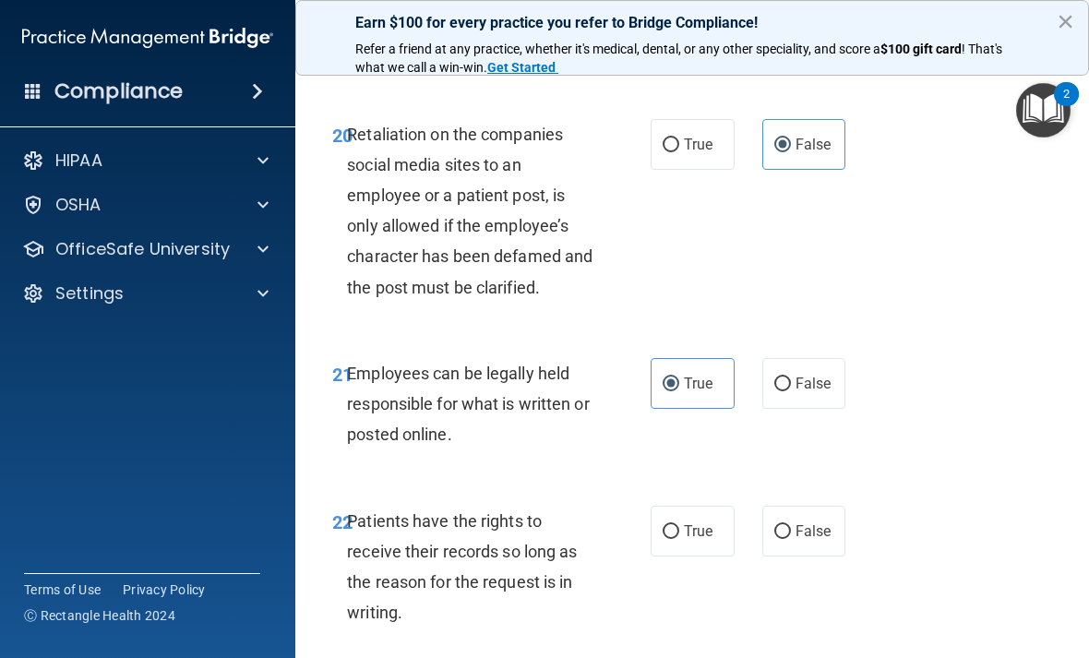
scroll to position [4609, 0]
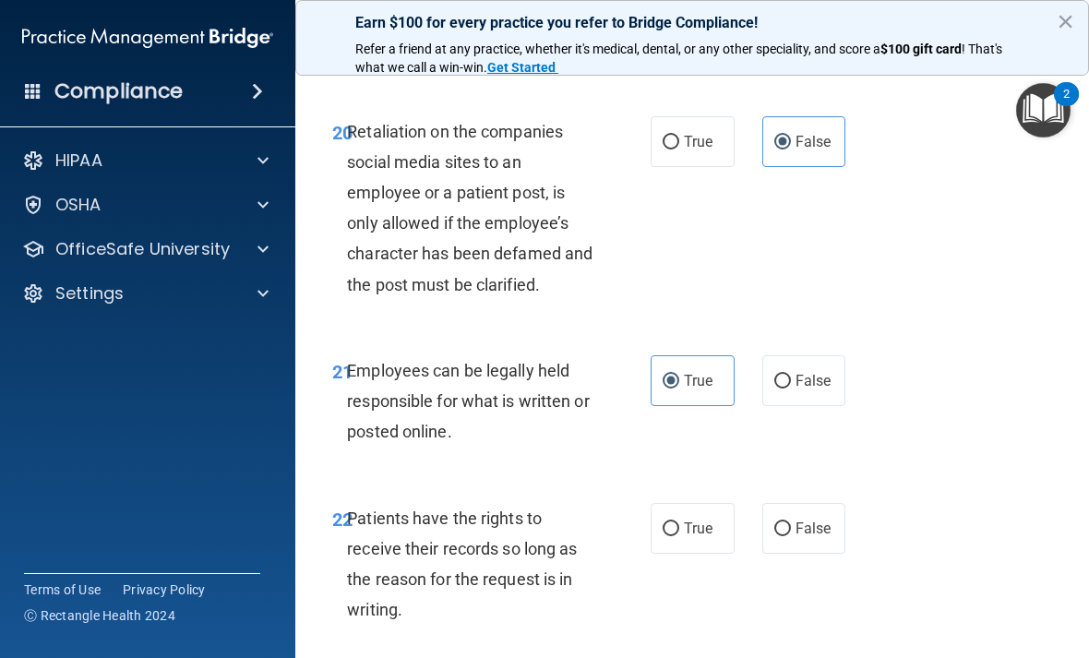
click at [709, 520] on span "True" at bounding box center [698, 529] width 29 height 18
click at [679, 522] on input "True" at bounding box center [671, 529] width 17 height 14
radio input "true"
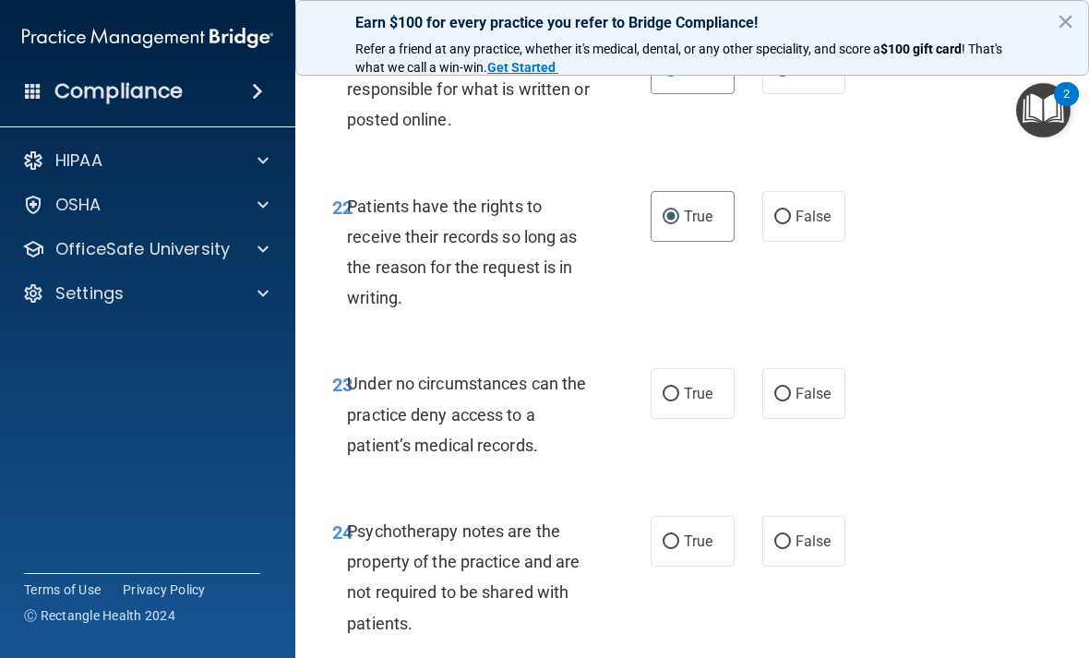
scroll to position [4921, 0]
click at [820, 378] on label "False" at bounding box center [804, 393] width 84 height 51
click at [791, 388] on input "False" at bounding box center [782, 395] width 17 height 14
radio input "true"
click at [691, 528] on label "True" at bounding box center [693, 541] width 84 height 51
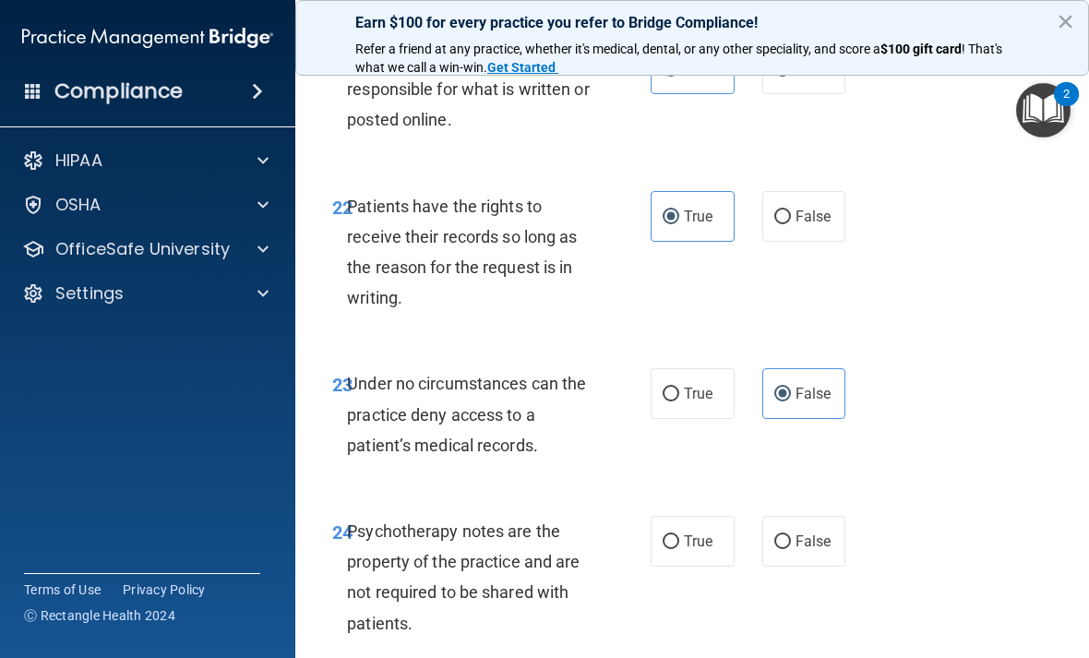
click at [679, 535] on input "True" at bounding box center [671, 542] width 17 height 14
radio input "true"
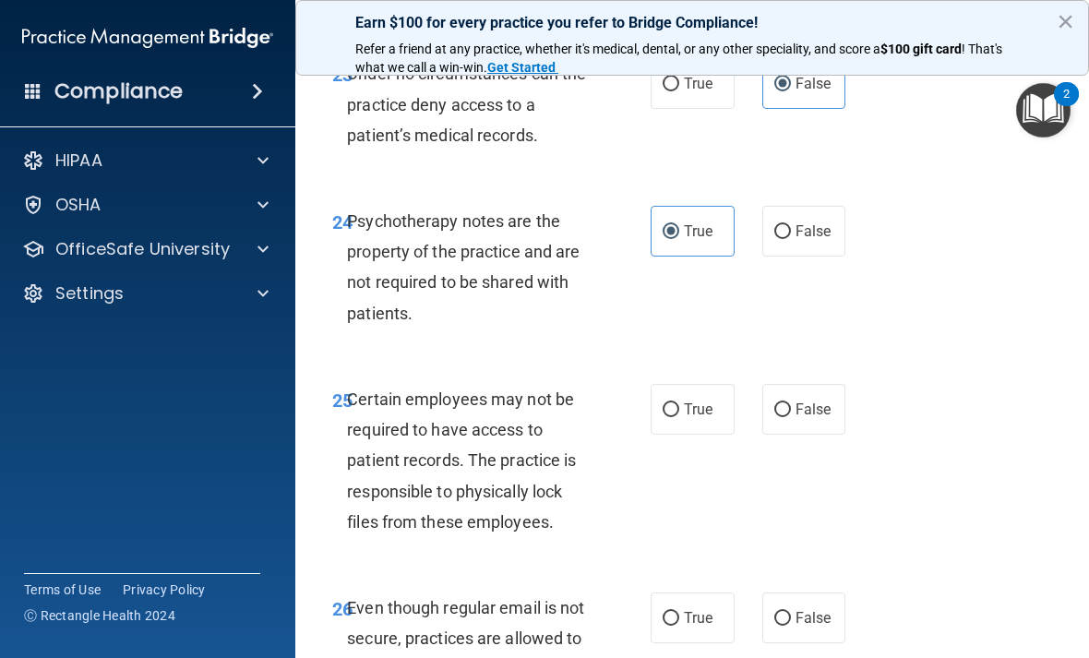
scroll to position [5253, 0]
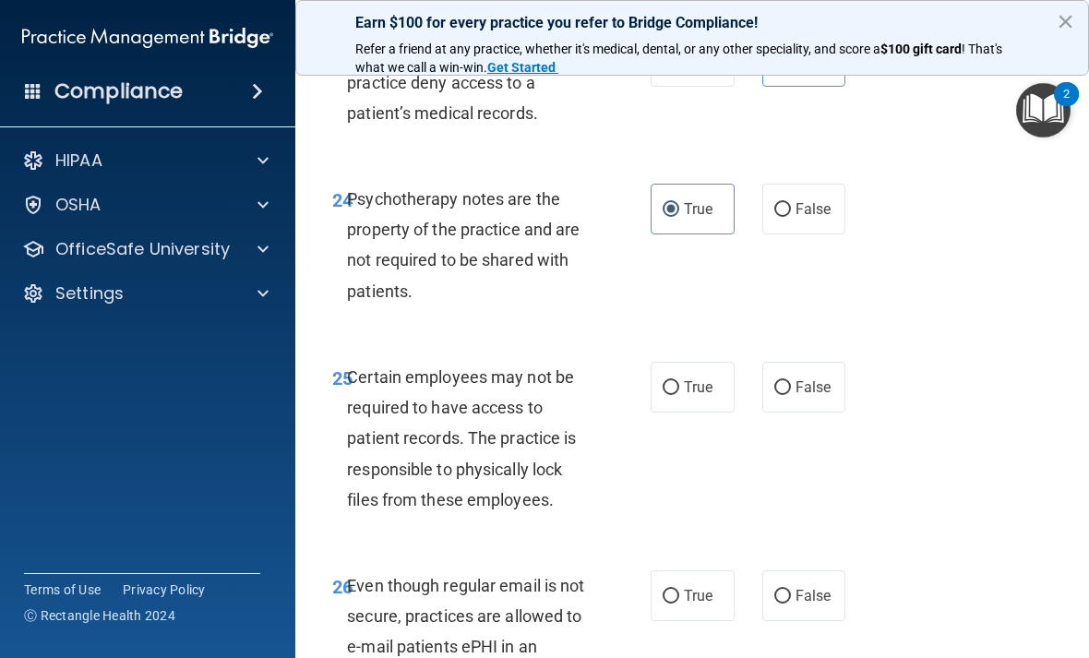
click at [677, 381] on input "True" at bounding box center [671, 388] width 17 height 14
radio input "true"
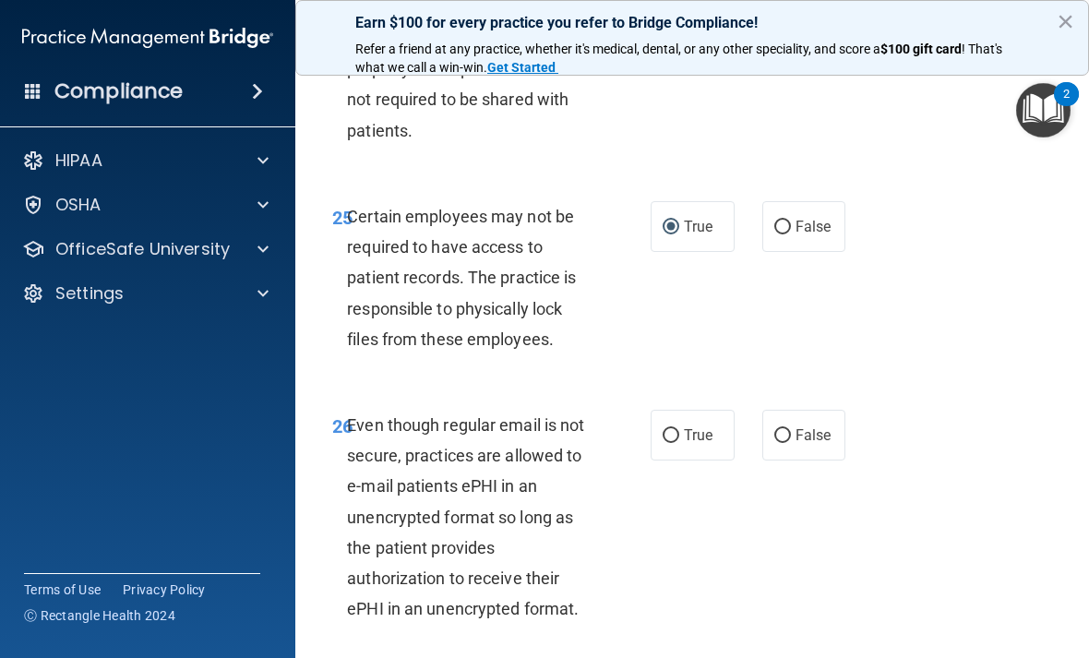
scroll to position [5418, 0]
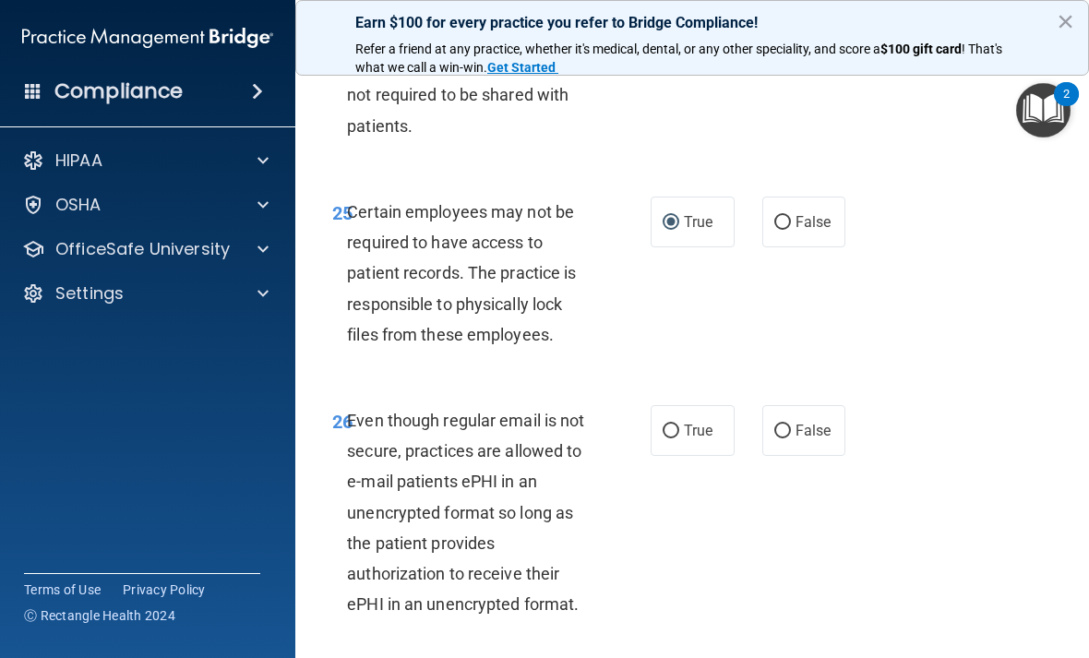
click at [678, 425] on input "True" at bounding box center [671, 432] width 17 height 14
radio input "true"
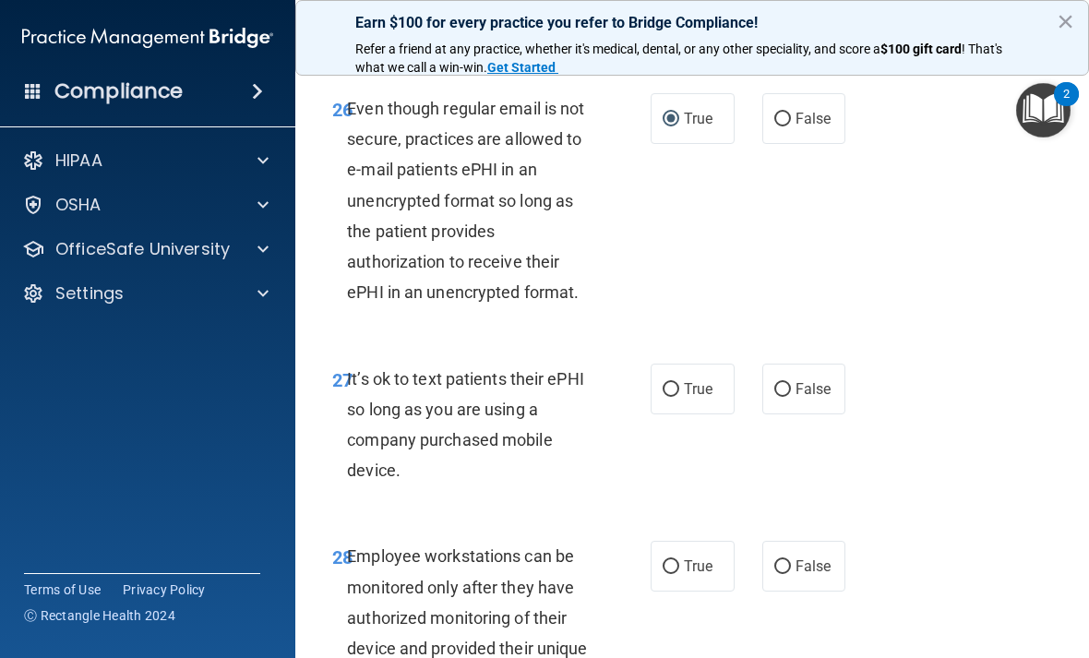
scroll to position [5731, 0]
click at [788, 382] on input "False" at bounding box center [782, 389] width 17 height 14
radio input "true"
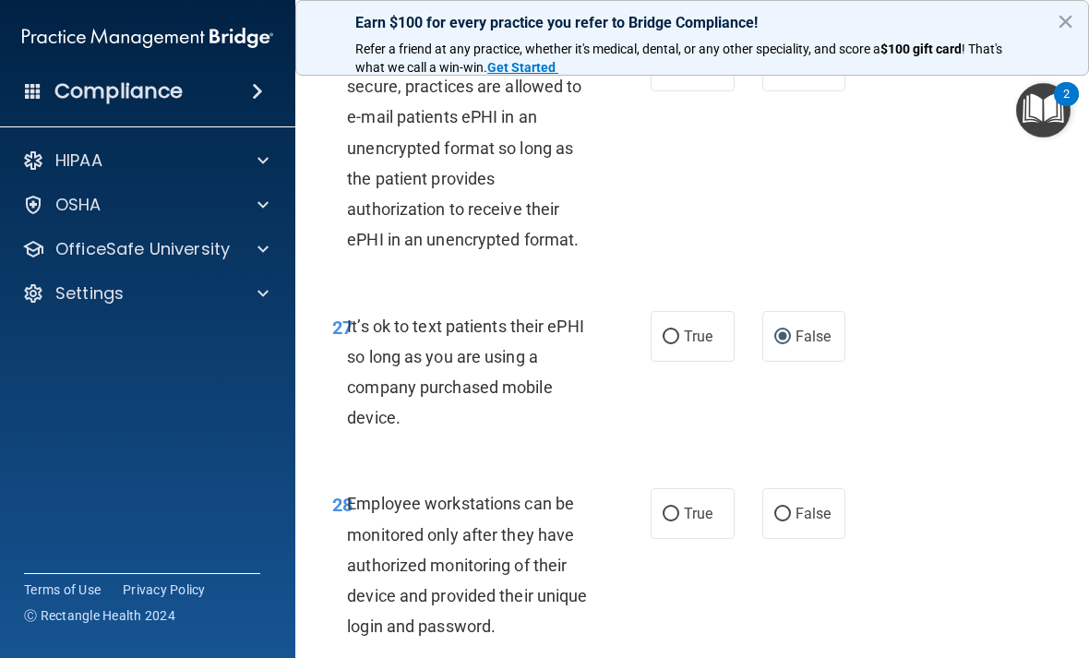
scroll to position [5793, 0]
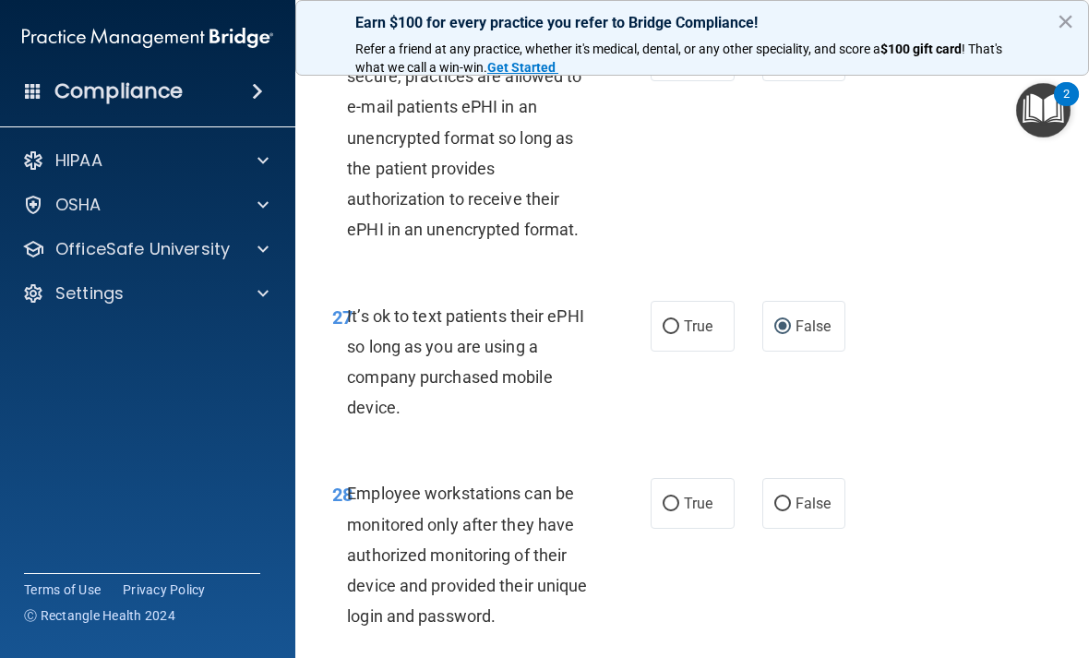
click at [824, 495] on span "False" at bounding box center [814, 504] width 36 height 18
click at [791, 498] on input "False" at bounding box center [782, 505] width 17 height 14
radio input "true"
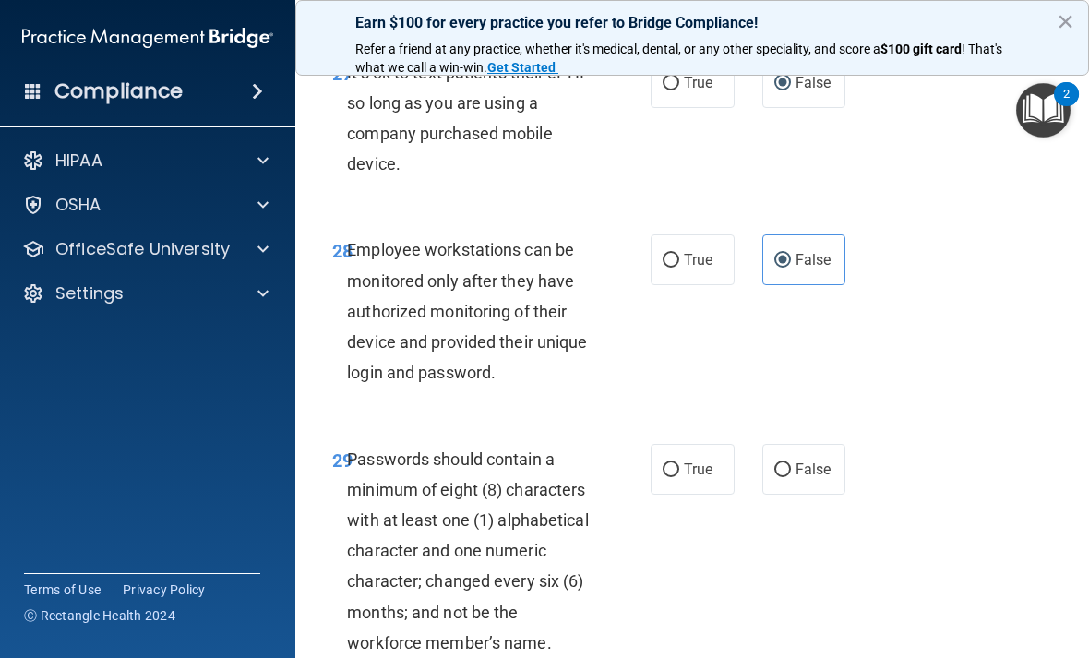
scroll to position [6043, 0]
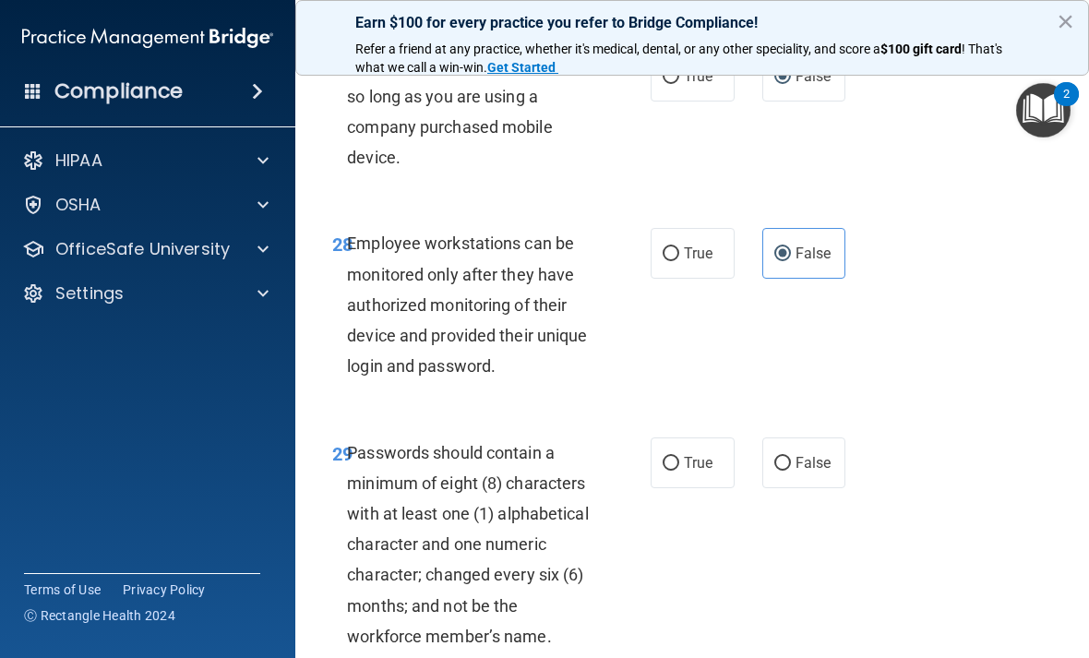
click at [690, 454] on span "True" at bounding box center [698, 463] width 29 height 18
click at [679, 457] on input "True" at bounding box center [671, 464] width 17 height 14
radio input "true"
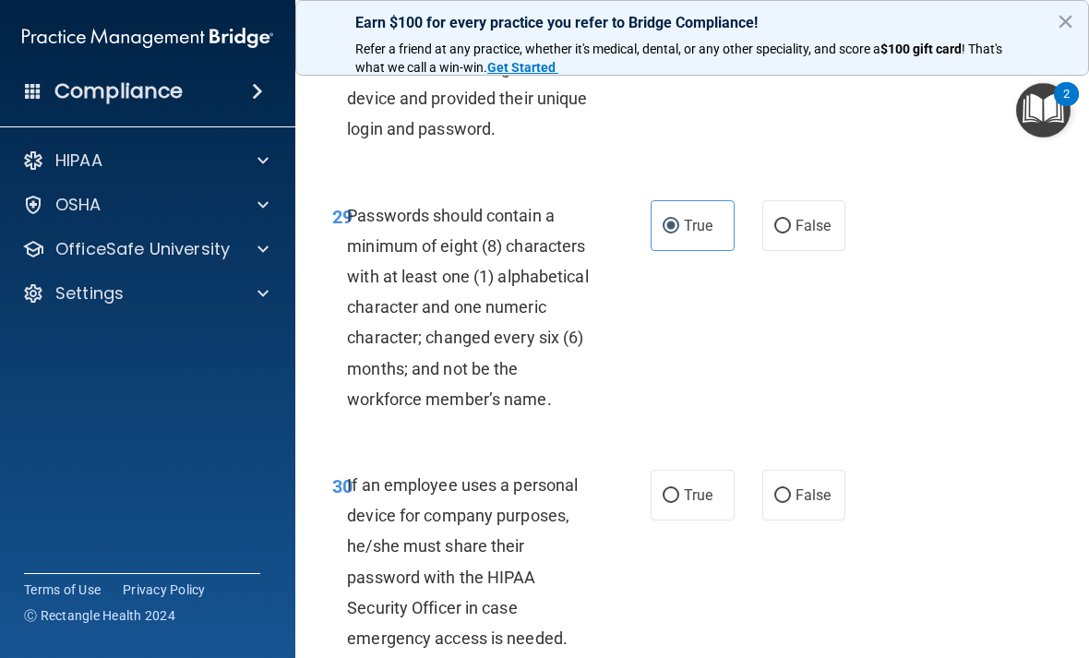
scroll to position [6282, 0]
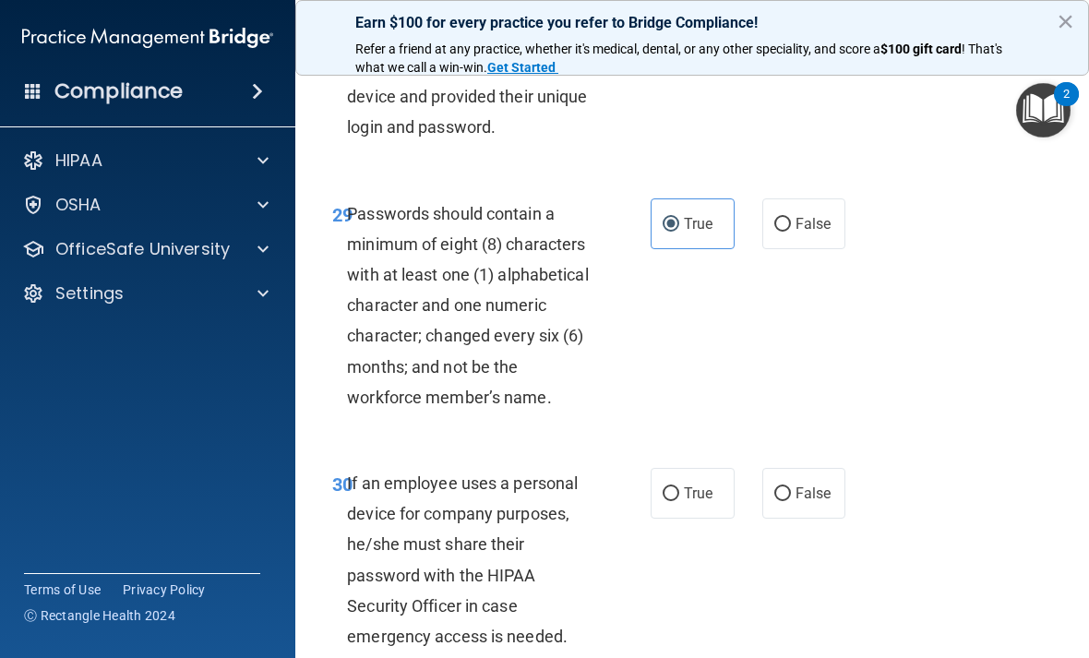
click at [695, 485] on span "True" at bounding box center [698, 494] width 29 height 18
click at [679, 487] on input "True" at bounding box center [671, 494] width 17 height 14
radio input "true"
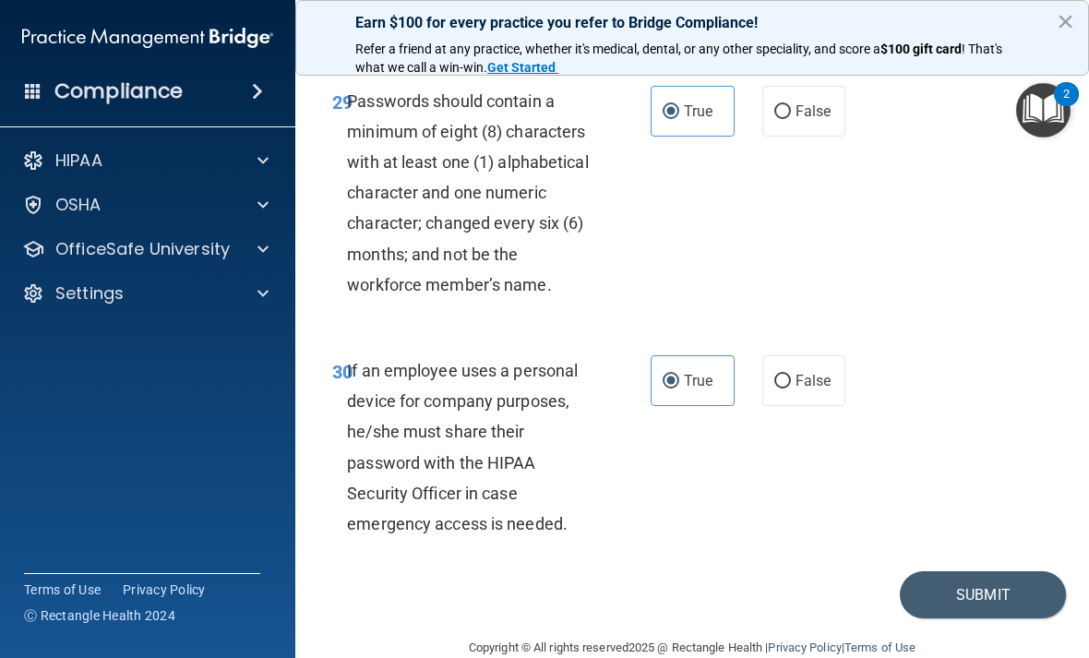
scroll to position [6394, 0]
click at [963, 572] on button "Submit" at bounding box center [983, 595] width 166 height 47
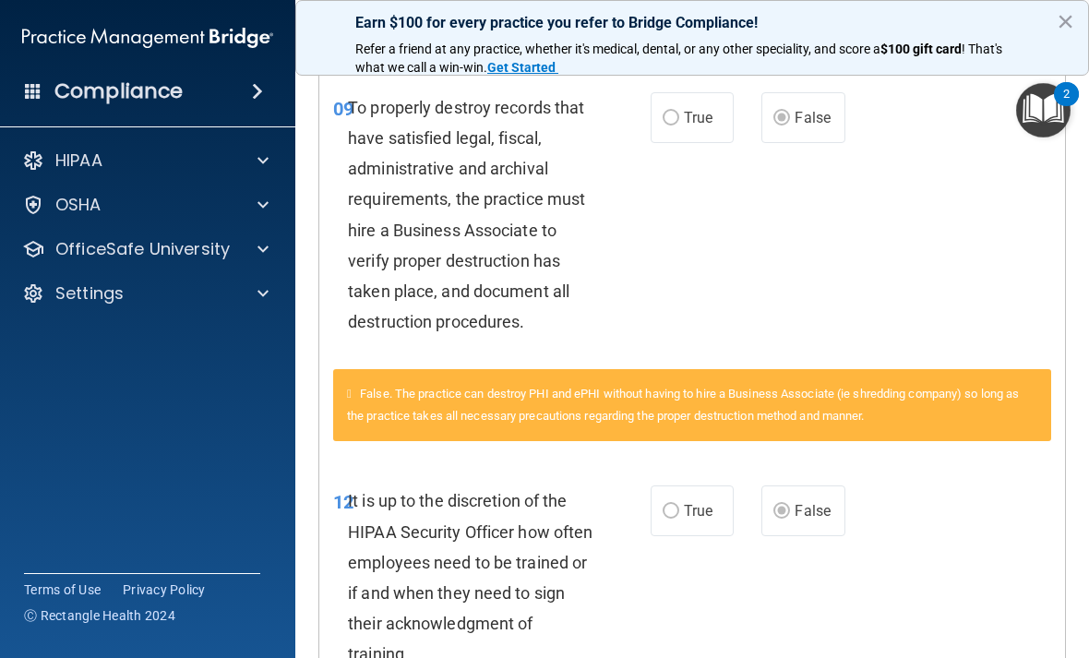
scroll to position [415, 0]
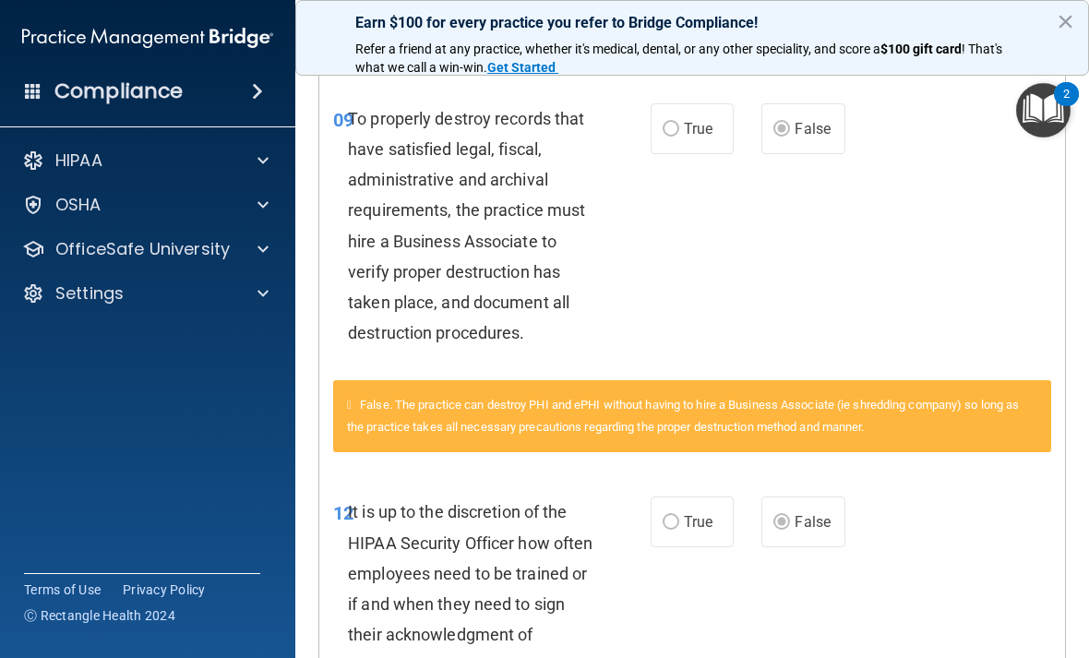
click at [966, 533] on div "12 It is up to the discretion of the HIPAA Security Officer how often employees…" at bounding box center [692, 593] width 746 height 239
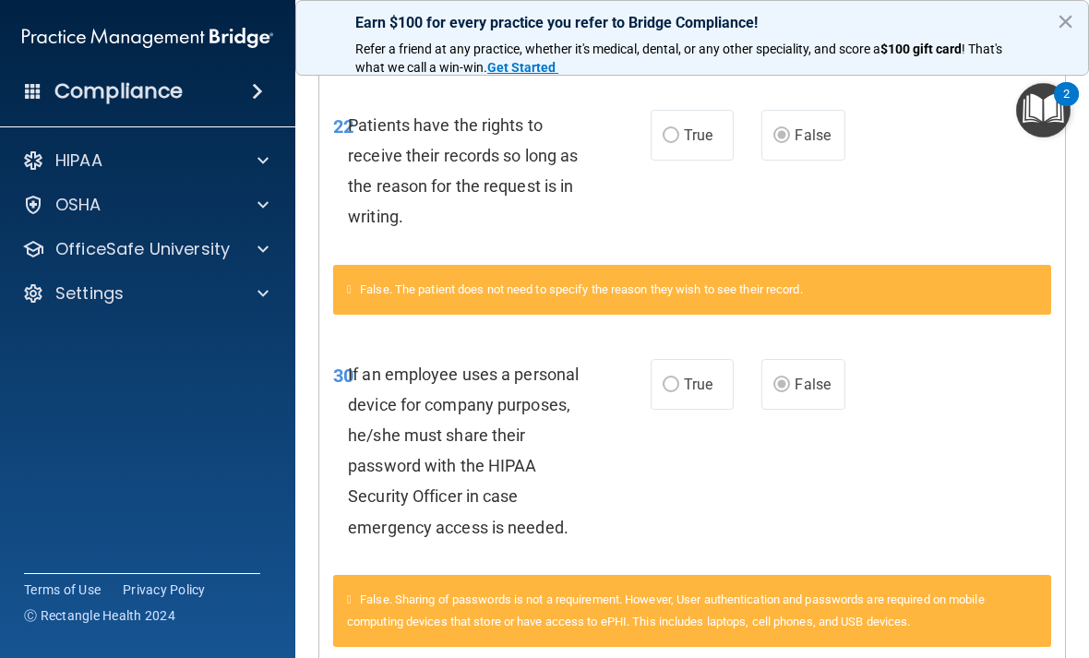
scroll to position [1975, 0]
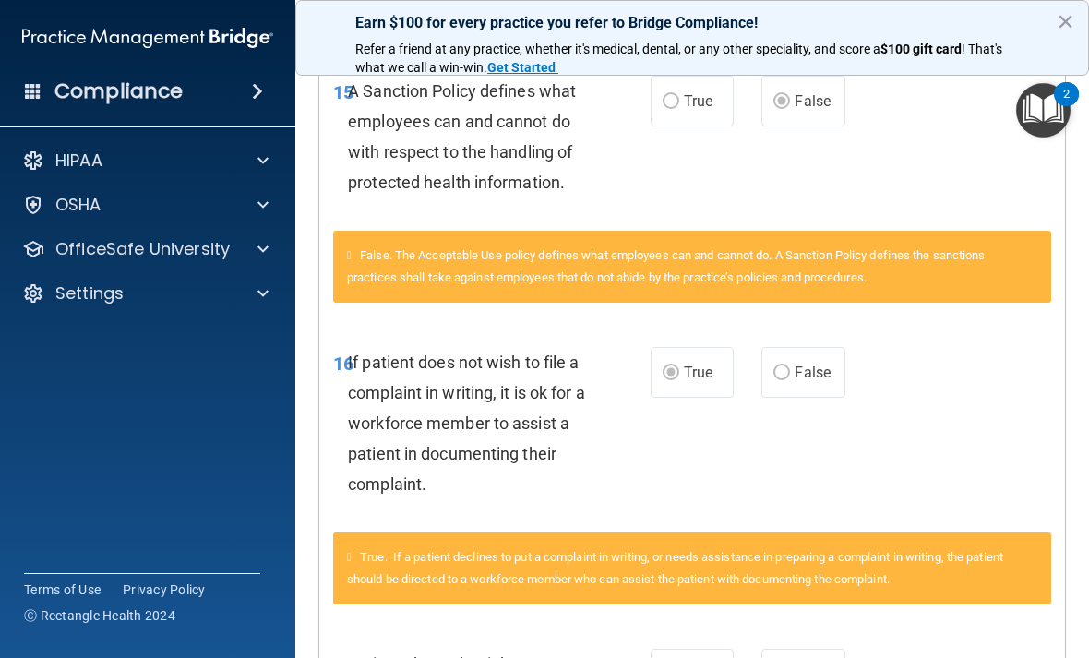
click at [116, 163] on div "HIPAA" at bounding box center [122, 161] width 229 height 22
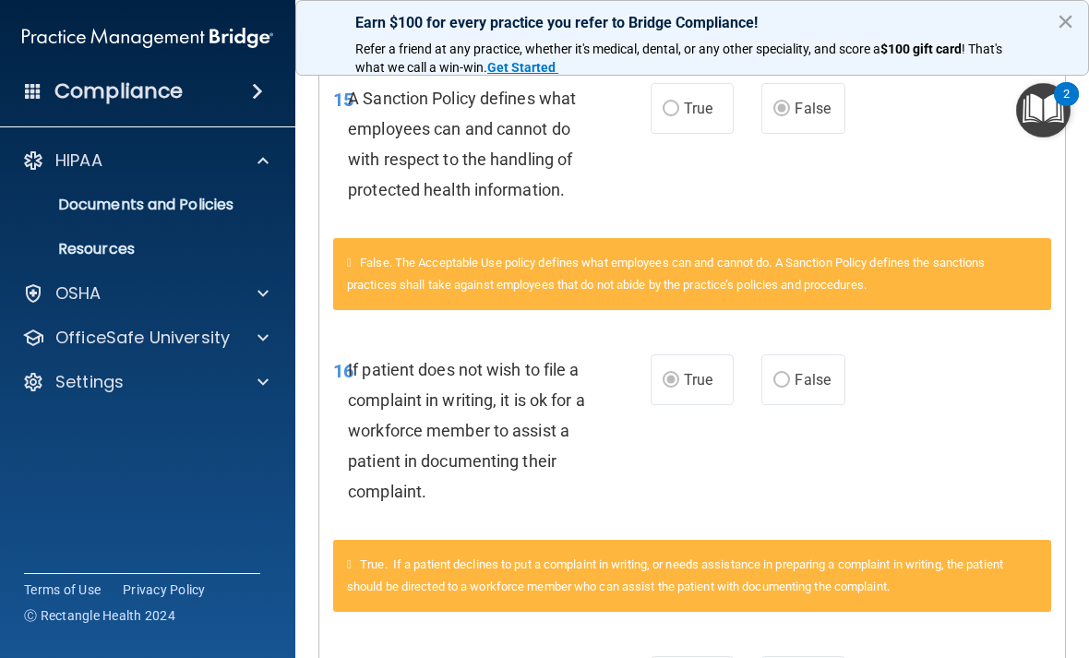
scroll to position [1418, 0]
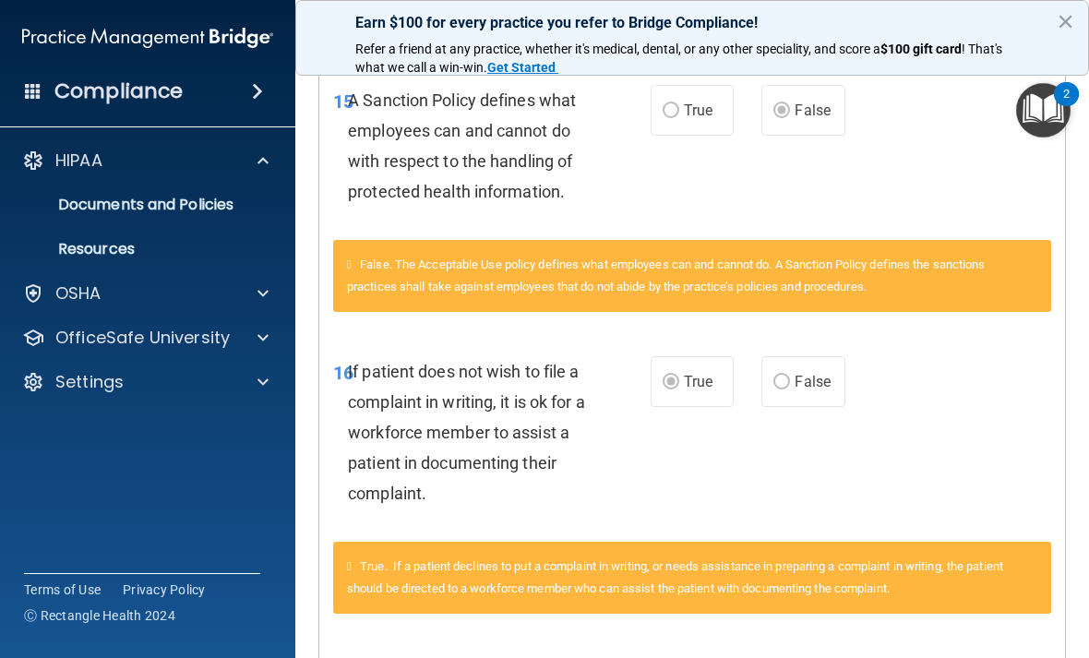
click at [217, 345] on p "OfficeSafe University" at bounding box center [142, 338] width 174 height 22
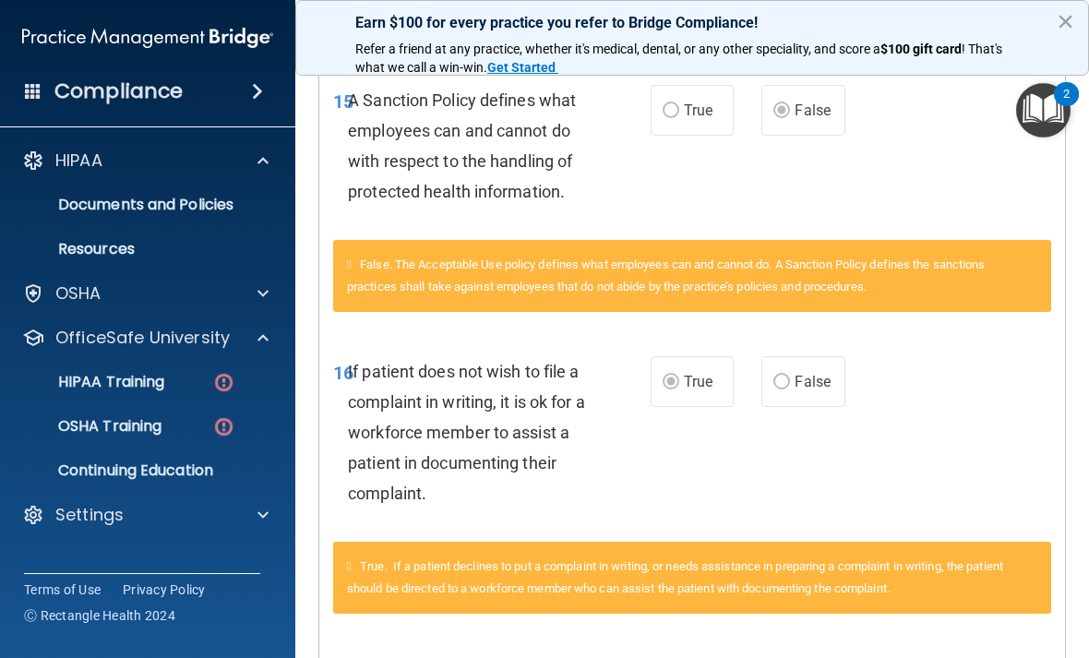
click at [246, 394] on link "HIPAA Training" at bounding box center [127, 382] width 291 height 37
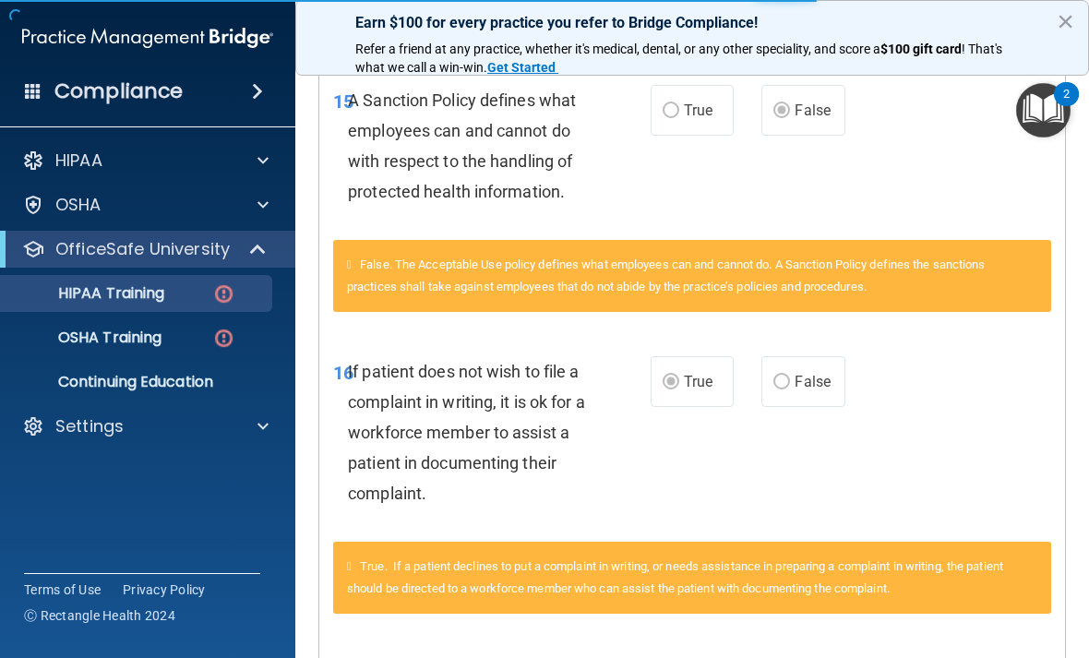
click at [194, 289] on div "HIPAA Training" at bounding box center [138, 293] width 252 height 18
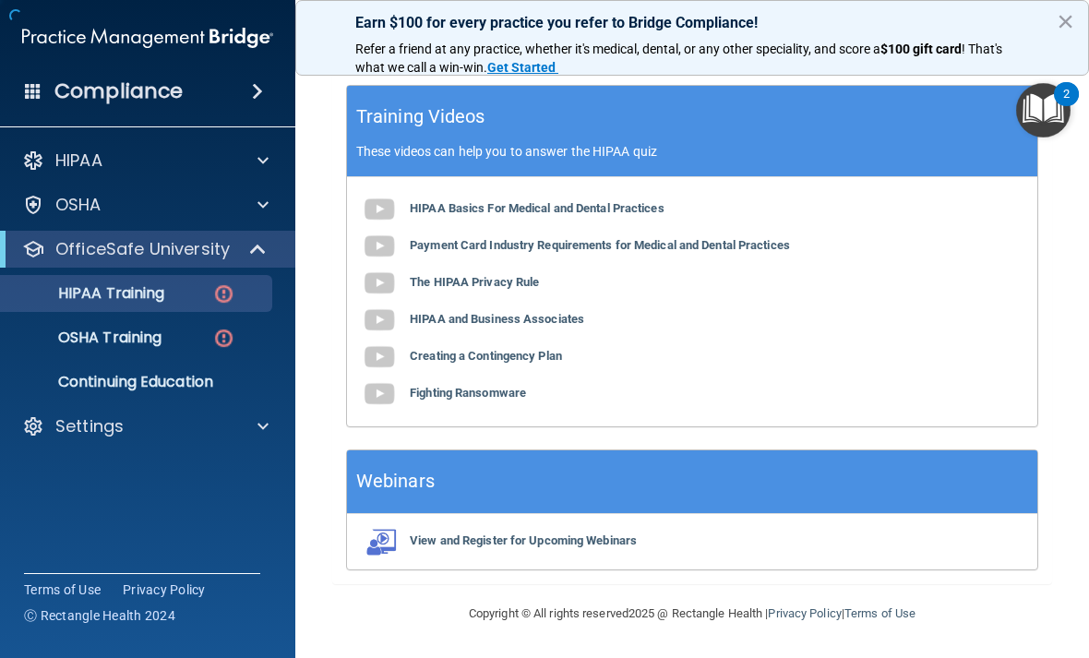
scroll to position [854, 0]
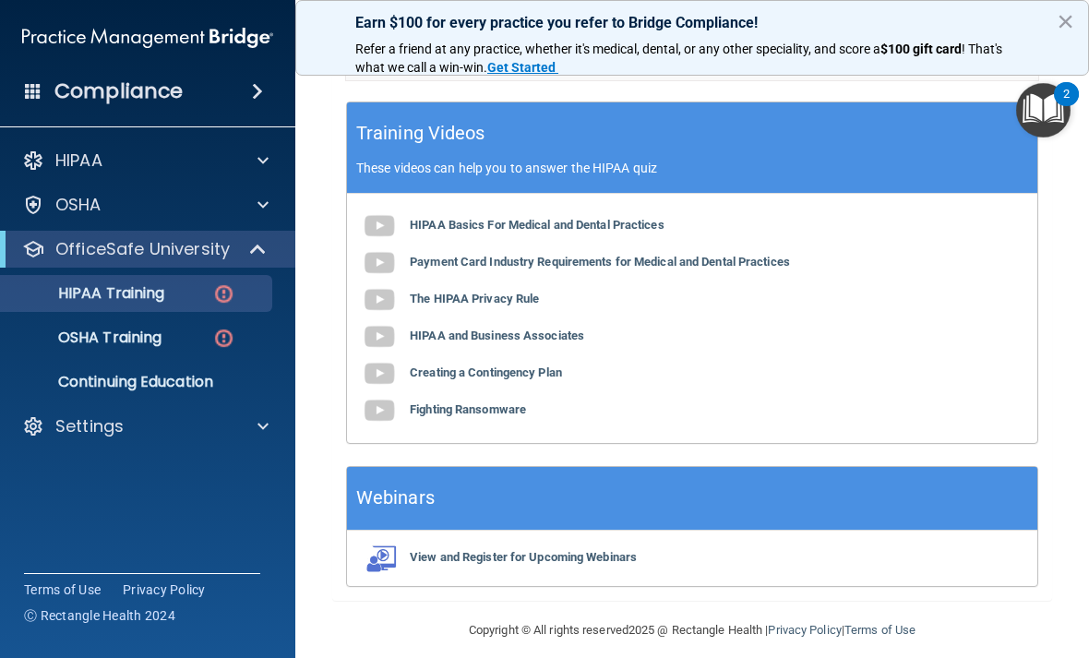
click at [155, 290] on p "HIPAA Training" at bounding box center [88, 293] width 152 height 18
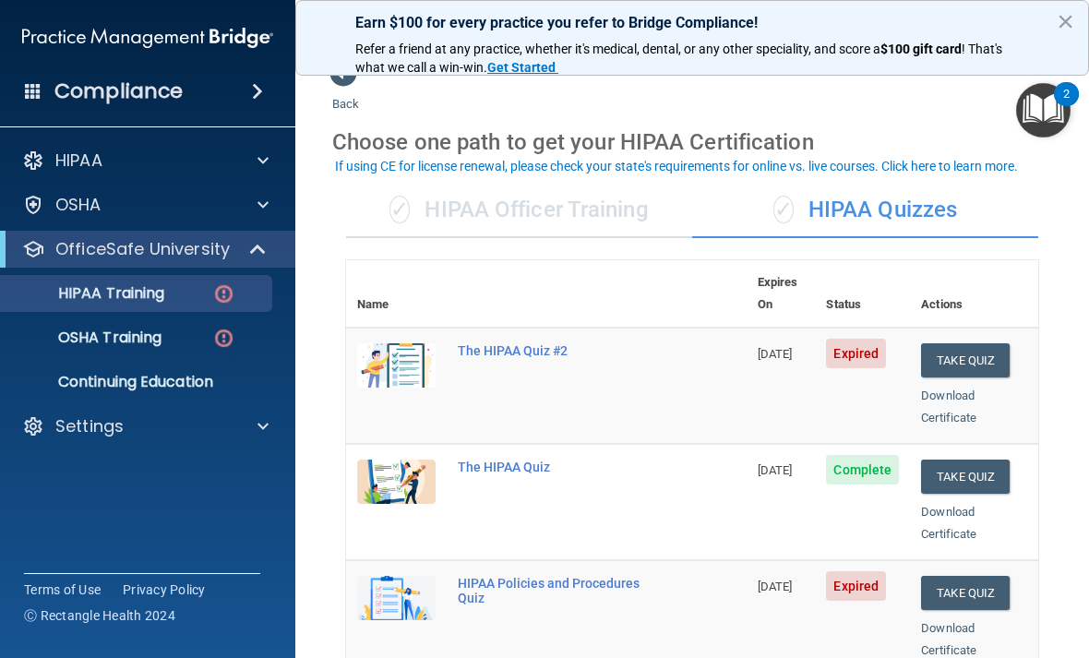
scroll to position [18, 0]
click at [969, 344] on button "Take Quiz" at bounding box center [965, 361] width 89 height 34
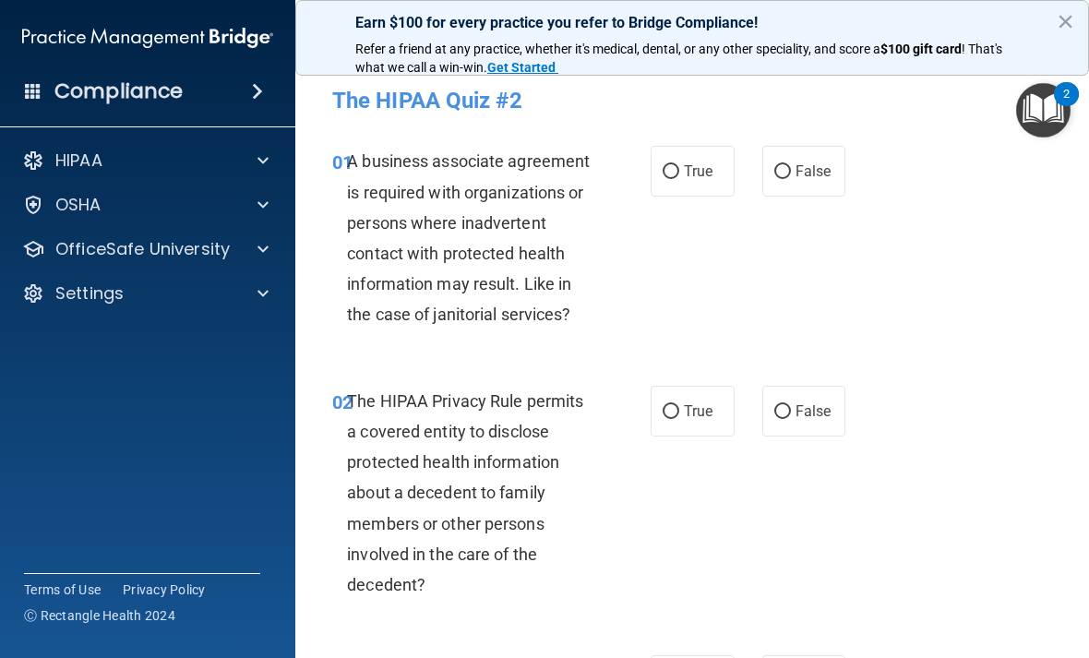
click at [697, 173] on span "True" at bounding box center [698, 171] width 29 height 18
click at [679, 173] on input "True" at bounding box center [671, 172] width 17 height 14
radio input "true"
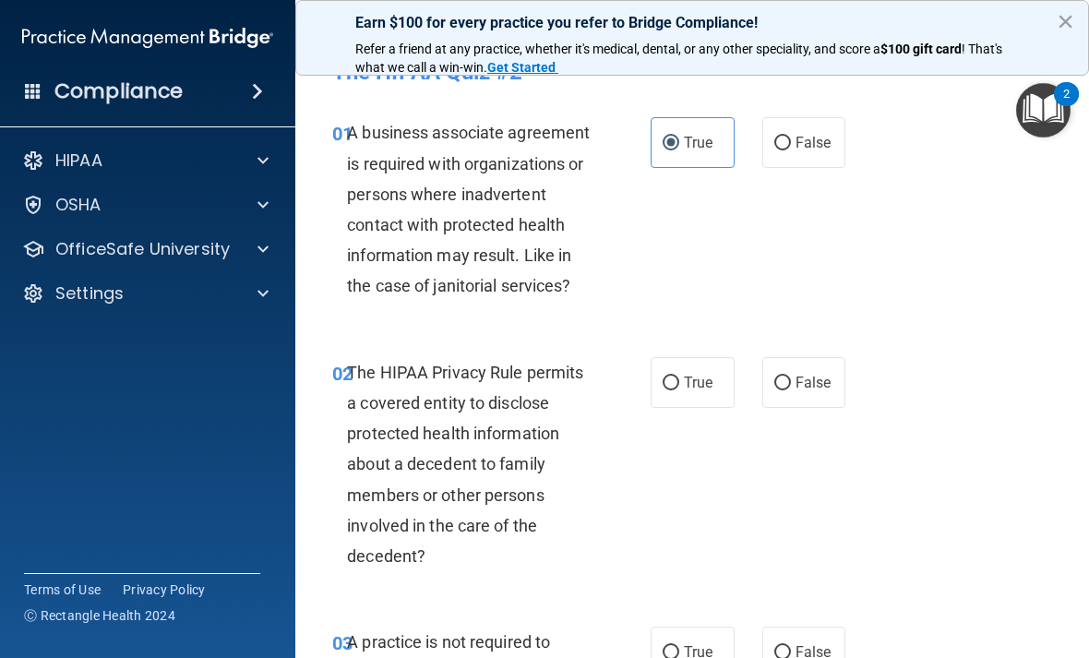
scroll to position [30, 0]
click at [697, 383] on span "True" at bounding box center [698, 382] width 29 height 18
click at [679, 383] on input "True" at bounding box center [671, 383] width 17 height 14
radio input "true"
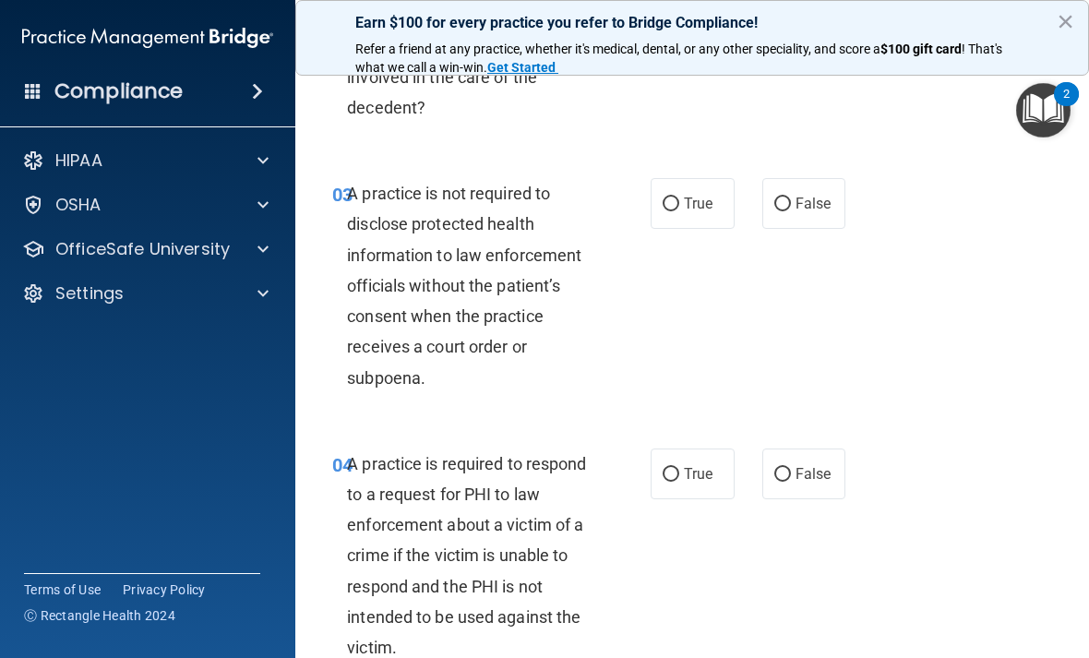
scroll to position [483, 0]
